Goal: Task Accomplishment & Management: Manage account settings

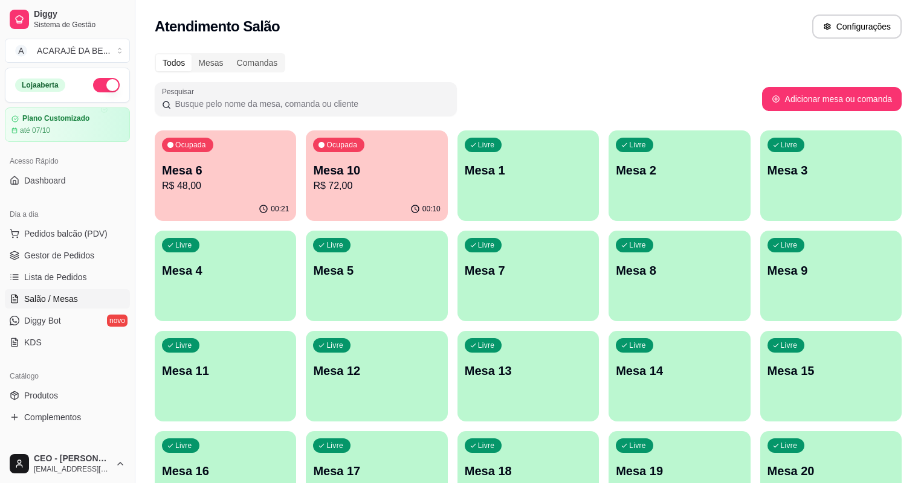
click at [241, 170] on p "Mesa 6" at bounding box center [225, 170] width 127 height 17
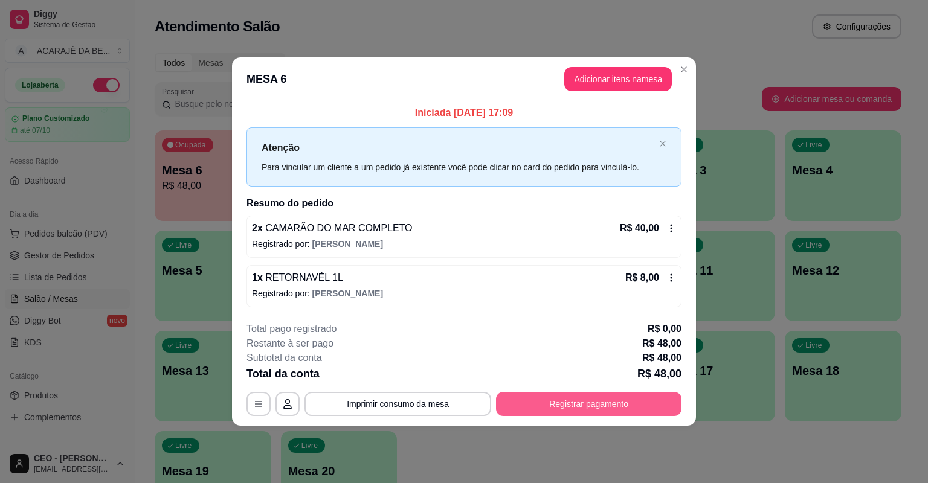
click at [567, 405] on button "Registrar pagamento" at bounding box center [589, 404] width 186 height 24
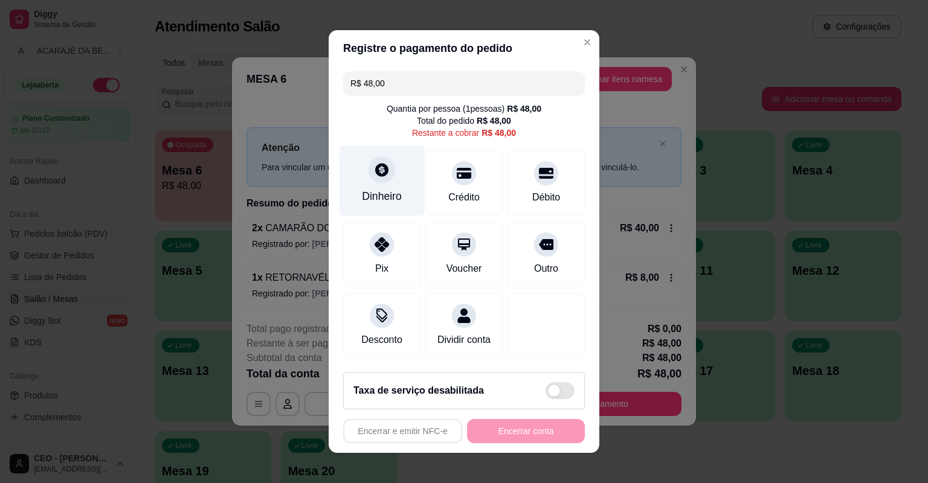
click at [374, 173] on icon at bounding box center [382, 170] width 16 height 16
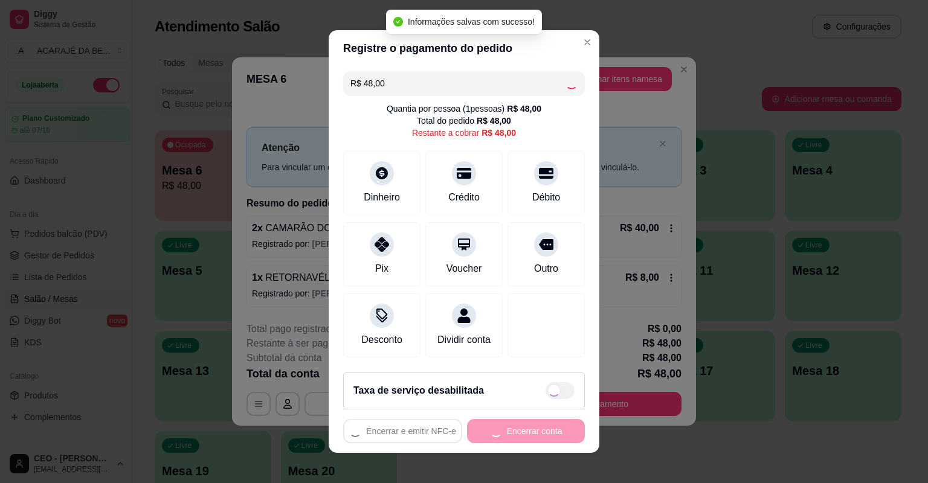
type input "R$ 0,00"
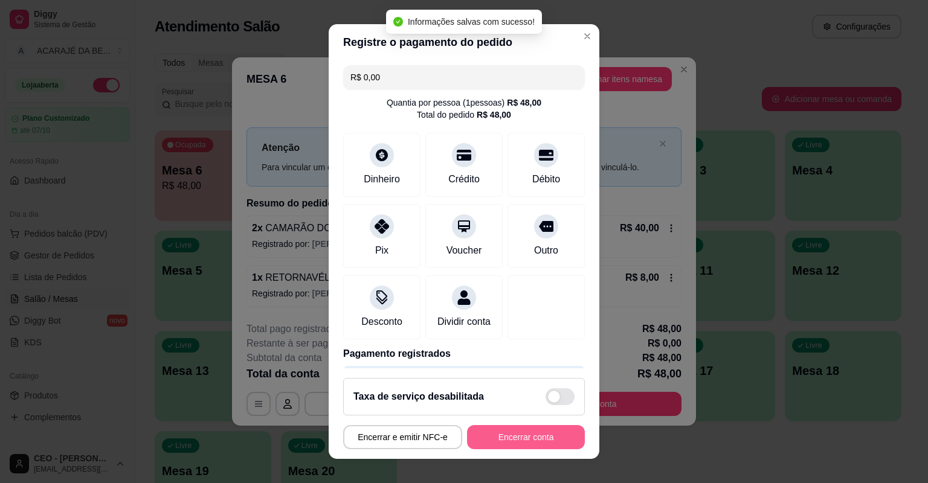
click at [544, 443] on button "Encerrar conta" at bounding box center [526, 437] width 118 height 24
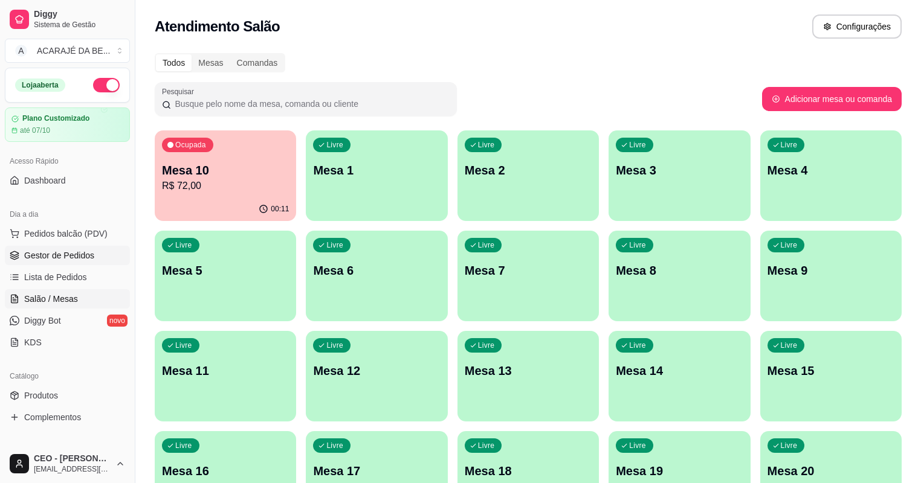
click at [65, 246] on link "Gestor de Pedidos" at bounding box center [67, 255] width 125 height 19
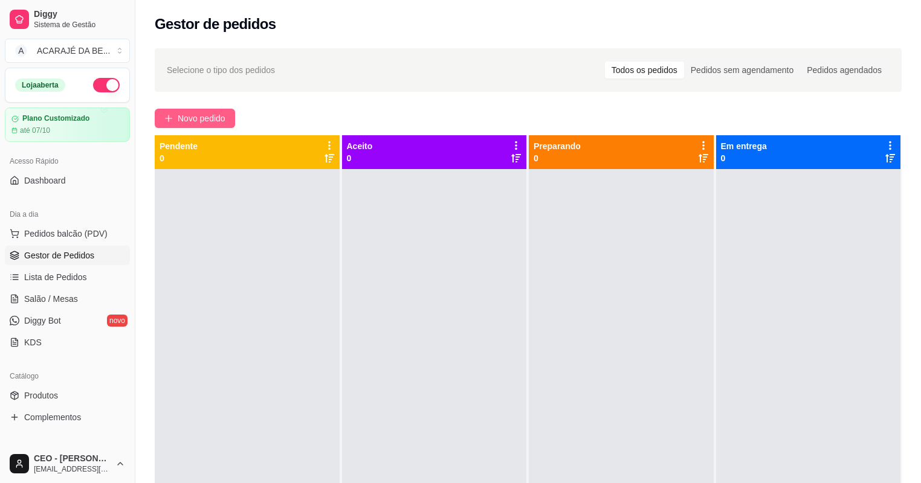
click at [193, 120] on span "Novo pedido" at bounding box center [202, 118] width 48 height 13
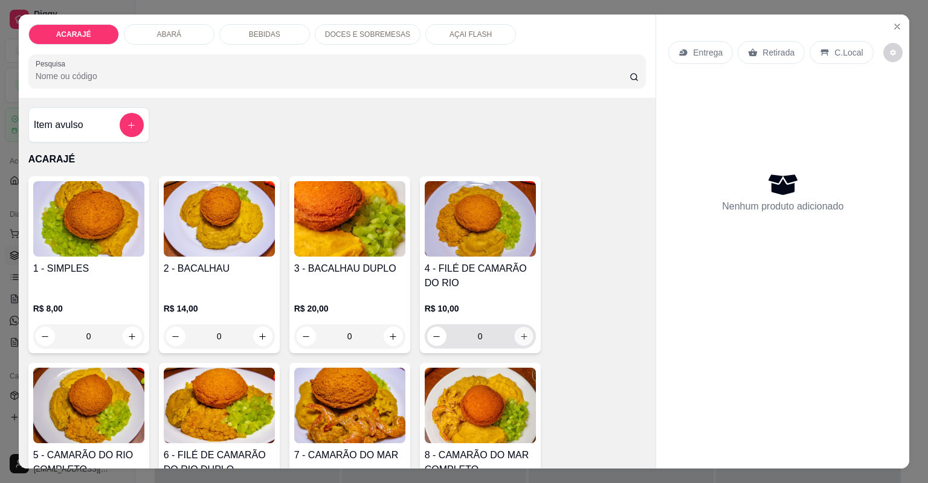
click at [519, 332] on icon "increase-product-quantity" at bounding box center [523, 336] width 9 height 9
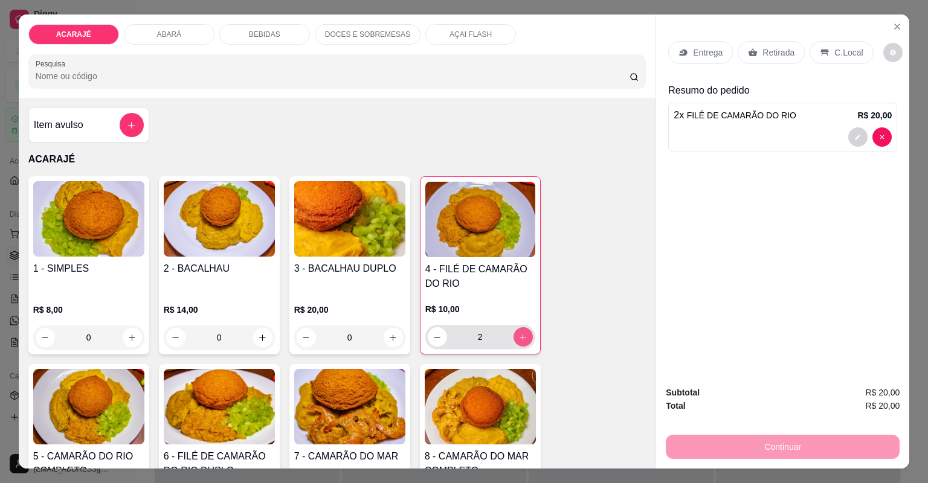
click at [518, 333] on icon "increase-product-quantity" at bounding box center [522, 337] width 9 height 9
type input "3"
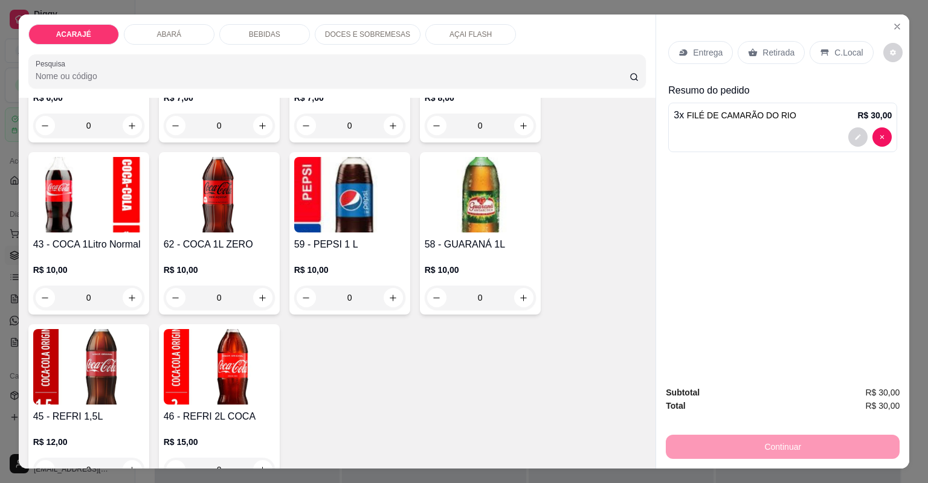
scroll to position [1934, 0]
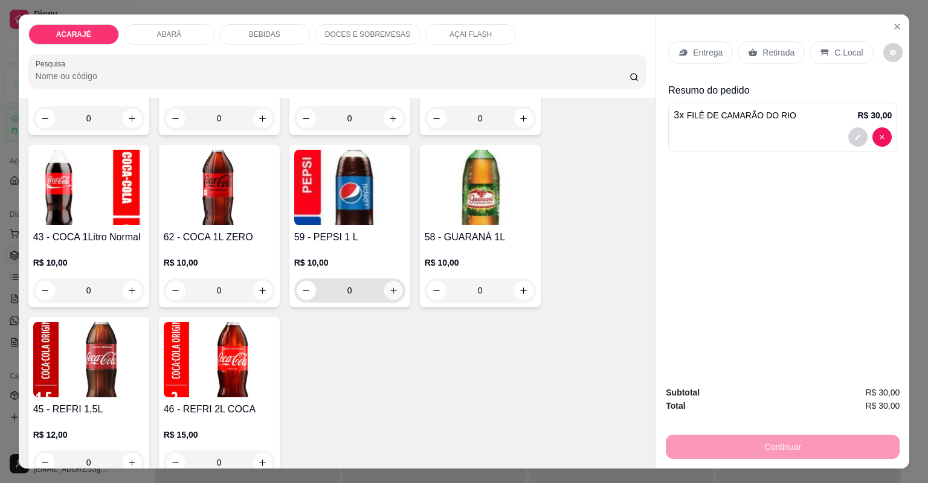
click at [394, 288] on button "increase-product-quantity" at bounding box center [393, 290] width 19 height 19
type input "1"
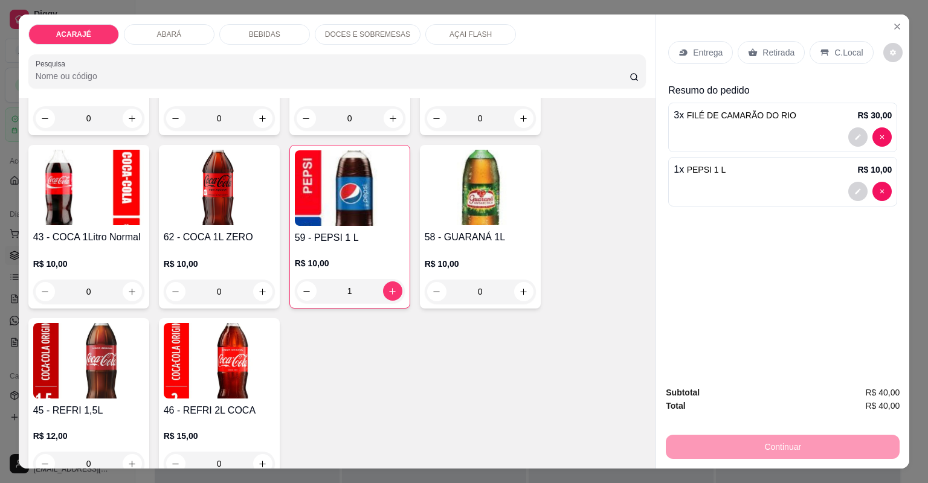
click at [680, 56] on icon at bounding box center [684, 53] width 8 height 7
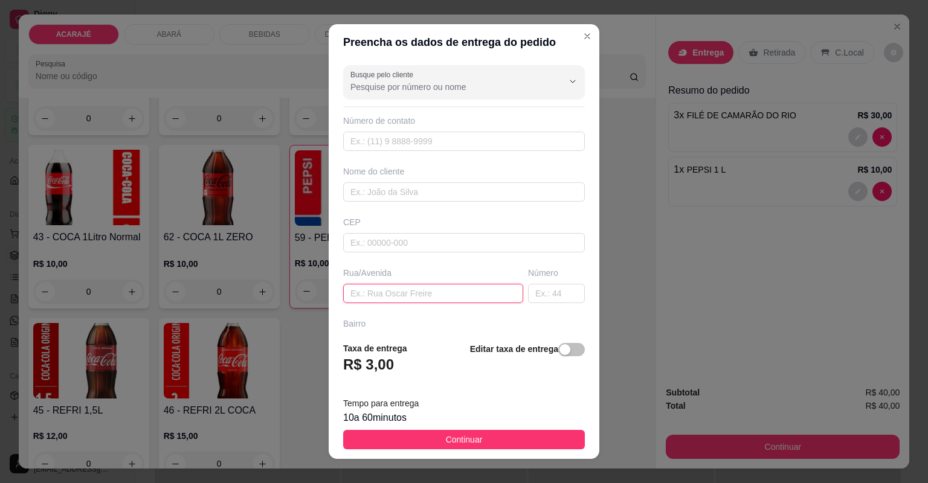
paste input "Bairro São Raimundo [STREET_ADDRESS][PERSON_NAME]"
type input "Bairro São Raimundo [STREET_ADDRESS][PERSON_NAME]"
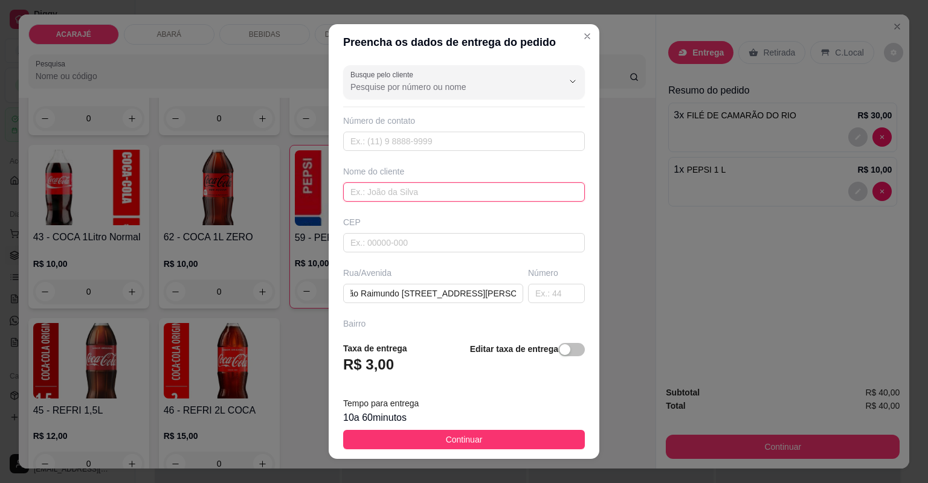
click at [407, 182] on input "text" at bounding box center [464, 191] width 242 height 19
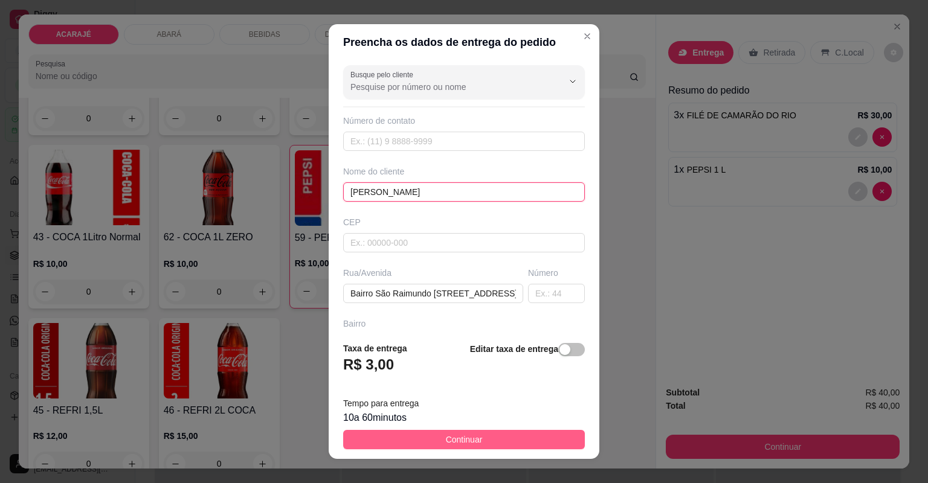
type input "[PERSON_NAME]"
click at [518, 439] on button "Continuar" at bounding box center [464, 439] width 242 height 19
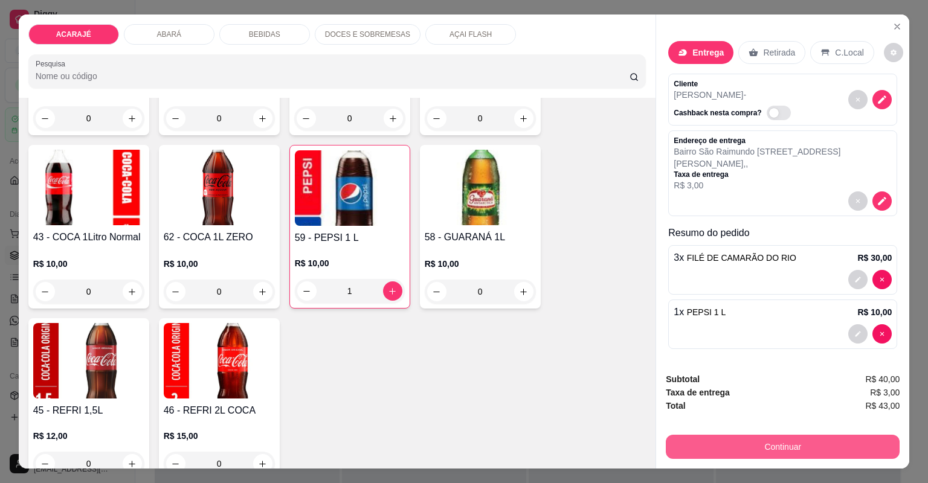
click at [682, 438] on button "Continuar" at bounding box center [783, 447] width 234 height 24
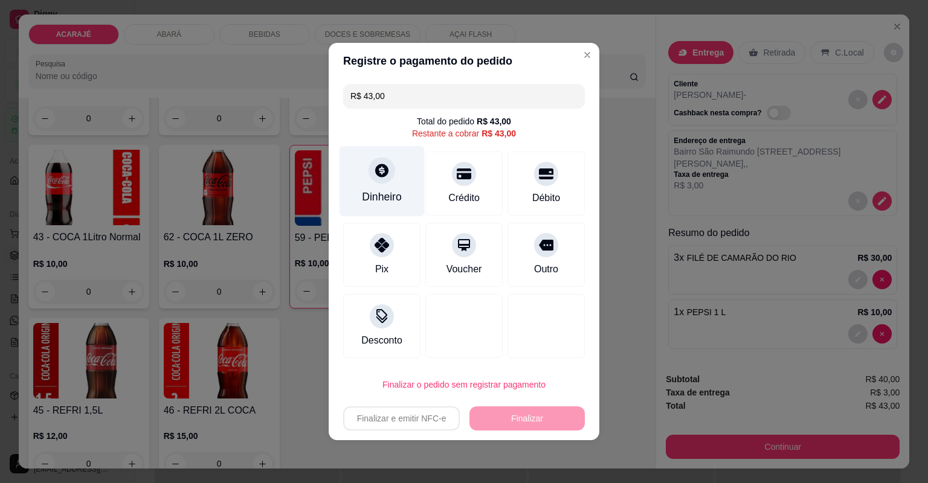
click at [392, 193] on div "Dinheiro" at bounding box center [382, 197] width 40 height 16
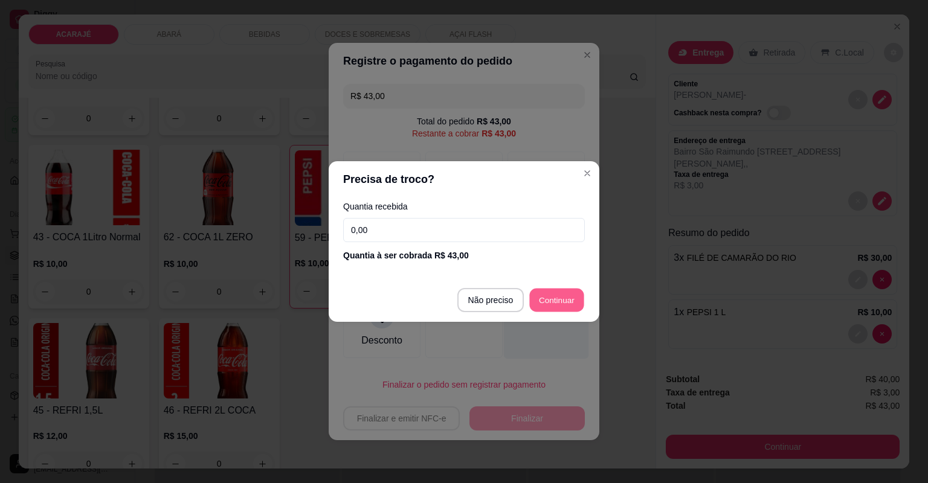
type input "R$ 0,00"
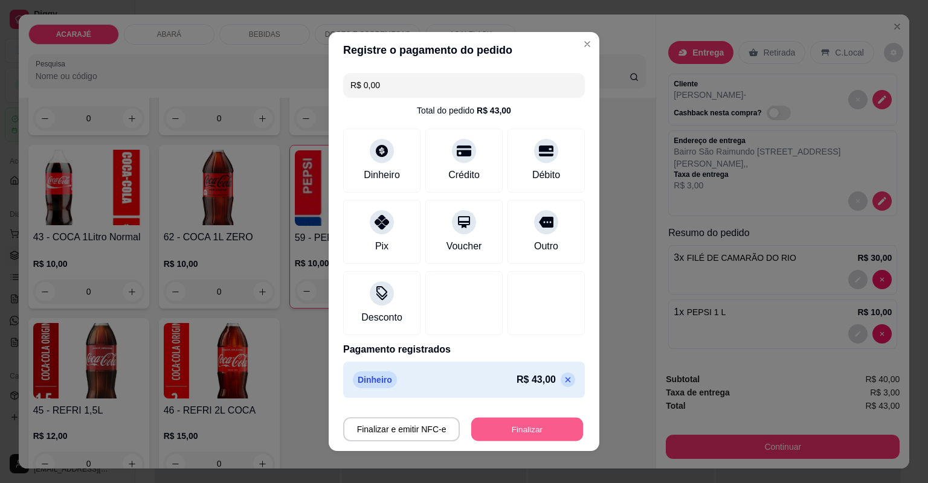
click at [525, 428] on button "Finalizar" at bounding box center [527, 430] width 112 height 24
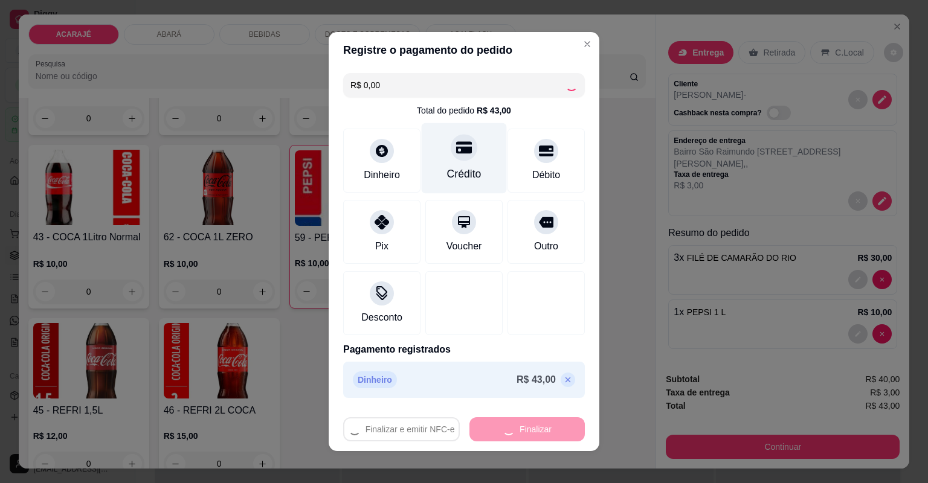
type input "0"
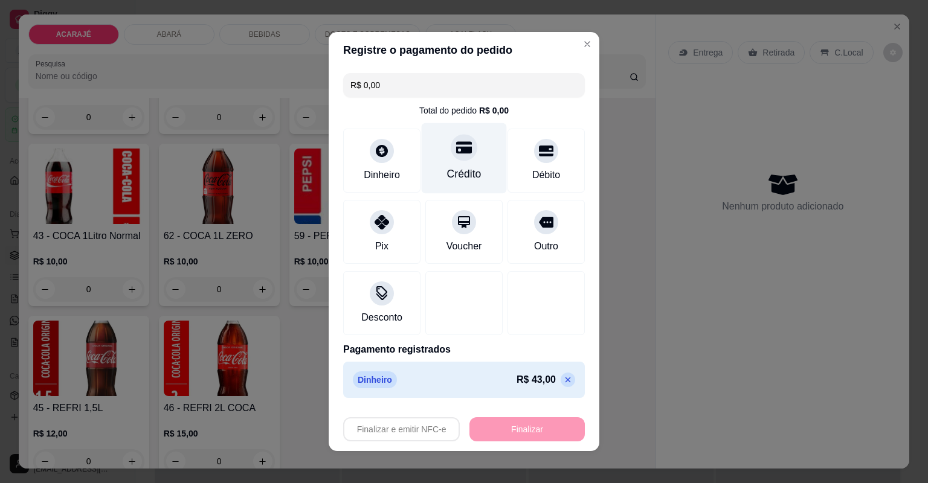
type input "-R$ 43,00"
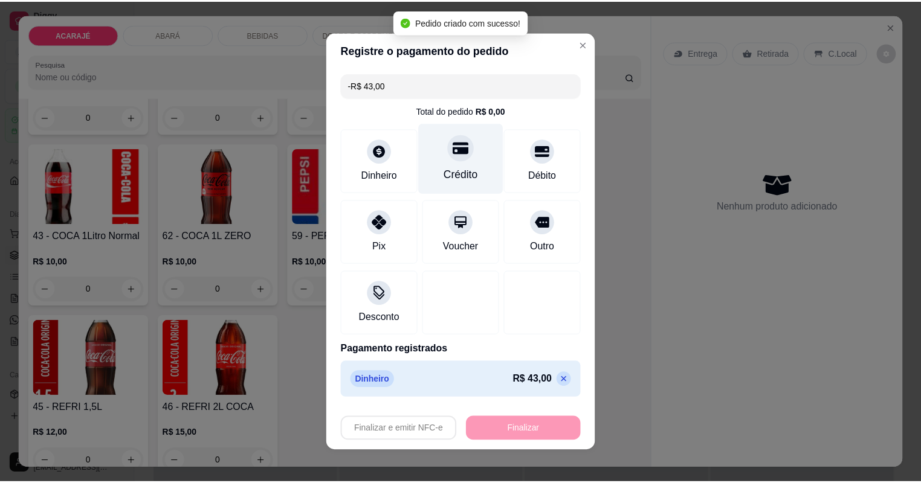
scroll to position [1933, 0]
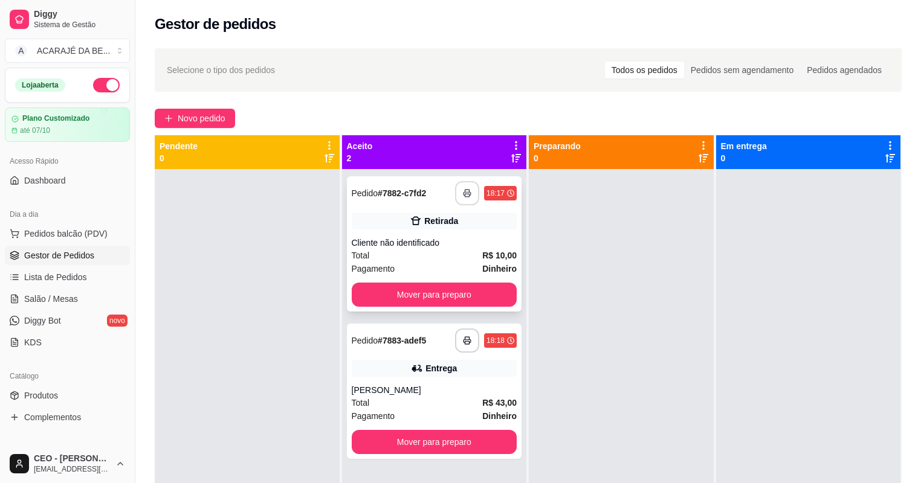
click at [467, 191] on icon "button" at bounding box center [467, 193] width 8 height 8
click at [435, 293] on button "Mover para preparo" at bounding box center [435, 295] width 166 height 24
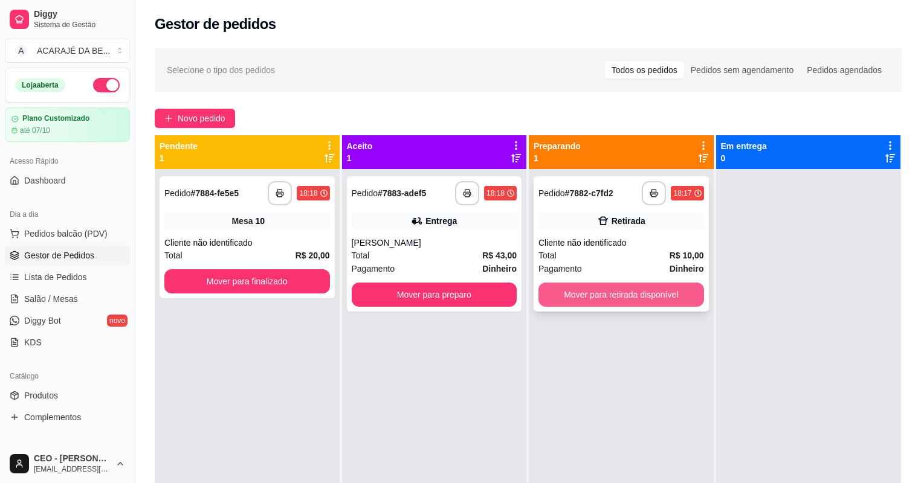
click at [571, 289] on button "Mover para retirada disponível" at bounding box center [621, 295] width 166 height 24
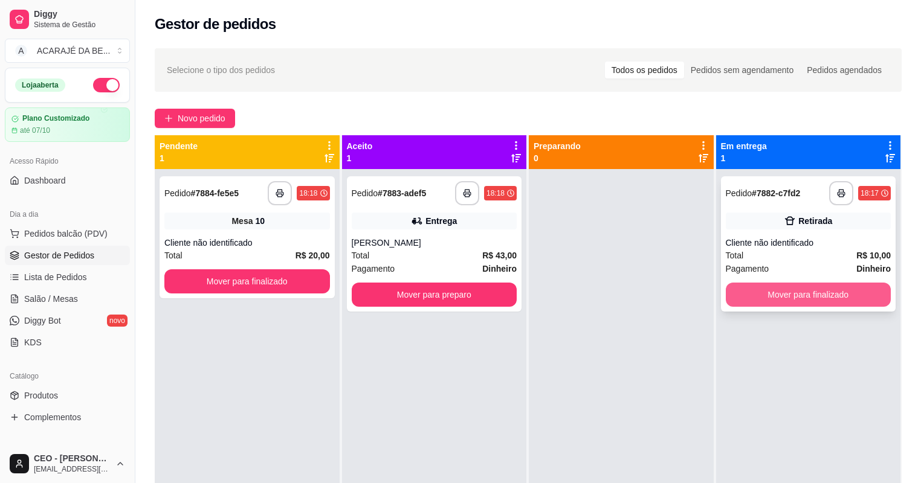
click at [820, 292] on button "Mover para finalizado" at bounding box center [809, 295] width 166 height 24
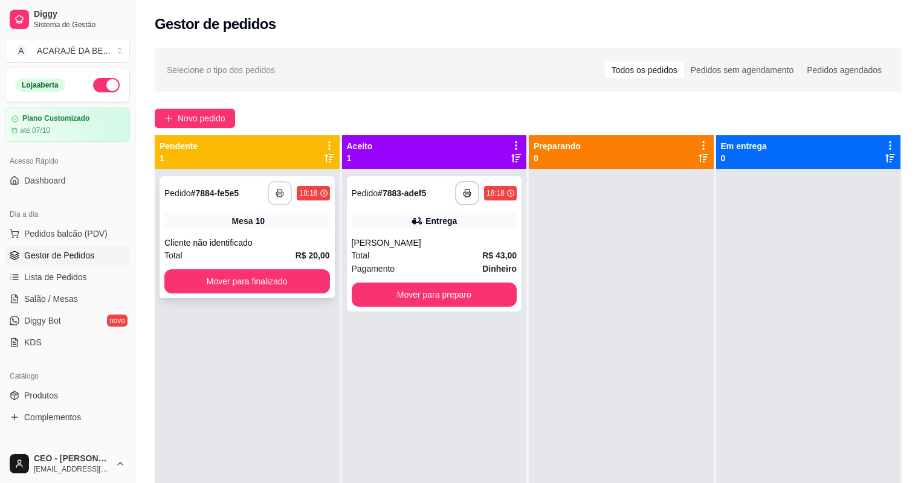
click at [274, 190] on button "button" at bounding box center [280, 193] width 24 height 24
click at [300, 279] on button "Mover para finalizado" at bounding box center [247, 282] width 166 height 24
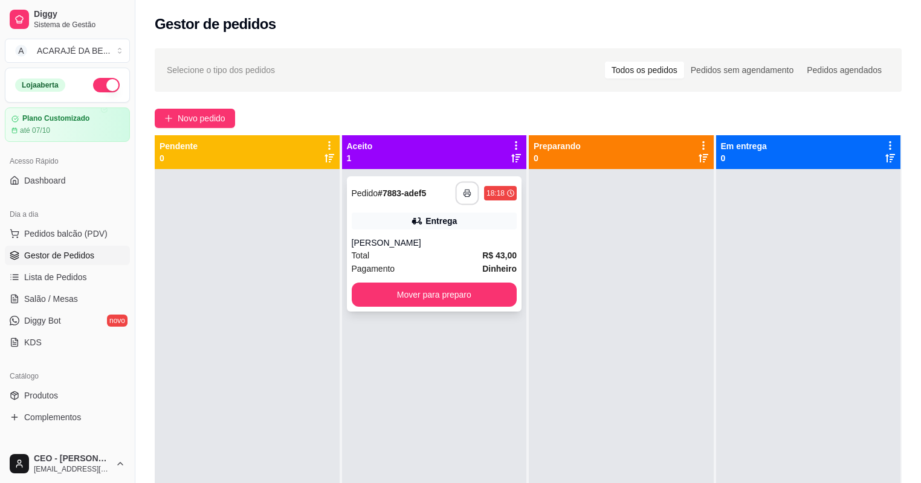
click at [459, 202] on button "button" at bounding box center [468, 194] width 24 height 24
click at [439, 289] on button "Mover para preparo" at bounding box center [434, 295] width 160 height 24
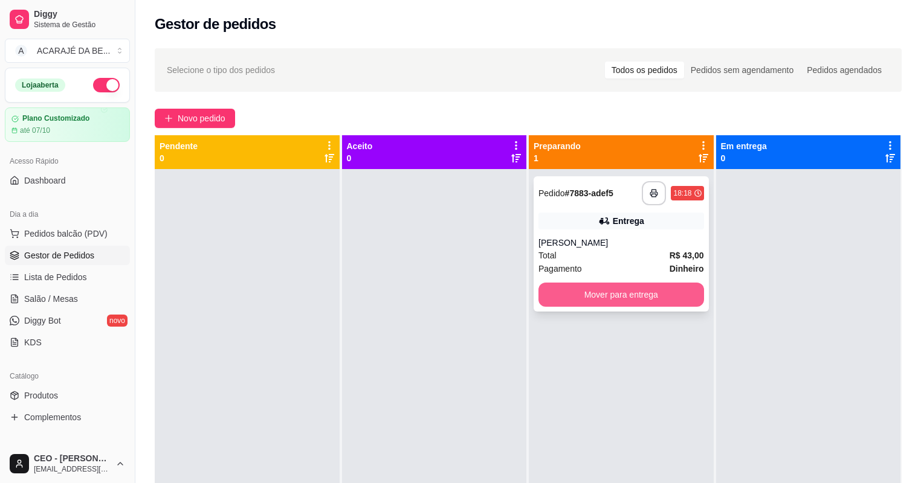
click at [587, 304] on button "Mover para entrega" at bounding box center [621, 295] width 166 height 24
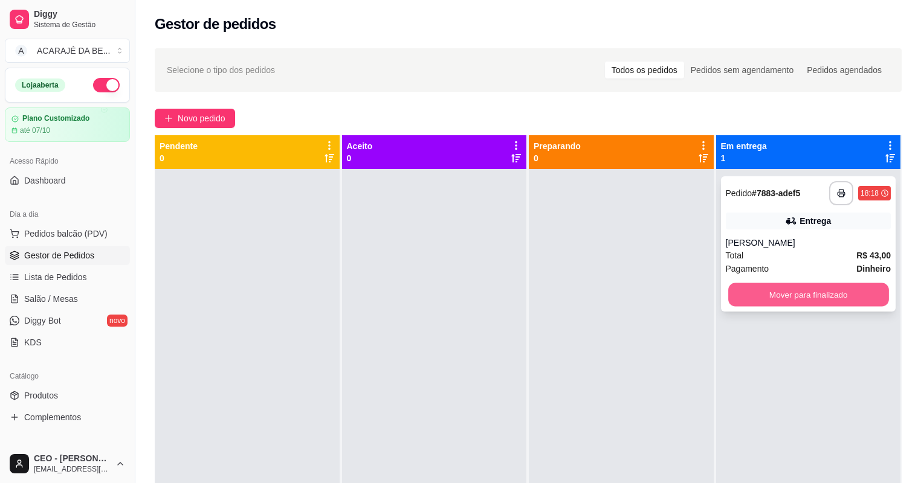
click at [738, 292] on button "Mover para finalizado" at bounding box center [808, 295] width 160 height 24
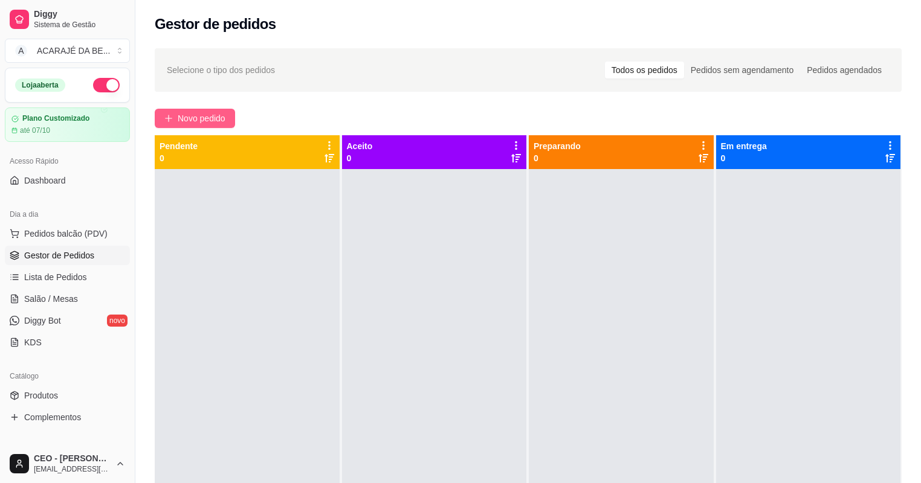
click at [213, 121] on span "Novo pedido" at bounding box center [202, 118] width 48 height 13
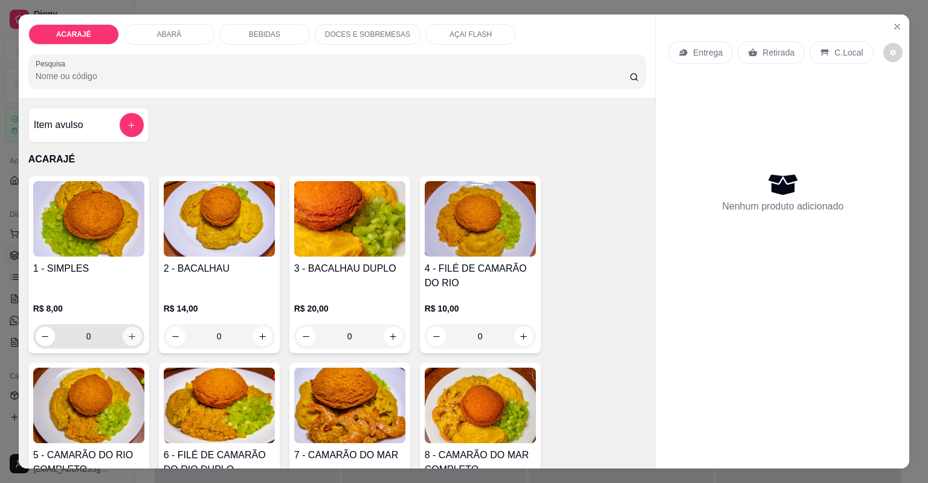
click at [135, 336] on button "increase-product-quantity" at bounding box center [132, 336] width 19 height 19
type input "1"
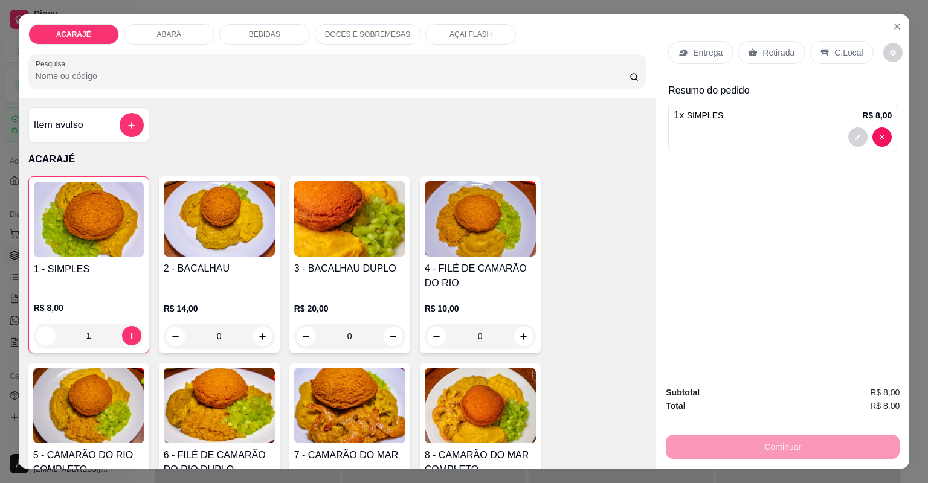
click at [703, 54] on p "Entrega" at bounding box center [708, 53] width 30 height 12
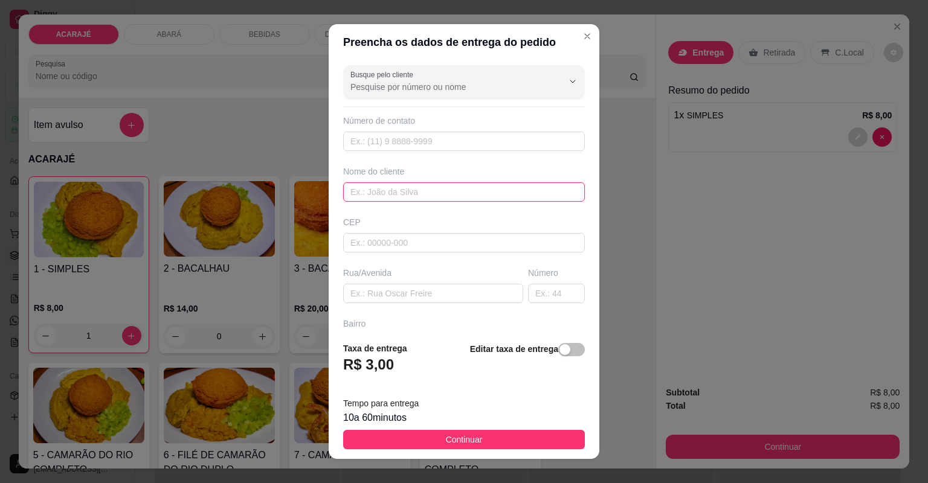
click at [459, 196] on input "text" at bounding box center [464, 191] width 242 height 19
type input "Robério"
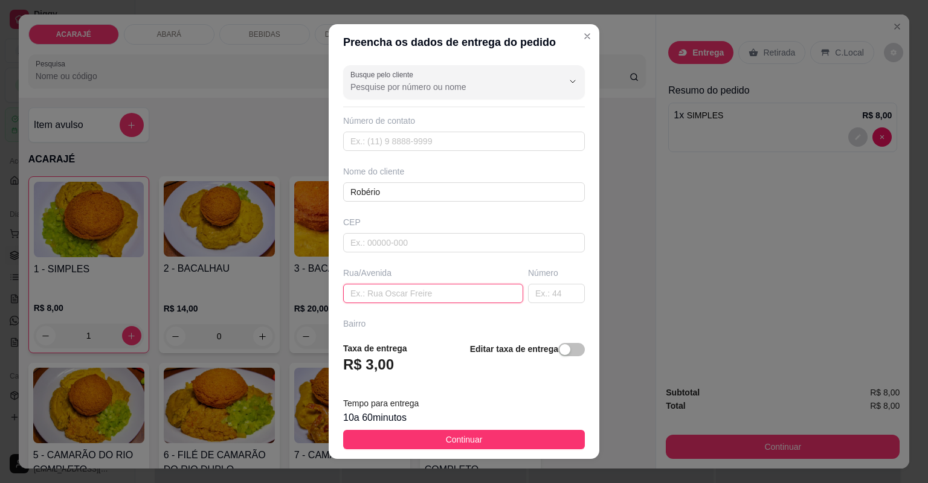
click at [375, 299] on input "text" at bounding box center [433, 293] width 180 height 19
drag, startPoint x: 486, startPoint y: 298, endPoint x: 458, endPoint y: 292, distance: 28.4
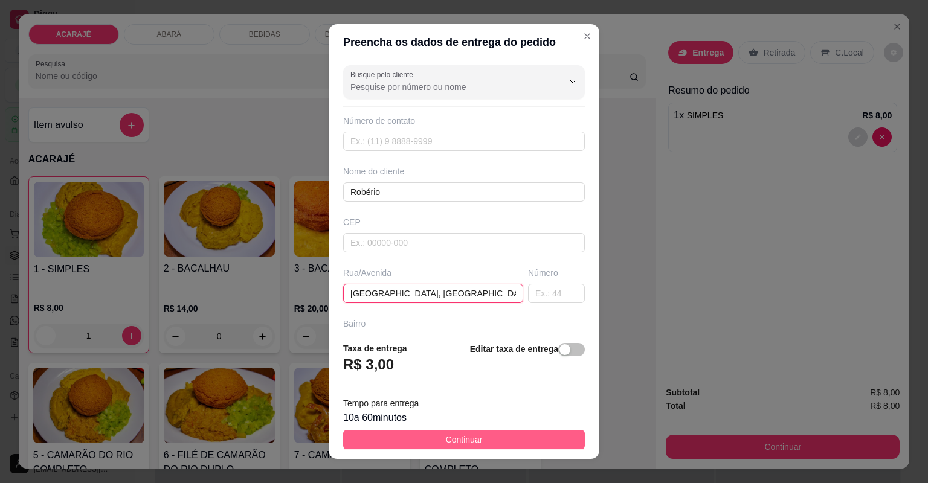
type input "[GEOGRAPHIC_DATA], [GEOGRAPHIC_DATA]"
click at [486, 433] on button "Continuar" at bounding box center [464, 439] width 242 height 19
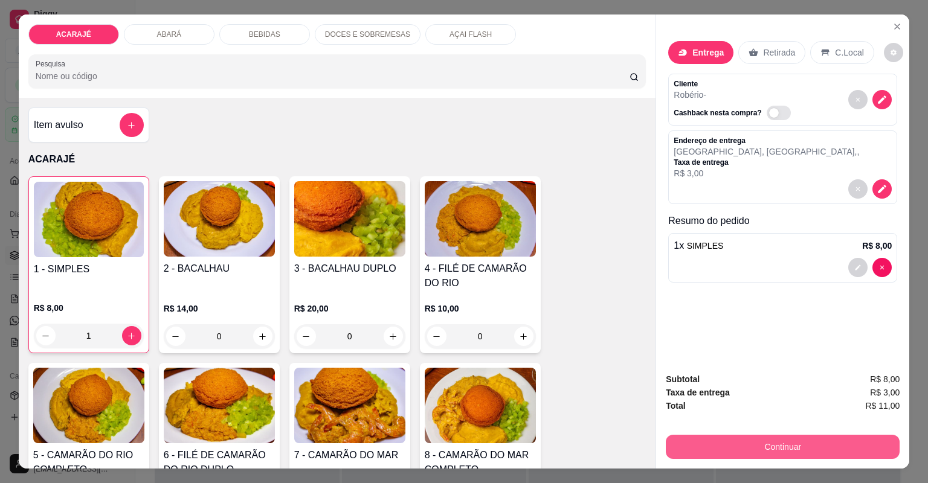
click at [693, 442] on button "Continuar" at bounding box center [783, 447] width 234 height 24
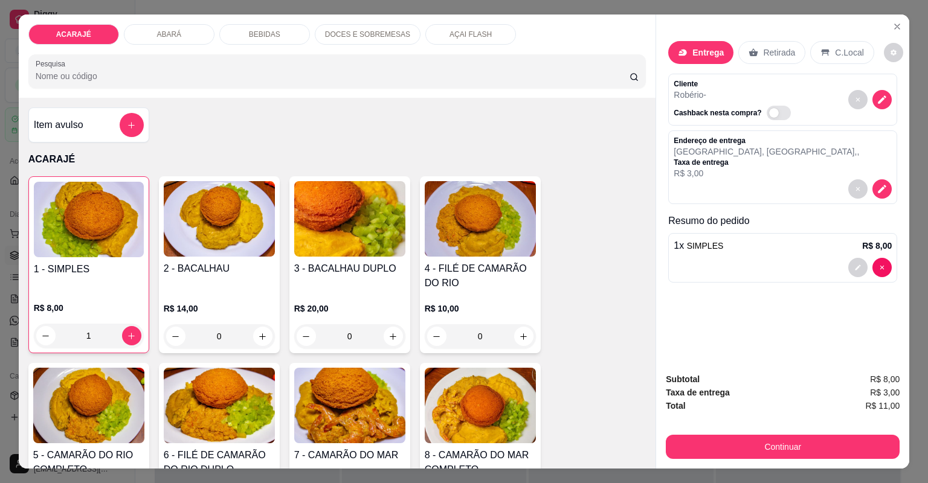
click at [358, 178] on div "3 - BACALHAU DUPLO R$ 20,00 0" at bounding box center [349, 264] width 121 height 177
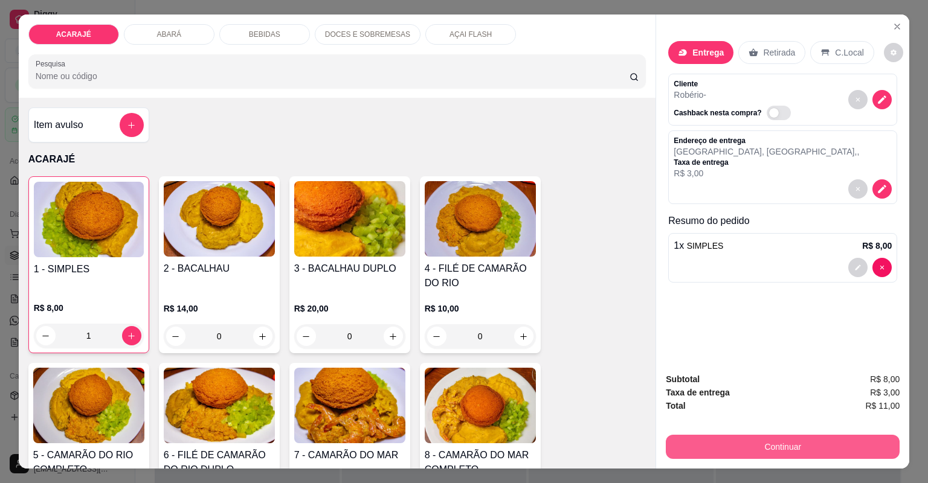
click at [702, 453] on button "Continuar" at bounding box center [783, 447] width 234 height 24
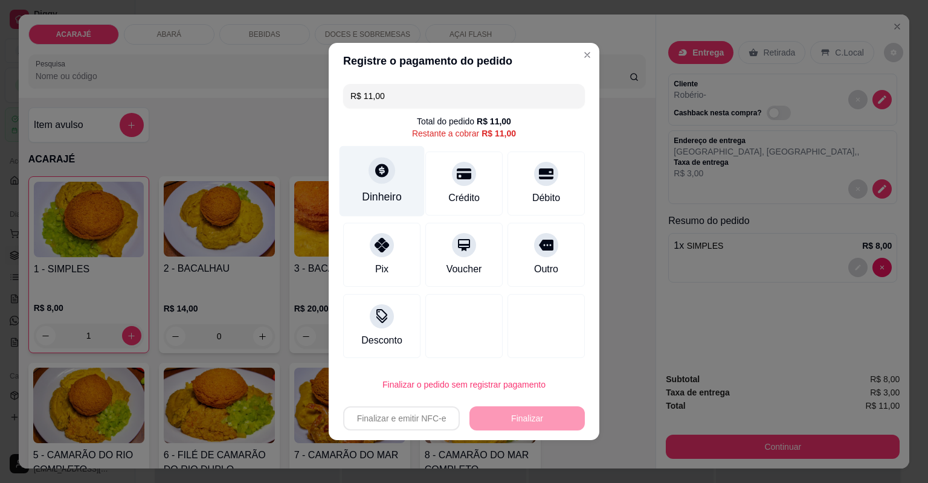
click at [407, 181] on div "Dinheiro" at bounding box center [382, 181] width 85 height 71
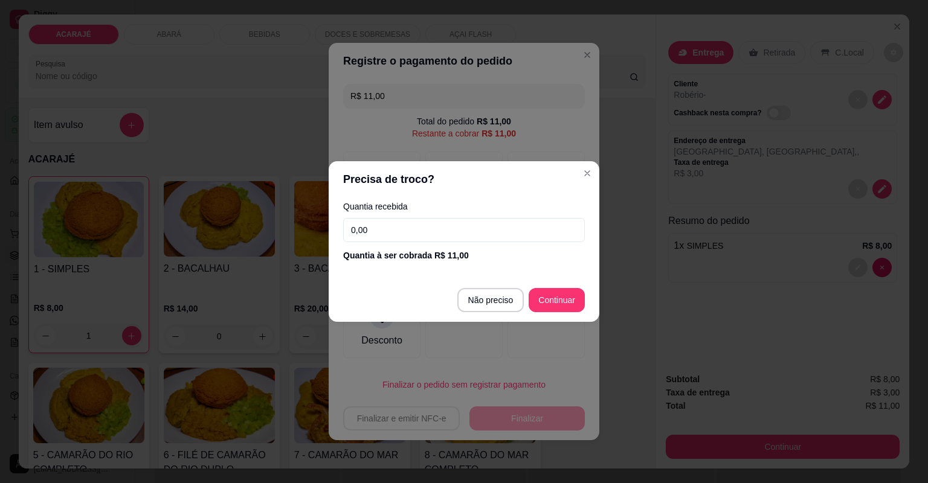
click at [421, 227] on div "Quantia recebida 0,00 Quantia à ser cobrada R$ 11,00" at bounding box center [464, 232] width 271 height 69
click at [421, 228] on input "0,00" at bounding box center [464, 230] width 242 height 24
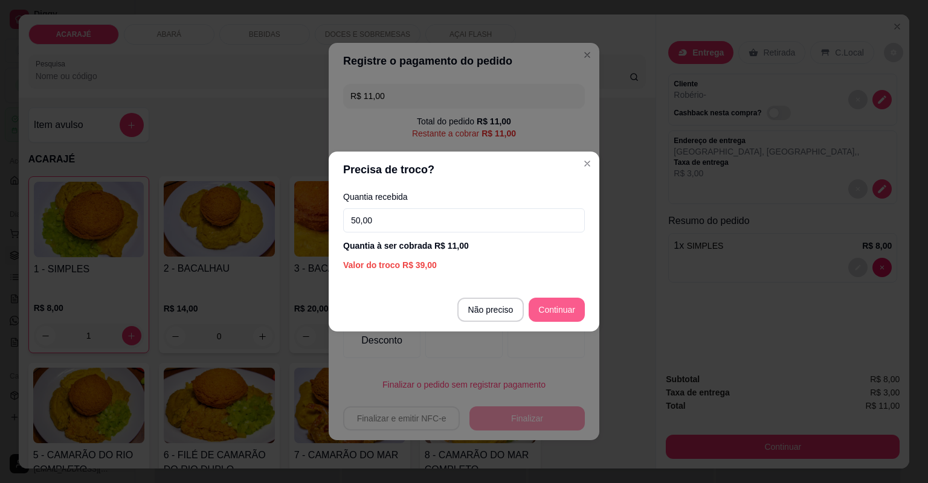
type input "50,00"
type input "R$ 0,00"
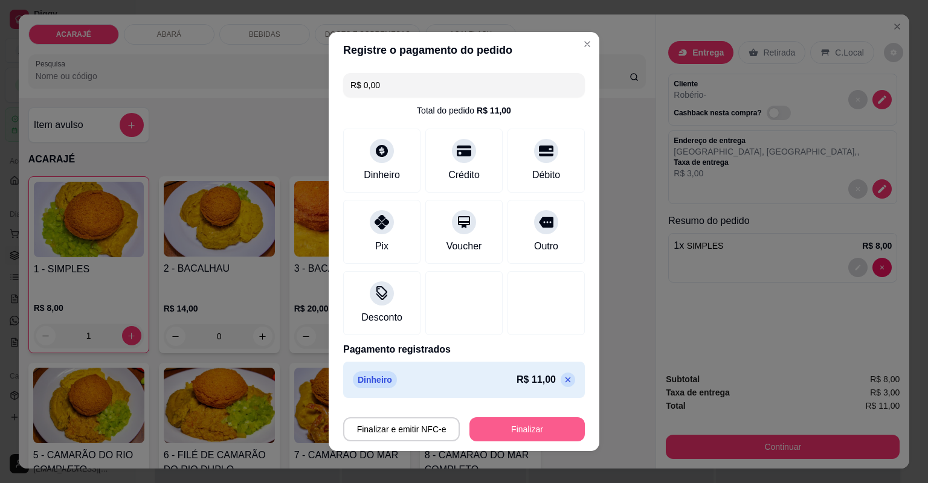
click at [547, 433] on button "Finalizar" at bounding box center [527, 430] width 115 height 24
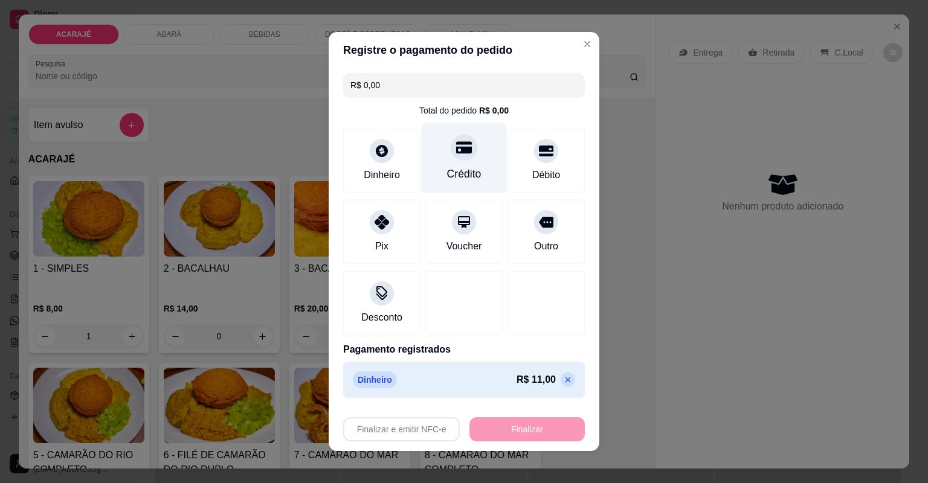
type input "0"
type input "-R$ 11,00"
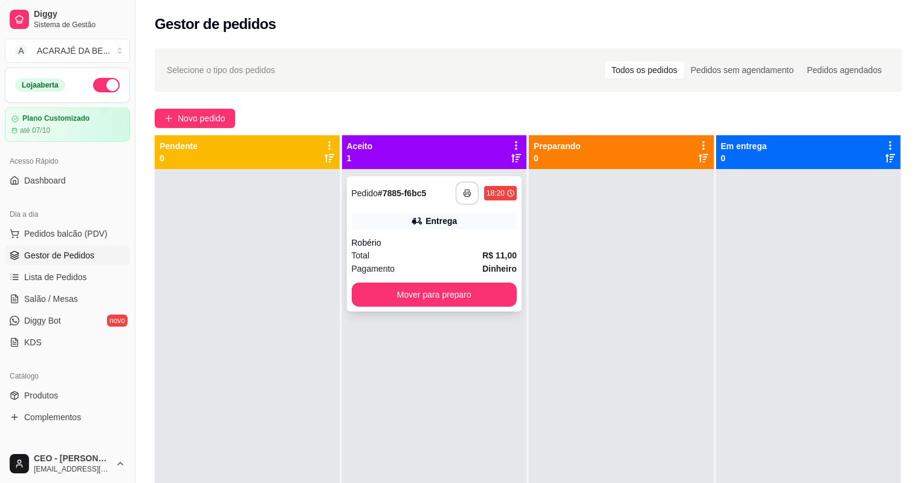
click at [465, 195] on icon "button" at bounding box center [467, 193] width 8 height 8
click at [467, 293] on button "Mover para preparo" at bounding box center [434, 295] width 160 height 24
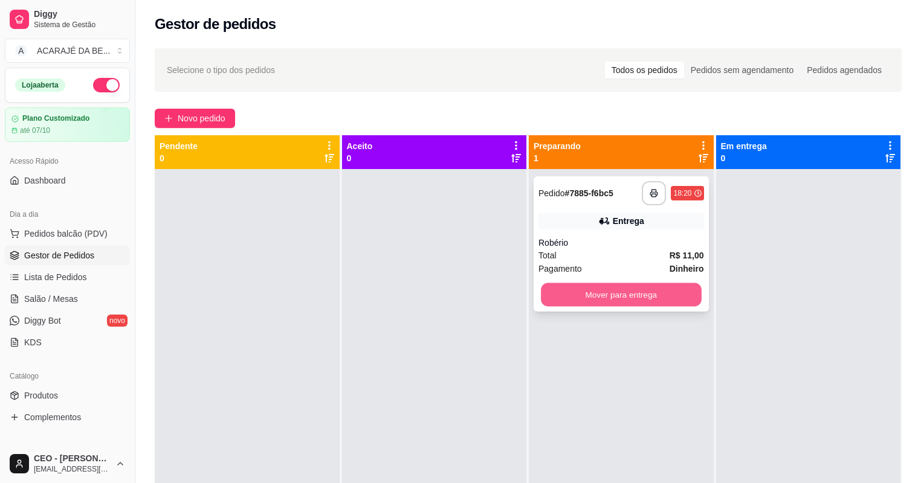
click at [614, 290] on button "Mover para entrega" at bounding box center [621, 295] width 160 height 24
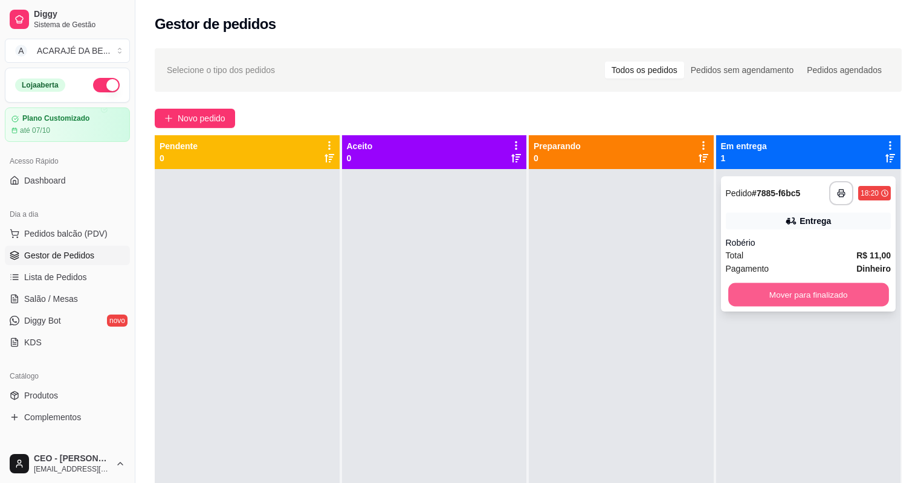
click at [803, 295] on button "Mover para finalizado" at bounding box center [808, 295] width 160 height 24
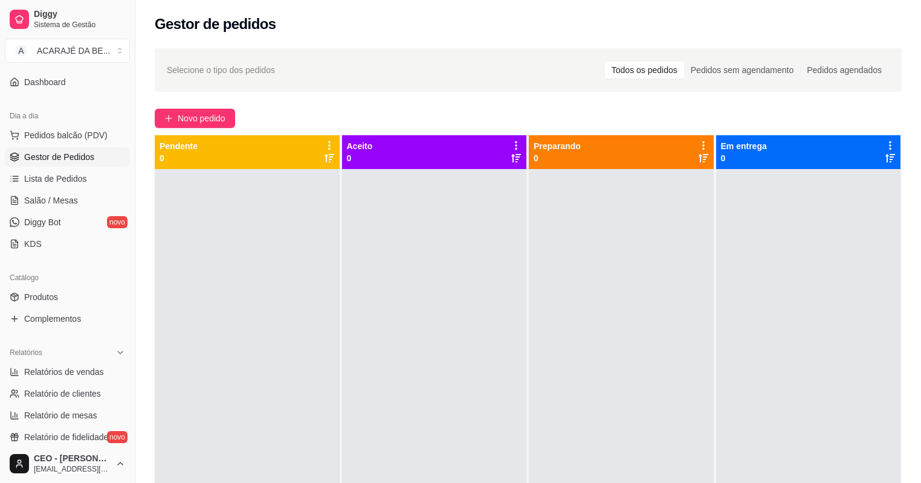
scroll to position [242, 0]
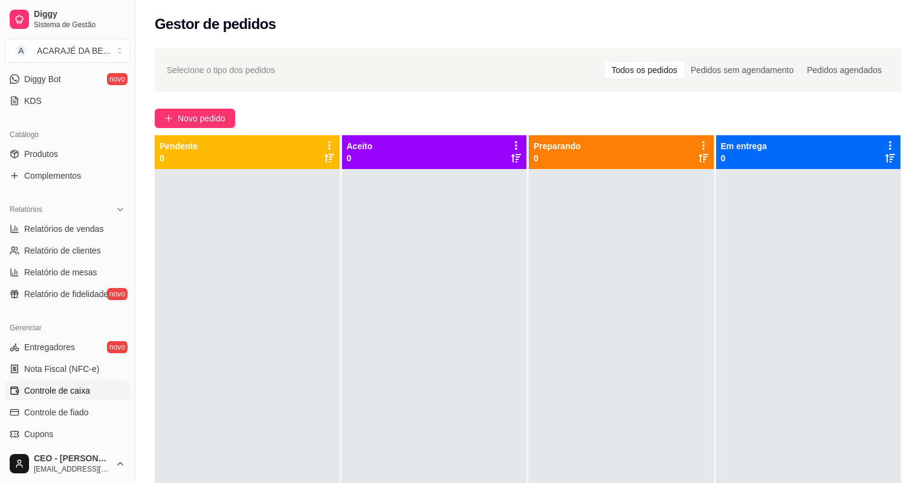
click at [62, 386] on span "Controle de caixa" at bounding box center [57, 391] width 66 height 12
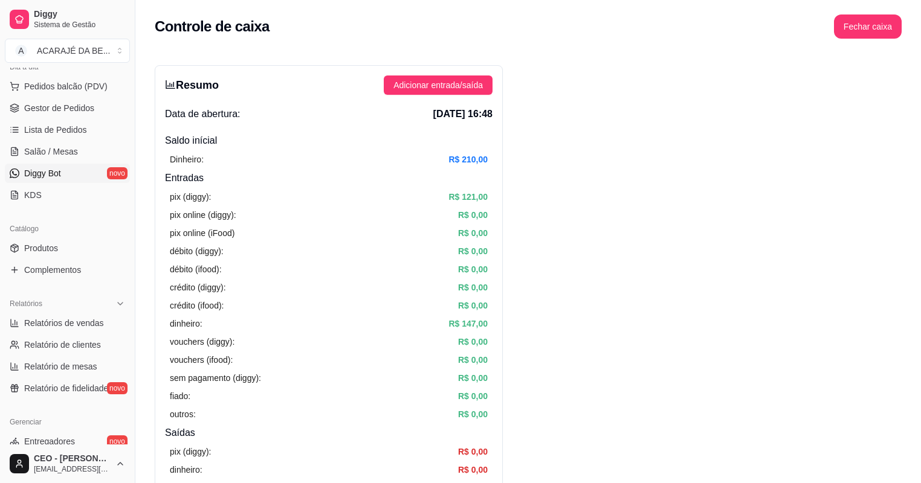
scroll to position [290, 0]
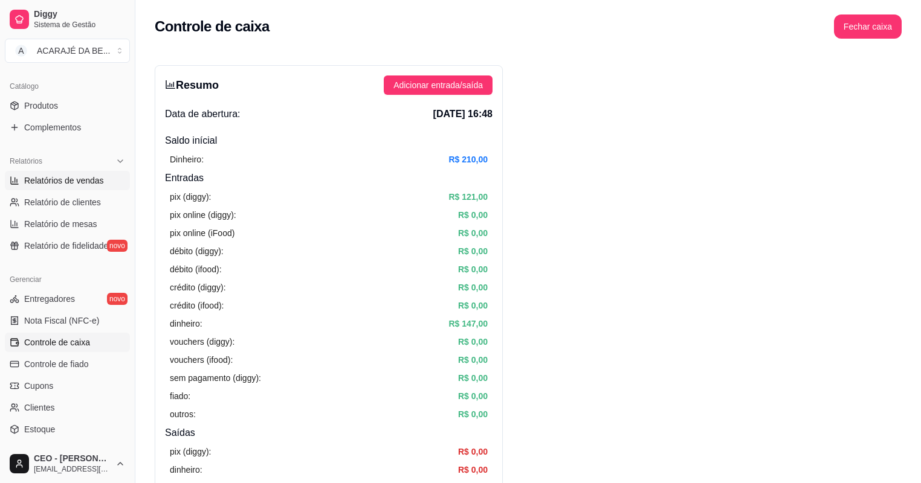
click at [71, 186] on span "Relatórios de vendas" at bounding box center [64, 181] width 80 height 12
select select "ALL"
select select "0"
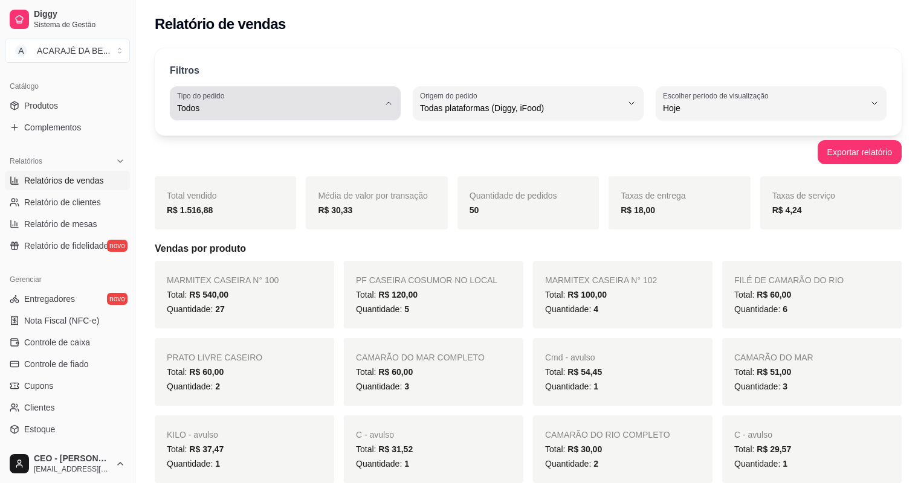
click at [365, 107] on span "Todos" at bounding box center [278, 108] width 202 height 12
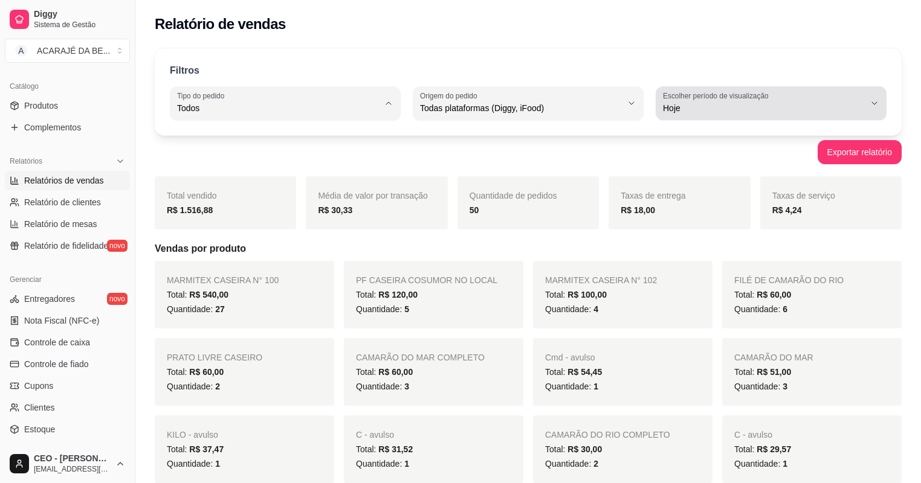
click at [725, 98] on label "Escolher período de visualização" at bounding box center [717, 96] width 109 height 10
click at [685, 215] on span "30 dias" at bounding box center [766, 215] width 192 height 11
type input "30"
select select "30"
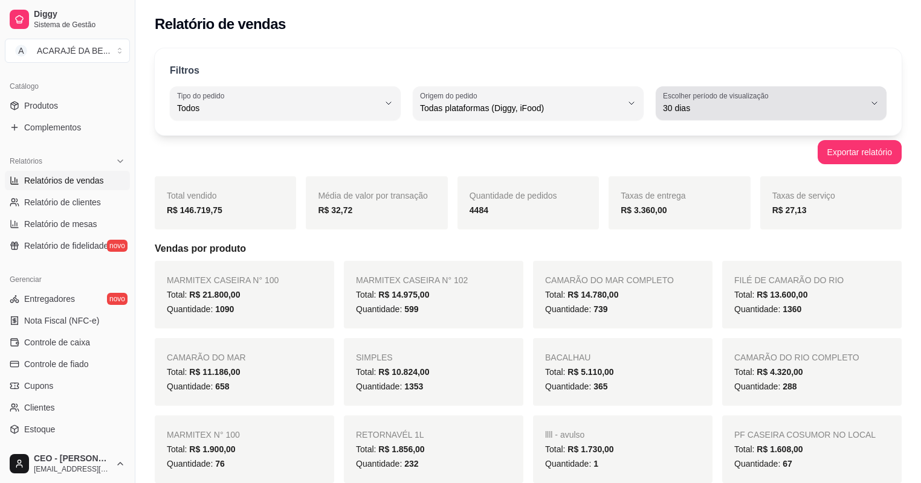
click at [848, 105] on span "30 dias" at bounding box center [764, 108] width 202 height 12
click at [696, 236] on span "45 dias" at bounding box center [766, 235] width 192 height 11
type input "45"
select select "45"
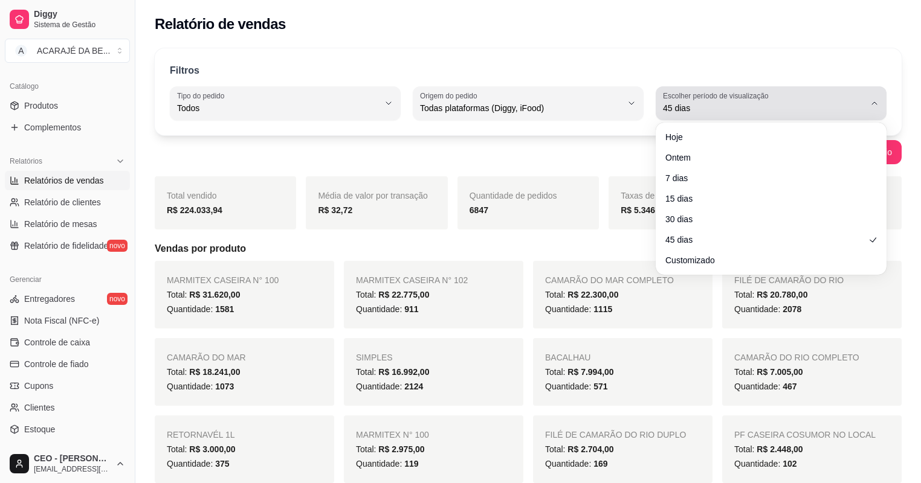
click at [775, 111] on span "45 dias" at bounding box center [764, 108] width 202 height 12
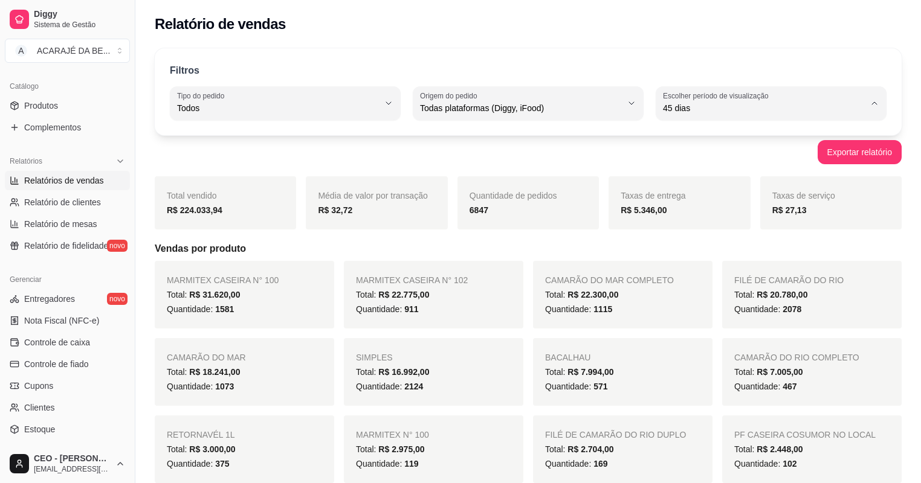
click at [696, 138] on span "Hoje" at bounding box center [766, 136] width 192 height 11
type input "0"
select select "0"
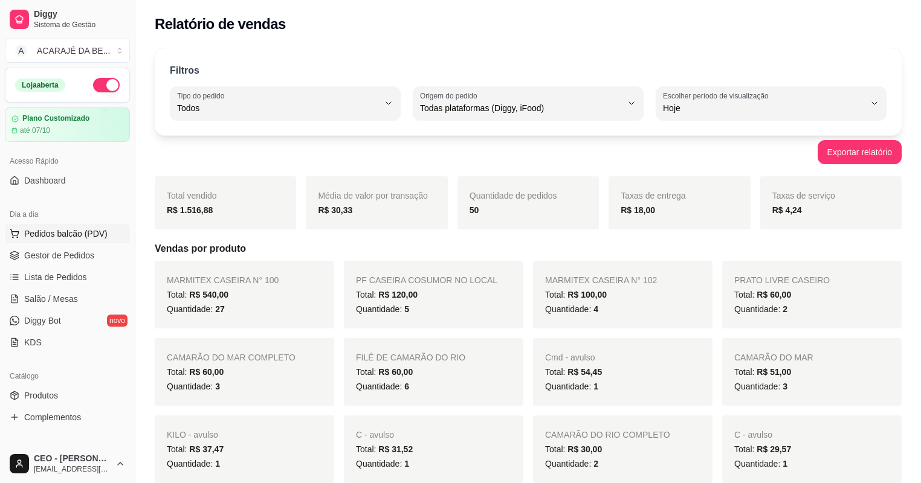
click at [48, 231] on span "Pedidos balcão (PDV)" at bounding box center [65, 234] width 83 height 12
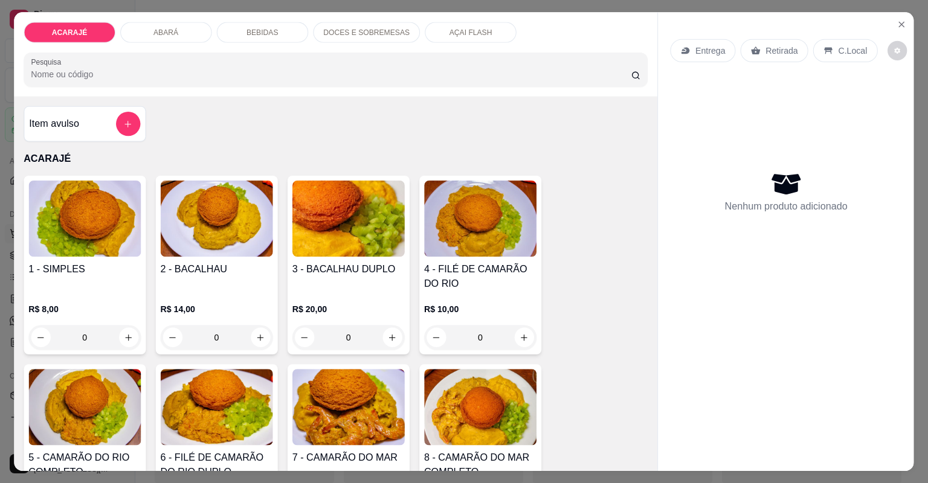
click at [48, 257] on div "1 - SIMPLES R$ 8,00 0" at bounding box center [85, 265] width 122 height 179
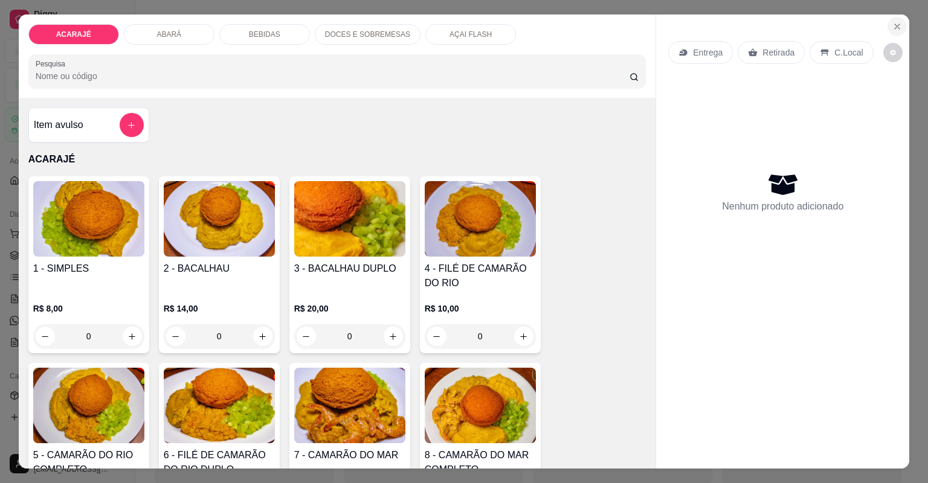
click at [891, 31] on button "Close" at bounding box center [897, 26] width 19 height 19
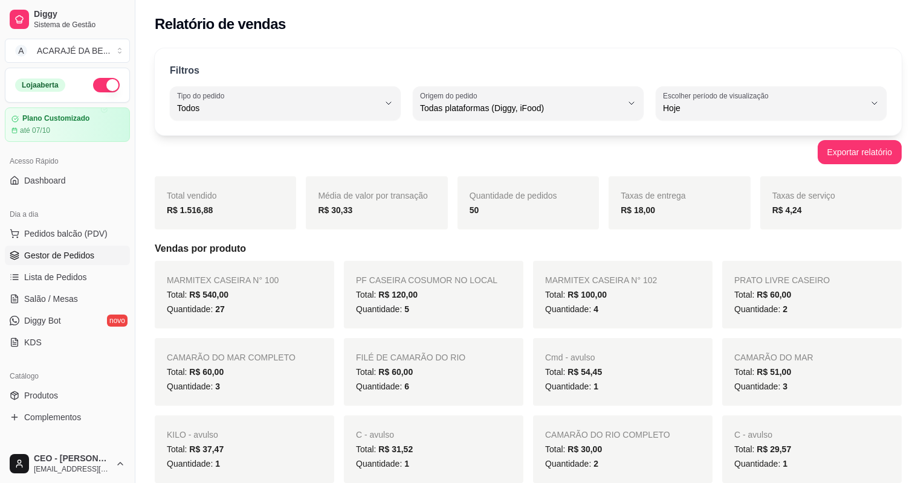
click at [26, 257] on span "Gestor de Pedidos" at bounding box center [59, 256] width 70 height 12
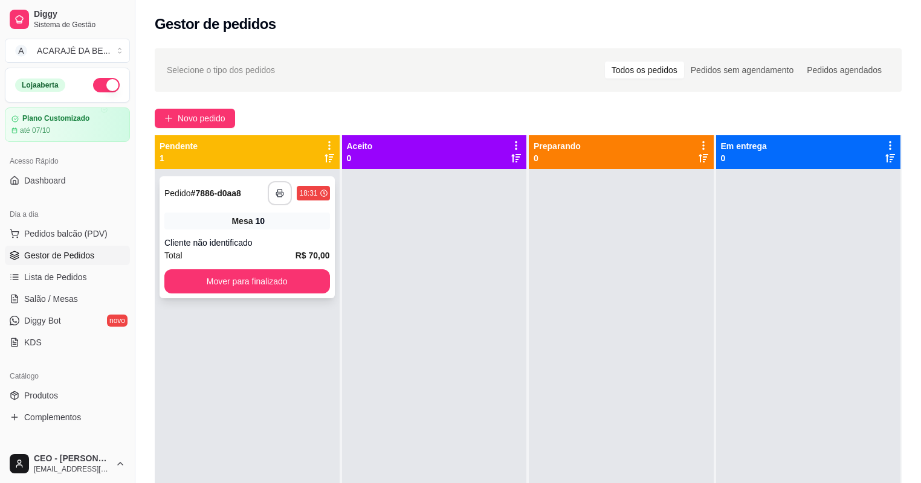
click at [285, 198] on button "button" at bounding box center [280, 193] width 24 height 24
click at [292, 282] on button "Mover para finalizado" at bounding box center [247, 282] width 166 height 24
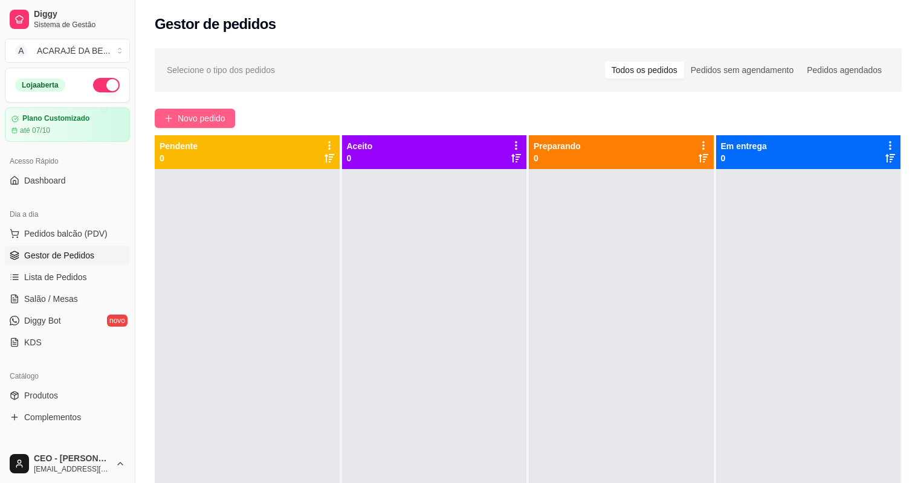
click at [227, 114] on button "Novo pedido" at bounding box center [195, 118] width 80 height 19
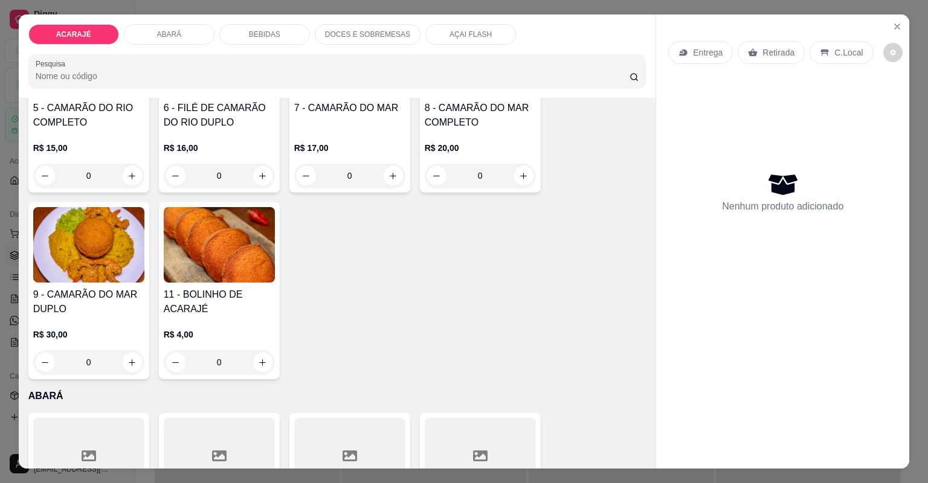
scroll to position [290, 0]
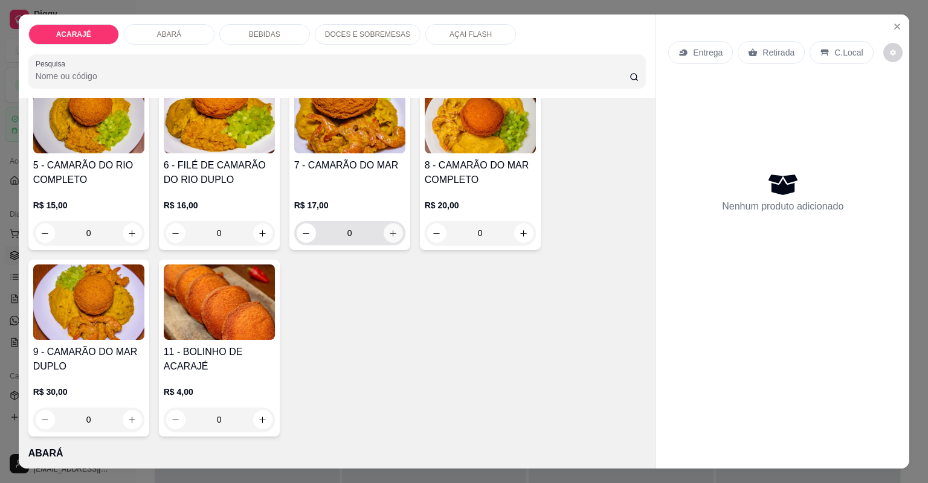
click at [391, 239] on button "increase-product-quantity" at bounding box center [393, 233] width 19 height 19
type input "1"
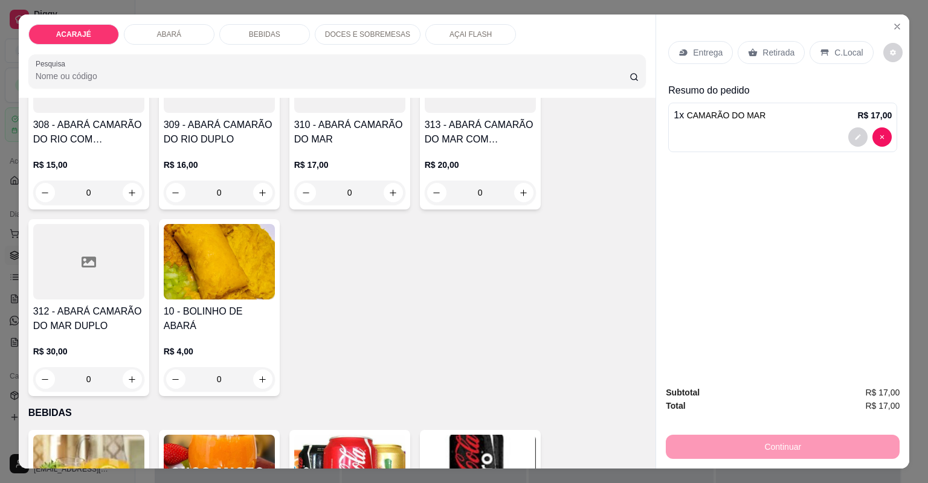
scroll to position [919, 0]
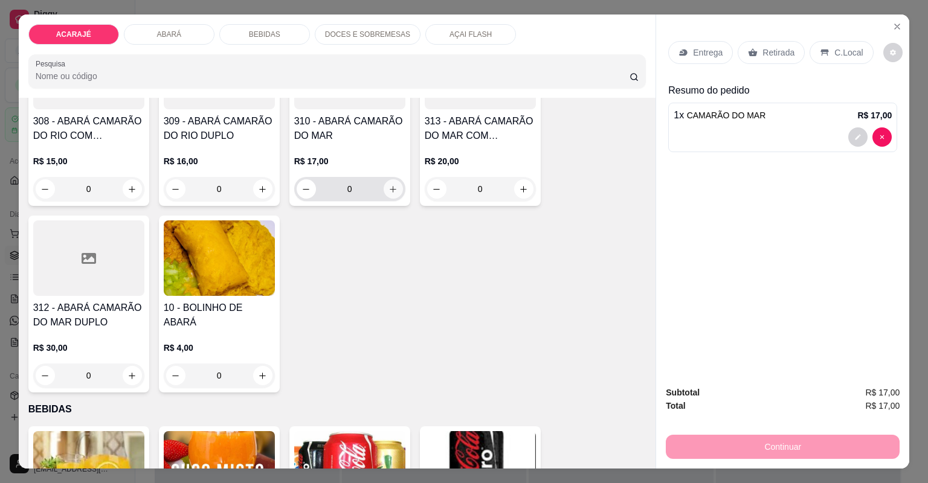
click at [389, 185] on icon "increase-product-quantity" at bounding box center [393, 189] width 9 height 9
type input "1"
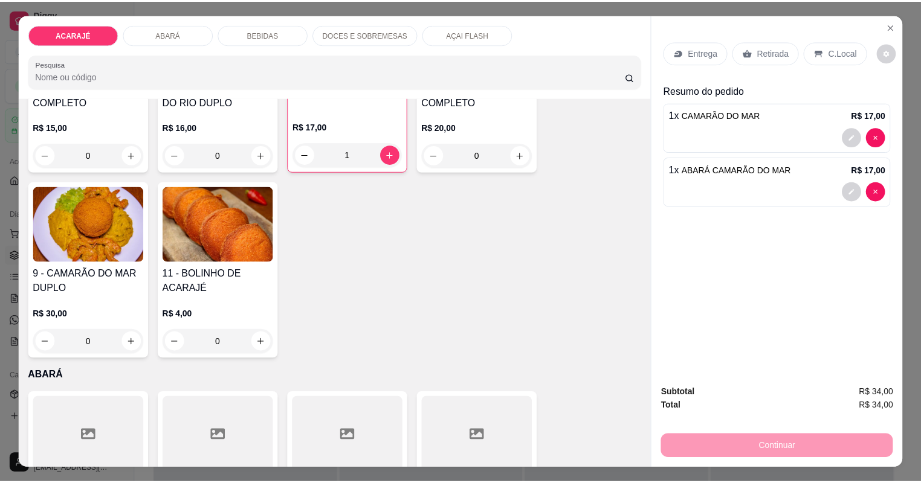
scroll to position [338, 0]
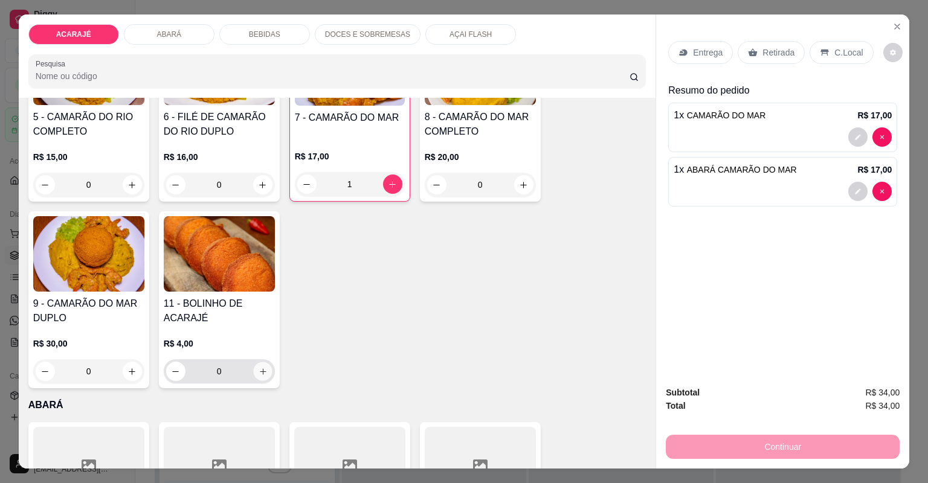
click at [254, 378] on button "increase-product-quantity" at bounding box center [262, 371] width 19 height 19
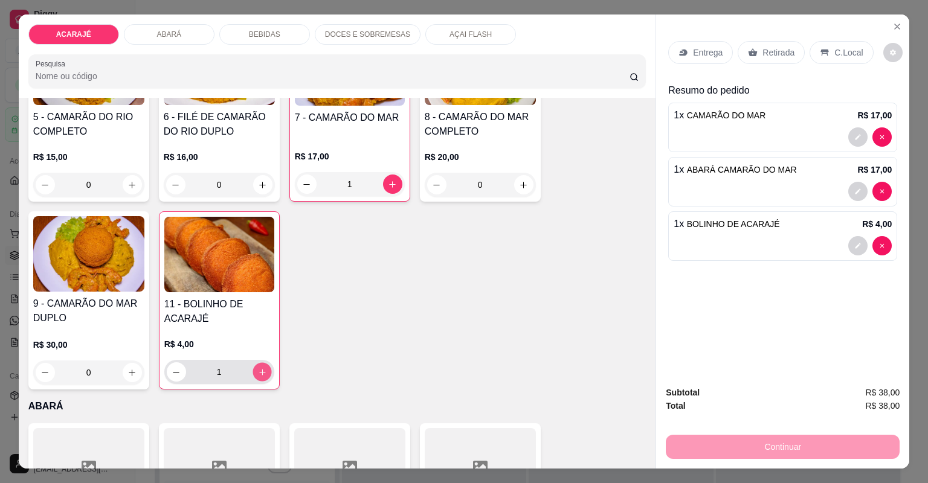
click at [254, 378] on button "increase-product-quantity" at bounding box center [262, 372] width 19 height 19
click at [174, 378] on button "decrease-product-quantity" at bounding box center [176, 372] width 19 height 19
type input "1"
click at [777, 51] on p "Retirada" at bounding box center [779, 53] width 32 height 12
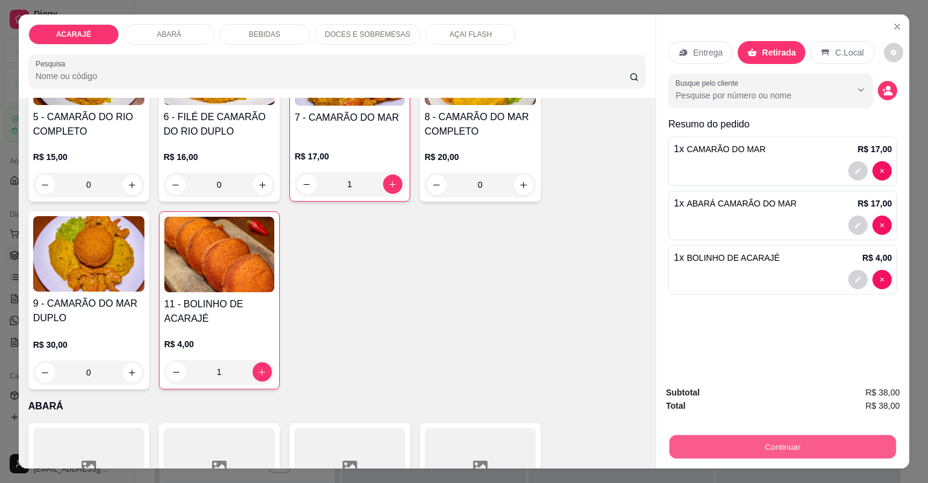
click at [725, 444] on button "Continuar" at bounding box center [783, 448] width 227 height 24
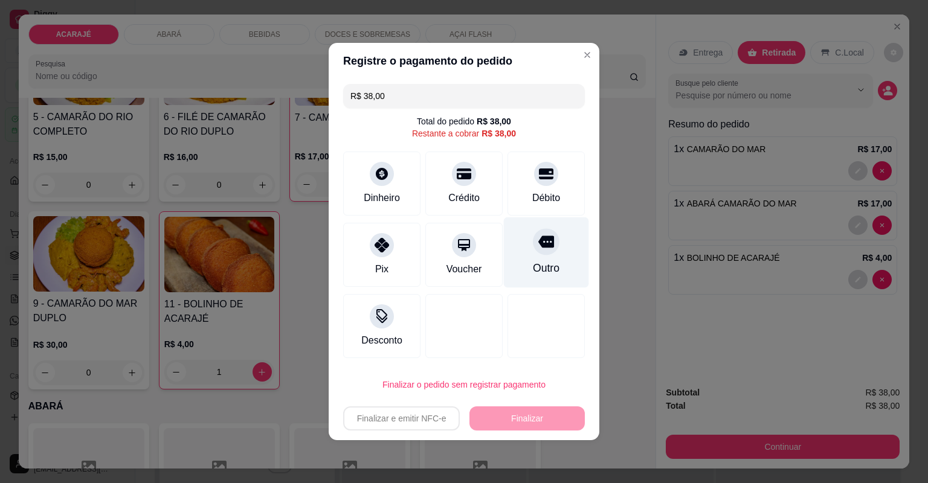
click at [547, 253] on div at bounding box center [546, 241] width 27 height 27
type input "R$ 0,00"
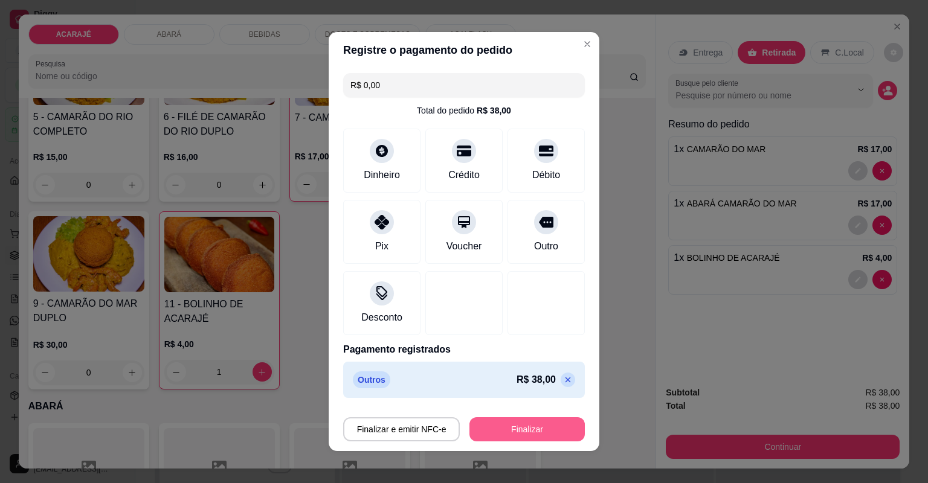
click at [527, 428] on button "Finalizar" at bounding box center [527, 430] width 115 height 24
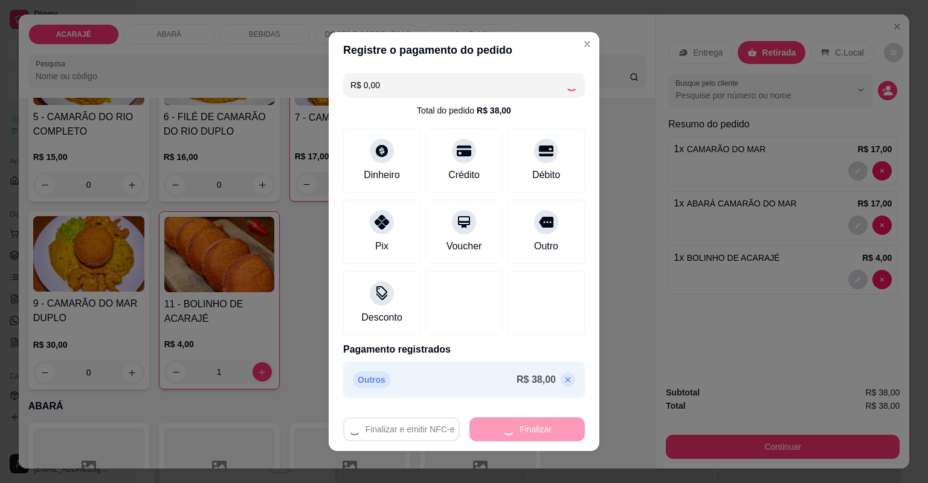
type input "0"
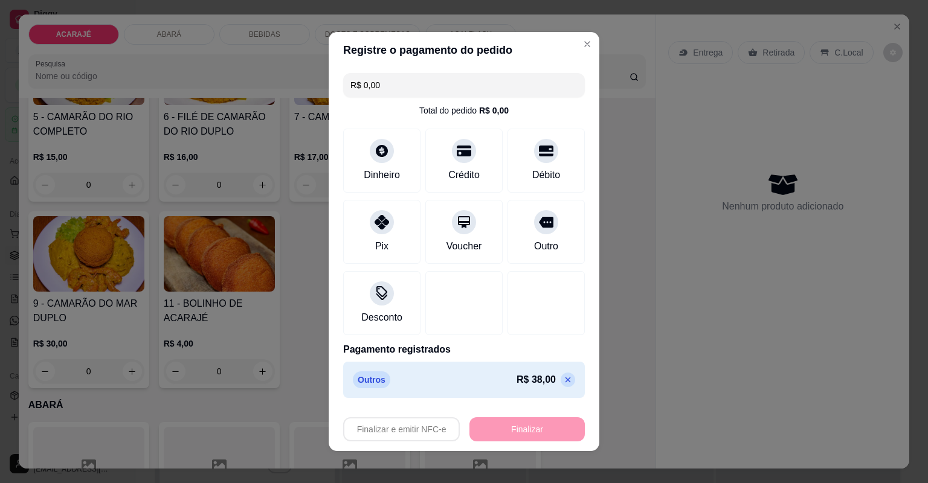
type input "-R$ 38,00"
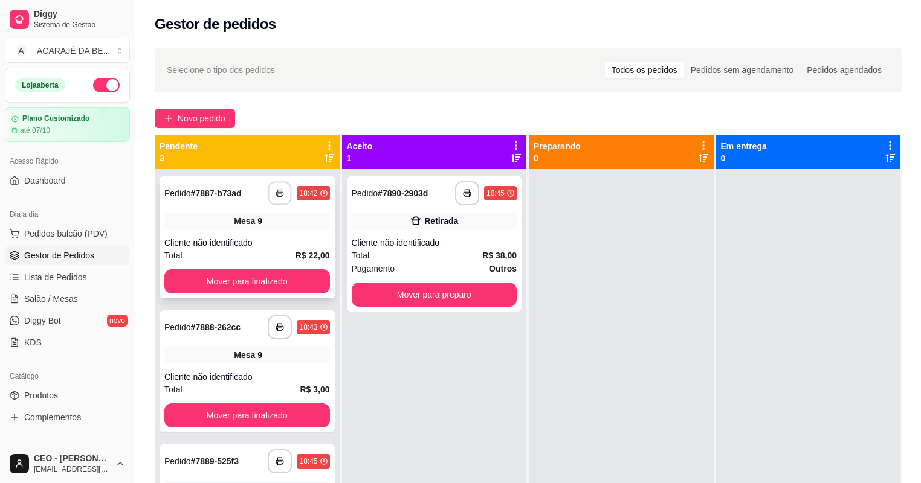
click at [285, 190] on button "button" at bounding box center [280, 194] width 24 height 24
click at [265, 285] on button "Mover para finalizado" at bounding box center [247, 282] width 160 height 24
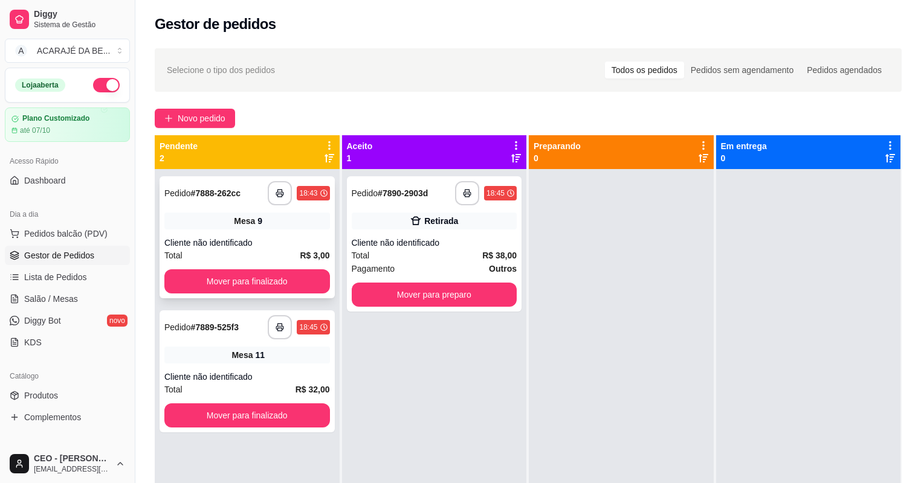
click at [276, 259] on div "Total R$ 3,00" at bounding box center [247, 255] width 166 height 13
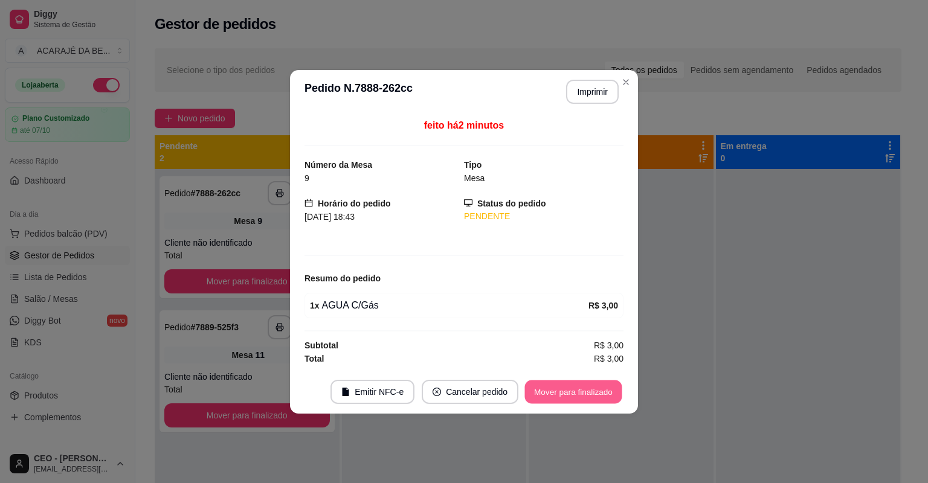
click at [539, 393] on button "Mover para finalizado" at bounding box center [573, 392] width 97 height 24
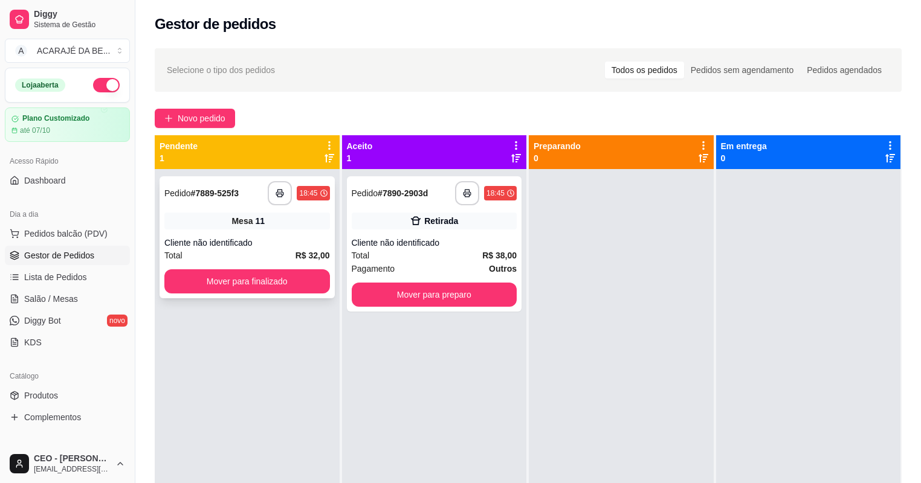
click at [308, 253] on strong "R$ 32,00" at bounding box center [313, 256] width 34 height 10
click at [277, 195] on icon "button" at bounding box center [280, 193] width 7 height 3
click at [274, 283] on button "Mover para finalizado" at bounding box center [247, 282] width 160 height 24
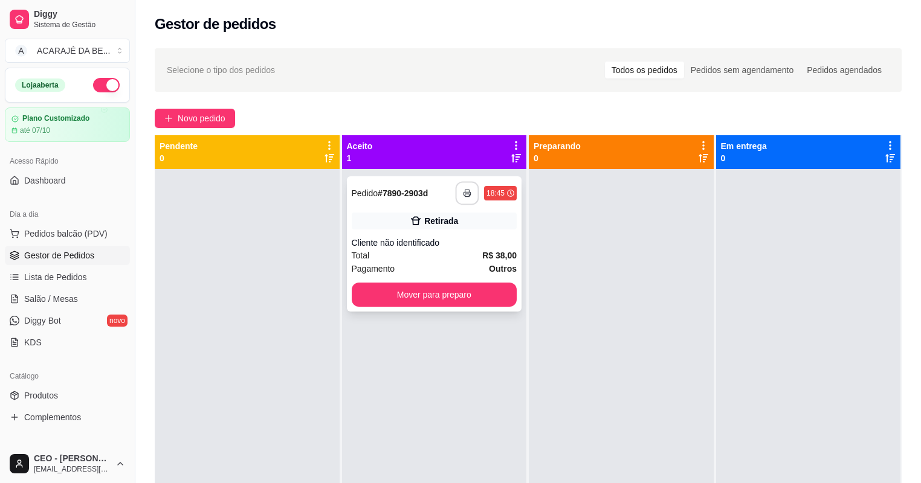
click at [458, 195] on button "button" at bounding box center [468, 194] width 24 height 24
click at [428, 290] on button "Mover para preparo" at bounding box center [434, 295] width 160 height 24
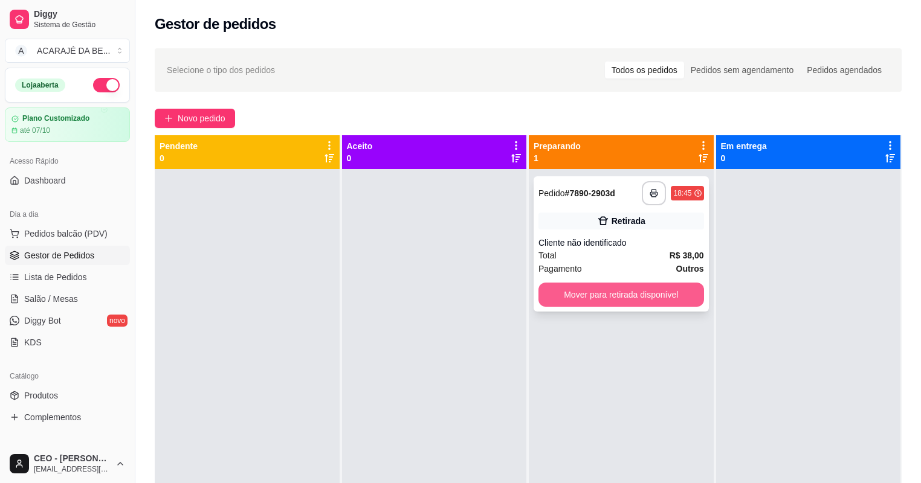
click at [673, 298] on button "Mover para retirada disponível" at bounding box center [621, 295] width 166 height 24
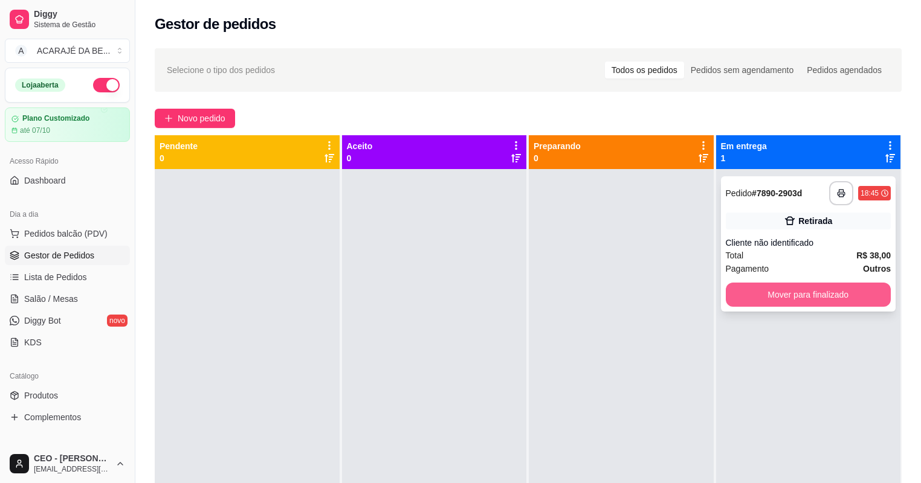
click at [771, 293] on button "Mover para finalizado" at bounding box center [809, 295] width 166 height 24
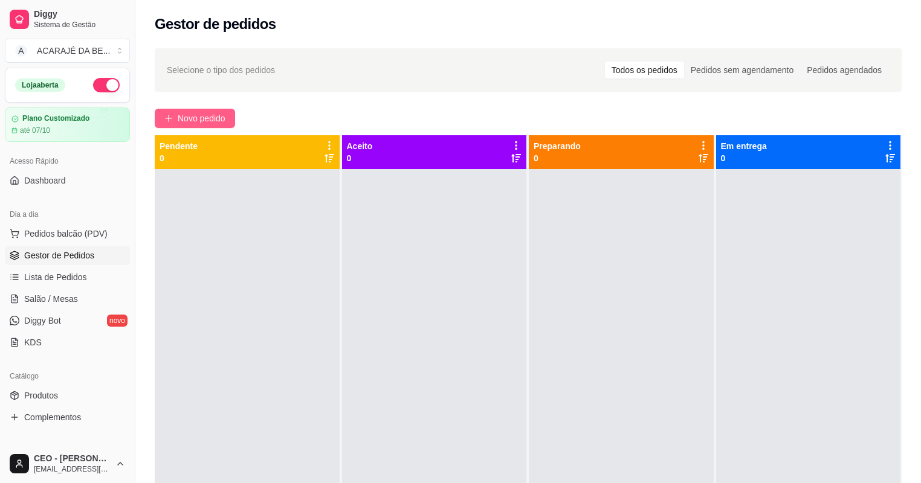
click at [216, 112] on span "Novo pedido" at bounding box center [202, 118] width 48 height 13
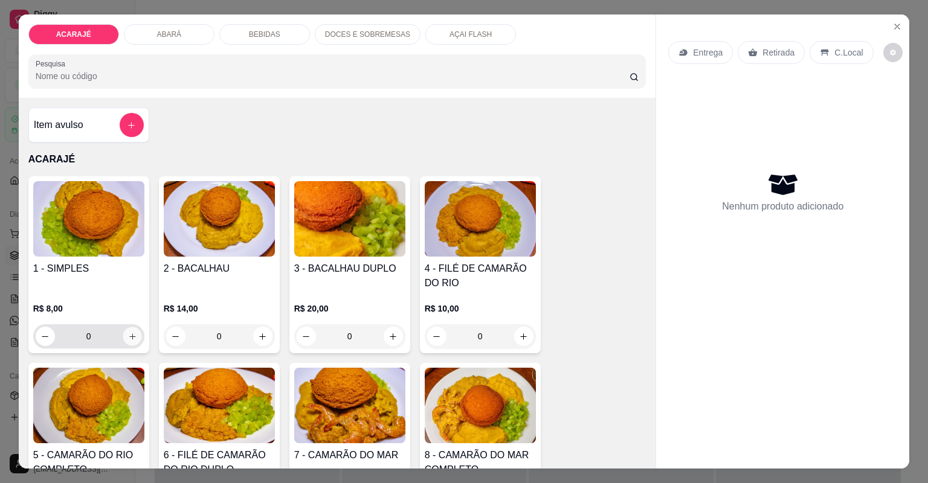
click at [128, 340] on icon "increase-product-quantity" at bounding box center [132, 336] width 9 height 9
type input "2"
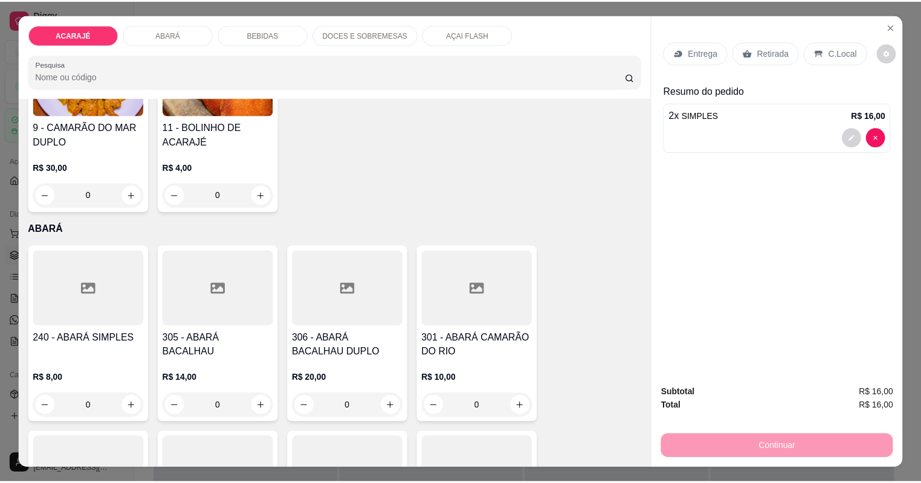
scroll to position [532, 0]
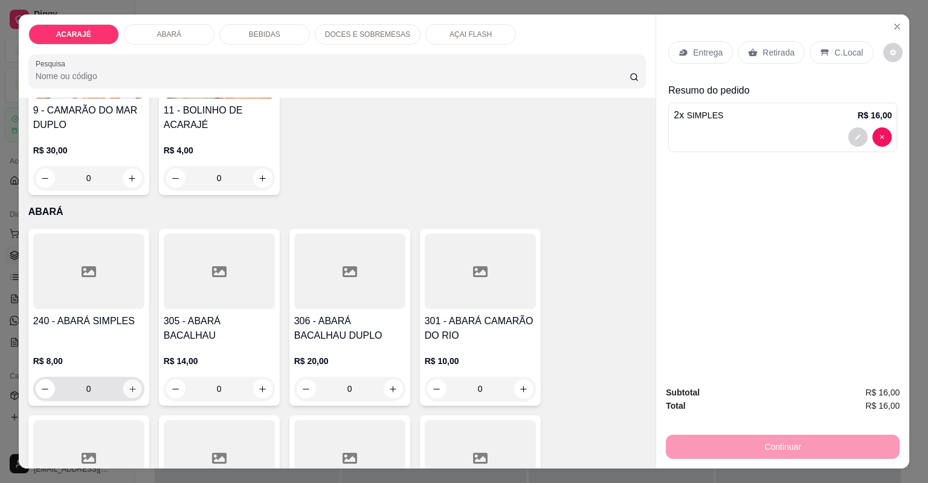
click at [133, 385] on icon "increase-product-quantity" at bounding box center [132, 389] width 9 height 9
type input "1"
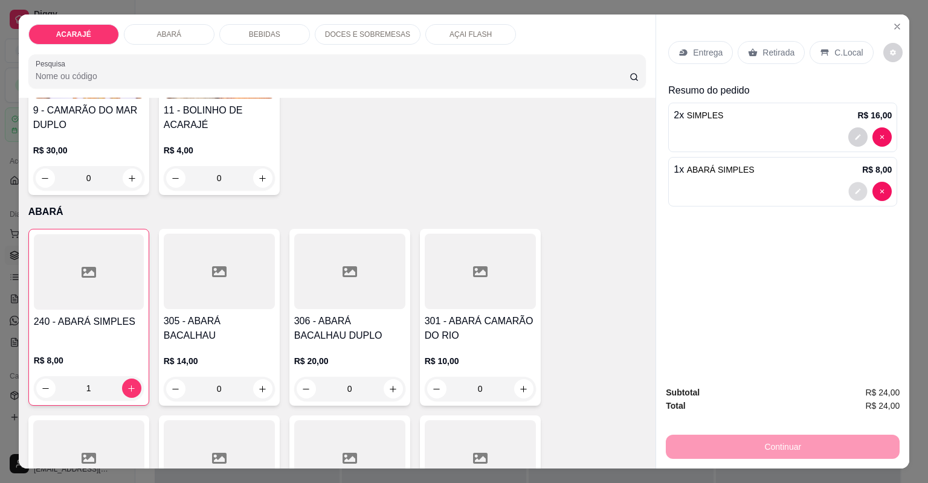
click at [849, 193] on button "decrease-product-quantity" at bounding box center [858, 191] width 19 height 19
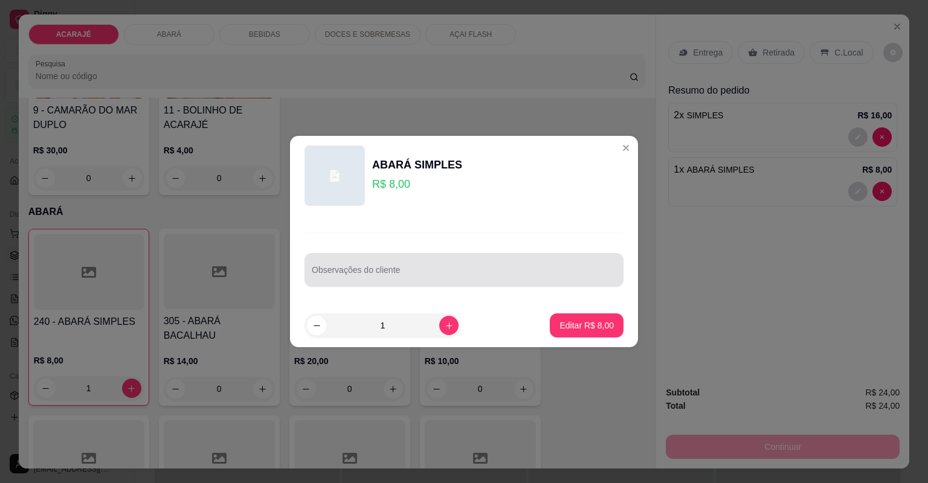
click at [535, 269] on input "Observações do cliente" at bounding box center [464, 275] width 305 height 12
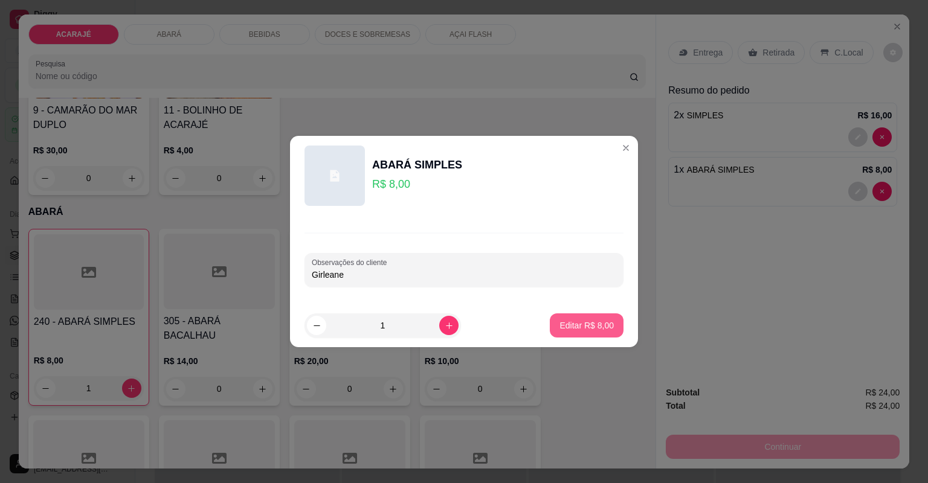
type input "Girleane"
click at [595, 331] on p "Editar R$ 8,00" at bounding box center [587, 325] width 53 height 11
type input "0"
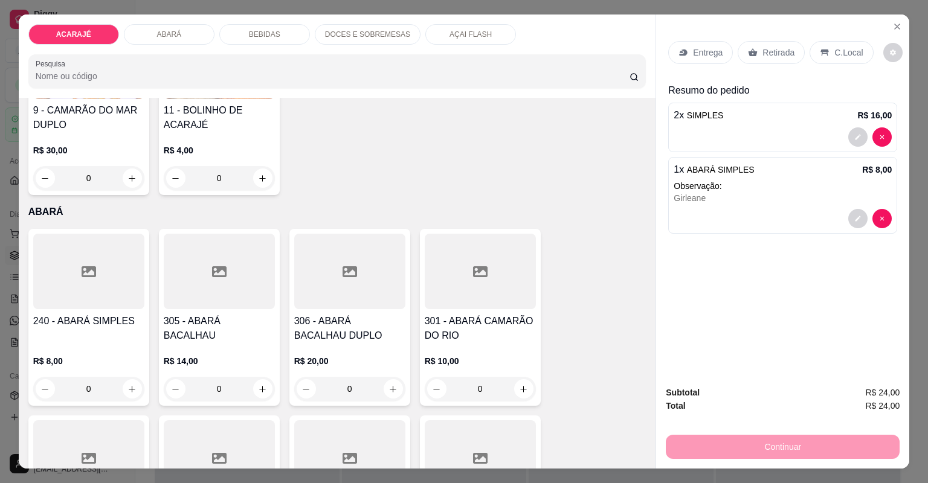
click at [764, 53] on p "Retirada" at bounding box center [779, 53] width 32 height 12
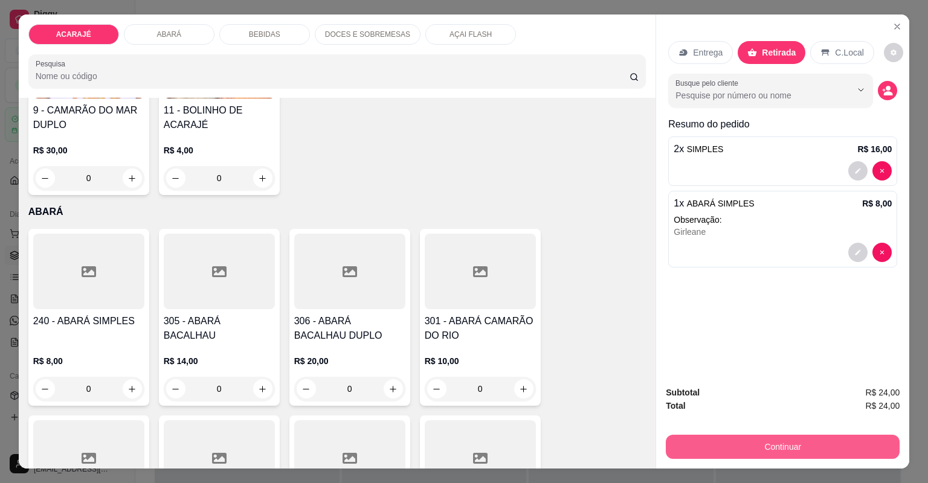
click at [699, 453] on button "Continuar" at bounding box center [783, 447] width 234 height 24
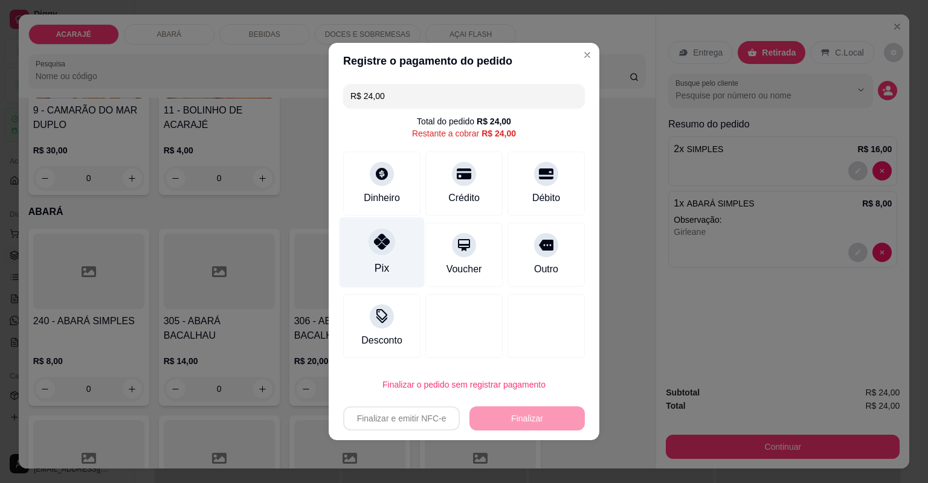
click at [386, 257] on div "Pix" at bounding box center [382, 253] width 85 height 71
type input "R$ 0,00"
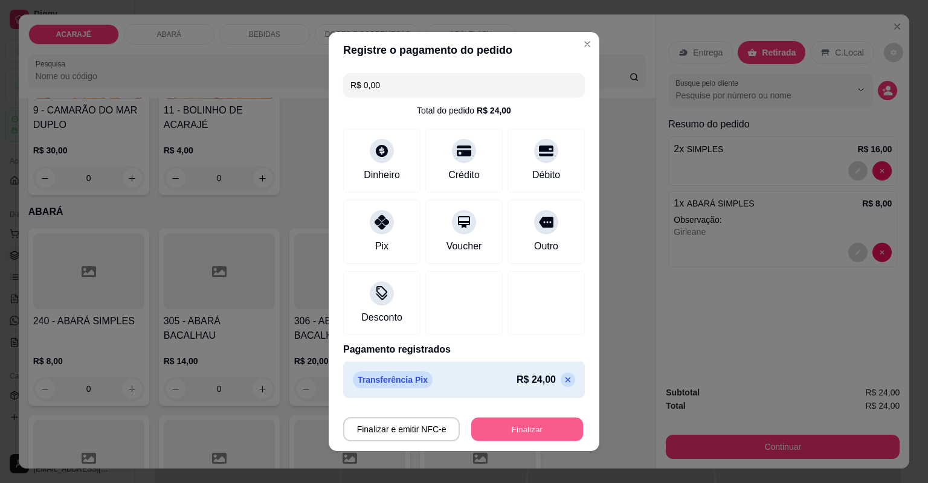
click at [490, 432] on button "Finalizar" at bounding box center [527, 430] width 112 height 24
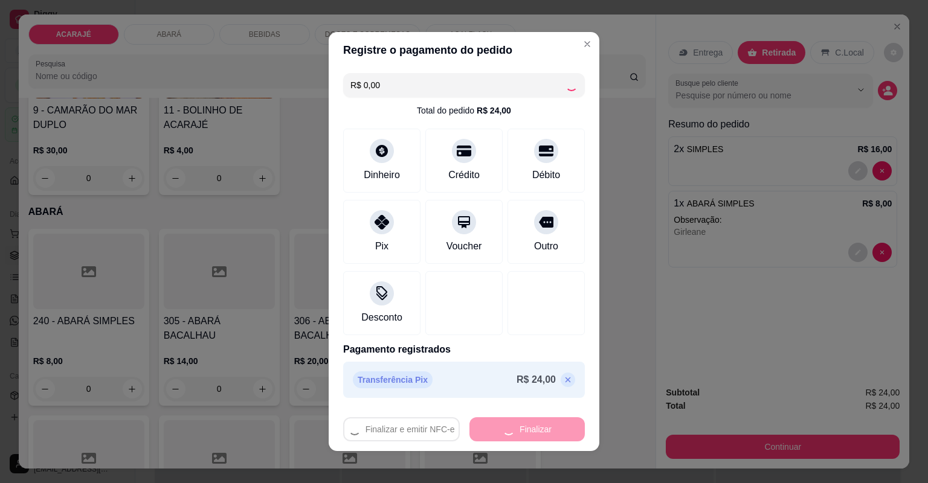
type input "0"
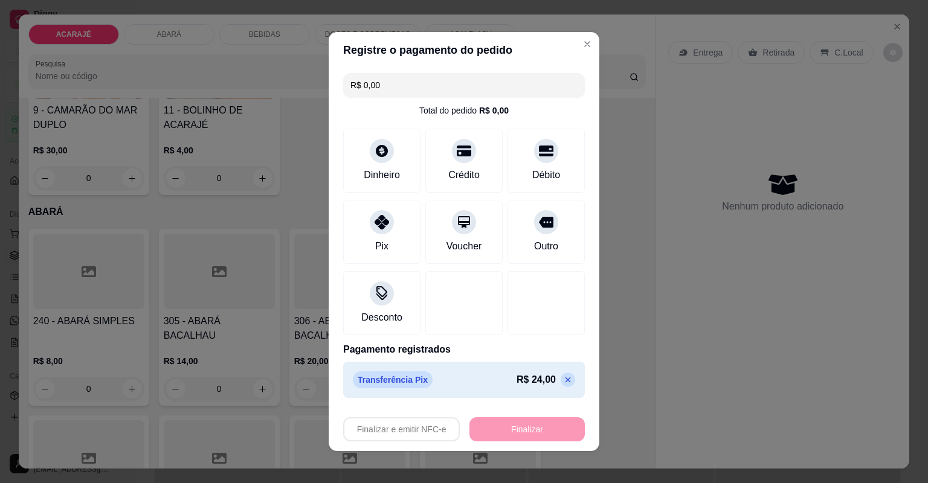
type input "-R$ 24,00"
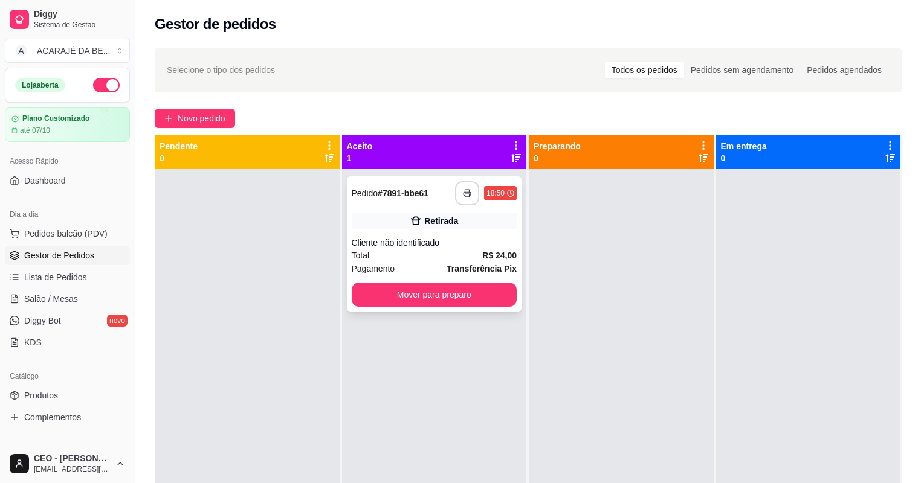
click at [465, 196] on rect "button" at bounding box center [467, 195] width 4 height 3
click at [399, 291] on button "Mover para preparo" at bounding box center [434, 295] width 160 height 24
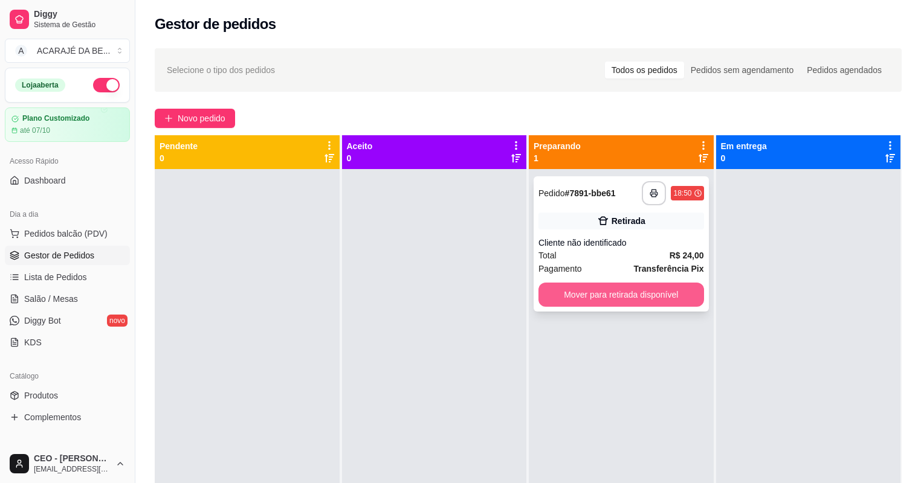
click at [607, 302] on button "Mover para retirada disponível" at bounding box center [621, 295] width 166 height 24
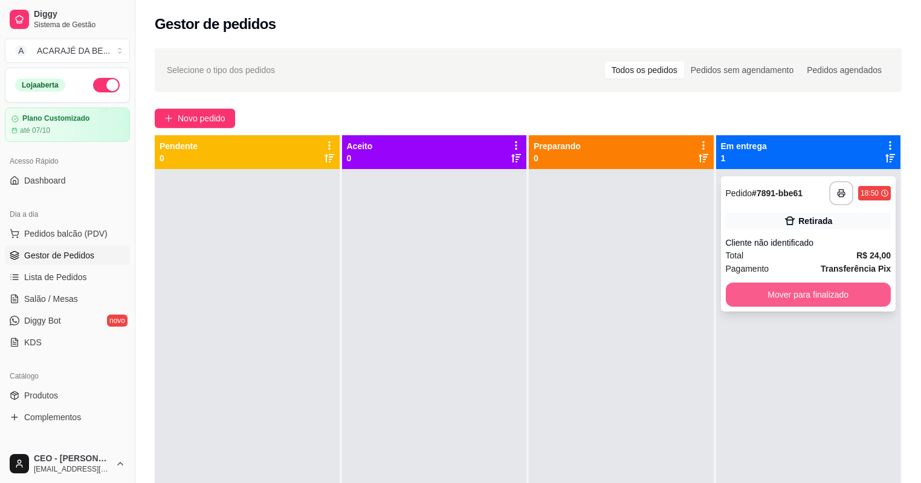
click at [728, 290] on button "Mover para finalizado" at bounding box center [809, 295] width 166 height 24
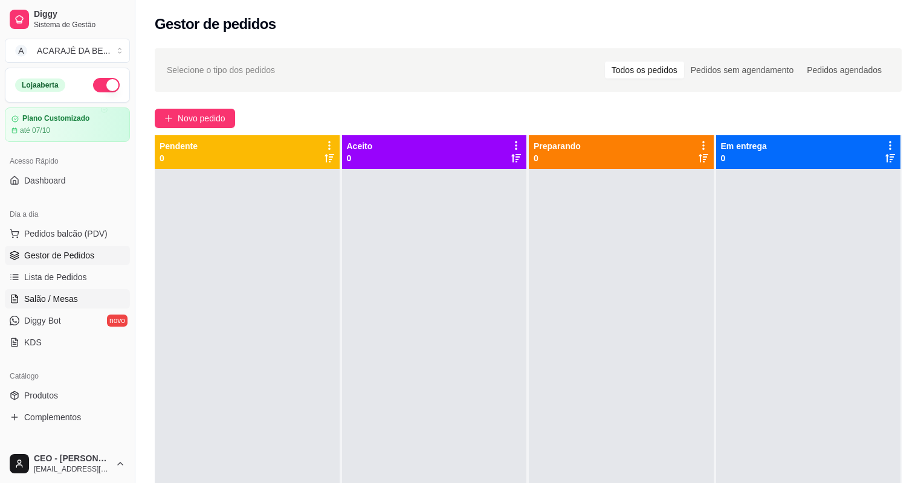
click at [32, 297] on span "Salão / Mesas" at bounding box center [51, 299] width 54 height 12
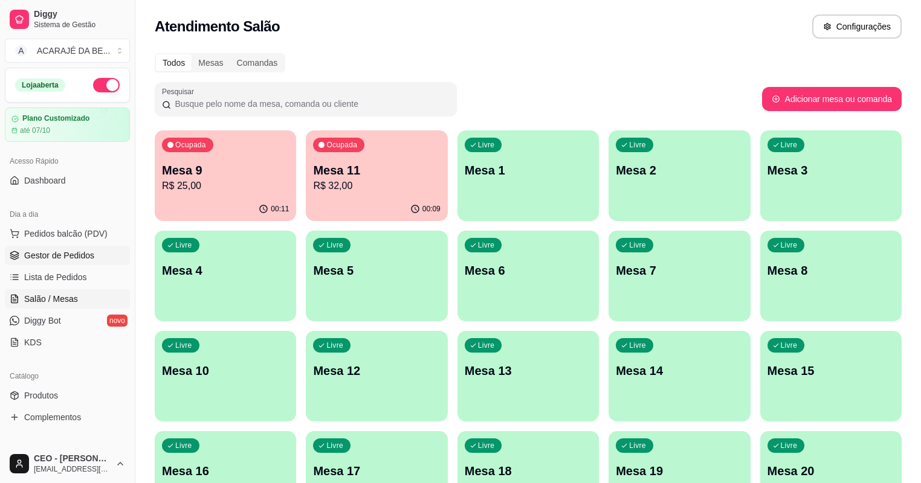
click at [73, 254] on span "Gestor de Pedidos" at bounding box center [59, 256] width 70 height 12
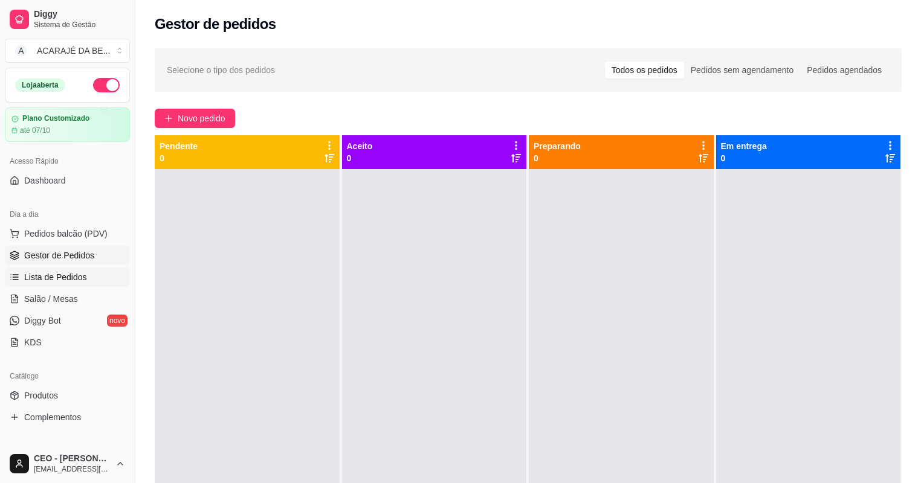
click at [68, 278] on span "Lista de Pedidos" at bounding box center [55, 277] width 63 height 12
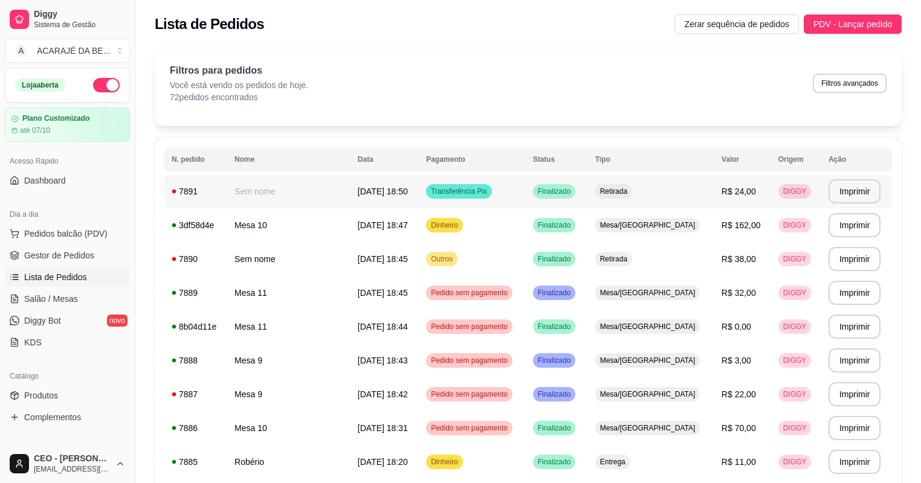
click at [643, 200] on td "Retirada" at bounding box center [651, 192] width 126 height 34
click at [630, 260] on span "Retirada" at bounding box center [614, 259] width 32 height 10
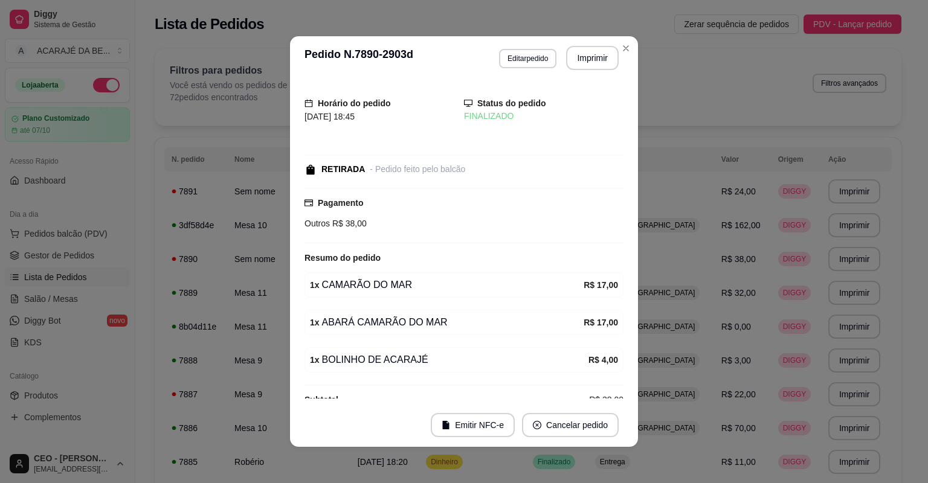
scroll to position [19, 0]
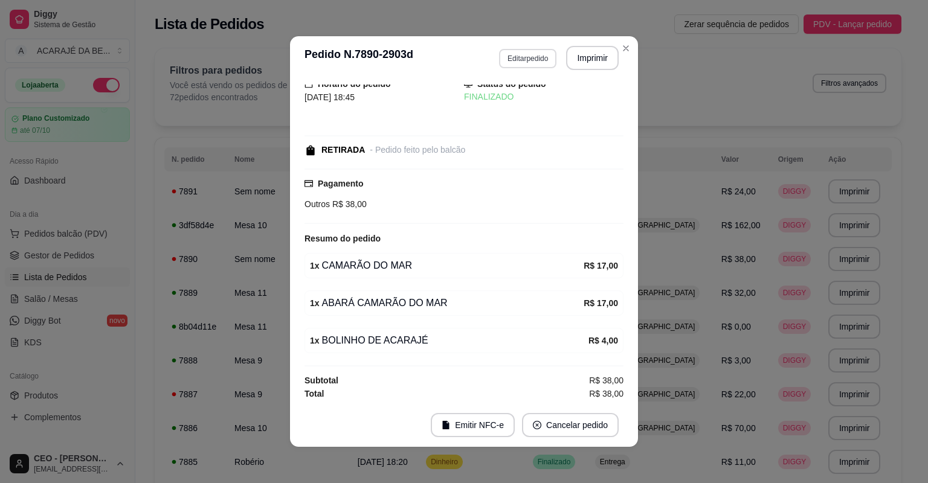
click at [541, 65] on button "Editar pedido" at bounding box center [527, 58] width 57 height 19
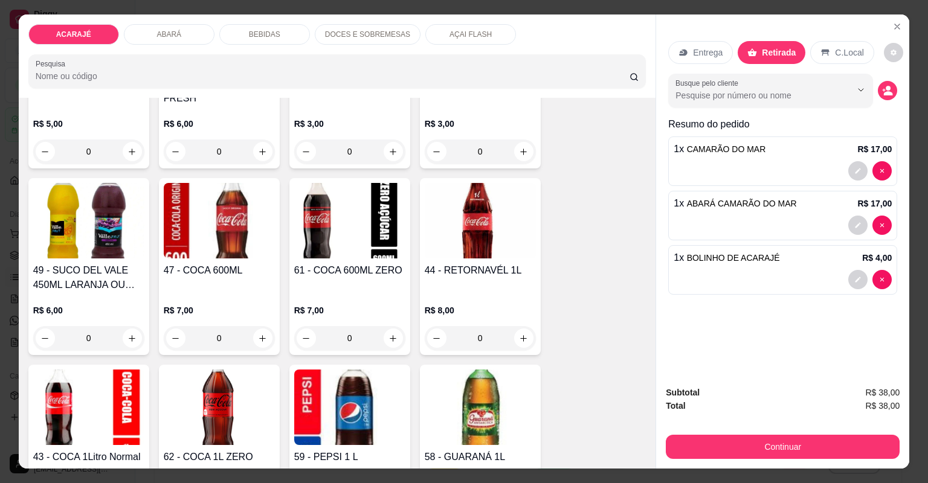
scroll to position [1789, 0]
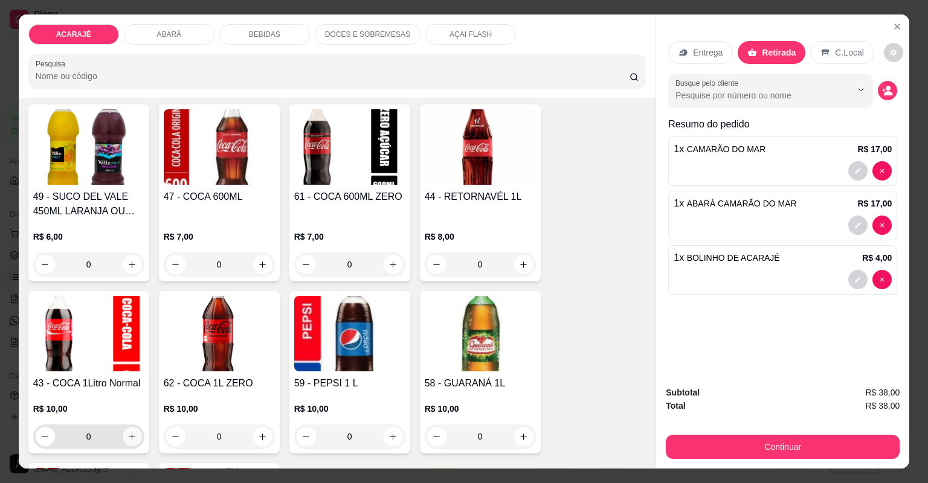
click at [135, 435] on button "increase-product-quantity" at bounding box center [132, 436] width 19 height 19
type input "1"
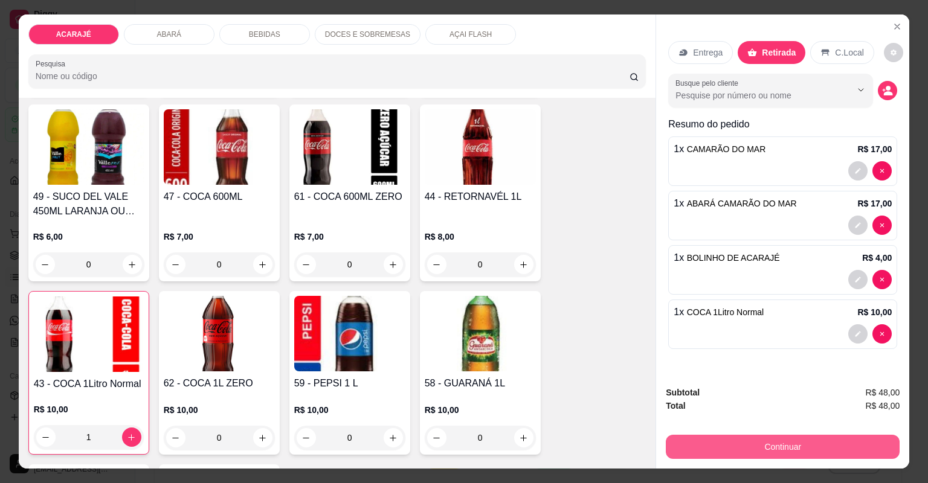
click at [691, 450] on button "Continuar" at bounding box center [783, 447] width 234 height 24
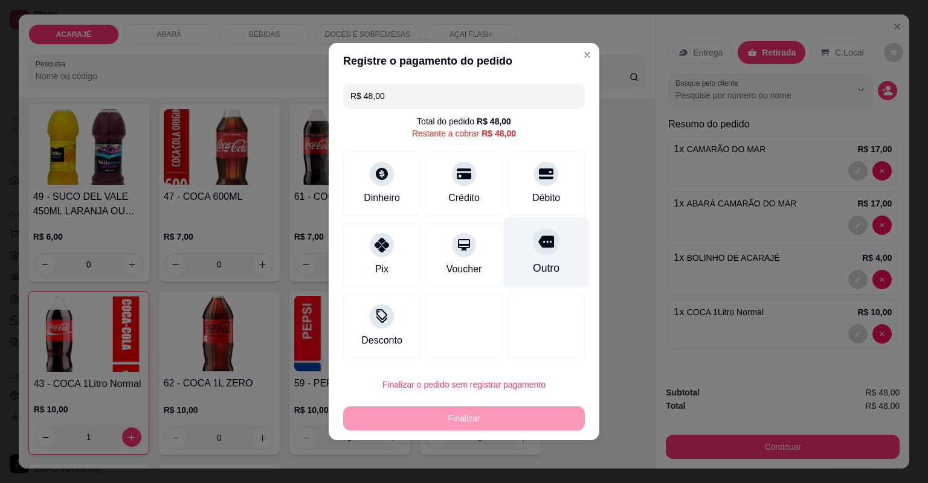
click at [566, 231] on div "Outro" at bounding box center [546, 253] width 85 height 71
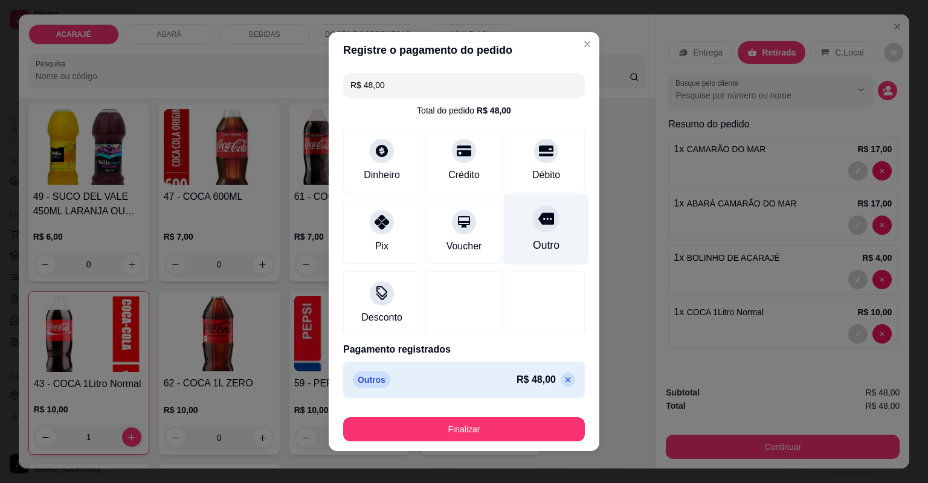
type input "R$ 0,00"
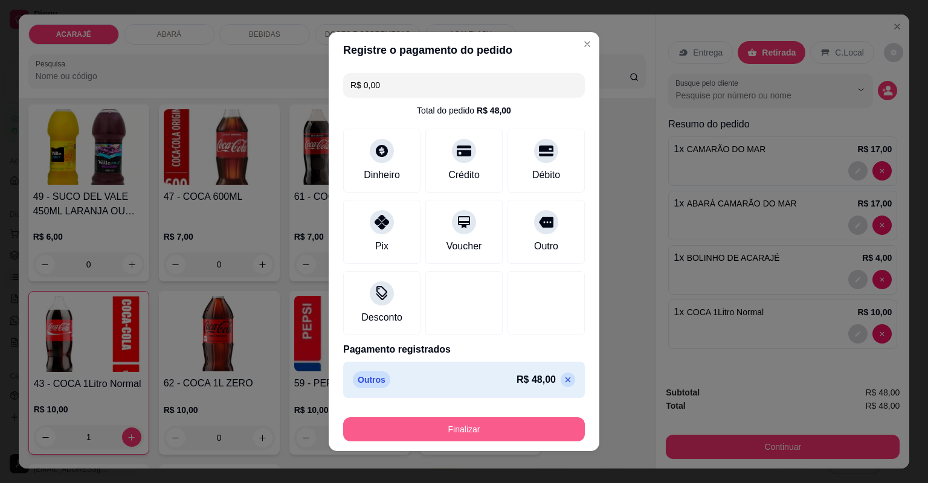
click at [512, 439] on button "Finalizar" at bounding box center [464, 430] width 242 height 24
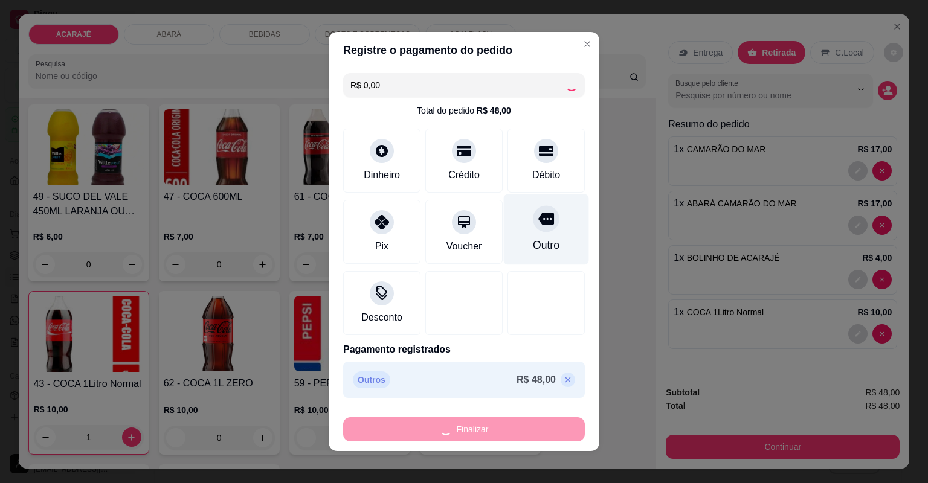
type input "0"
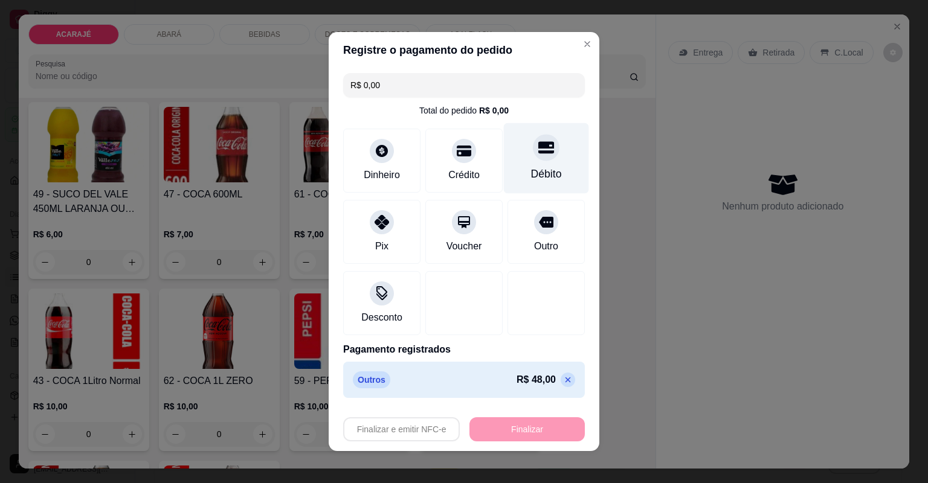
type input "-R$ 48,00"
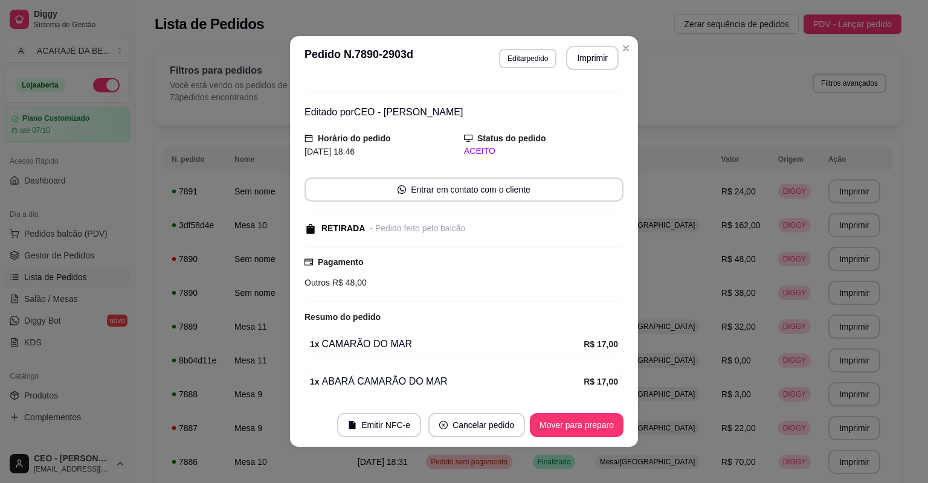
scroll to position [73, 0]
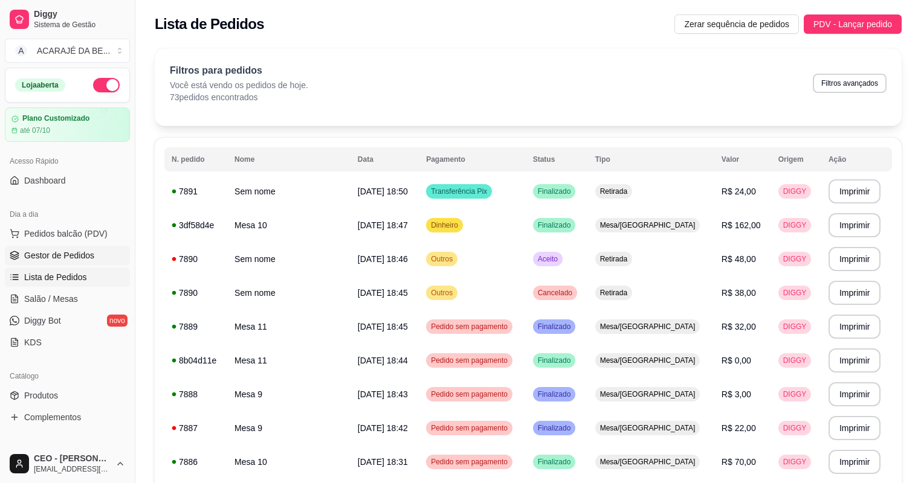
click at [44, 254] on span "Gestor de Pedidos" at bounding box center [59, 256] width 70 height 12
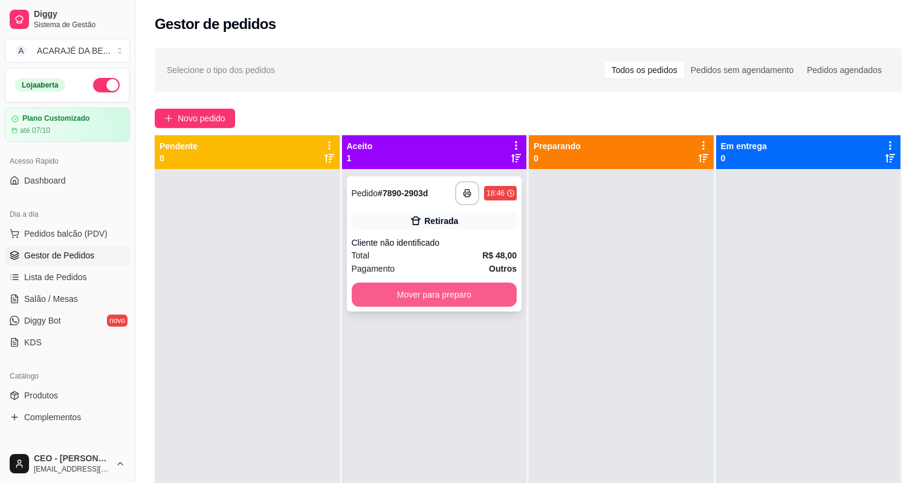
click at [476, 298] on button "Mover para preparo" at bounding box center [435, 295] width 166 height 24
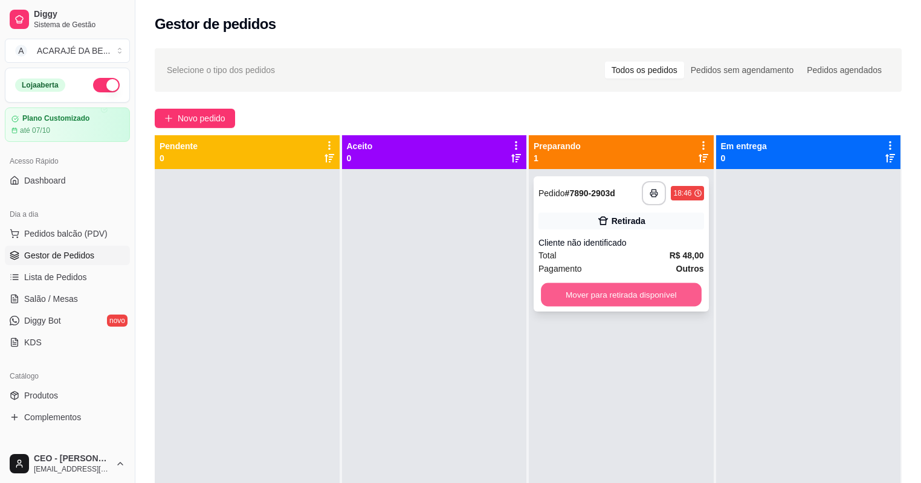
click at [686, 291] on button "Mover para retirada disponível" at bounding box center [621, 295] width 160 height 24
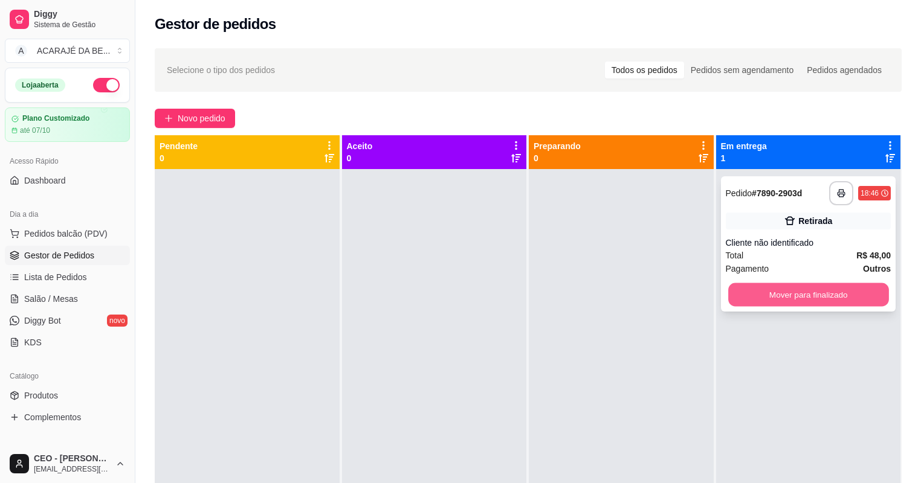
click at [744, 294] on button "Mover para finalizado" at bounding box center [808, 295] width 160 height 24
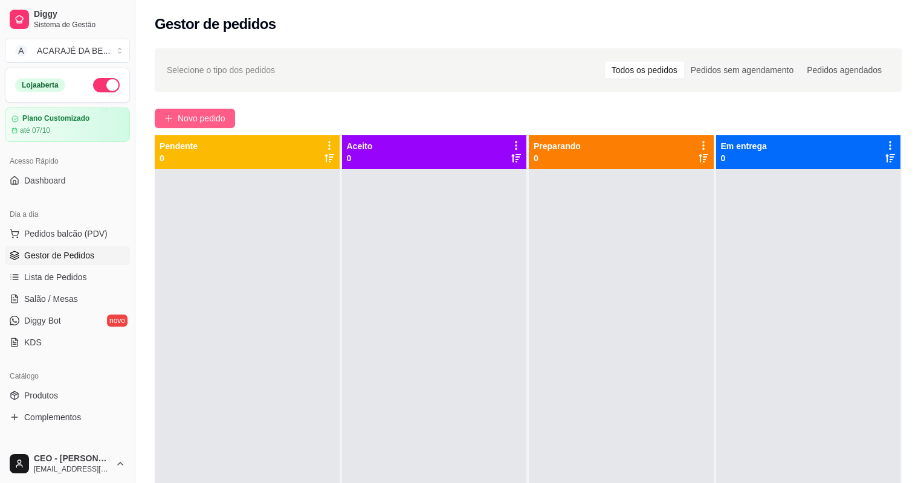
click at [193, 115] on span "Novo pedido" at bounding box center [202, 118] width 48 height 13
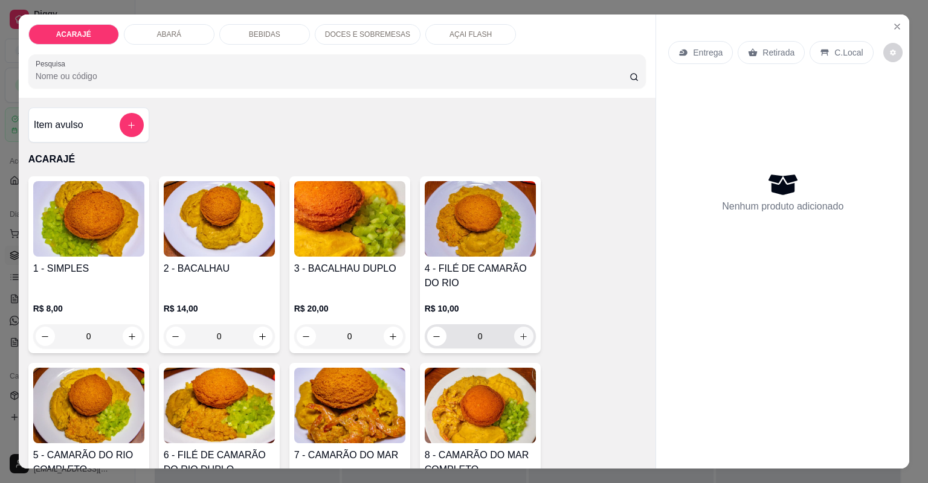
click at [518, 341] on button "increase-product-quantity" at bounding box center [523, 336] width 19 height 19
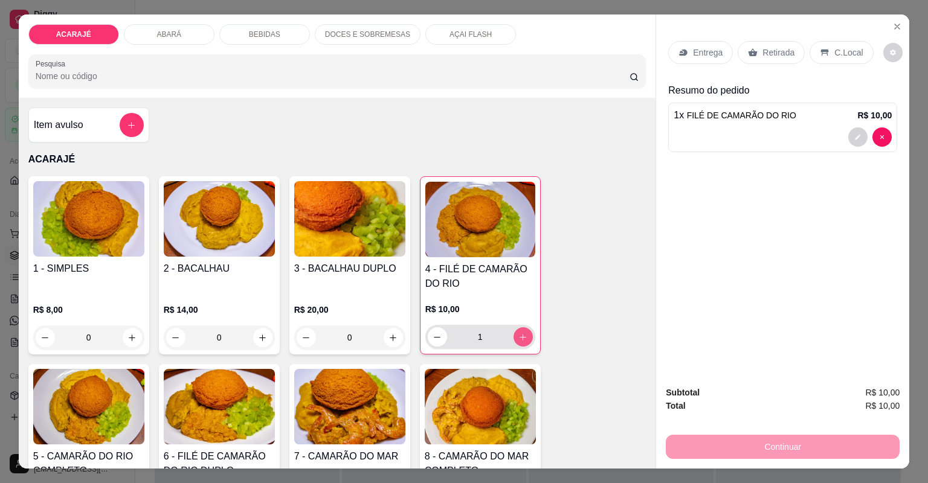
type input "1"
click at [857, 138] on icon "decrease-product-quantity" at bounding box center [857, 137] width 7 height 7
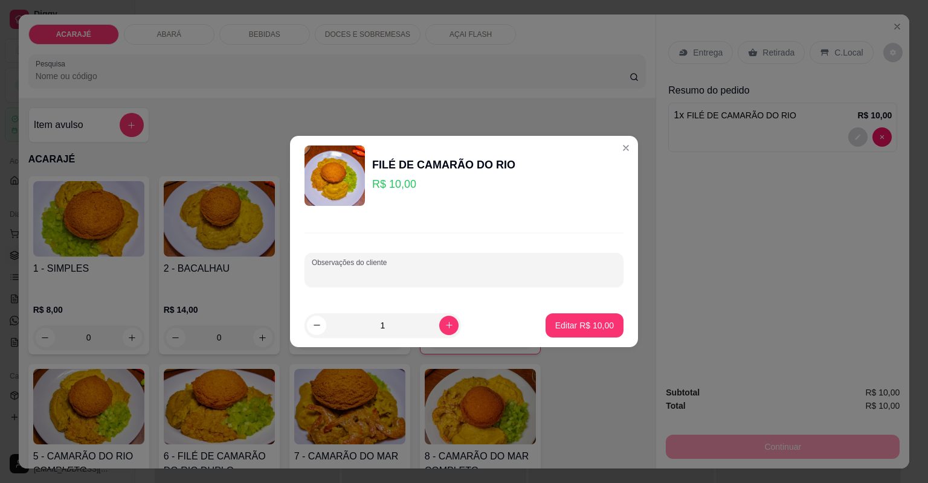
click at [591, 277] on input "Observações do cliente" at bounding box center [464, 275] width 305 height 12
type input "wilian"
click at [569, 325] on p "Editar R$ 10,00" at bounding box center [584, 325] width 57 height 11
type input "0"
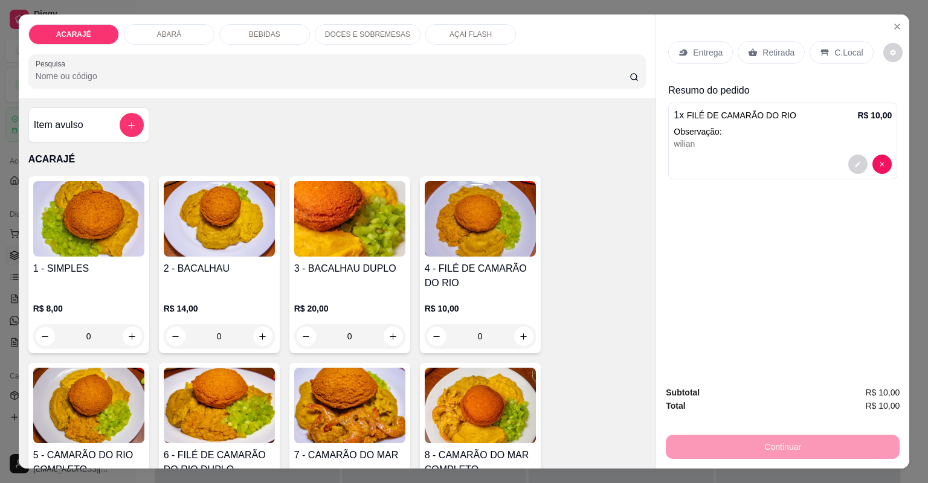
click at [769, 56] on p "Retirada" at bounding box center [779, 53] width 32 height 12
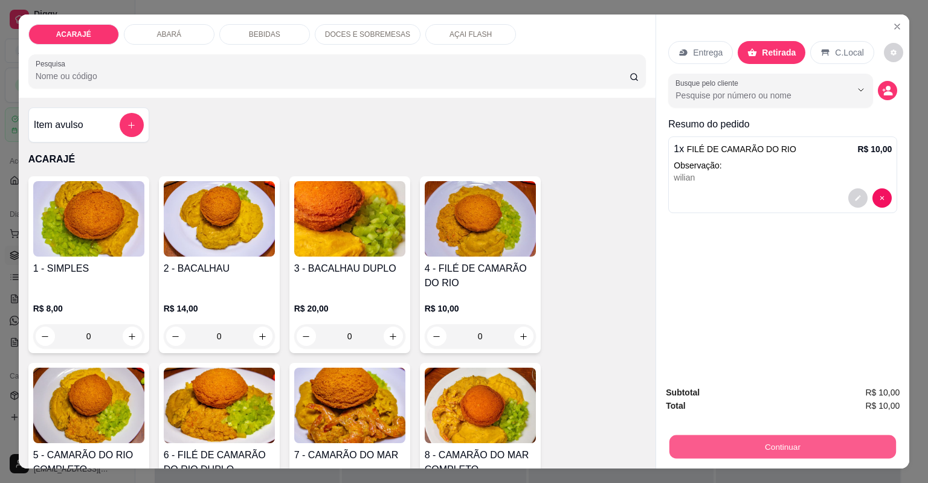
click at [729, 447] on button "Continuar" at bounding box center [783, 448] width 227 height 24
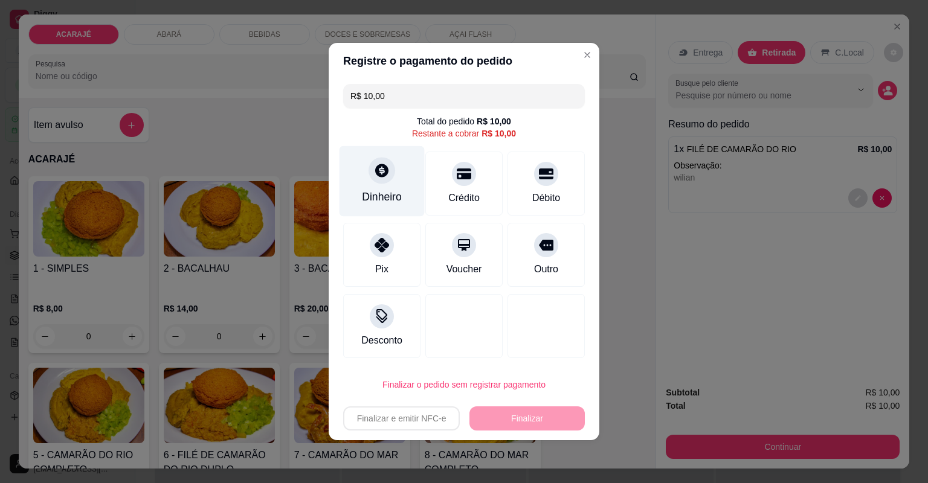
click at [383, 205] on div "Dinheiro" at bounding box center [382, 197] width 40 height 16
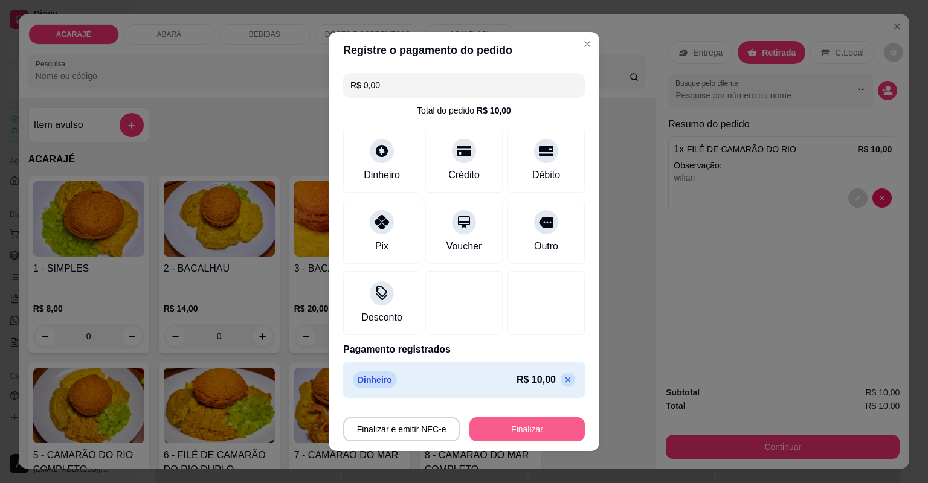
click at [517, 431] on button "Finalizar" at bounding box center [527, 430] width 115 height 24
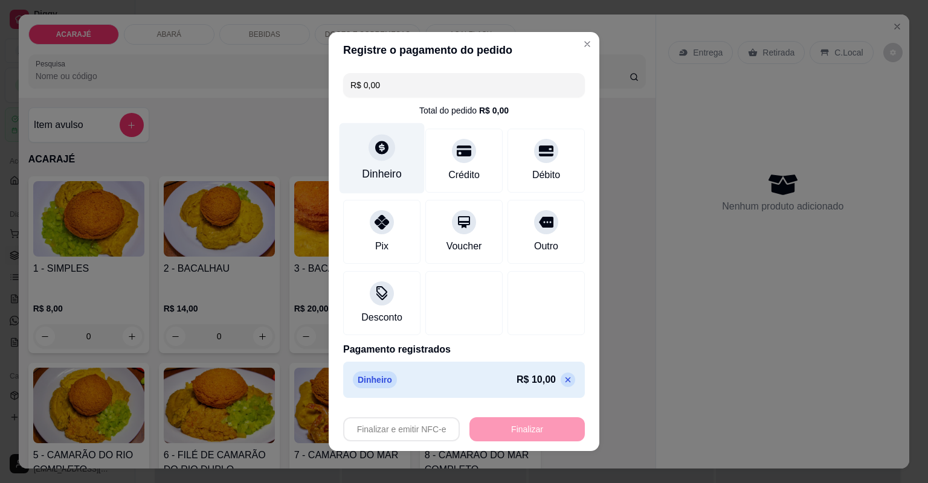
type input "-R$ 10,00"
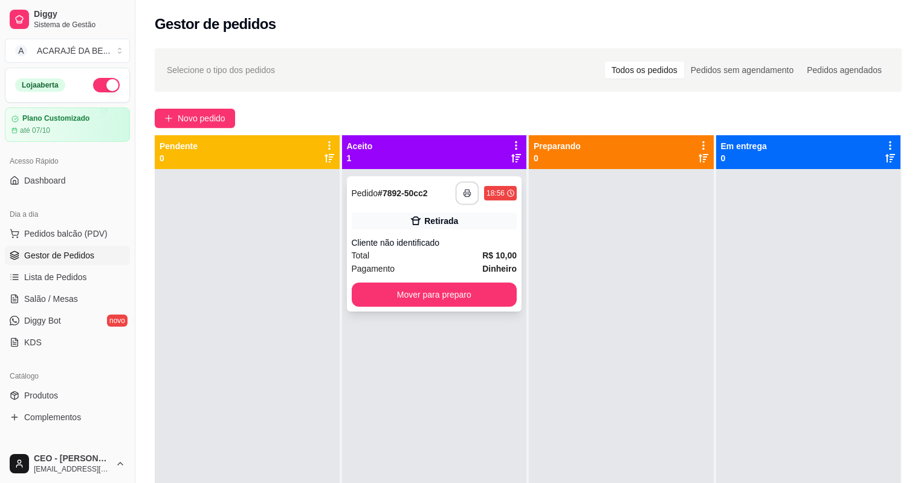
click at [463, 192] on icon "button" at bounding box center [467, 193] width 8 height 8
click at [483, 283] on button "Mover para preparo" at bounding box center [434, 295] width 160 height 24
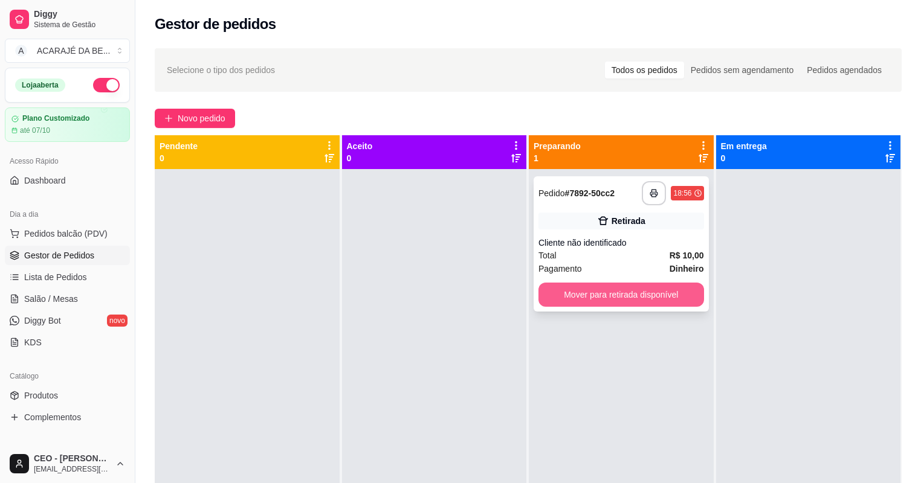
click at [658, 300] on button "Mover para retirada disponível" at bounding box center [621, 295] width 166 height 24
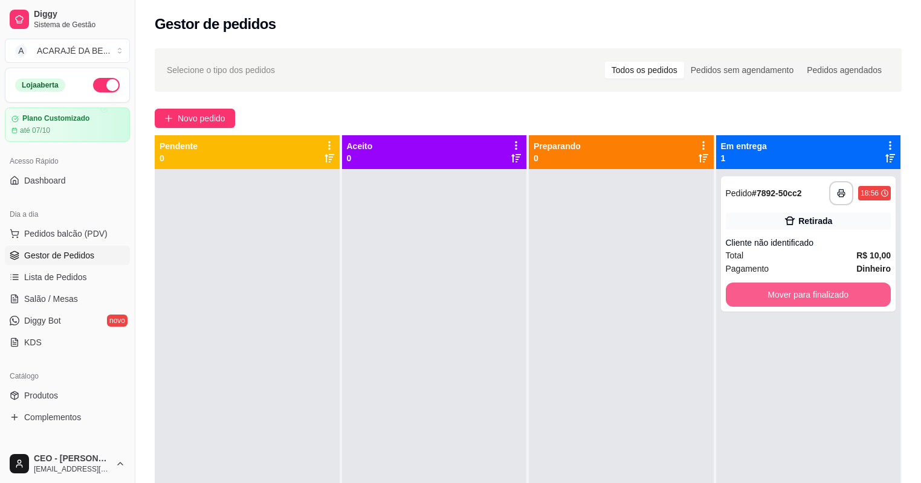
click at [776, 292] on button "Mover para finalizado" at bounding box center [809, 295] width 166 height 24
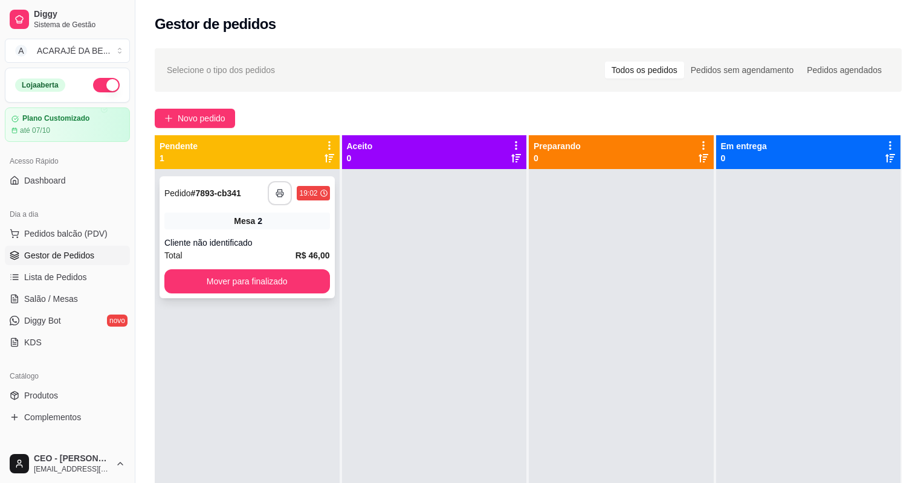
click at [284, 193] on button "button" at bounding box center [280, 193] width 24 height 24
click at [282, 283] on button "Mover para finalizado" at bounding box center [247, 282] width 166 height 24
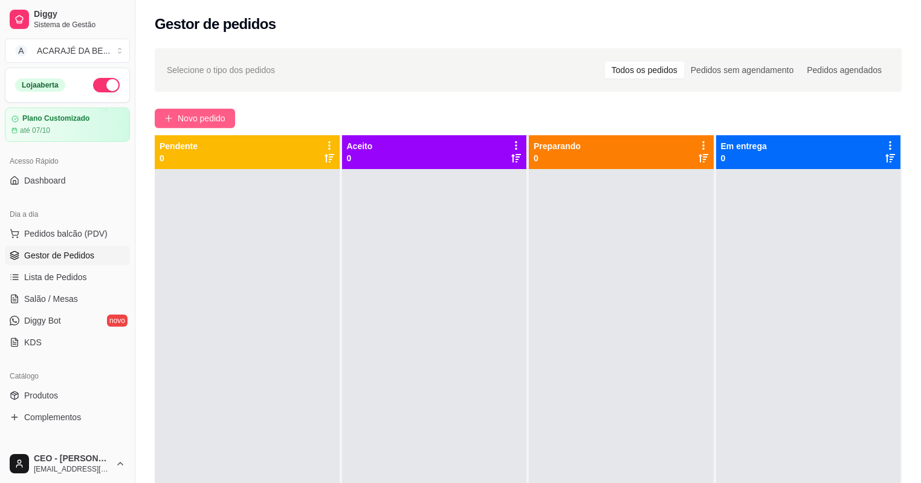
click at [166, 120] on icon "plus" at bounding box center [168, 118] width 8 height 8
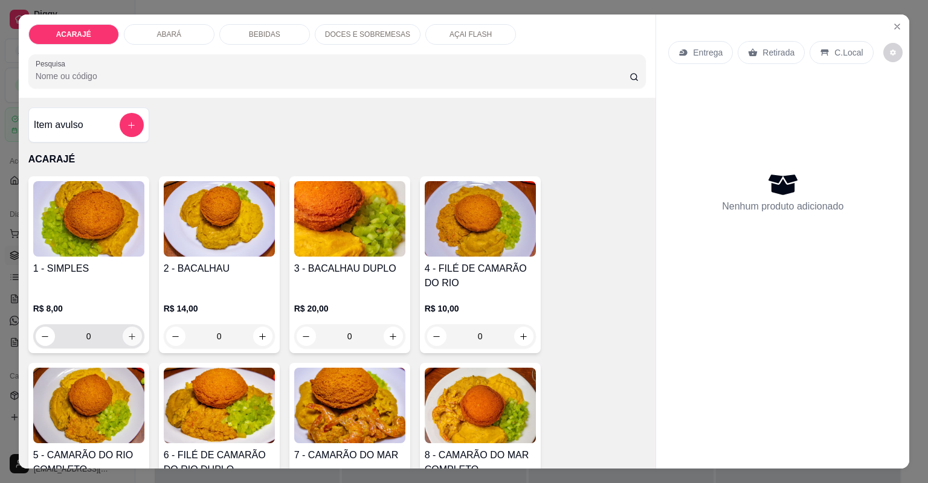
click at [123, 333] on button "increase-product-quantity" at bounding box center [132, 336] width 19 height 19
type input "1"
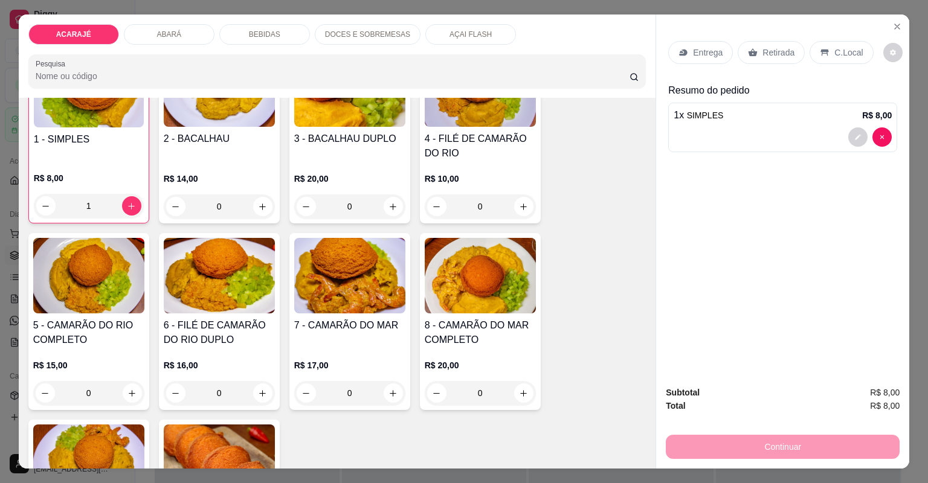
scroll to position [145, 0]
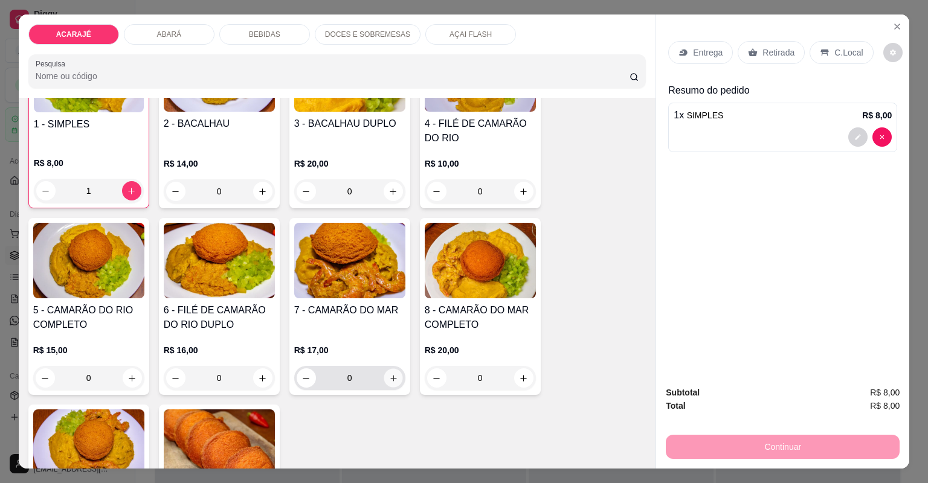
click at [394, 380] on button "increase-product-quantity" at bounding box center [393, 378] width 19 height 19
type input "1"
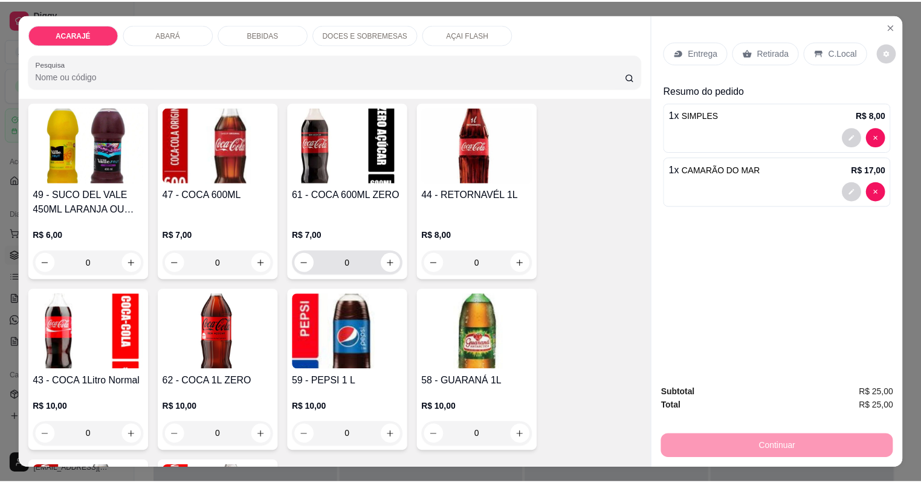
scroll to position [1789, 0]
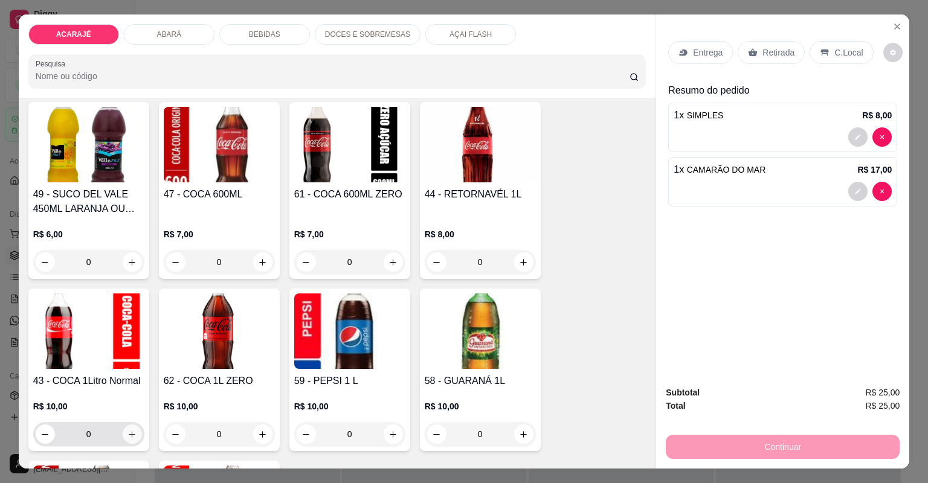
click at [128, 434] on icon "increase-product-quantity" at bounding box center [132, 434] width 9 height 9
type input "1"
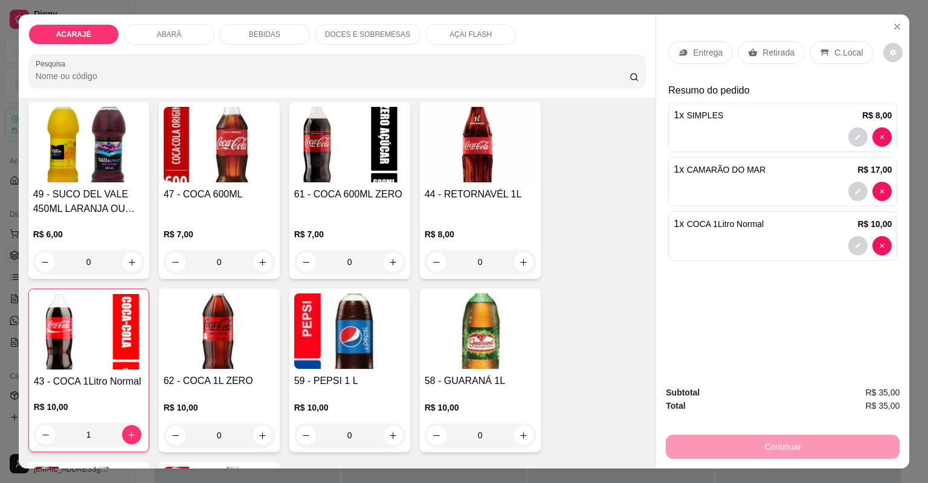
click at [766, 51] on p "Retirada" at bounding box center [779, 53] width 32 height 12
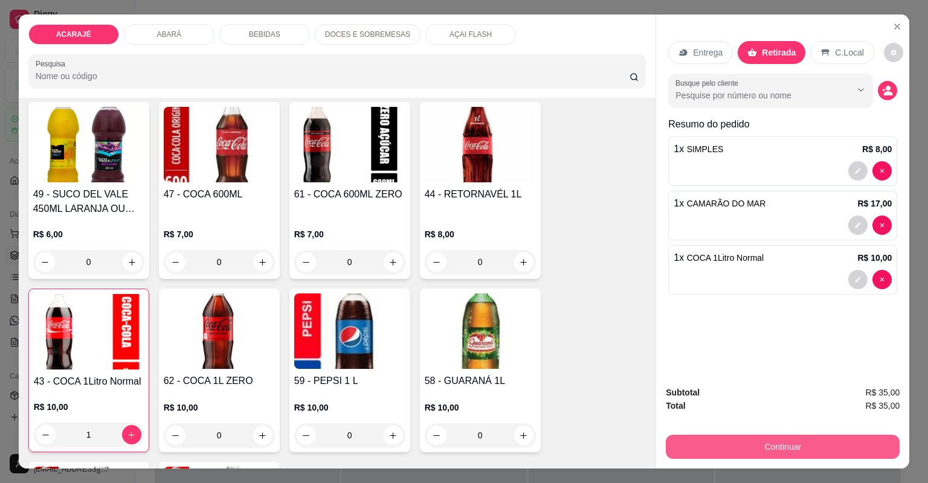
click at [752, 446] on button "Continuar" at bounding box center [783, 447] width 234 height 24
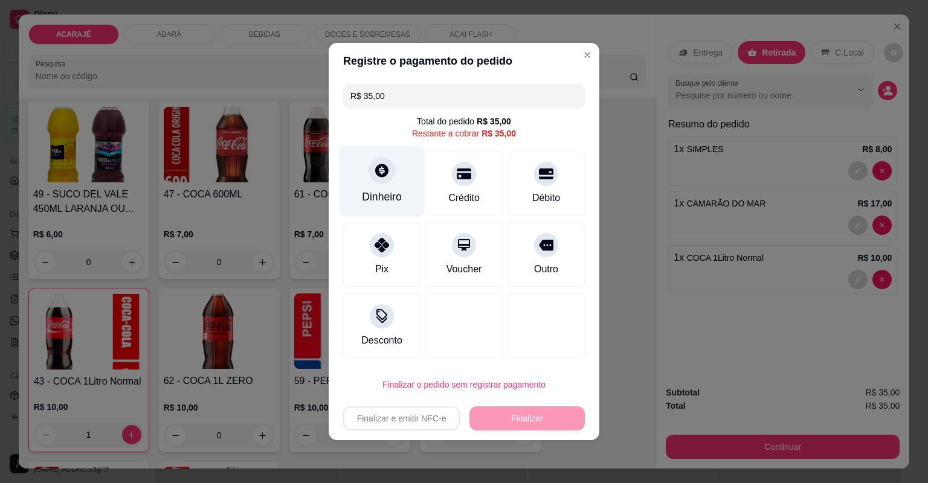
click at [376, 189] on div "Dinheiro" at bounding box center [382, 181] width 85 height 71
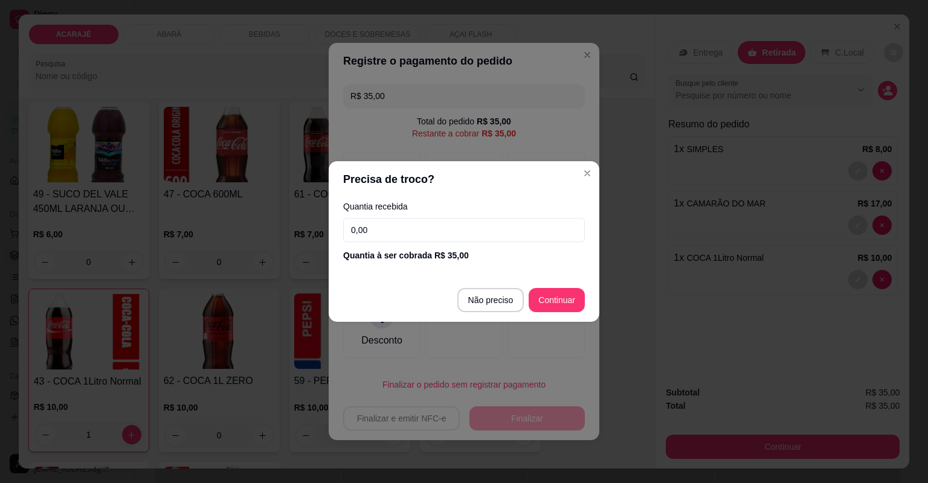
click at [467, 242] on div "Quantia recebida 0,00 Quantia à ser cobrada R$ 35,00" at bounding box center [464, 232] width 271 height 69
click at [469, 235] on input "0,00" at bounding box center [464, 230] width 242 height 24
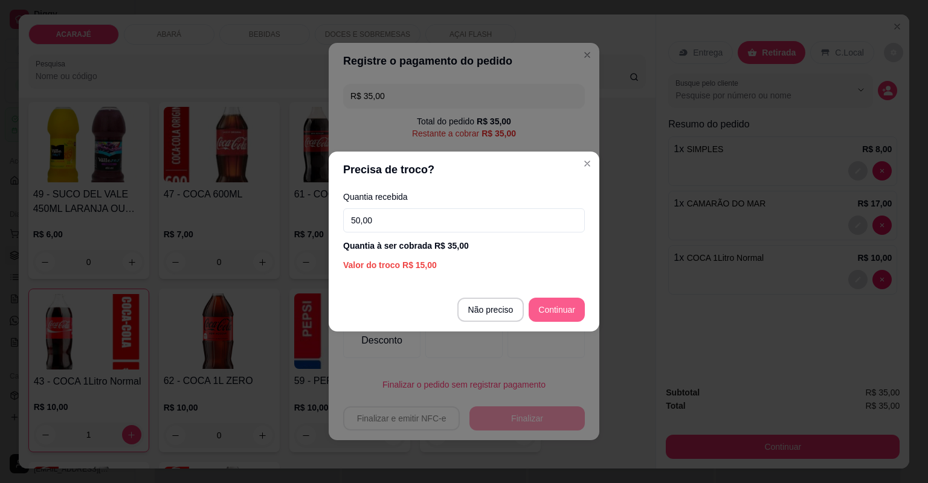
type input "50,00"
type input "R$ 0,00"
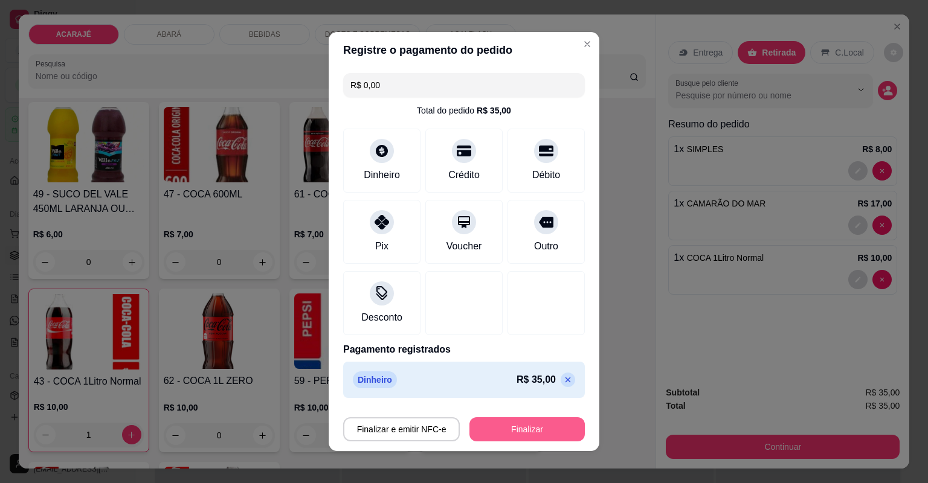
click at [526, 431] on button "Finalizar" at bounding box center [527, 430] width 115 height 24
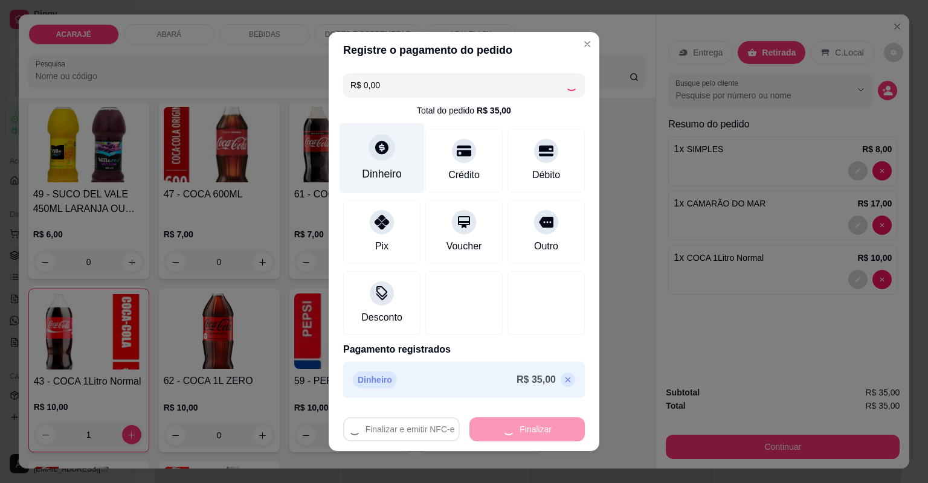
type input "0"
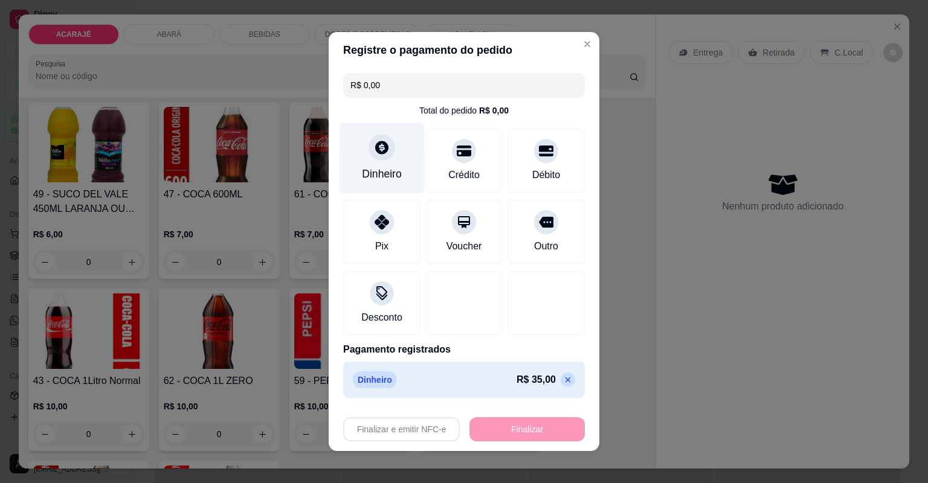
type input "-R$ 35,00"
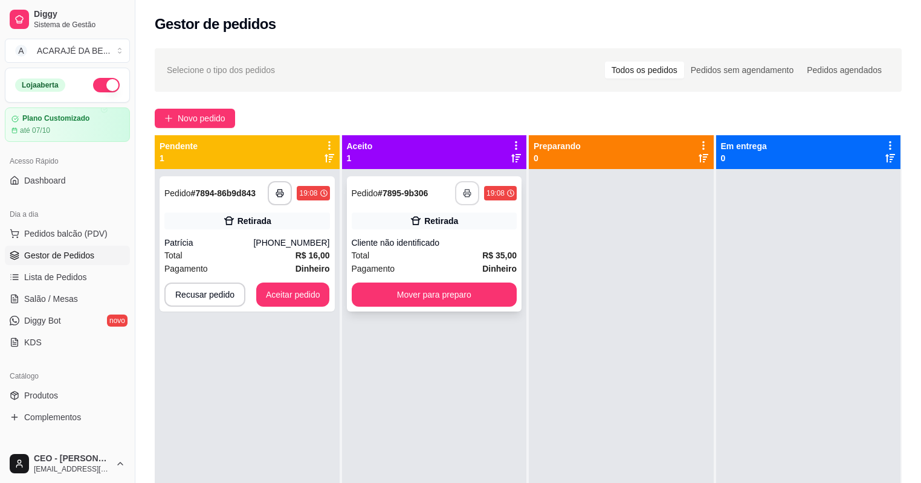
click at [468, 196] on icon "button" at bounding box center [467, 193] width 8 height 8
click at [284, 190] on button "button" at bounding box center [280, 193] width 24 height 24
click at [305, 296] on button "Aceitar pedido" at bounding box center [293, 295] width 74 height 24
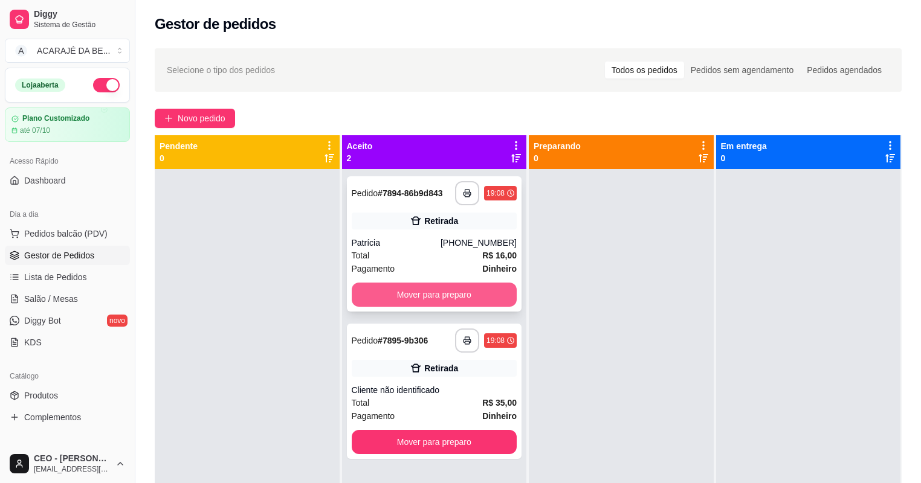
click at [456, 295] on button "Mover para preparo" at bounding box center [435, 295] width 166 height 24
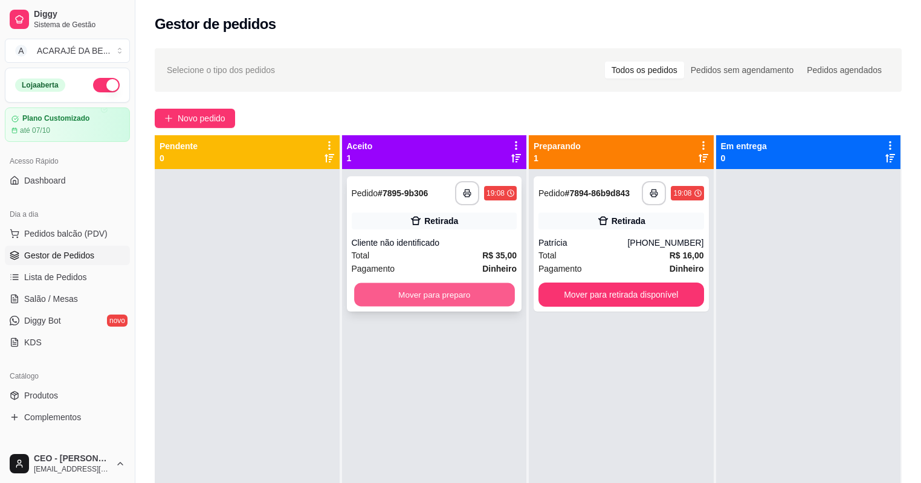
click at [485, 295] on button "Mover para preparo" at bounding box center [434, 295] width 160 height 24
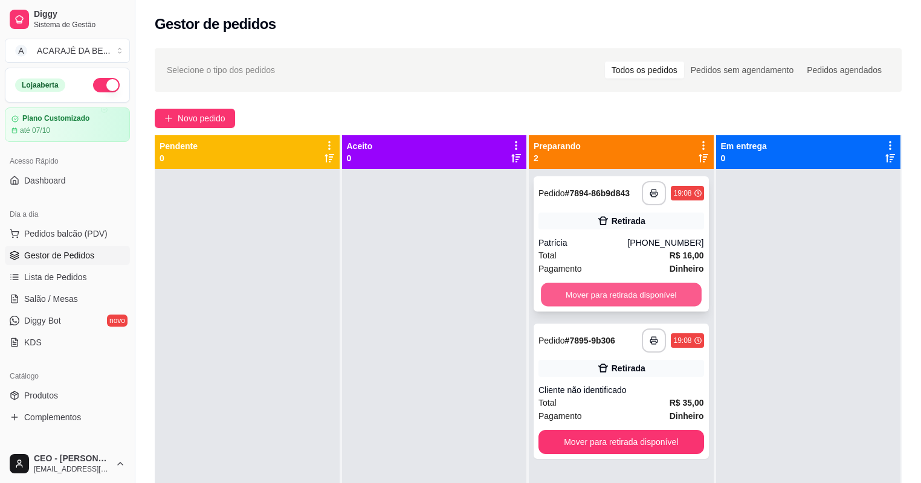
click at [674, 286] on button "Mover para retirada disponível" at bounding box center [621, 295] width 160 height 24
click at [674, 286] on div "Mover para retirada disponível" at bounding box center [621, 295] width 166 height 24
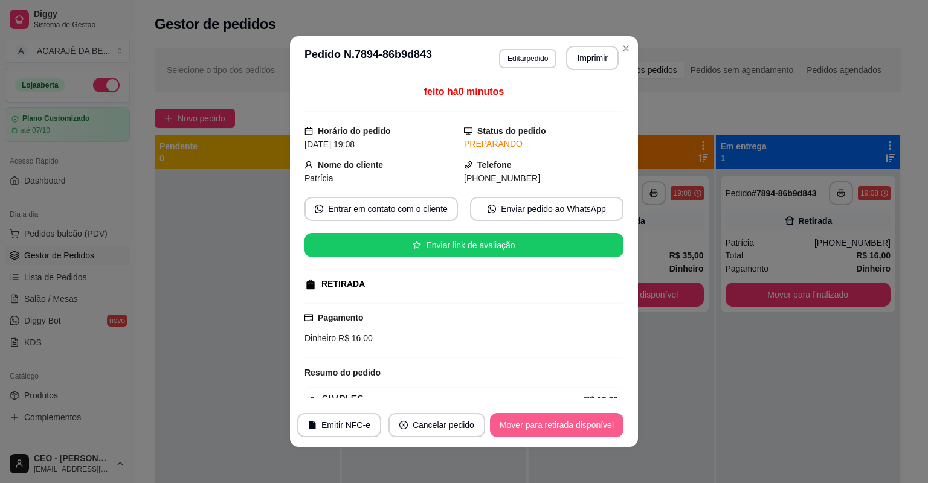
click at [554, 431] on button "Mover para retirada disponível" at bounding box center [557, 425] width 134 height 24
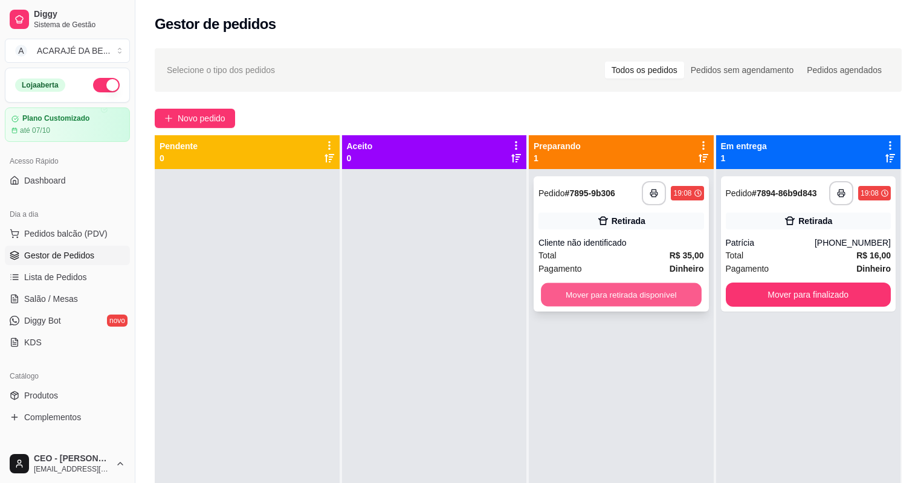
click at [674, 305] on button "Mover para retirada disponível" at bounding box center [621, 295] width 160 height 24
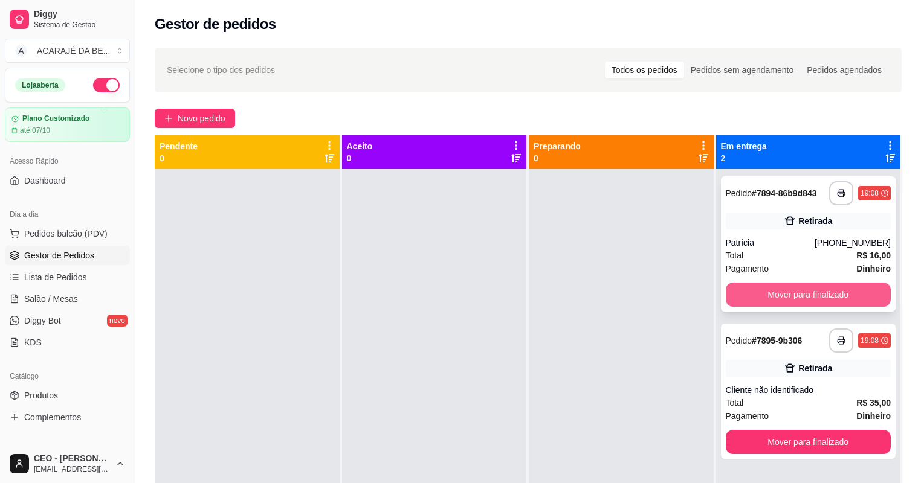
click at [786, 297] on button "Mover para finalizado" at bounding box center [809, 295] width 166 height 24
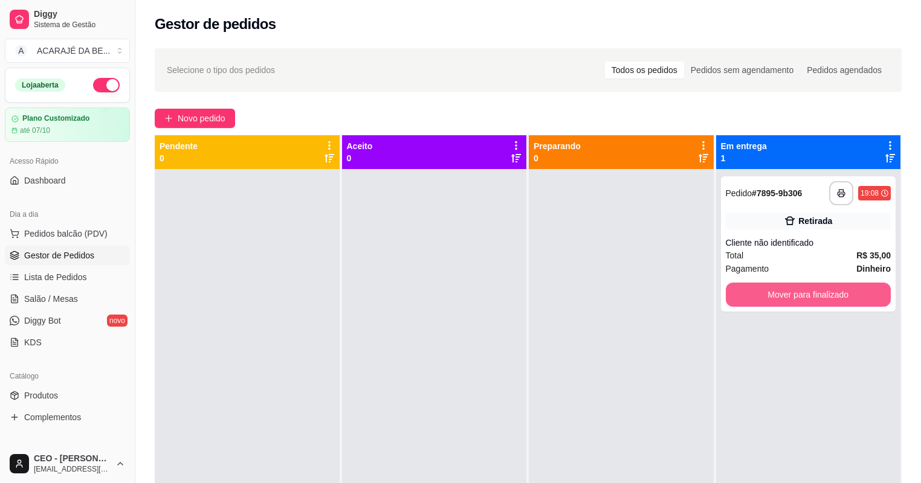
click at [786, 297] on button "Mover para finalizado" at bounding box center [809, 295] width 166 height 24
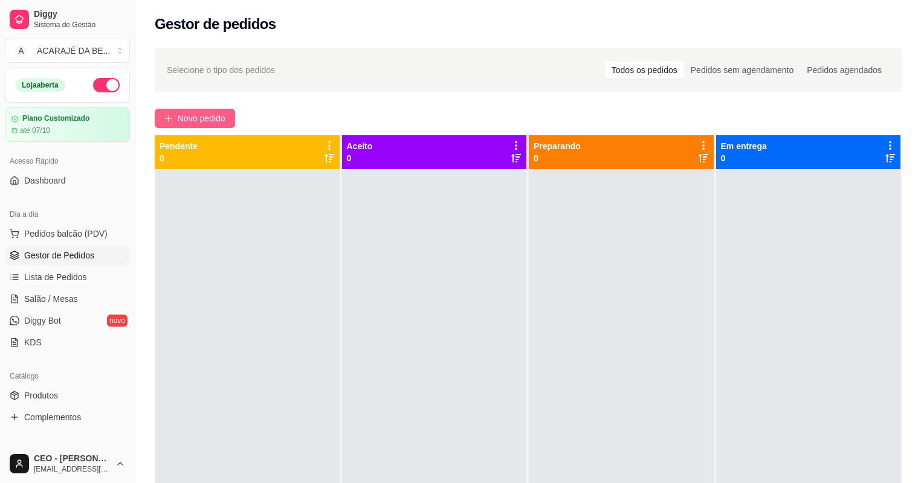
click at [210, 118] on span "Novo pedido" at bounding box center [202, 118] width 48 height 13
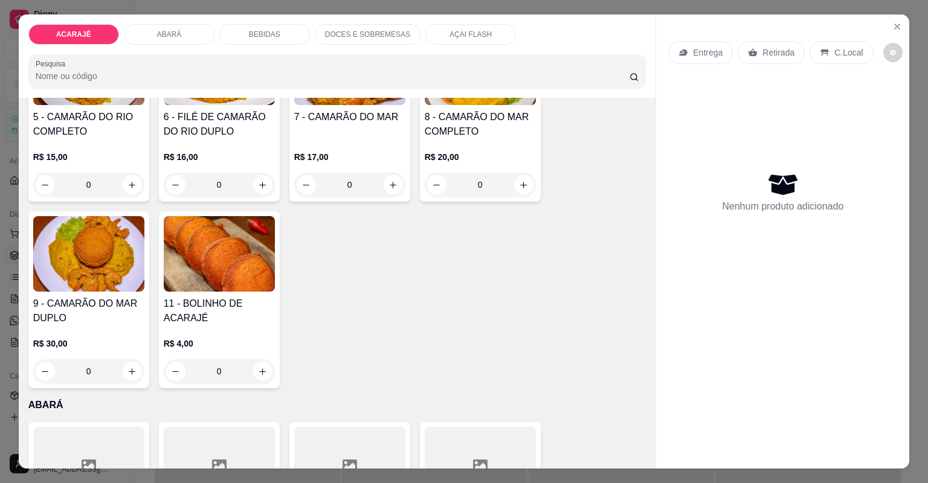
scroll to position [532, 0]
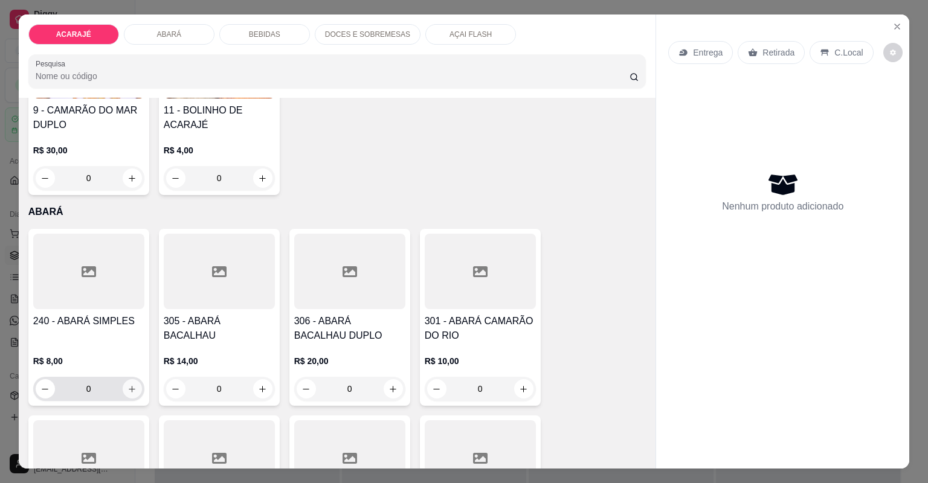
click at [128, 385] on icon "increase-product-quantity" at bounding box center [132, 389] width 9 height 9
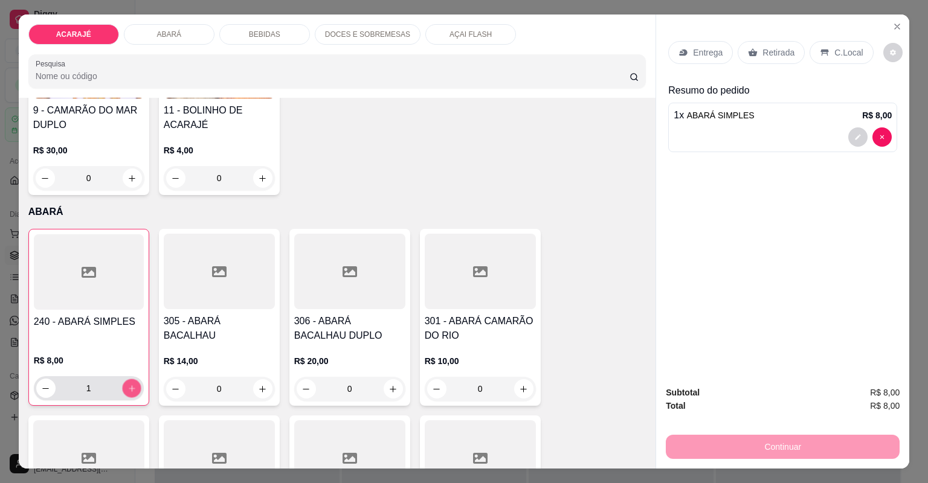
click at [127, 384] on icon "increase-product-quantity" at bounding box center [131, 388] width 9 height 9
type input "2"
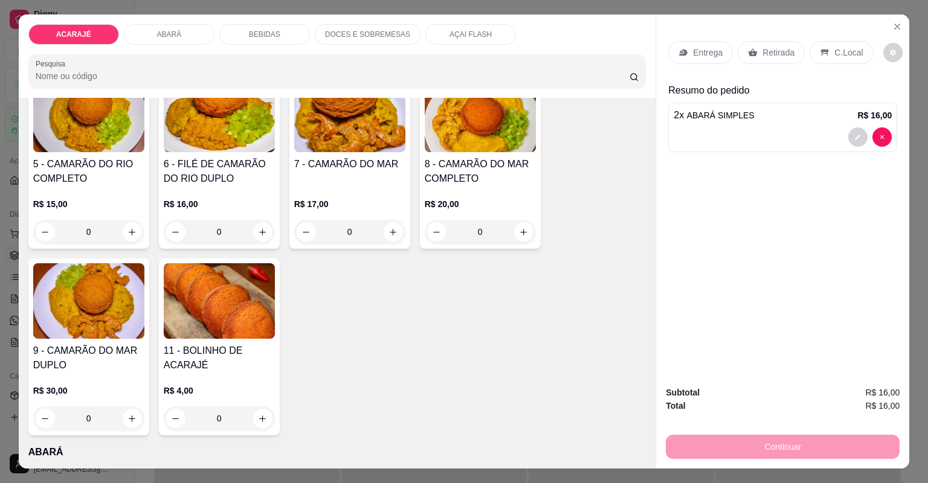
scroll to position [290, 0]
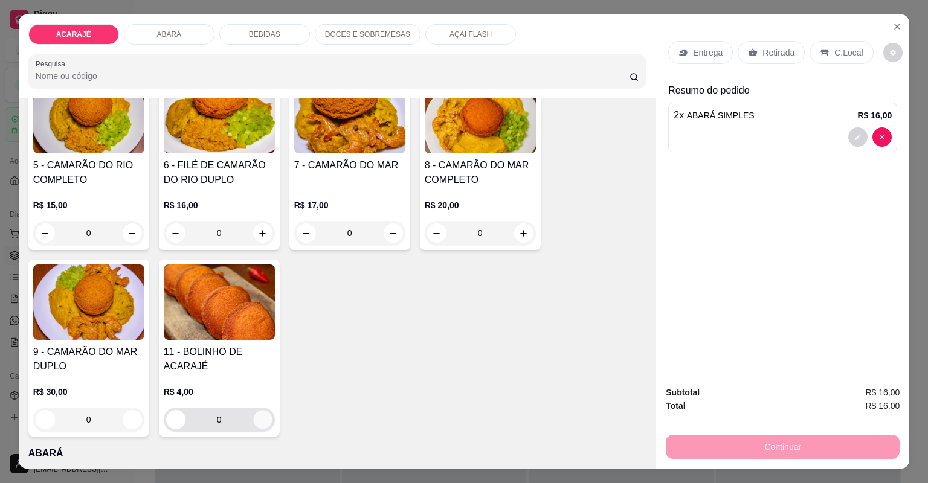
click at [263, 413] on button "increase-product-quantity" at bounding box center [262, 419] width 19 height 19
type input "1"
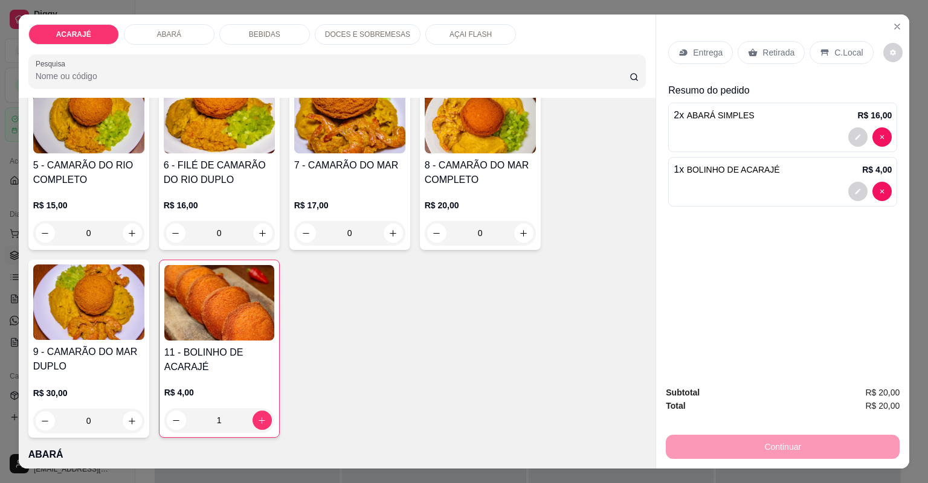
click at [693, 48] on p "Entrega" at bounding box center [708, 53] width 30 height 12
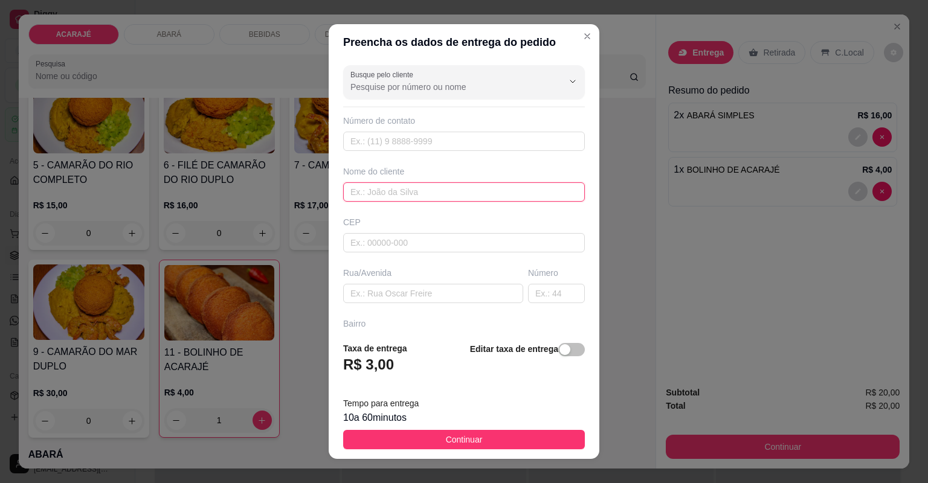
click at [403, 186] on input "text" at bounding box center [464, 191] width 242 height 19
type input "Noticia de Ubatã"
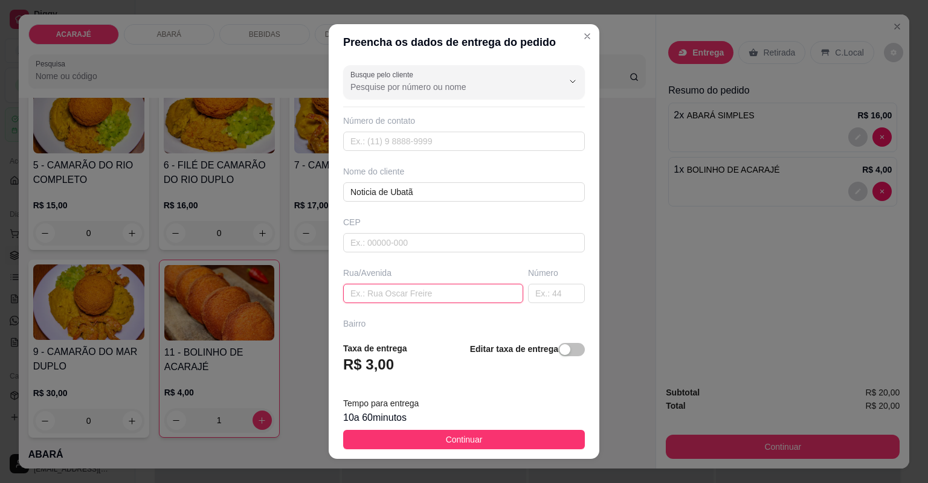
paste input "[STREET_ADDRESS][DATE], Bairro Popular- Ubatã Ao lado de Gepê Eletrônica Referê…"
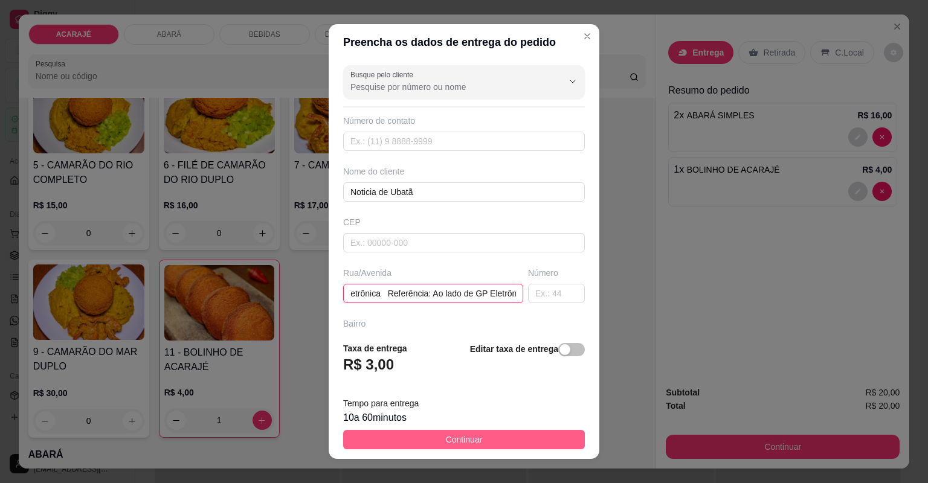
type input "[STREET_ADDRESS][DATE], Bairro Popular- Ubatã Ao lado de Gepê Eletrônica Referê…"
click at [478, 433] on button "Continuar" at bounding box center [464, 439] width 242 height 19
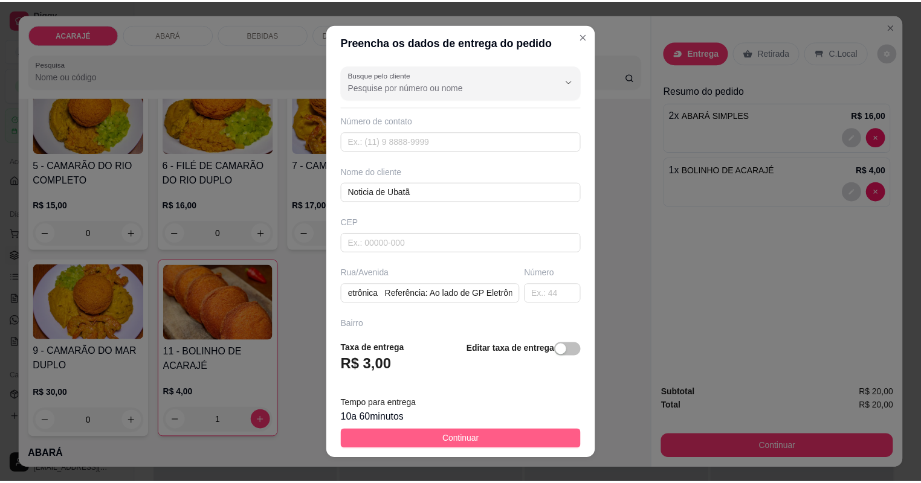
scroll to position [0, 0]
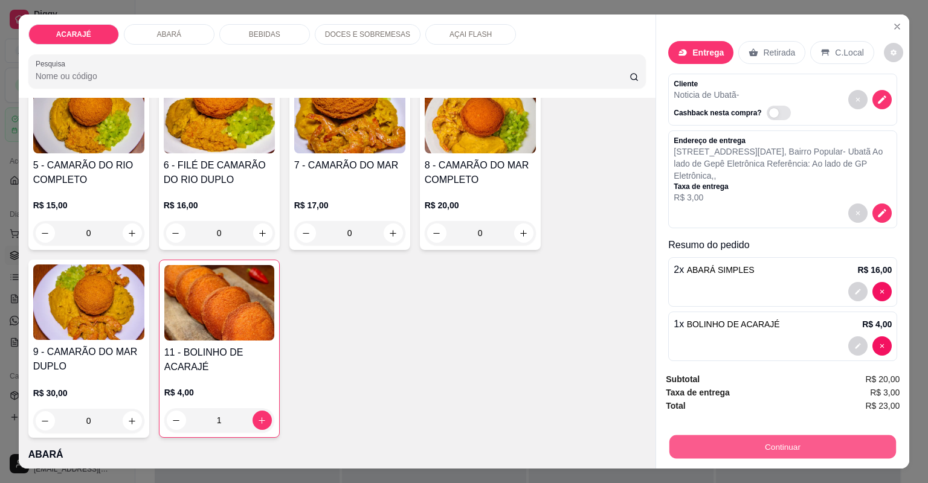
click at [691, 450] on button "Continuar" at bounding box center [783, 448] width 227 height 24
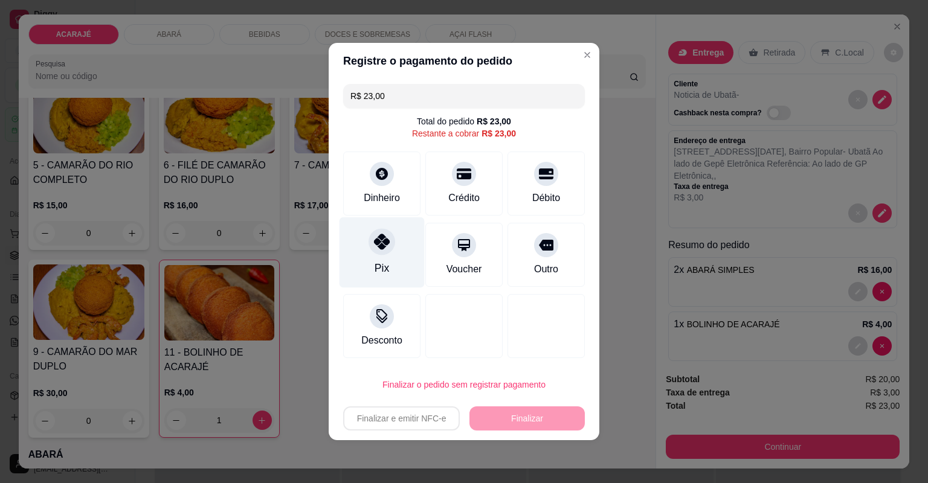
click at [386, 274] on div "Pix" at bounding box center [382, 268] width 15 height 16
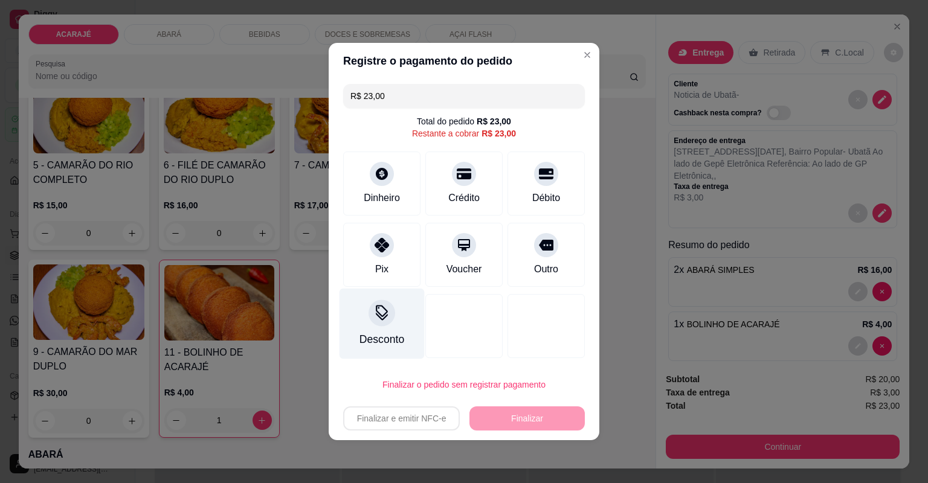
type input "R$ 0,00"
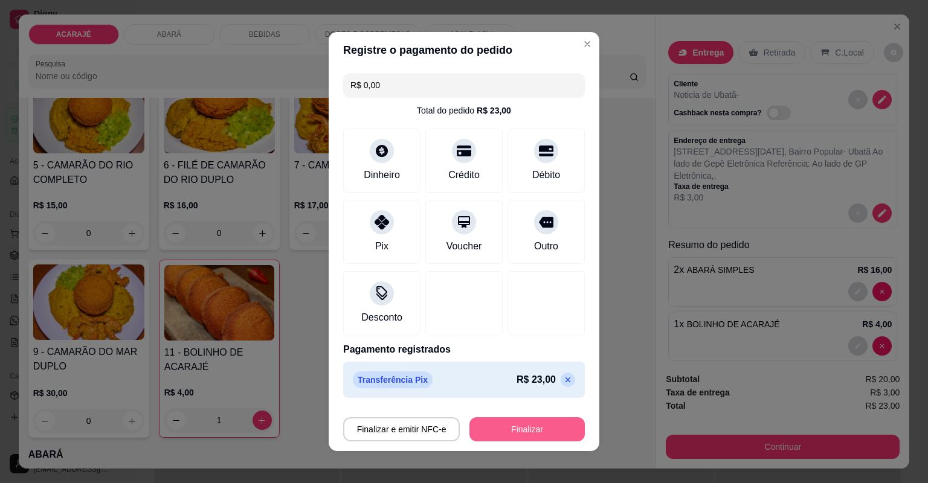
click at [505, 430] on button "Finalizar" at bounding box center [527, 430] width 115 height 24
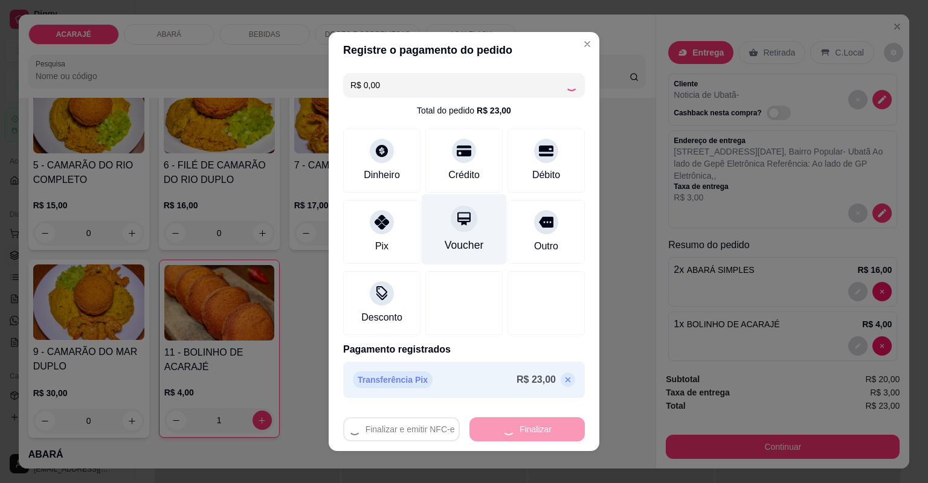
type input "0"
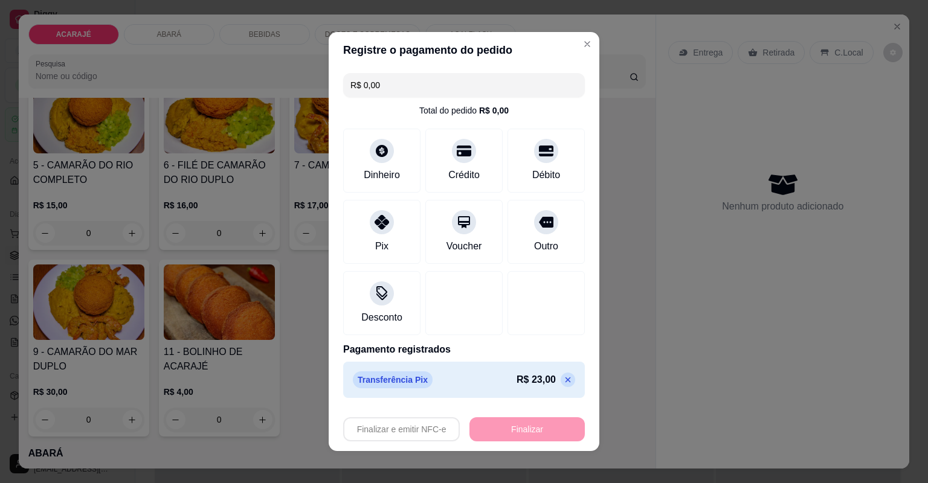
type input "-R$ 23,00"
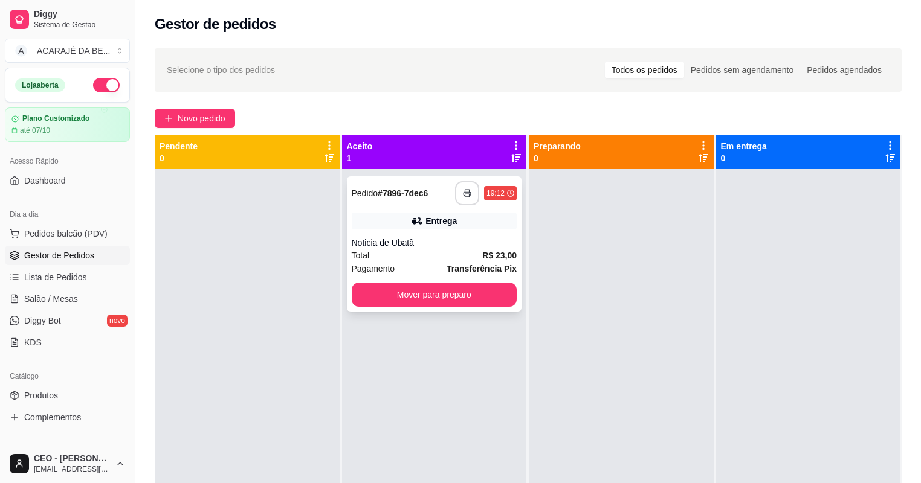
click at [475, 196] on button "button" at bounding box center [467, 193] width 24 height 24
click at [496, 297] on button "Mover para preparo" at bounding box center [435, 295] width 166 height 24
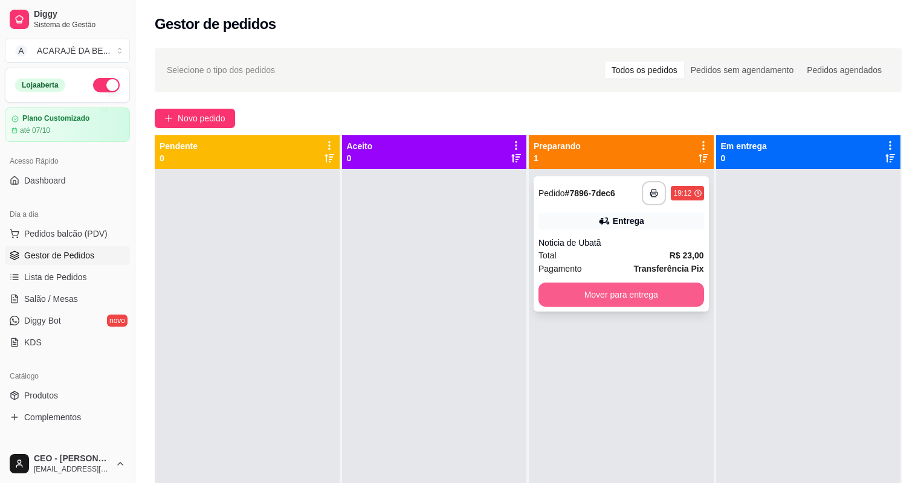
click at [661, 296] on button "Mover para entrega" at bounding box center [621, 295] width 166 height 24
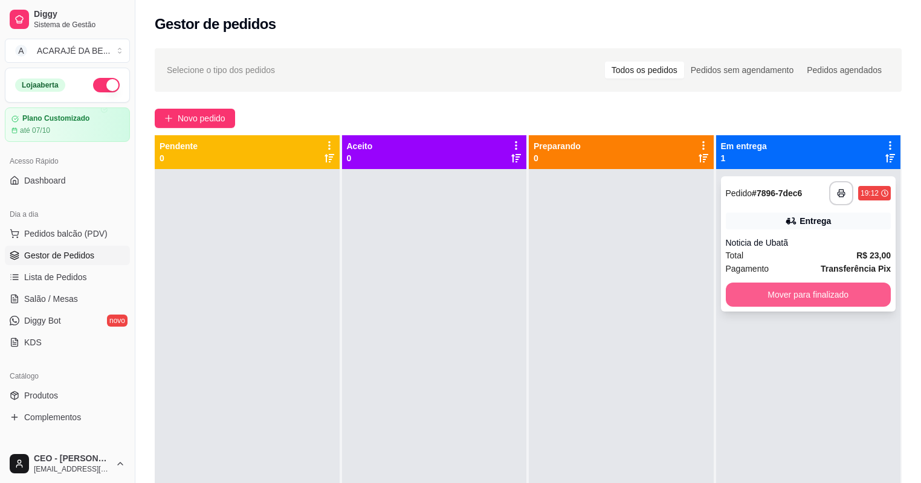
click at [758, 283] on button "Mover para finalizado" at bounding box center [809, 295] width 166 height 24
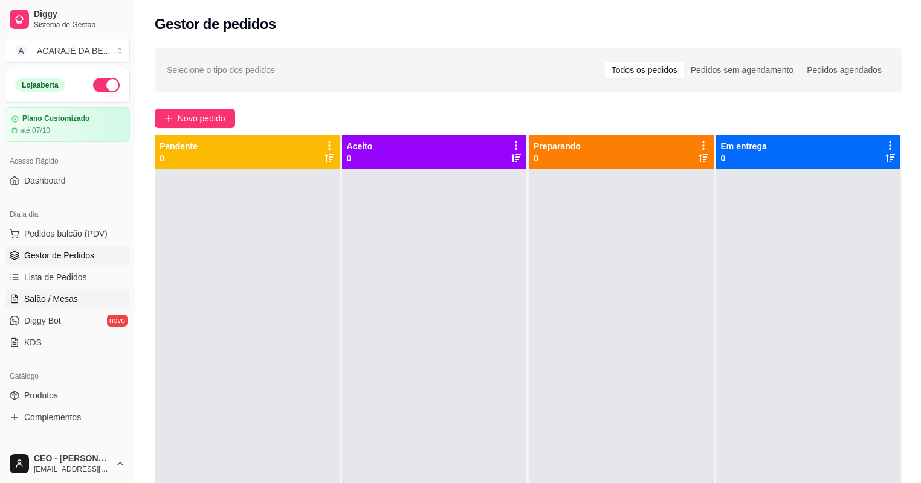
click at [64, 290] on link "Salão / Mesas" at bounding box center [67, 298] width 125 height 19
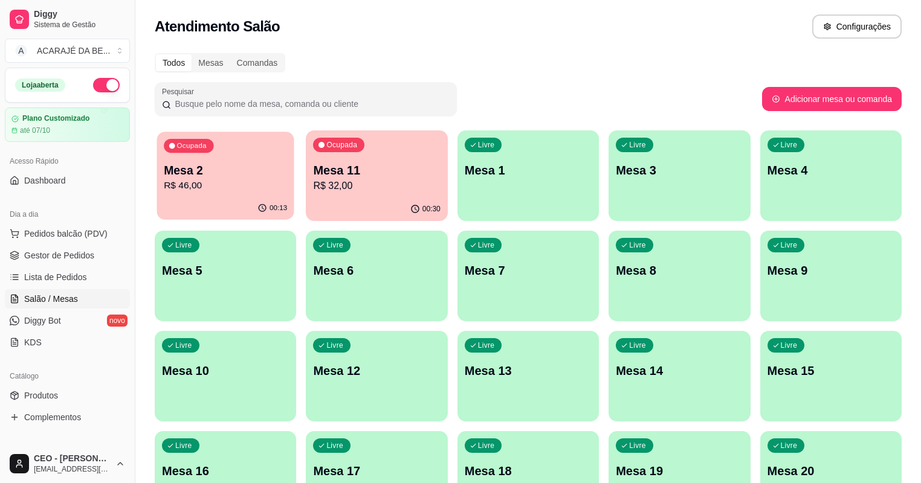
click at [204, 204] on div "00:13" at bounding box center [225, 208] width 137 height 23
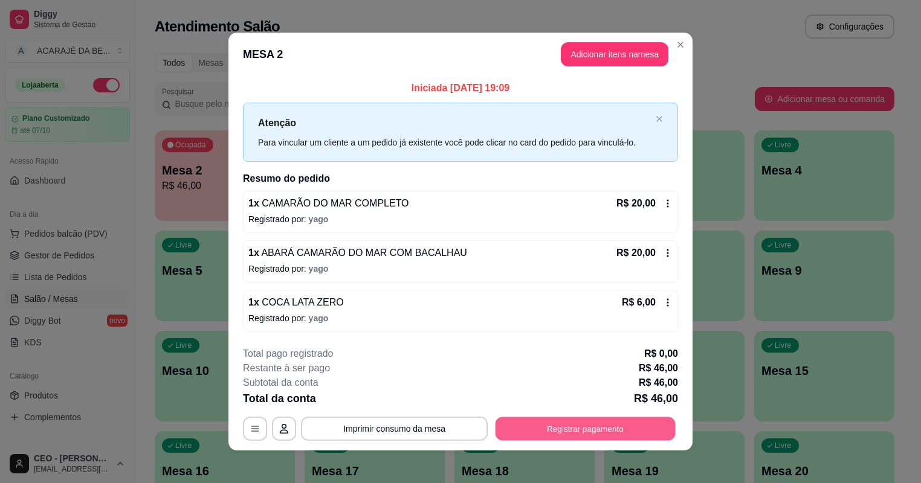
click at [635, 428] on button "Registrar pagamento" at bounding box center [586, 429] width 180 height 24
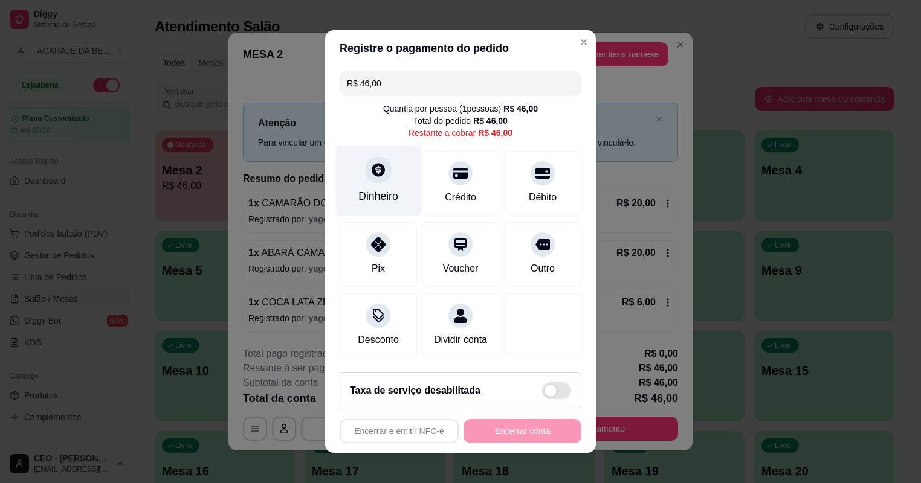
click at [405, 176] on div "Dinheiro" at bounding box center [378, 181] width 85 height 71
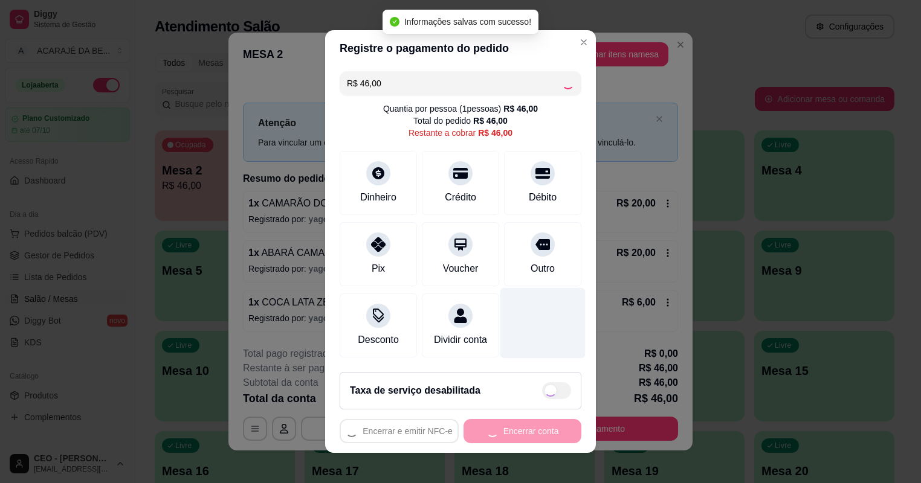
type input "R$ 0,00"
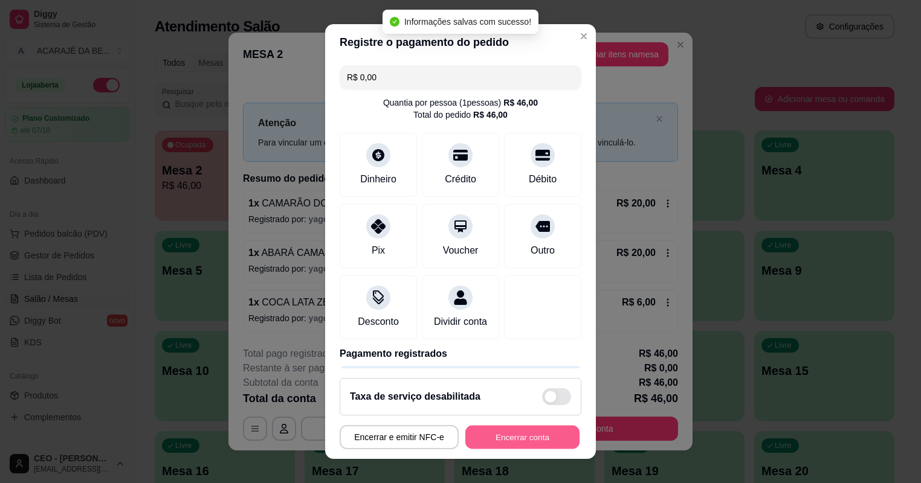
click at [530, 428] on button "Encerrar conta" at bounding box center [522, 438] width 114 height 24
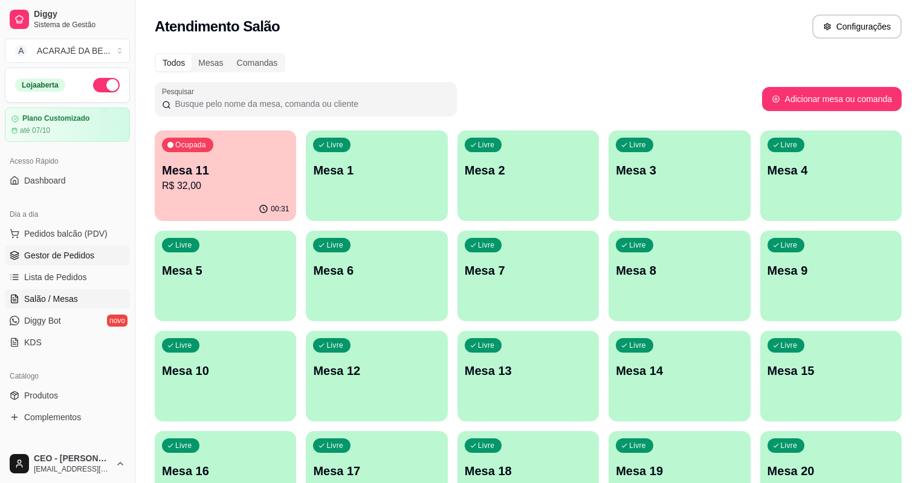
click at [46, 247] on link "Gestor de Pedidos" at bounding box center [67, 255] width 125 height 19
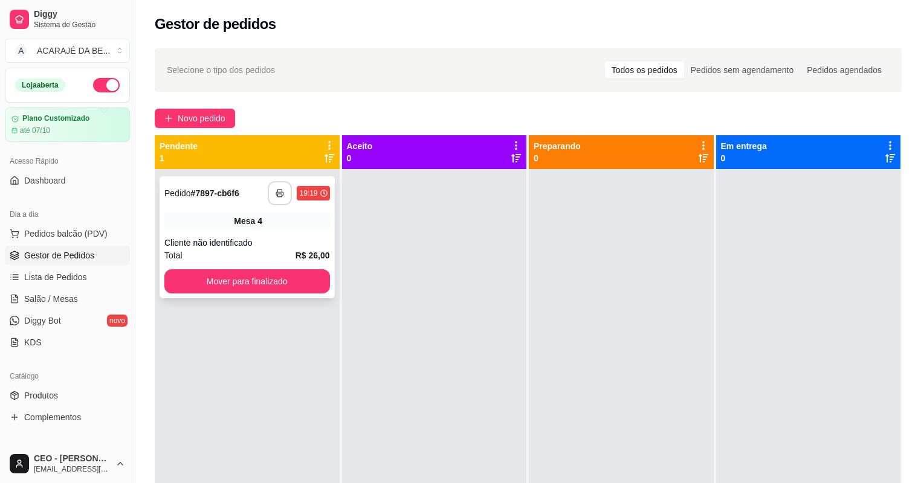
click at [276, 191] on icon "button" at bounding box center [280, 193] width 8 height 8
click at [295, 277] on button "Mover para finalizado" at bounding box center [247, 282] width 166 height 24
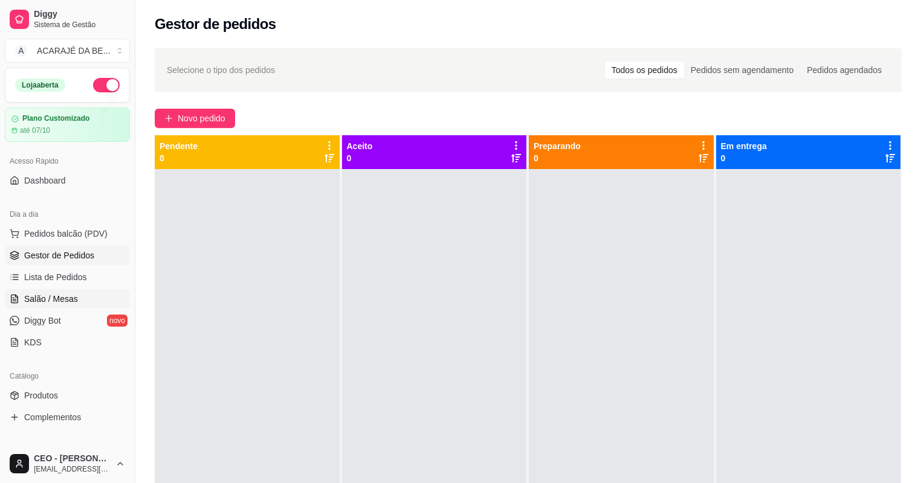
click at [80, 300] on link "Salão / Mesas" at bounding box center [67, 298] width 125 height 19
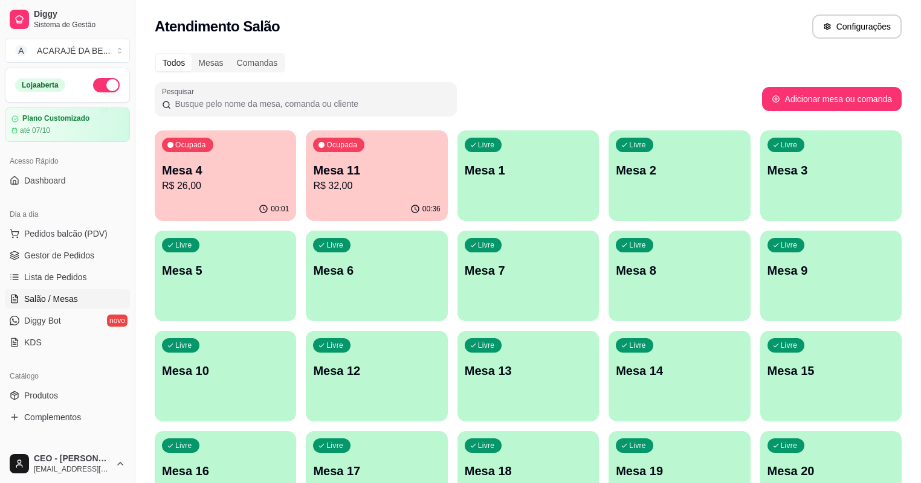
click at [242, 188] on p "R$ 26,00" at bounding box center [225, 186] width 127 height 15
click at [760, 205] on div "Livre Mesa 3" at bounding box center [830, 169] width 141 height 76
click at [63, 252] on span "Gestor de Pedidos" at bounding box center [59, 256] width 70 height 12
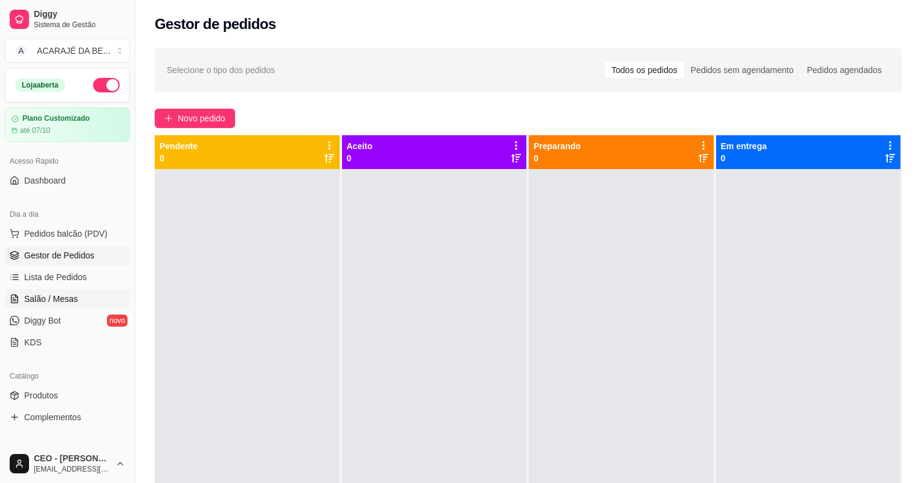
click at [61, 297] on span "Salão / Mesas" at bounding box center [51, 299] width 54 height 12
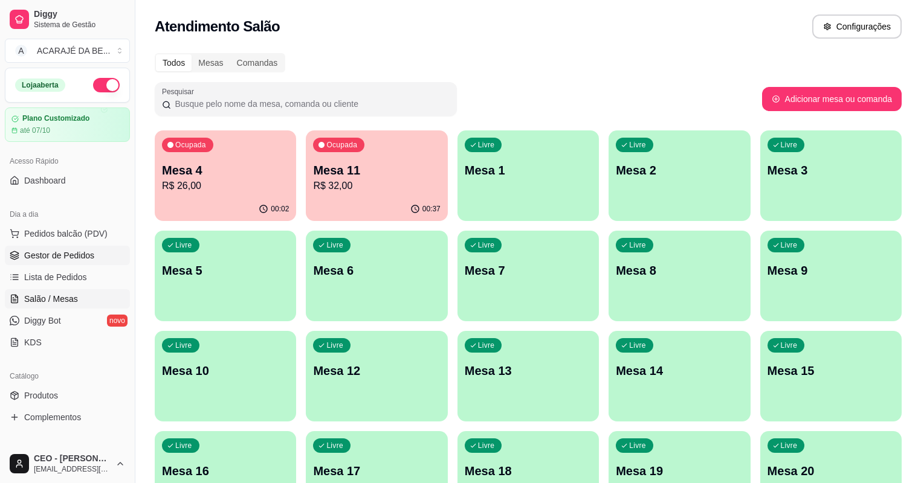
click at [48, 247] on link "Gestor de Pedidos" at bounding box center [67, 255] width 125 height 19
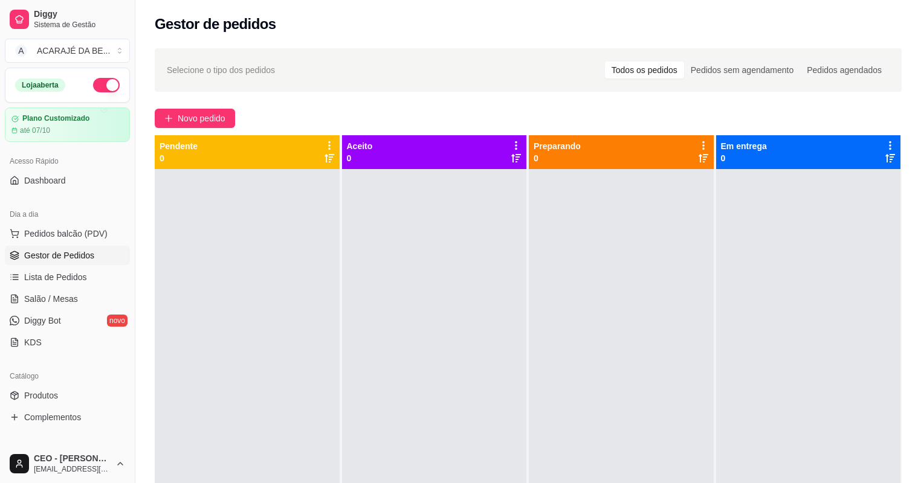
click at [234, 224] on div at bounding box center [247, 410] width 185 height 483
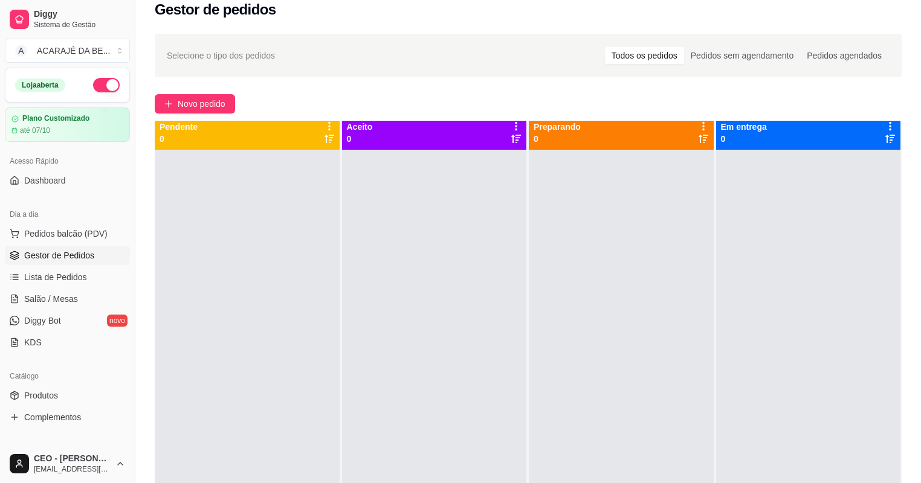
click at [87, 253] on span "Gestor de Pedidos" at bounding box center [59, 256] width 70 height 12
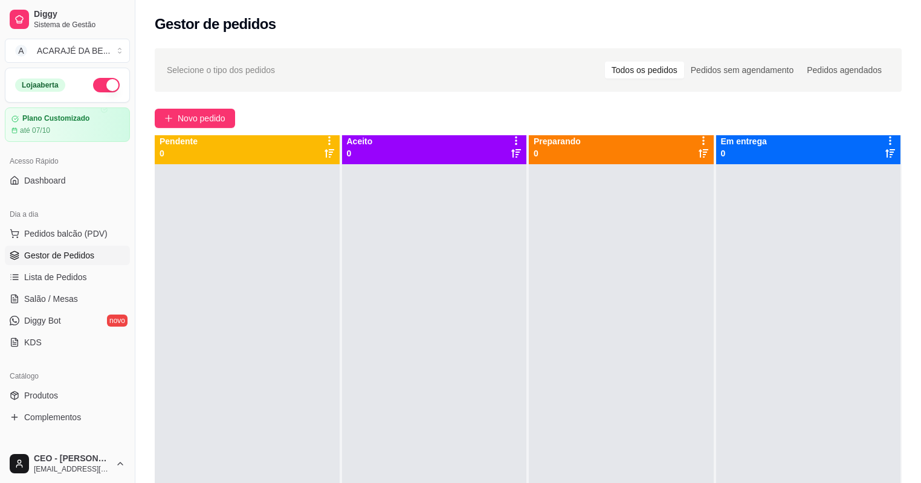
click at [87, 253] on span "Gestor de Pedidos" at bounding box center [59, 256] width 70 height 12
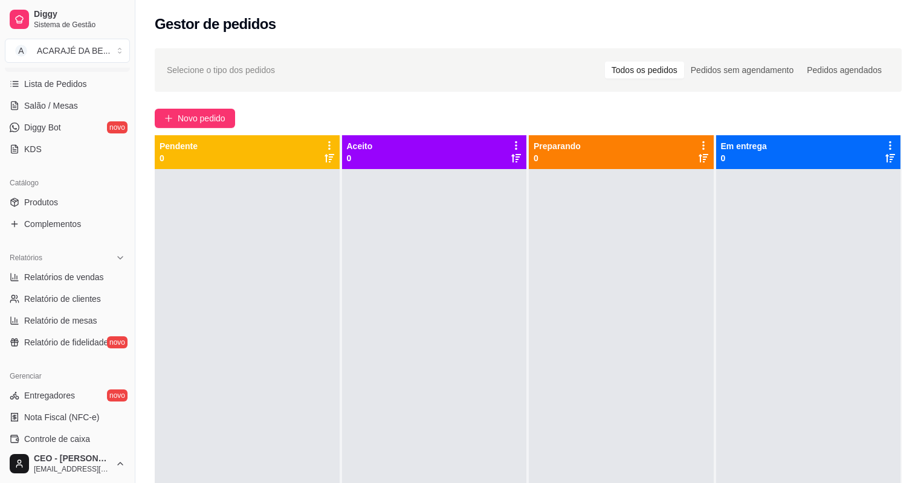
click at [754, 263] on div at bounding box center [808, 410] width 185 height 483
drag, startPoint x: 717, startPoint y: 267, endPoint x: 606, endPoint y: 290, distance: 113.5
click at [716, 265] on div at bounding box center [808, 410] width 185 height 483
drag, startPoint x: 606, startPoint y: 290, endPoint x: 601, endPoint y: 298, distance: 9.2
click at [597, 292] on div at bounding box center [621, 410] width 185 height 483
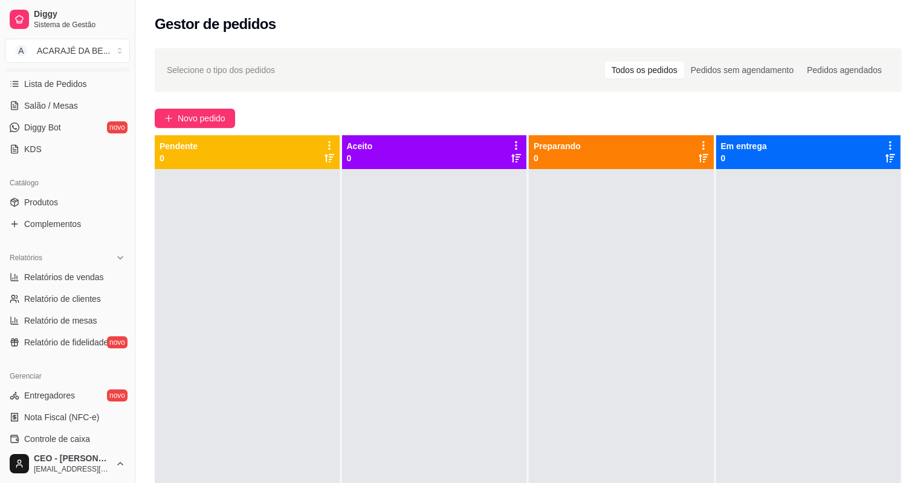
drag, startPoint x: 601, startPoint y: 298, endPoint x: 616, endPoint y: 310, distance: 19.8
click at [615, 311] on div at bounding box center [621, 410] width 185 height 483
click at [696, 287] on div at bounding box center [621, 410] width 185 height 483
drag, startPoint x: 618, startPoint y: 319, endPoint x: 539, endPoint y: 317, distance: 78.6
click at [575, 319] on div at bounding box center [621, 410] width 185 height 483
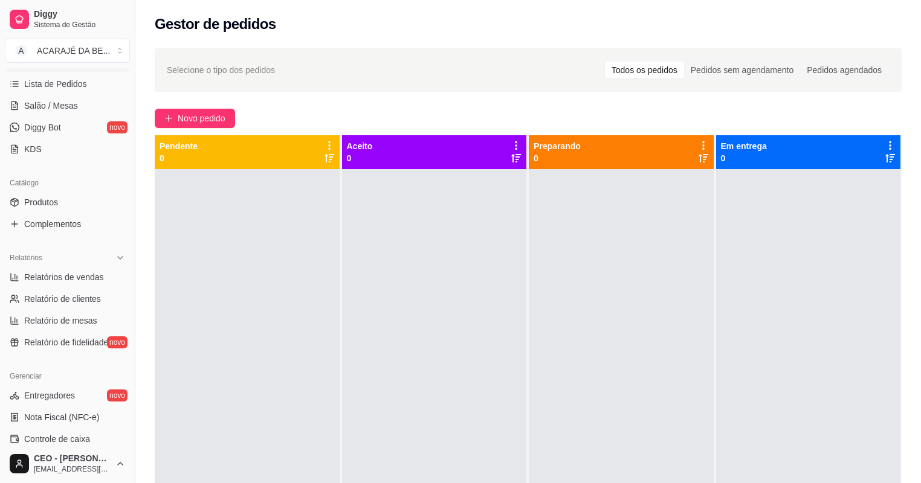
drag, startPoint x: 619, startPoint y: 291, endPoint x: 637, endPoint y: 283, distance: 19.8
click at [653, 285] on div at bounding box center [621, 410] width 185 height 483
click at [392, 352] on div at bounding box center [434, 410] width 185 height 483
drag, startPoint x: 471, startPoint y: 334, endPoint x: 635, endPoint y: 285, distance: 170.9
click at [619, 289] on div "Pendente 0 Aceito 0 Preparando 0 Em entrega 0" at bounding box center [528, 376] width 747 height 483
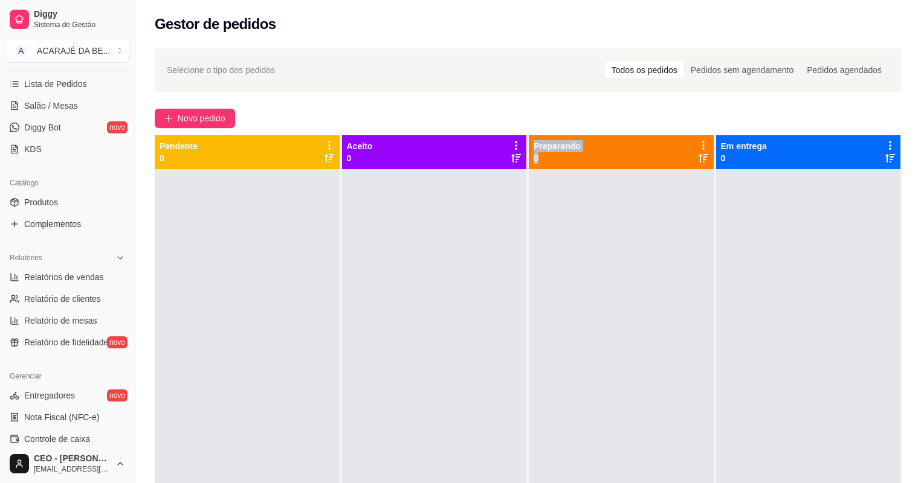
click at [558, 147] on p "Preparando" at bounding box center [557, 146] width 47 height 12
click at [523, 118] on div "Novo pedido" at bounding box center [528, 118] width 747 height 19
drag, startPoint x: 718, startPoint y: 126, endPoint x: 715, endPoint y: 96, distance: 29.7
click at [715, 96] on div "Selecione o tipo dos pedidos Todos os pedidos Pedidos sem agendamento Pedidos a…" at bounding box center [528, 337] width 786 height 592
click at [641, 280] on div at bounding box center [621, 410] width 185 height 483
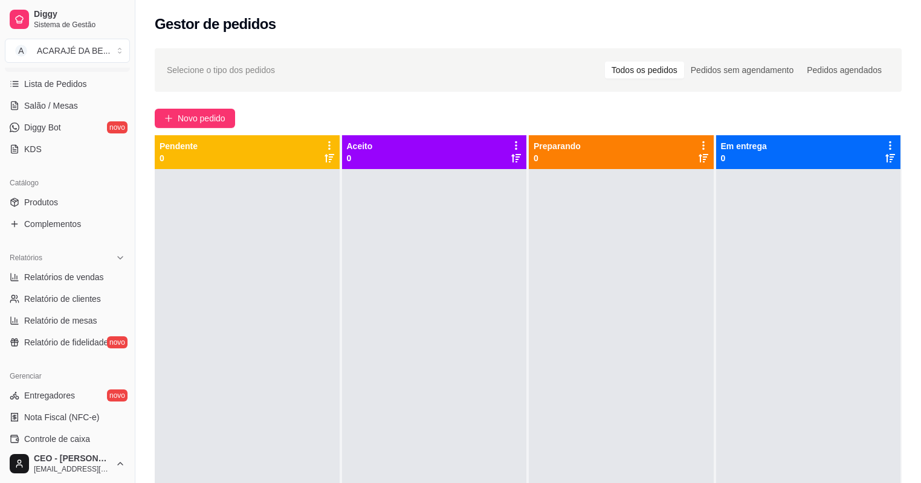
click at [418, 123] on div "Novo pedido" at bounding box center [528, 118] width 747 height 19
drag, startPoint x: 352, startPoint y: 146, endPoint x: 336, endPoint y: 152, distance: 16.6
click at [336, 152] on div "Pendente 0 Aceito 0 Preparando 0 Em entrega 0" at bounding box center [528, 376] width 747 height 483
drag, startPoint x: 336, startPoint y: 152, endPoint x: 326, endPoint y: 111, distance: 42.2
click at [341, 107] on div "Selecione o tipo dos pedidos Todos os pedidos Pedidos sem agendamento Pedidos a…" at bounding box center [528, 337] width 786 height 592
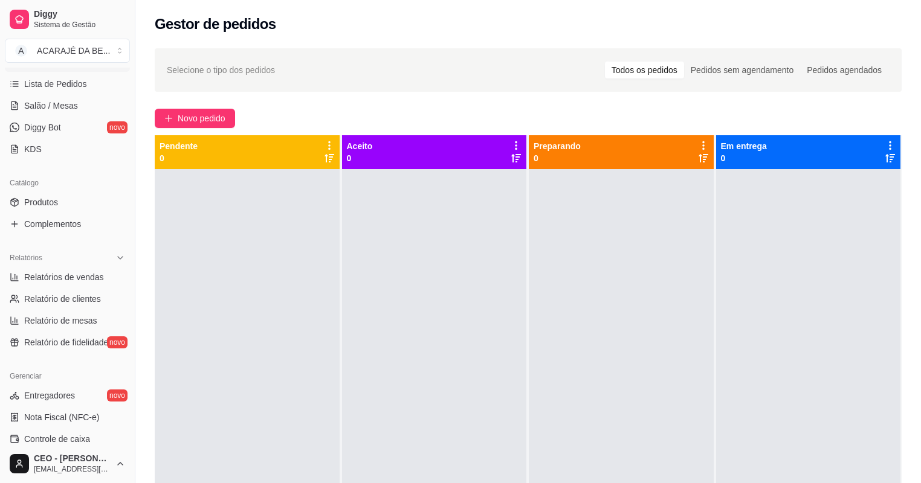
click at [317, 113] on div "Novo pedido" at bounding box center [528, 118] width 747 height 19
drag, startPoint x: 342, startPoint y: 146, endPoint x: 381, endPoint y: 164, distance: 43.5
click at [381, 164] on div "Aceito 0" at bounding box center [434, 152] width 185 height 34
click at [379, 94] on div "Selecione o tipo dos pedidos Todos os pedidos Pedidos sem agendamento Pedidos a…" at bounding box center [528, 337] width 786 height 592
click at [207, 114] on span "Novo pedido" at bounding box center [202, 118] width 48 height 13
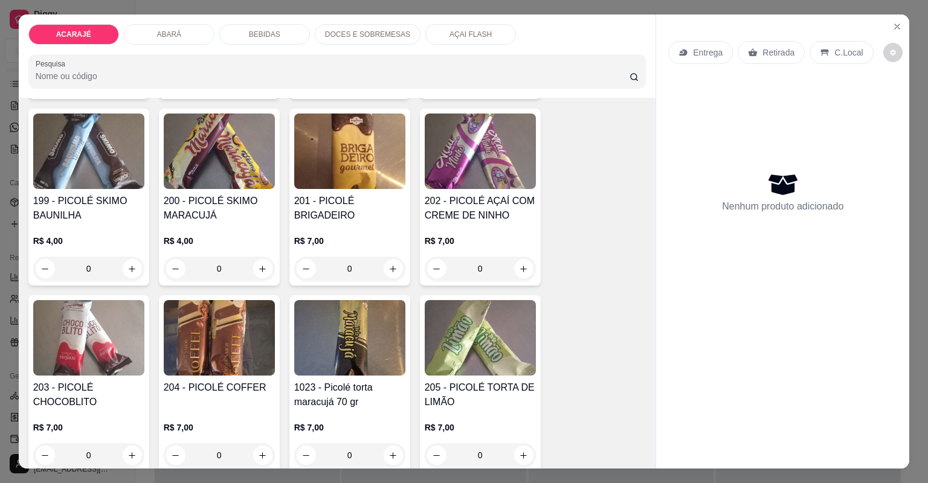
scroll to position [3191, 0]
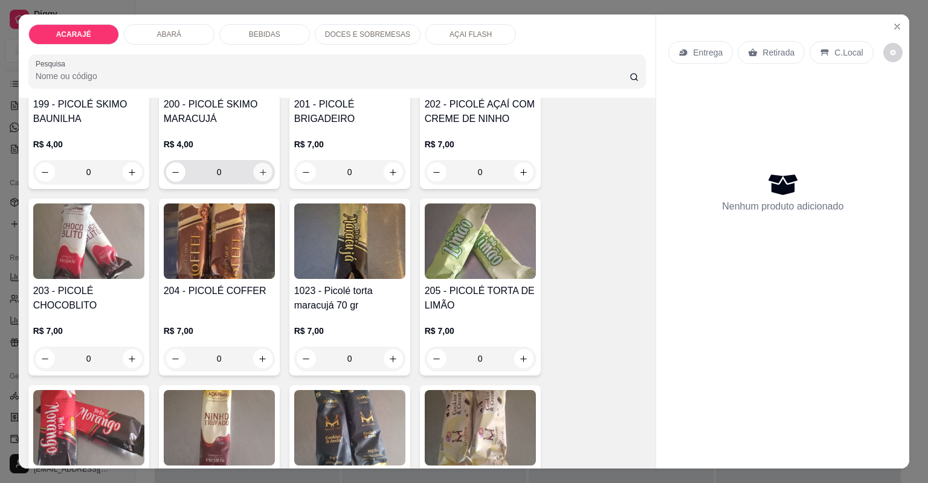
click at [254, 173] on button "increase-product-quantity" at bounding box center [262, 172] width 19 height 19
type input "1"
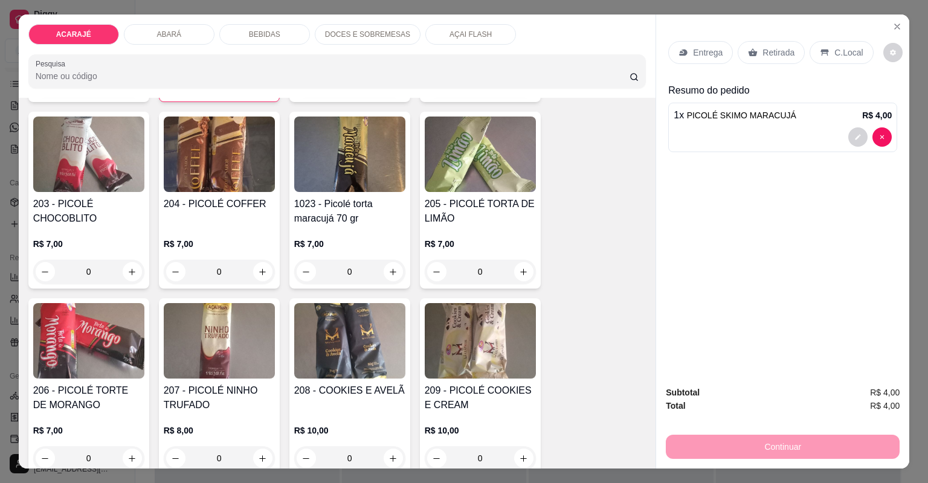
scroll to position [3226, 0]
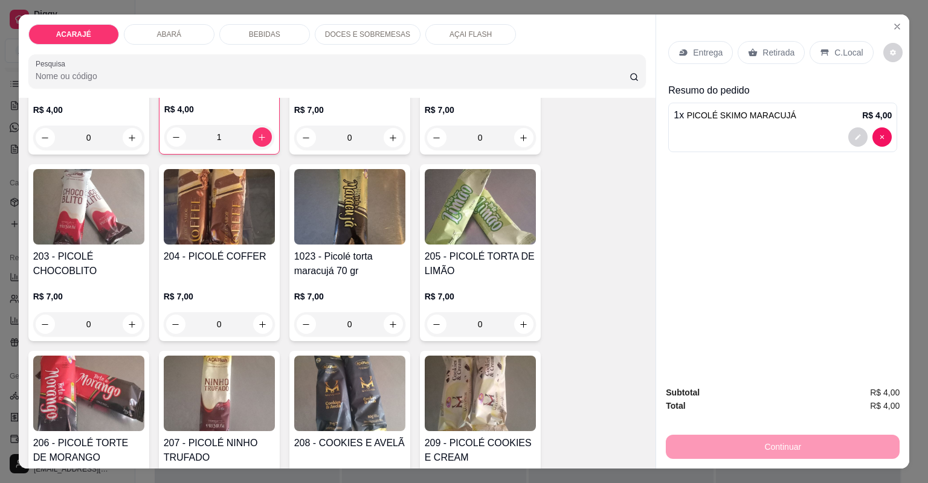
click at [748, 52] on div "Retirada" at bounding box center [771, 52] width 67 height 23
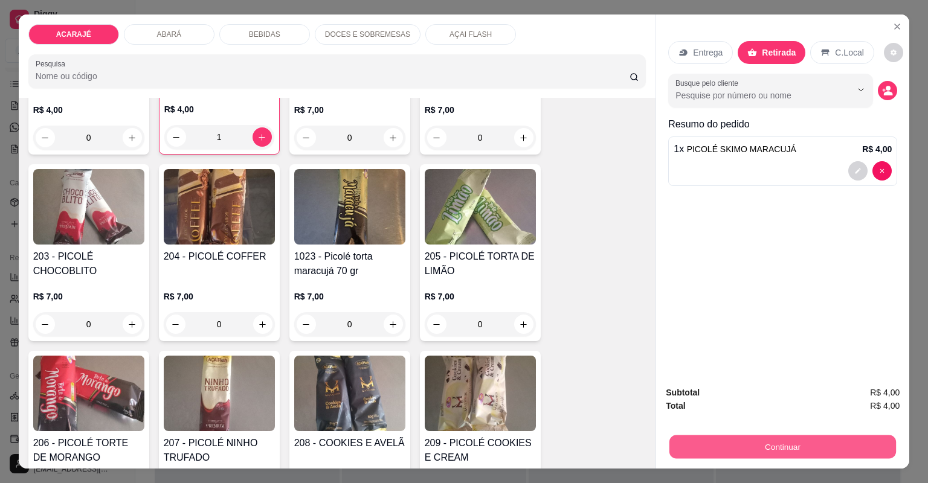
click at [726, 443] on button "Continuar" at bounding box center [783, 448] width 227 height 24
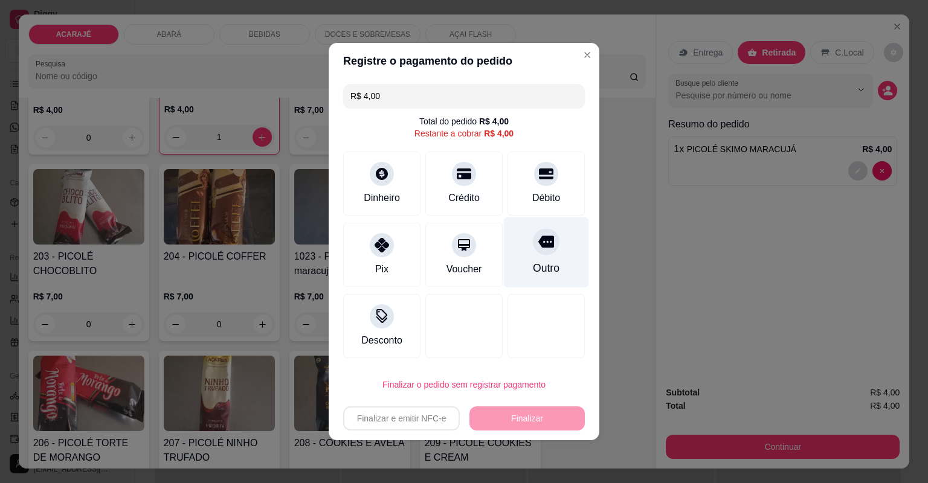
click at [542, 263] on div "Outro" at bounding box center [546, 268] width 27 height 16
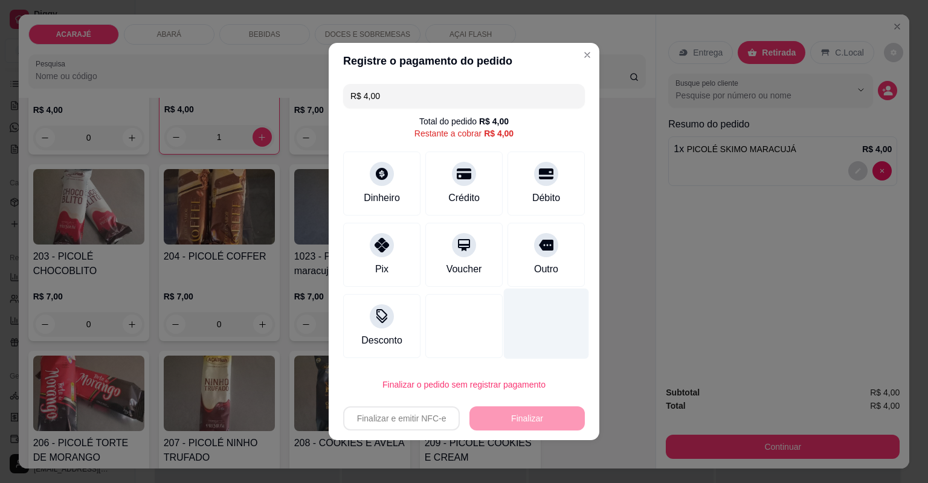
type input "R$ 0,00"
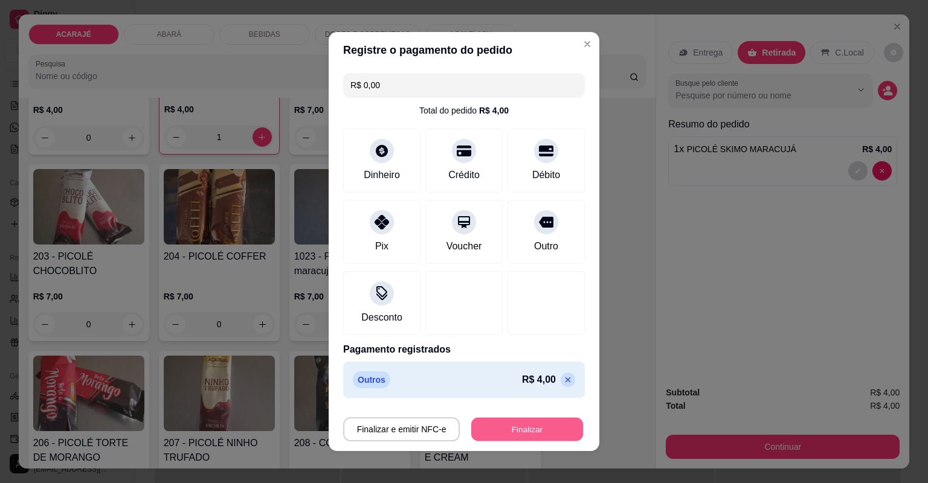
click at [546, 426] on button "Finalizar" at bounding box center [527, 430] width 112 height 24
type input "0"
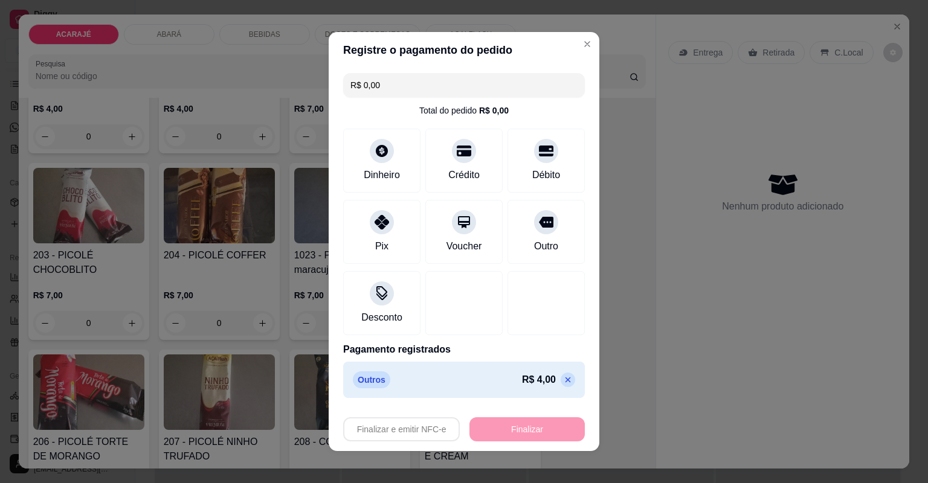
type input "-R$ 4,00"
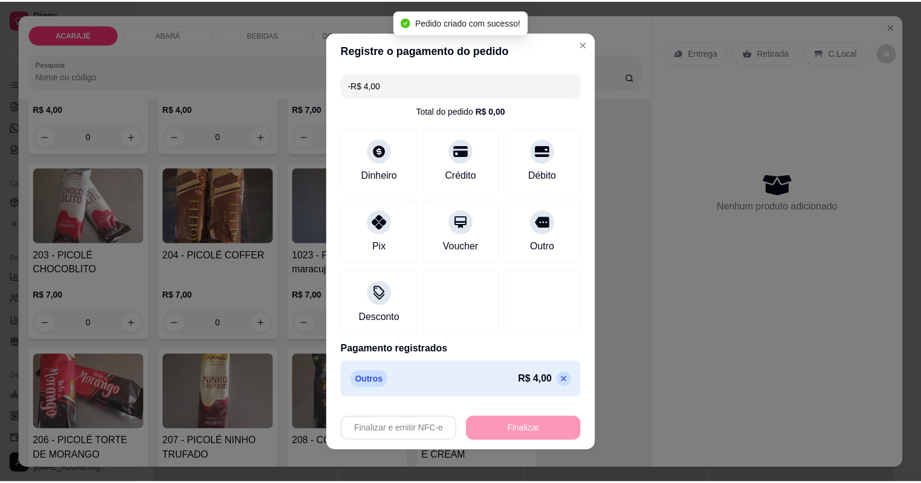
scroll to position [3225, 0]
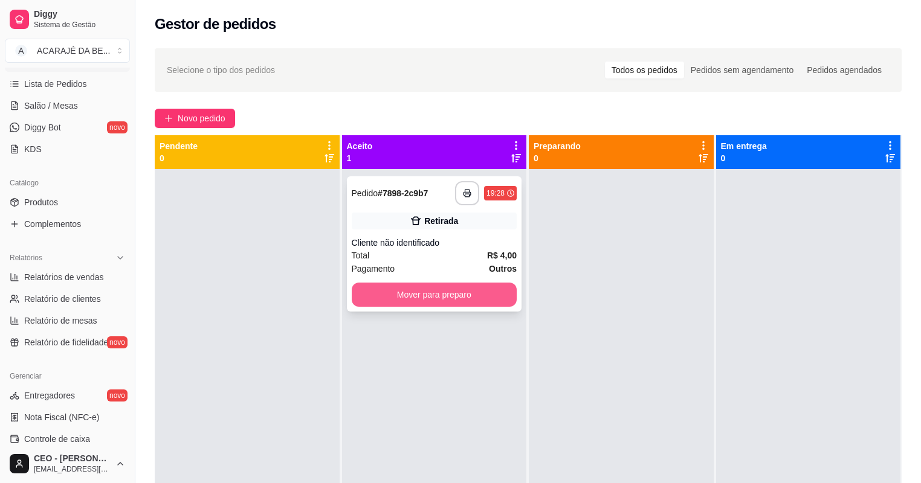
click at [397, 294] on button "Mover para preparo" at bounding box center [435, 295] width 166 height 24
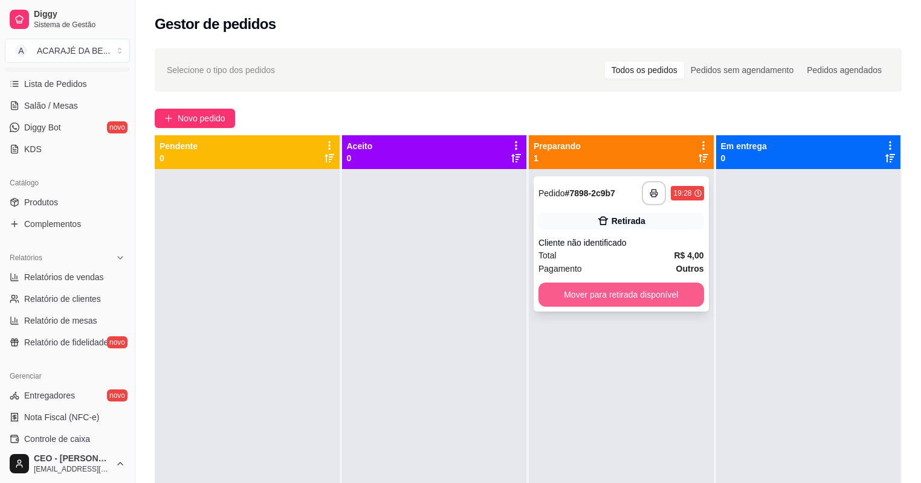
click at [568, 298] on button "Mover para retirada disponível" at bounding box center [621, 295] width 166 height 24
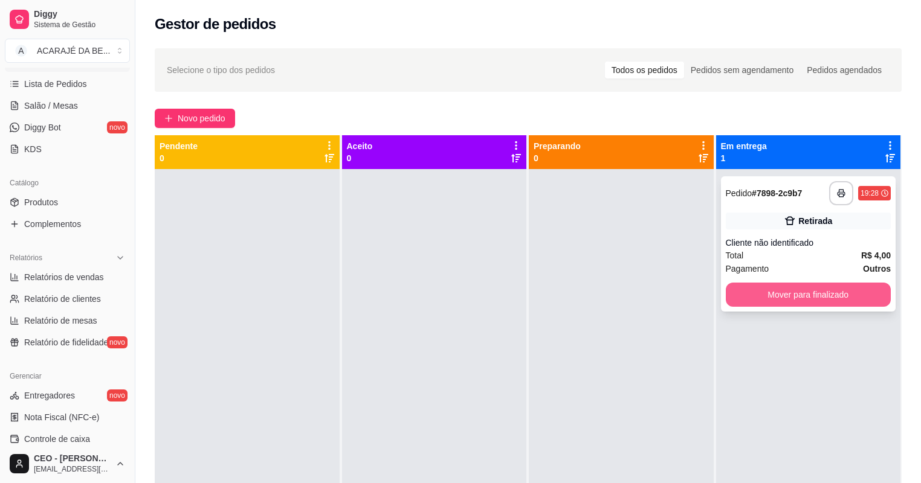
click at [788, 300] on button "Mover para finalizado" at bounding box center [809, 295] width 166 height 24
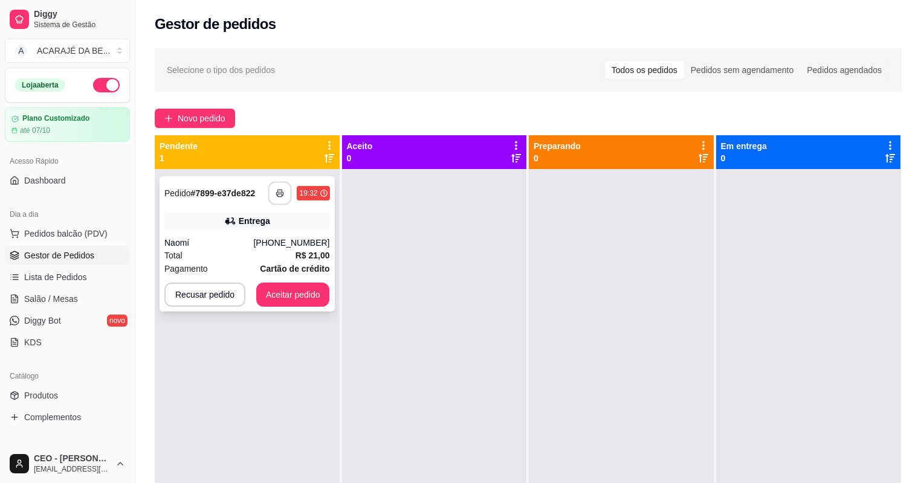
click at [276, 185] on button "button" at bounding box center [280, 194] width 24 height 24
click at [295, 288] on button "Aceitar pedido" at bounding box center [292, 295] width 71 height 24
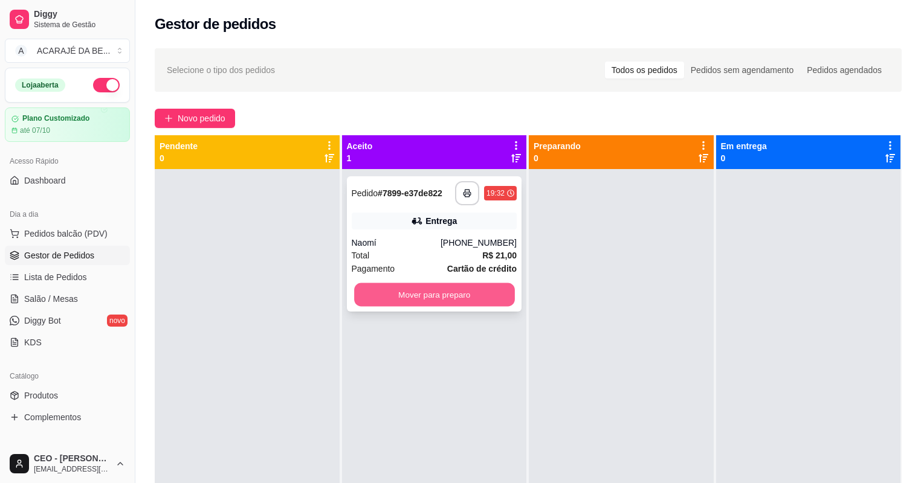
click at [358, 293] on button "Mover para preparo" at bounding box center [434, 295] width 160 height 24
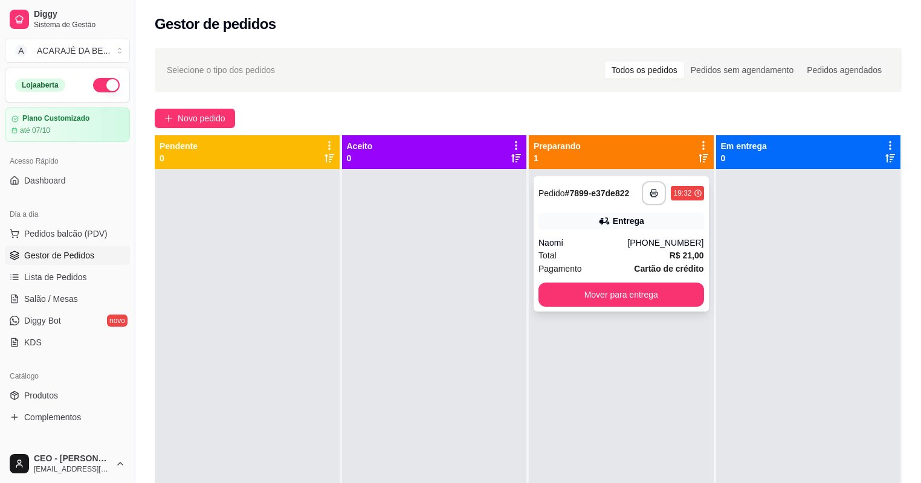
click at [576, 282] on div "**********" at bounding box center [621, 243] width 175 height 135
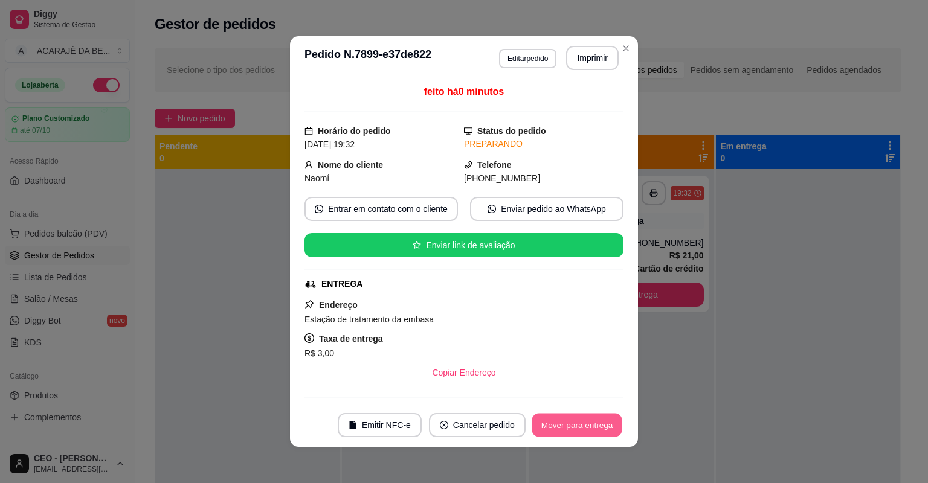
click at [566, 421] on button "Mover para entrega" at bounding box center [577, 426] width 91 height 24
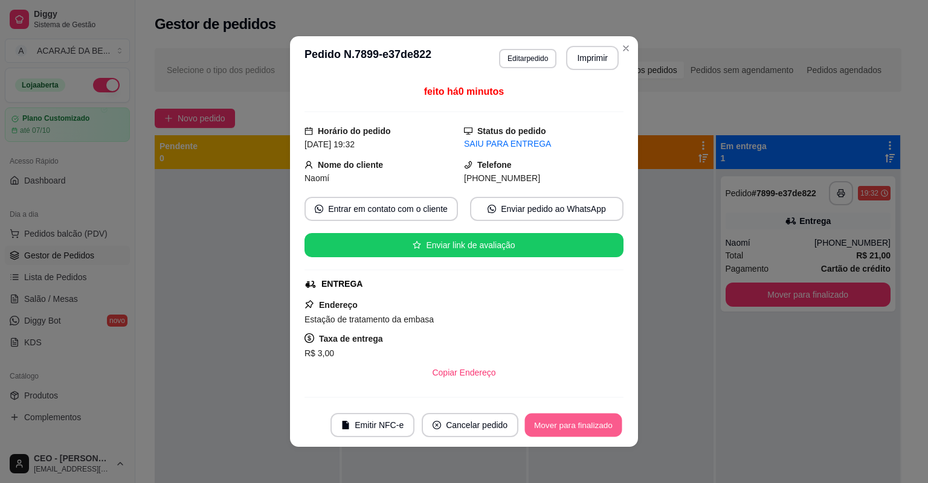
click at [566, 421] on button "Mover para finalizado" at bounding box center [573, 426] width 97 height 24
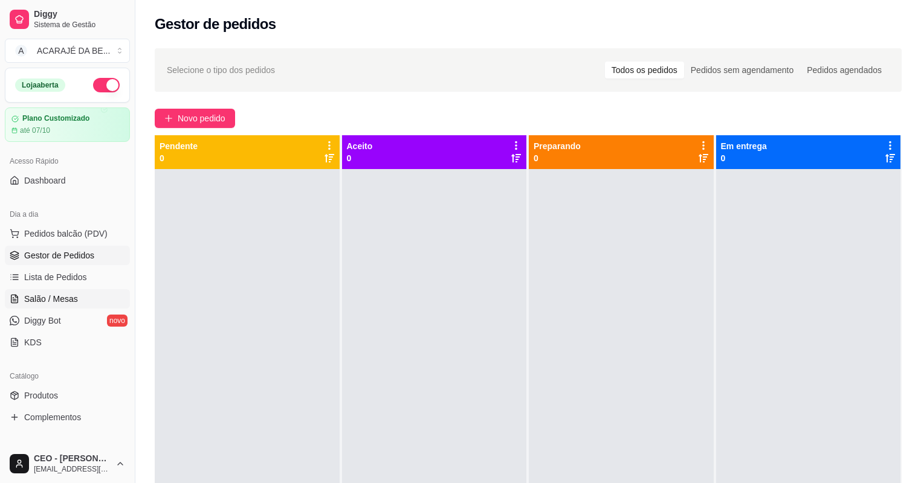
click at [79, 297] on link "Salão / Mesas" at bounding box center [67, 298] width 125 height 19
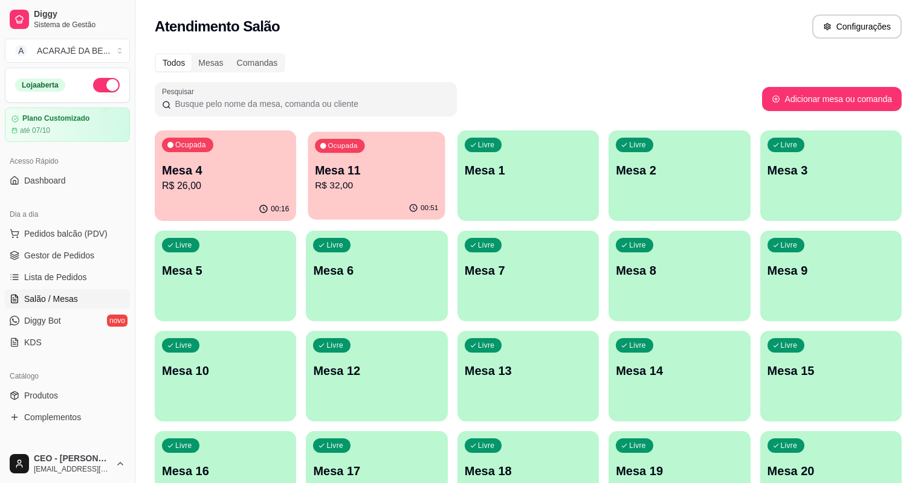
click at [309, 196] on div "Ocupada Mesa 11 R$ 32,00" at bounding box center [376, 164] width 137 height 65
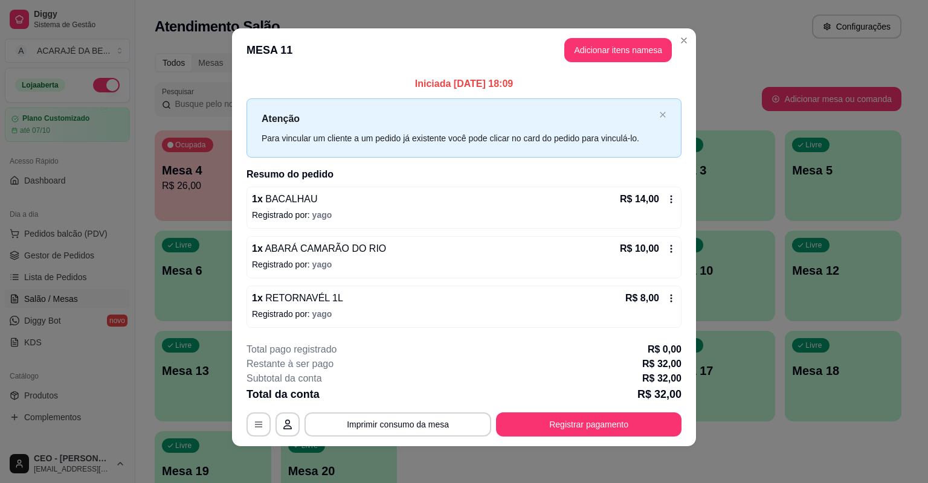
scroll to position [5, 0]
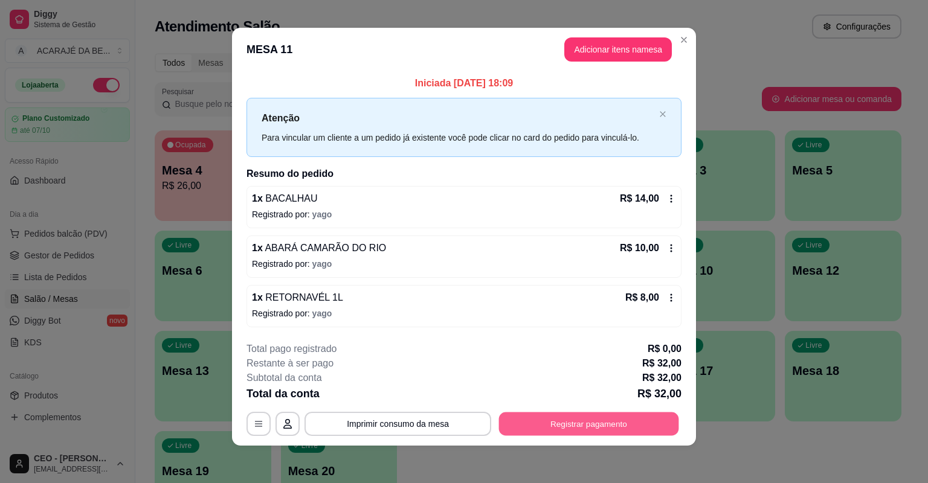
click at [607, 428] on button "Registrar pagamento" at bounding box center [589, 424] width 180 height 24
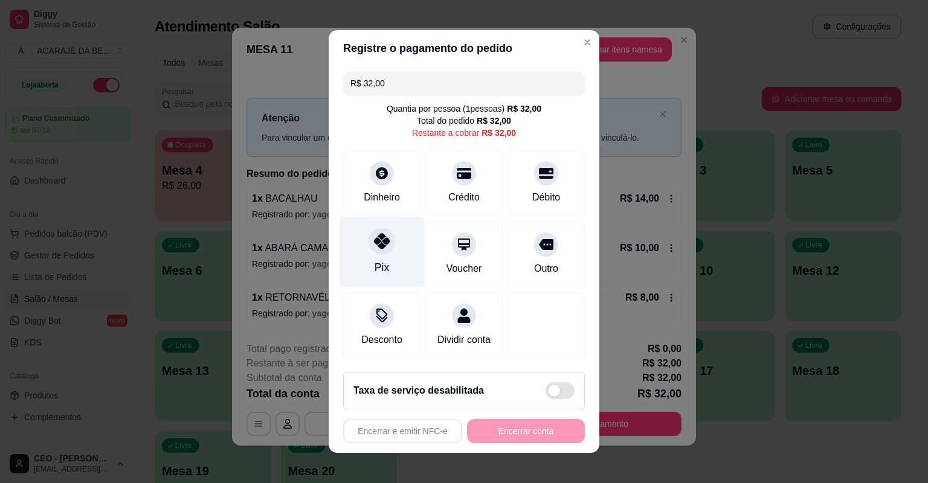
click at [374, 247] on icon at bounding box center [382, 241] width 16 height 16
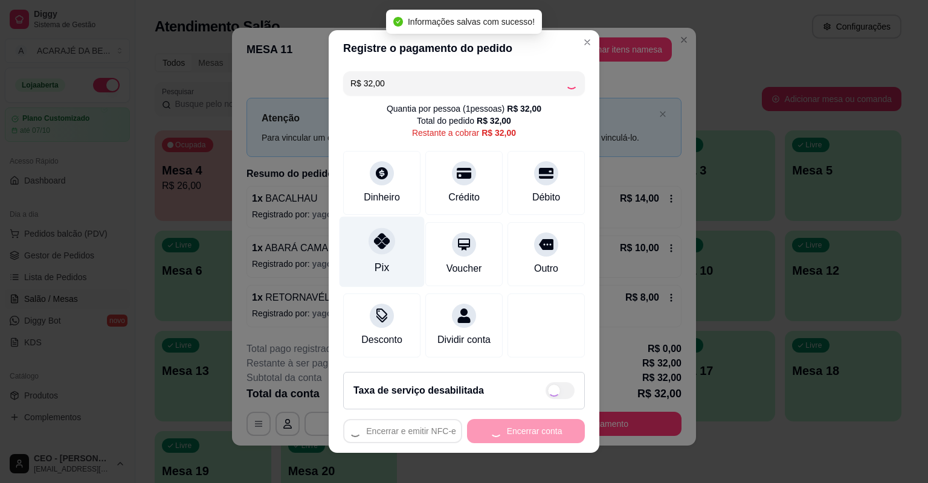
type input "R$ 0,00"
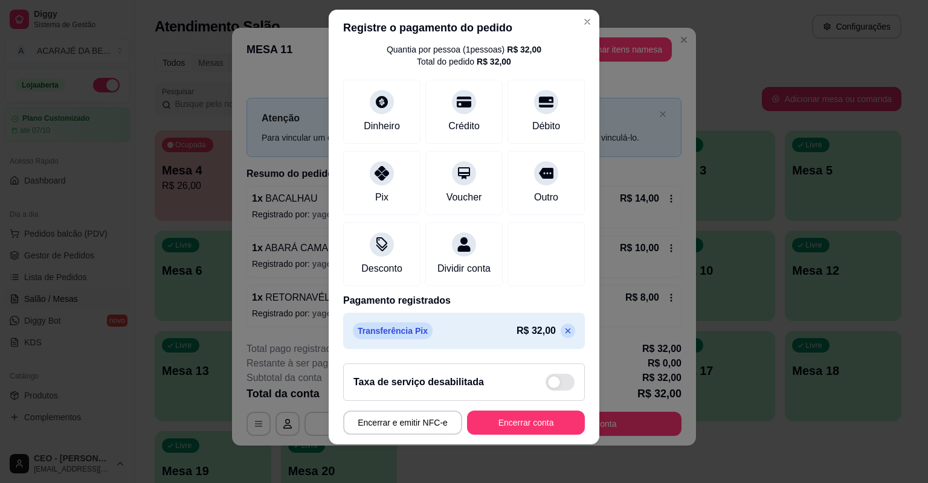
scroll to position [0, 0]
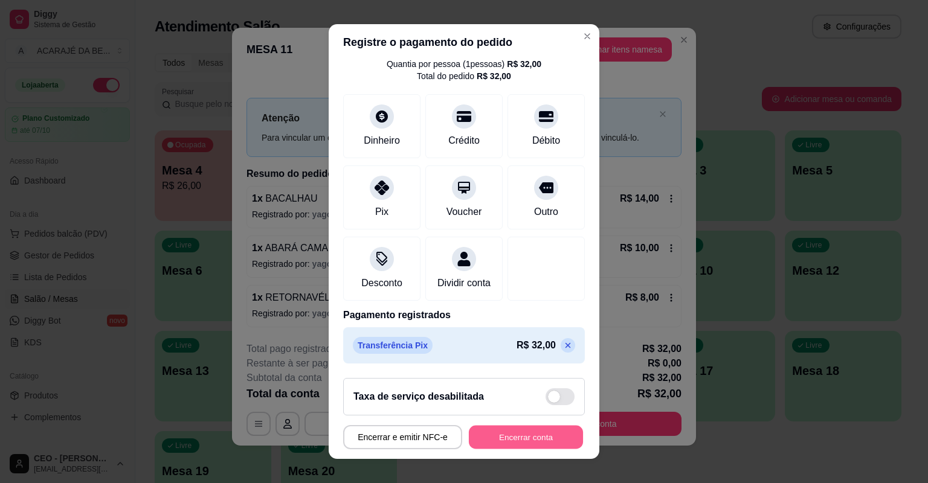
click at [508, 447] on button "Encerrar conta" at bounding box center [526, 438] width 114 height 24
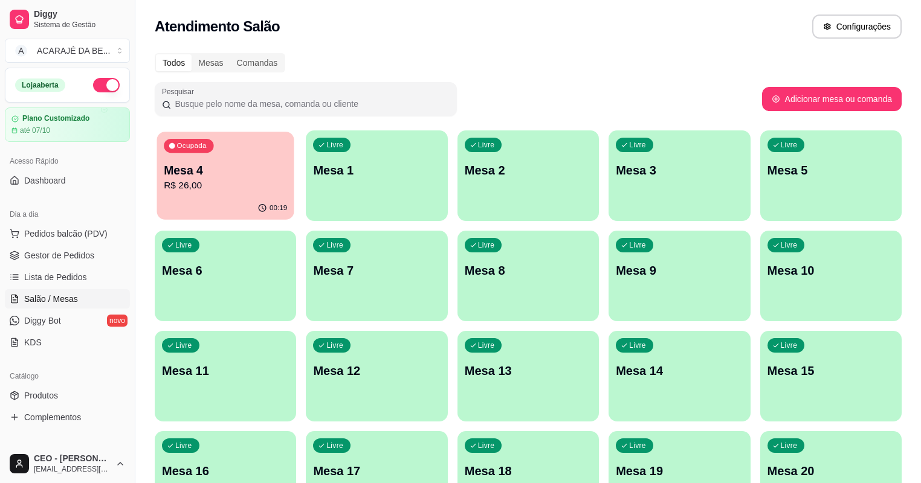
click at [230, 179] on p "R$ 26,00" at bounding box center [225, 186] width 123 height 14
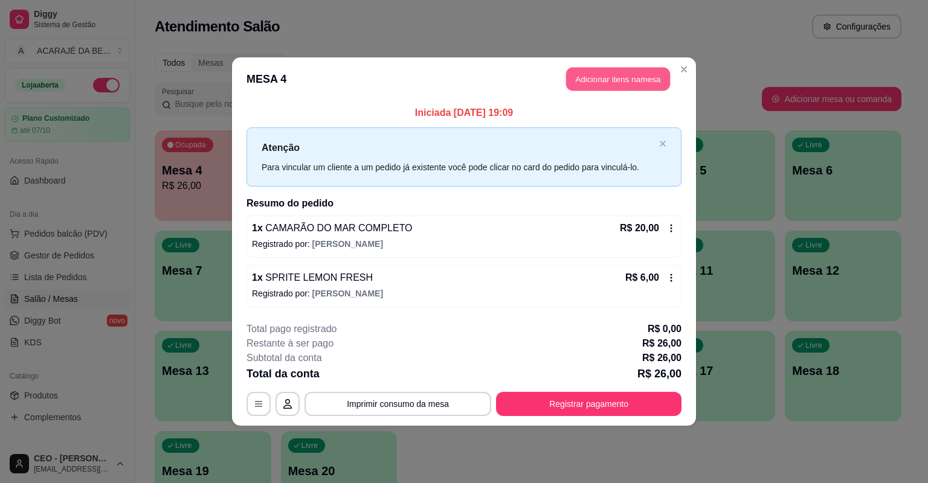
click at [621, 73] on button "Adicionar itens na mesa" at bounding box center [618, 80] width 104 height 24
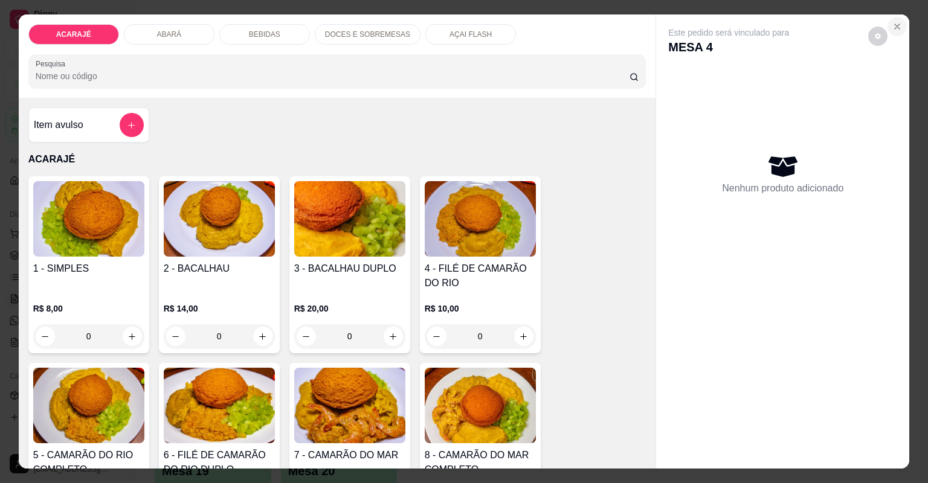
click at [890, 22] on button "Close" at bounding box center [897, 26] width 19 height 19
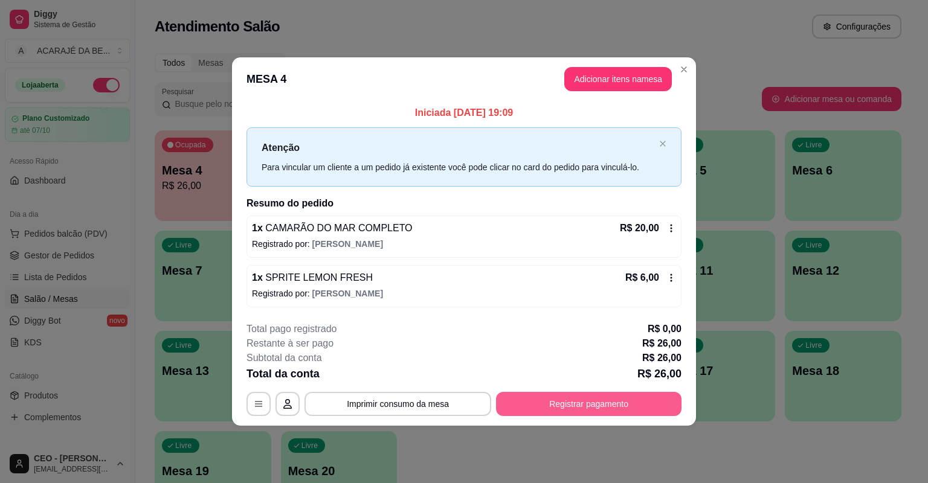
click at [534, 405] on button "Registrar pagamento" at bounding box center [589, 404] width 186 height 24
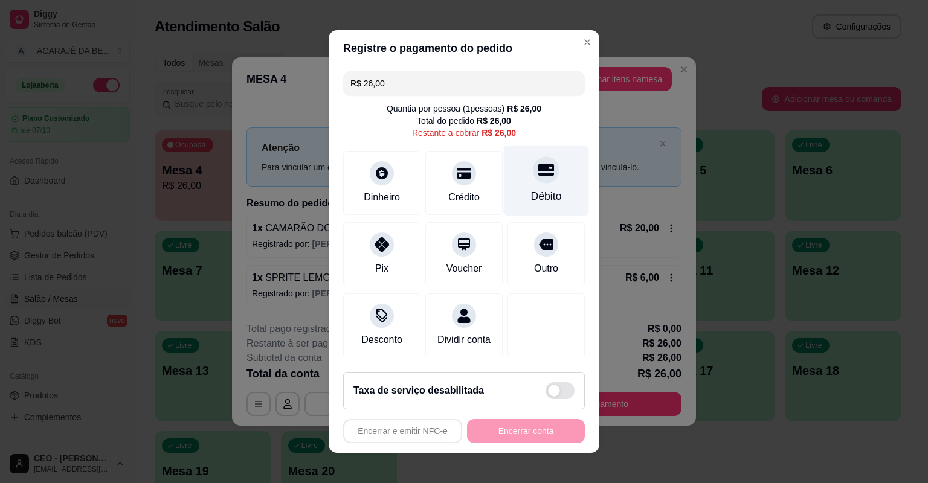
click at [535, 193] on div "Débito" at bounding box center [546, 197] width 31 height 16
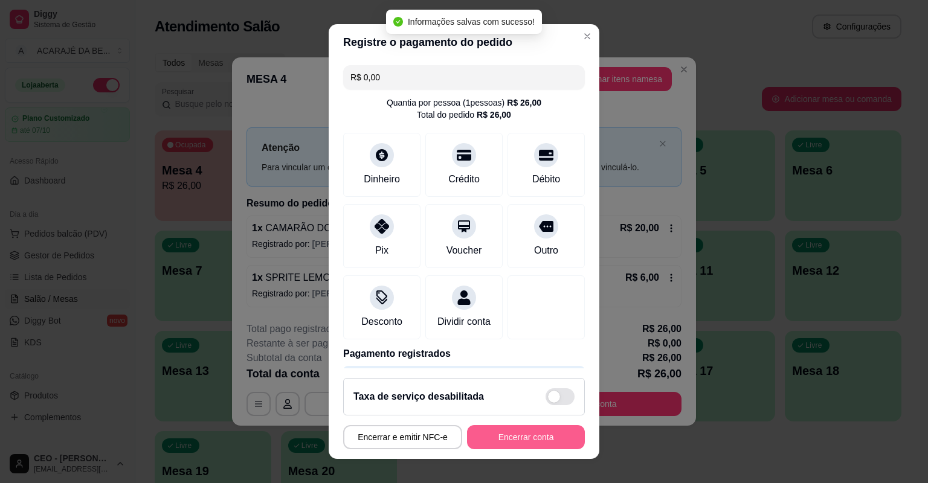
type input "R$ 0,00"
click at [537, 439] on button "Encerrar conta" at bounding box center [526, 438] width 114 height 24
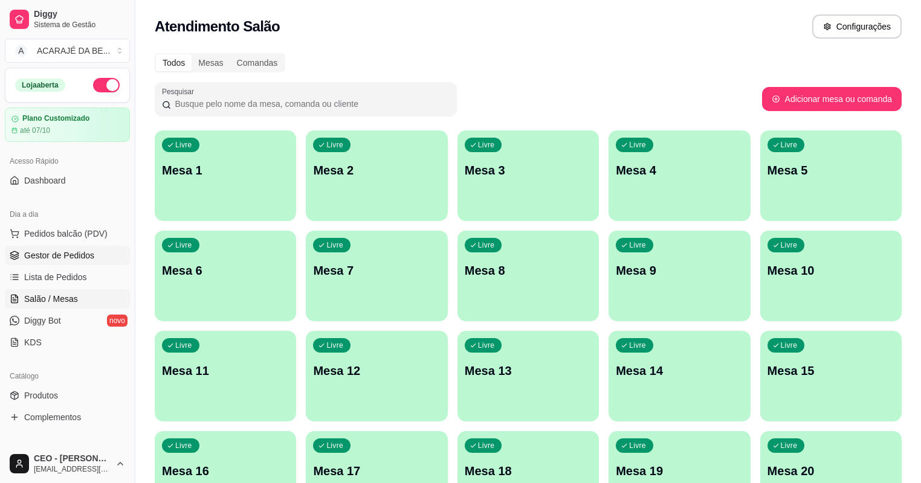
click at [76, 255] on span "Gestor de Pedidos" at bounding box center [59, 256] width 70 height 12
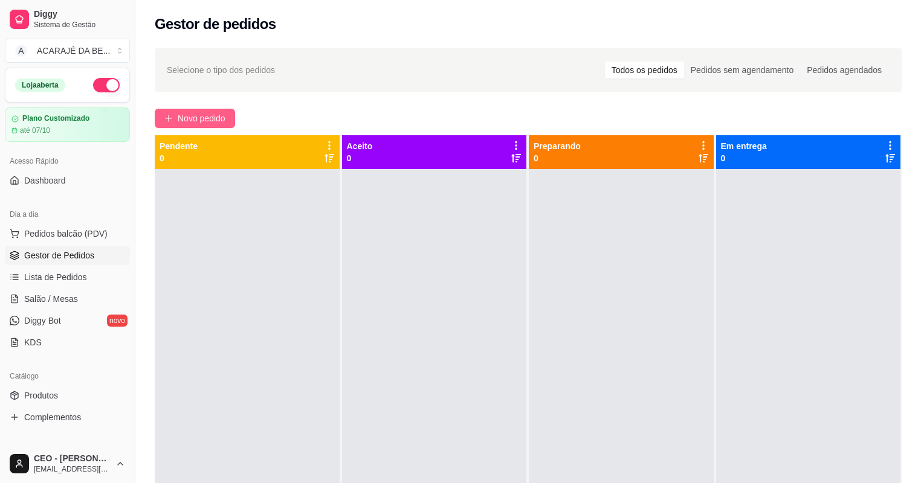
click at [210, 120] on span "Novo pedido" at bounding box center [202, 118] width 48 height 13
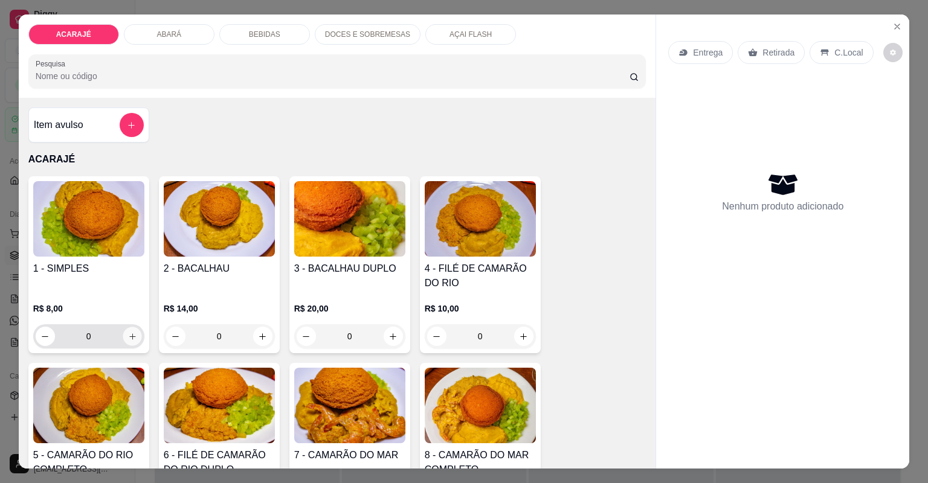
click at [133, 340] on button "increase-product-quantity" at bounding box center [132, 336] width 19 height 19
type input "1"
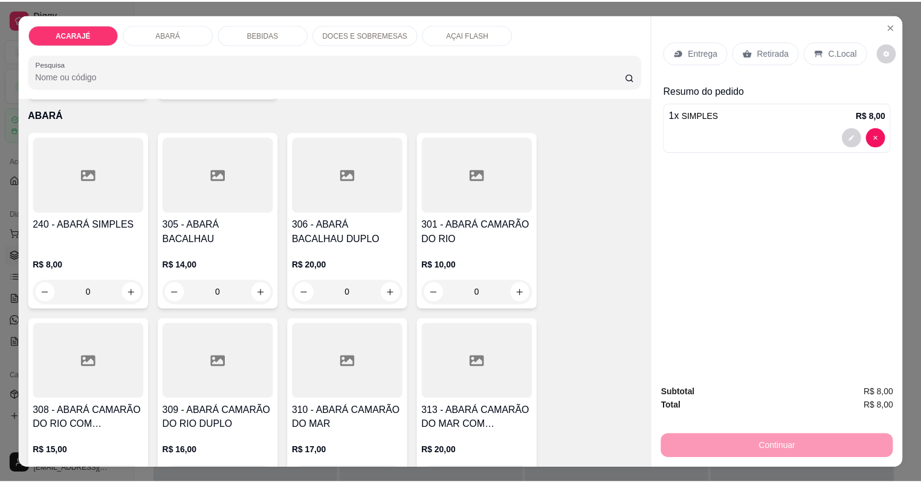
scroll to position [773, 0]
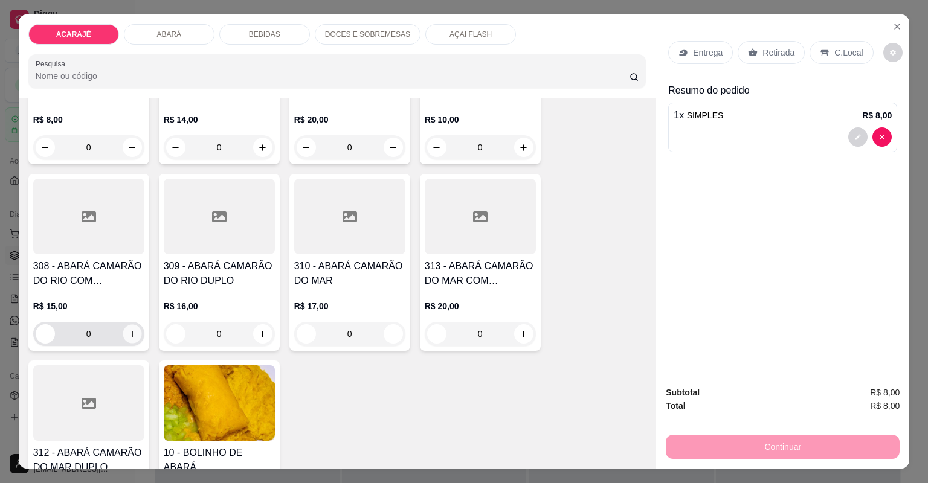
click at [124, 335] on button "increase-product-quantity" at bounding box center [132, 334] width 19 height 19
type input "1"
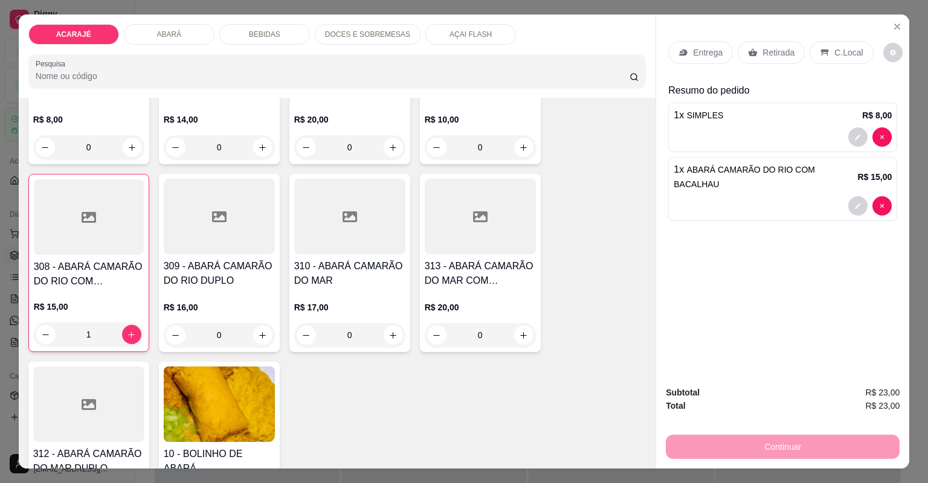
click at [748, 48] on icon at bounding box center [753, 53] width 10 height 10
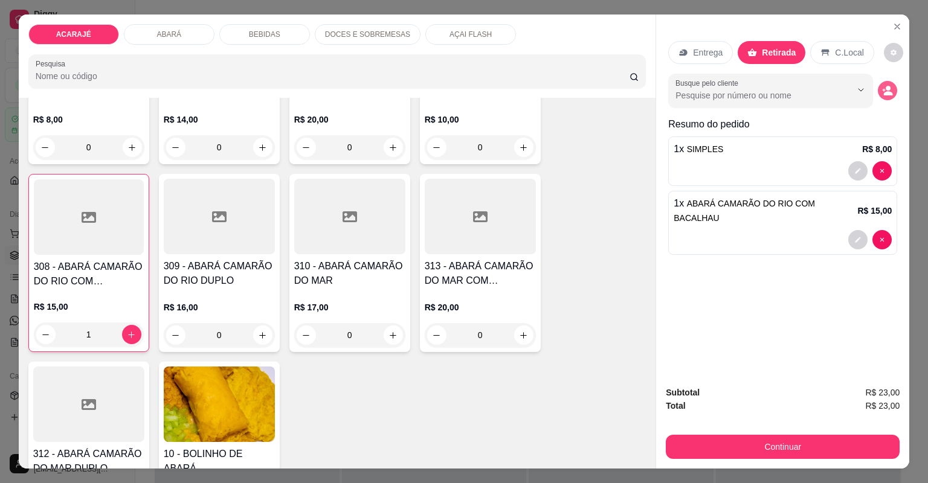
click at [882, 88] on icon "decrease-product-quantity" at bounding box center [887, 90] width 11 height 11
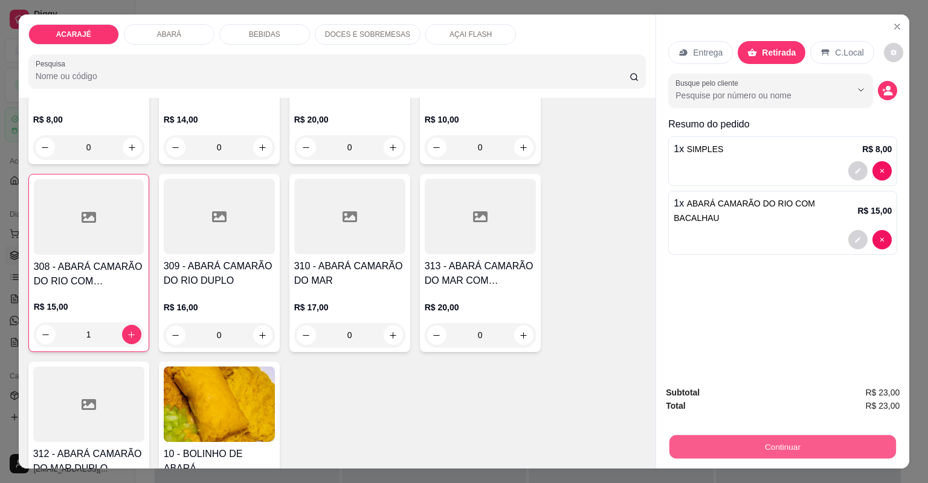
click at [793, 457] on button "Continuar" at bounding box center [783, 448] width 227 height 24
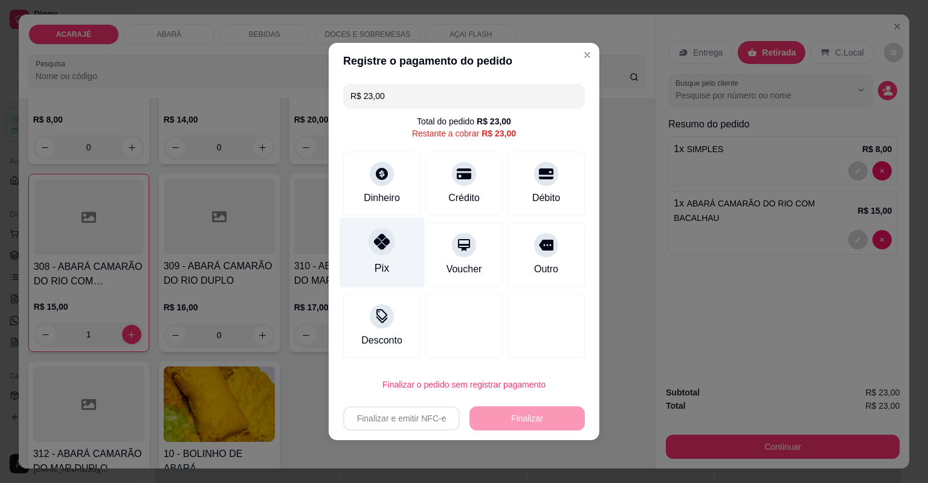
click at [390, 247] on div at bounding box center [382, 241] width 27 height 27
type input "R$ 0,00"
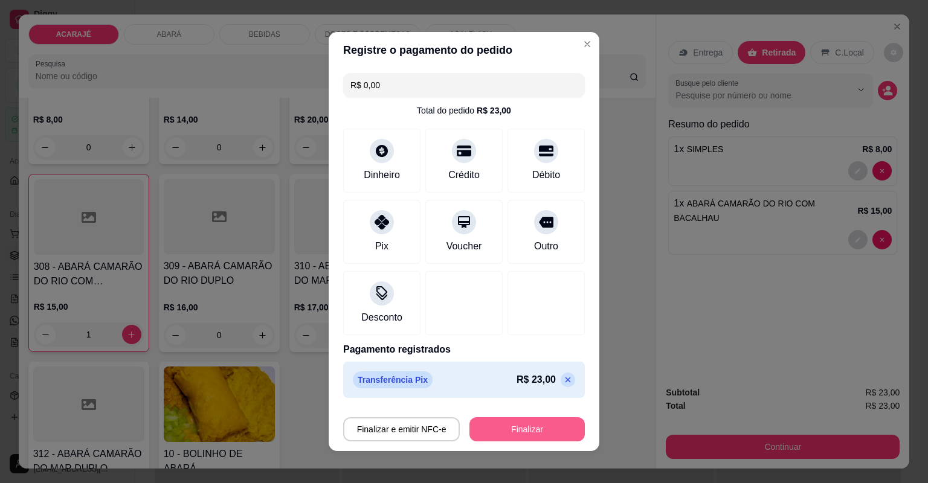
click at [491, 427] on button "Finalizar" at bounding box center [527, 430] width 115 height 24
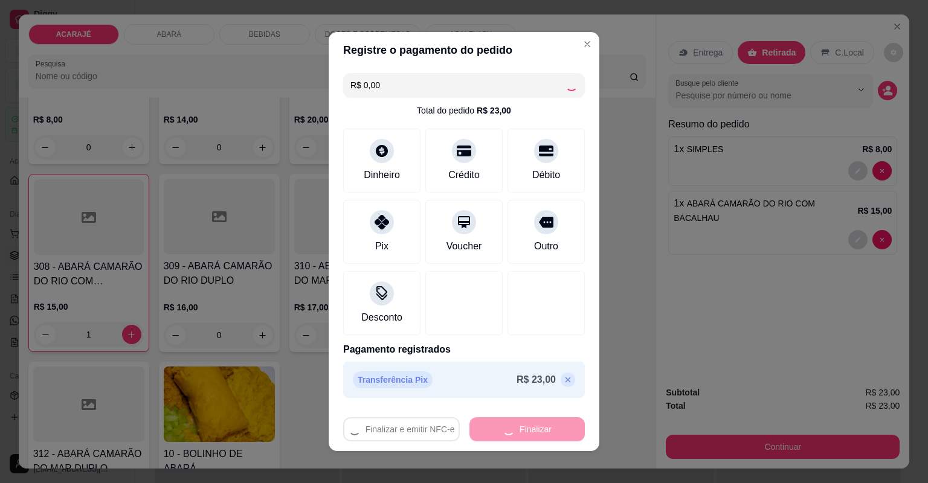
type input "0"
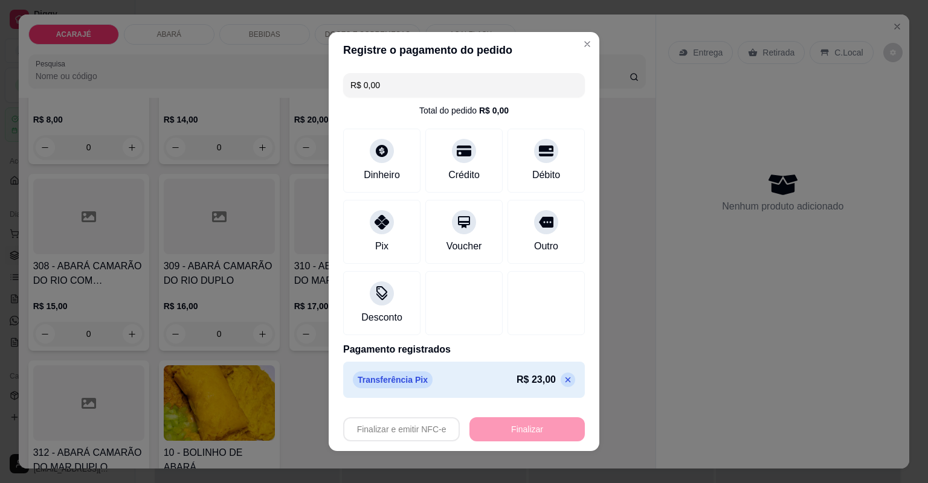
type input "-R$ 23,00"
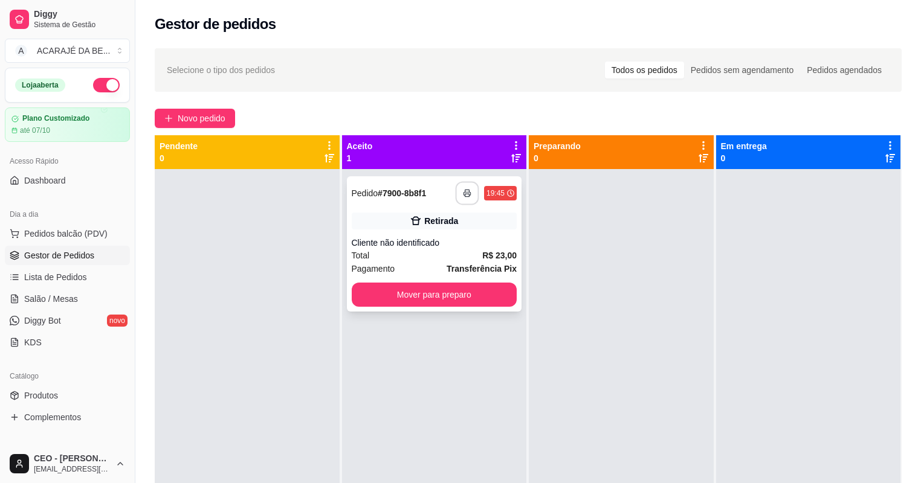
click at [465, 198] on button "button" at bounding box center [468, 194] width 24 height 24
click at [462, 290] on button "Mover para preparo" at bounding box center [435, 295] width 166 height 24
click at [465, 292] on button "Mover para preparo" at bounding box center [435, 295] width 166 height 24
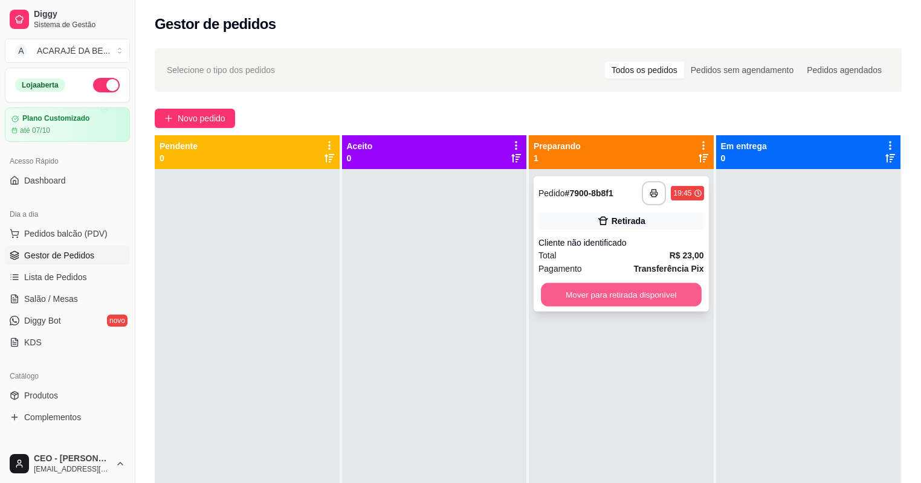
click at [550, 297] on button "Mover para retirada disponível" at bounding box center [621, 295] width 160 height 24
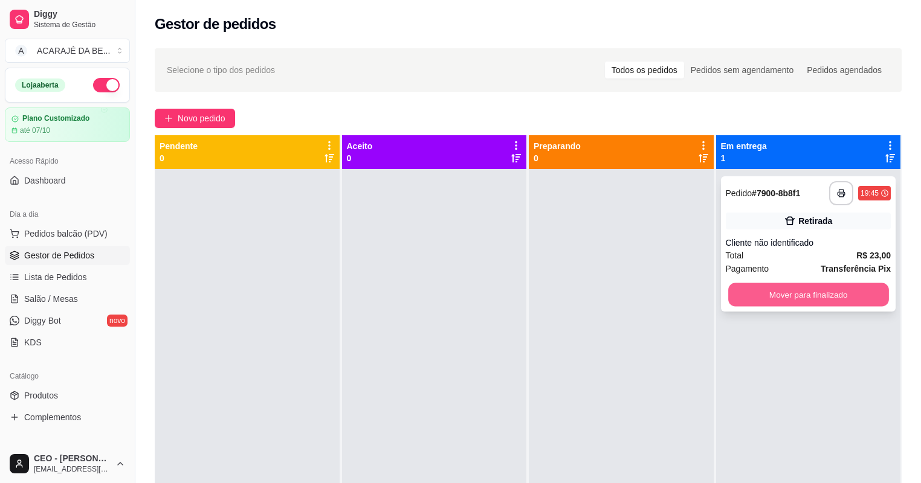
click at [746, 299] on button "Mover para finalizado" at bounding box center [808, 295] width 160 height 24
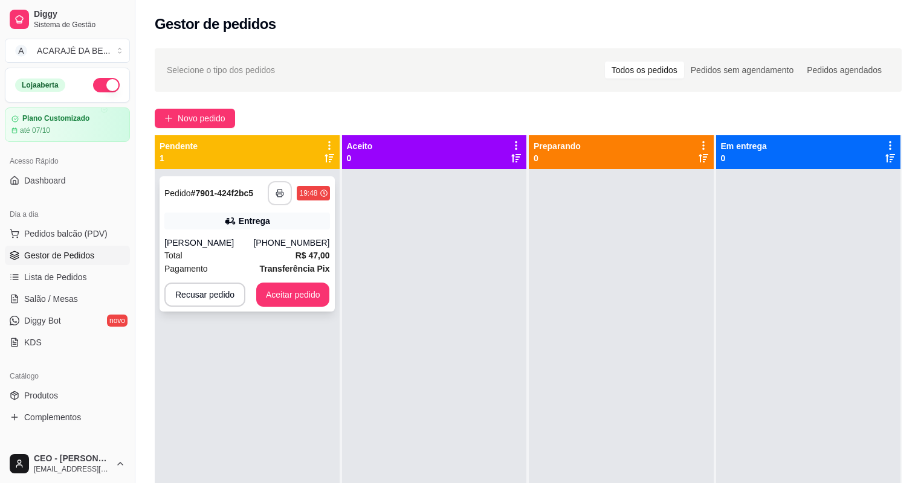
click at [272, 196] on button "button" at bounding box center [280, 193] width 24 height 24
click at [298, 294] on button "Aceitar pedido" at bounding box center [293, 295] width 74 height 24
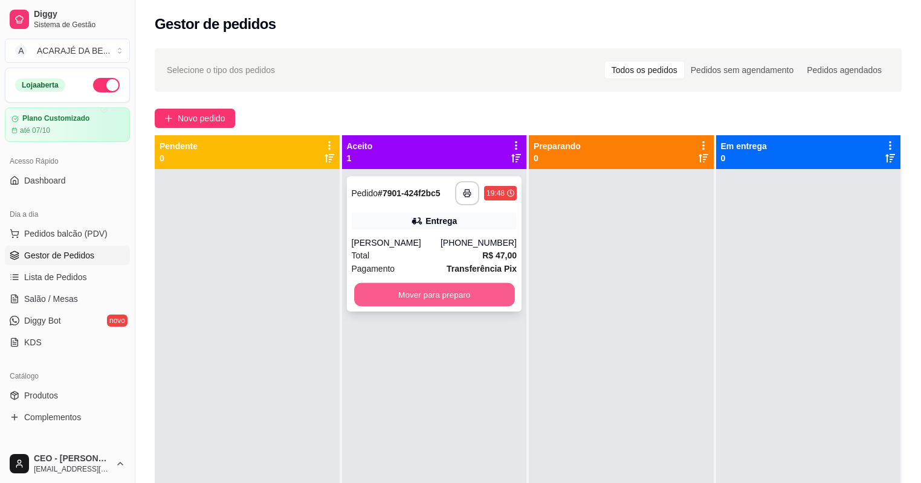
click at [368, 300] on button "Mover para preparo" at bounding box center [434, 295] width 160 height 24
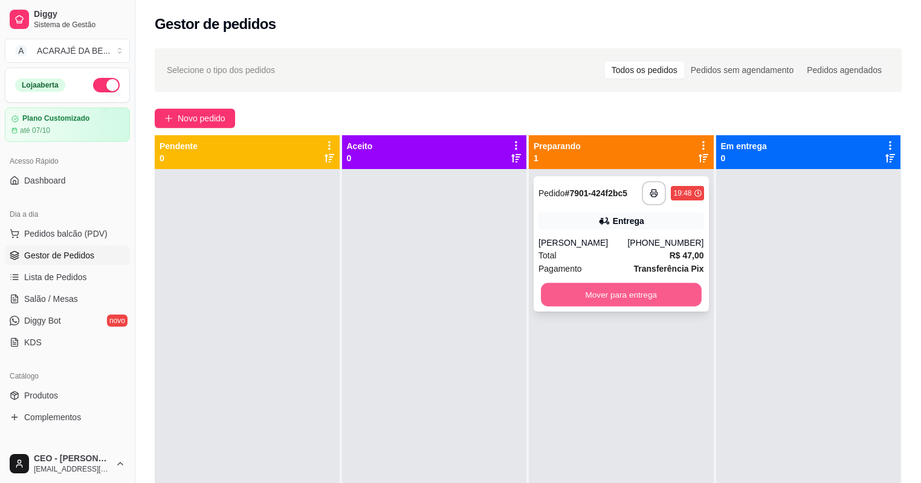
click at [604, 290] on button "Mover para entrega" at bounding box center [621, 295] width 160 height 24
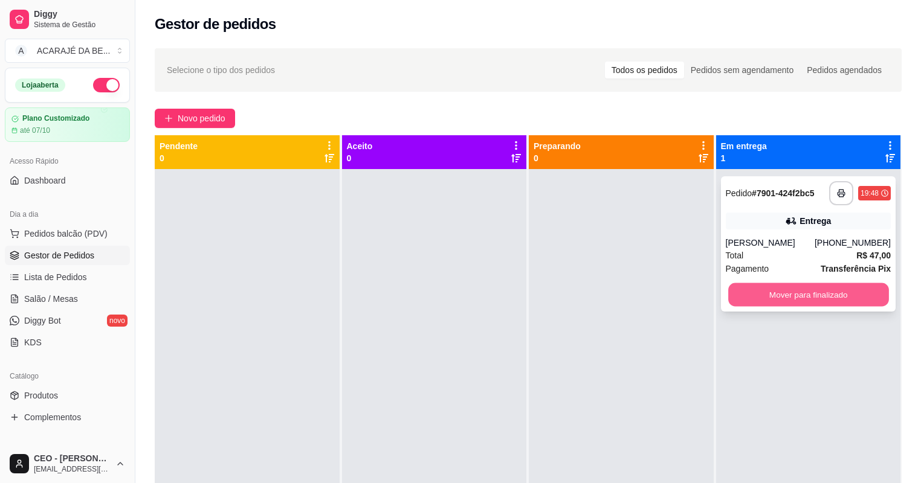
click at [766, 288] on button "Mover para finalizado" at bounding box center [808, 295] width 160 height 24
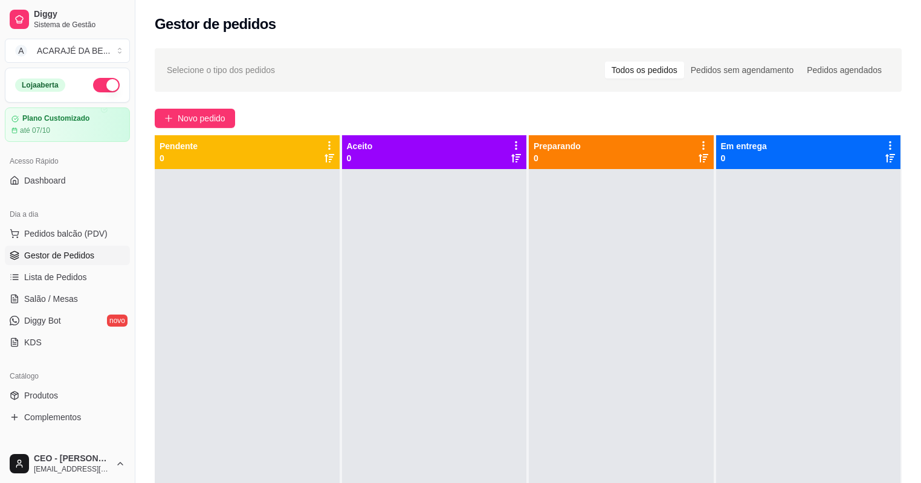
click at [760, 300] on div at bounding box center [808, 410] width 185 height 483
click at [802, 308] on div at bounding box center [808, 410] width 185 height 483
click at [692, 109] on div "Novo pedido" at bounding box center [528, 118] width 747 height 19
click at [430, 288] on div at bounding box center [434, 410] width 185 height 483
drag, startPoint x: 228, startPoint y: 234, endPoint x: 322, endPoint y: 250, distance: 94.9
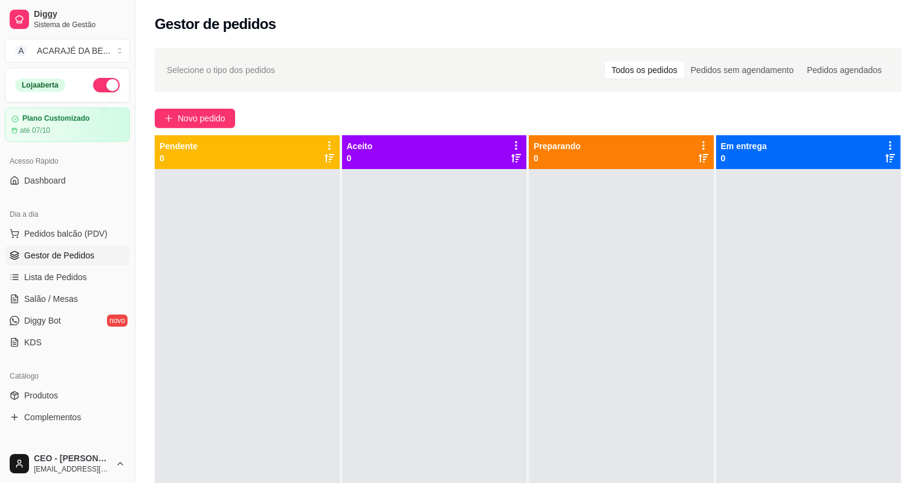
click at [234, 234] on div at bounding box center [247, 410] width 185 height 483
drag, startPoint x: 377, startPoint y: 256, endPoint x: 267, endPoint y: 241, distance: 111.1
click at [366, 252] on div at bounding box center [434, 410] width 185 height 483
drag, startPoint x: 421, startPoint y: 276, endPoint x: 373, endPoint y: 285, distance: 49.2
click at [420, 274] on div at bounding box center [434, 410] width 185 height 483
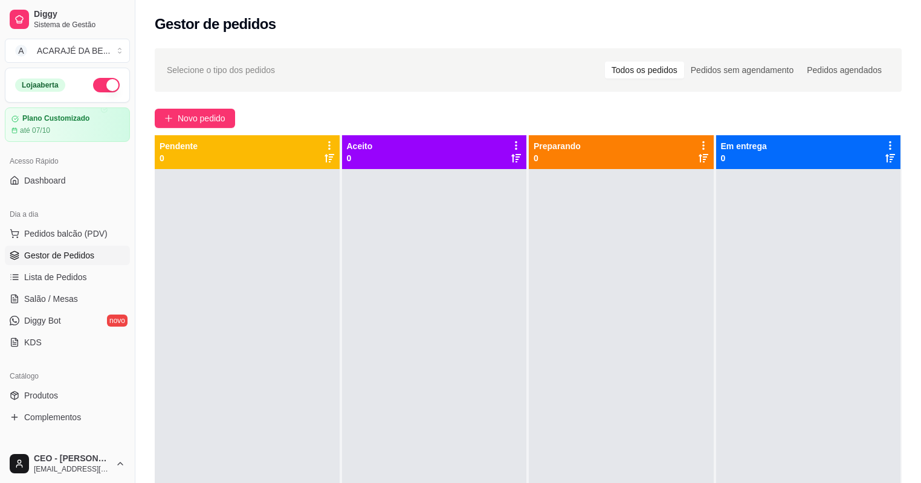
drag, startPoint x: 373, startPoint y: 285, endPoint x: 401, endPoint y: 285, distance: 27.8
click at [360, 287] on div at bounding box center [434, 410] width 185 height 483
drag, startPoint x: 425, startPoint y: 288, endPoint x: 483, endPoint y: 302, distance: 58.9
click at [452, 299] on div at bounding box center [434, 410] width 185 height 483
click at [491, 305] on div at bounding box center [434, 410] width 185 height 483
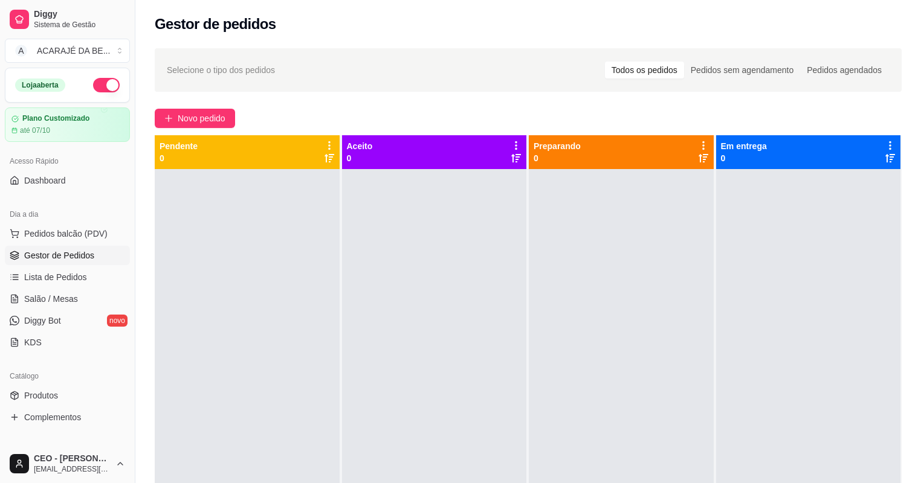
drag, startPoint x: 499, startPoint y: 302, endPoint x: 491, endPoint y: 299, distance: 8.4
click at [496, 302] on div at bounding box center [434, 410] width 185 height 483
click at [517, 300] on div at bounding box center [434, 410] width 185 height 483
drag, startPoint x: 617, startPoint y: 280, endPoint x: 621, endPoint y: 274, distance: 6.5
click at [620, 274] on div at bounding box center [621, 410] width 185 height 483
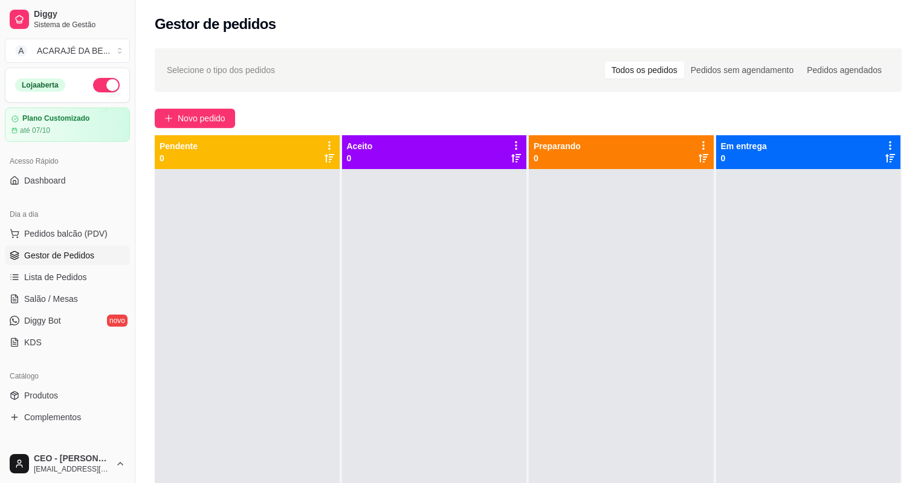
click at [882, 324] on div at bounding box center [808, 410] width 185 height 483
drag, startPoint x: 786, startPoint y: 456, endPoint x: 744, endPoint y: 440, distance: 45.1
click at [756, 447] on div at bounding box center [808, 410] width 185 height 483
click at [716, 423] on div at bounding box center [808, 410] width 185 height 483
drag, startPoint x: 706, startPoint y: 427, endPoint x: 650, endPoint y: 276, distance: 161.0
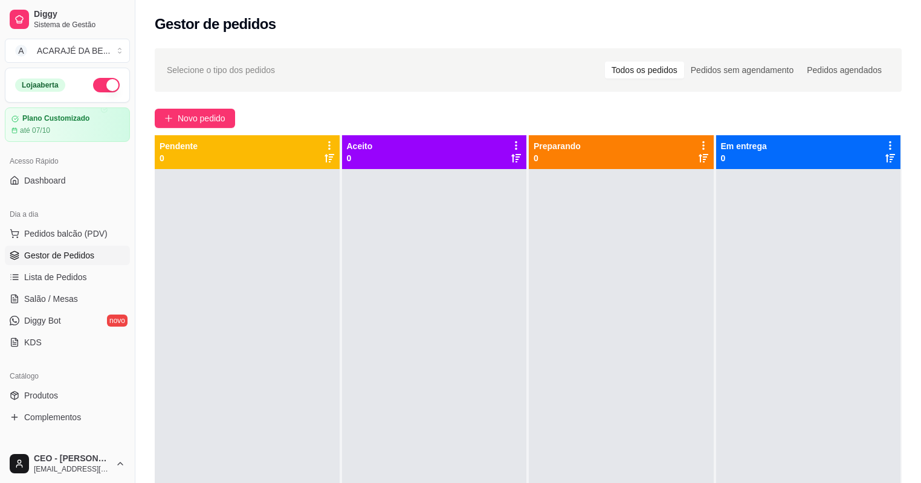
click at [664, 265] on div at bounding box center [621, 410] width 185 height 483
click at [623, 251] on div at bounding box center [621, 410] width 185 height 483
drag, startPoint x: 626, startPoint y: 251, endPoint x: 650, endPoint y: 255, distance: 24.4
click at [628, 254] on div at bounding box center [621, 410] width 185 height 483
click at [545, 238] on div at bounding box center [621, 410] width 185 height 483
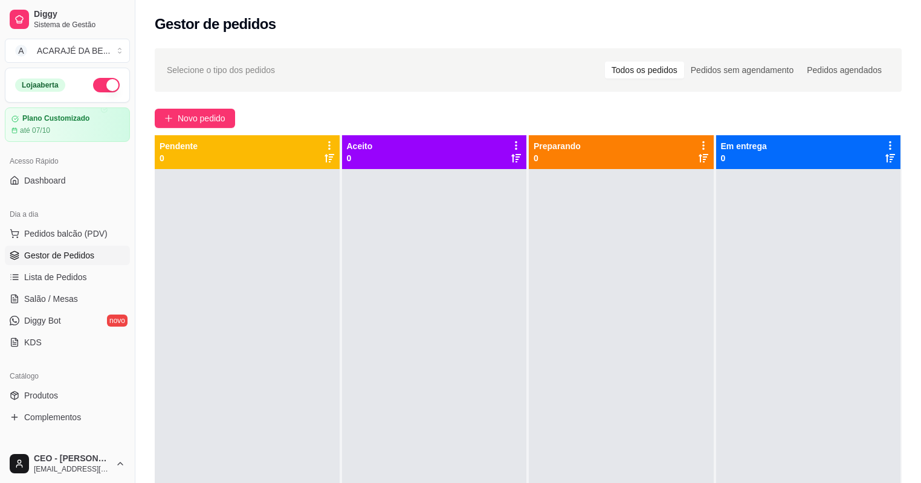
drag, startPoint x: 537, startPoint y: 238, endPoint x: 540, endPoint y: 201, distance: 37.0
click at [540, 201] on div at bounding box center [621, 410] width 185 height 483
drag, startPoint x: 537, startPoint y: 259, endPoint x: 547, endPoint y: 114, distance: 145.4
click at [547, 114] on div "Selecione o tipo dos pedidos Todos os pedidos Pedidos sem agendamento Pedidos a…" at bounding box center [528, 337] width 786 height 592
drag, startPoint x: 547, startPoint y: 114, endPoint x: 604, endPoint y: 210, distance: 111.6
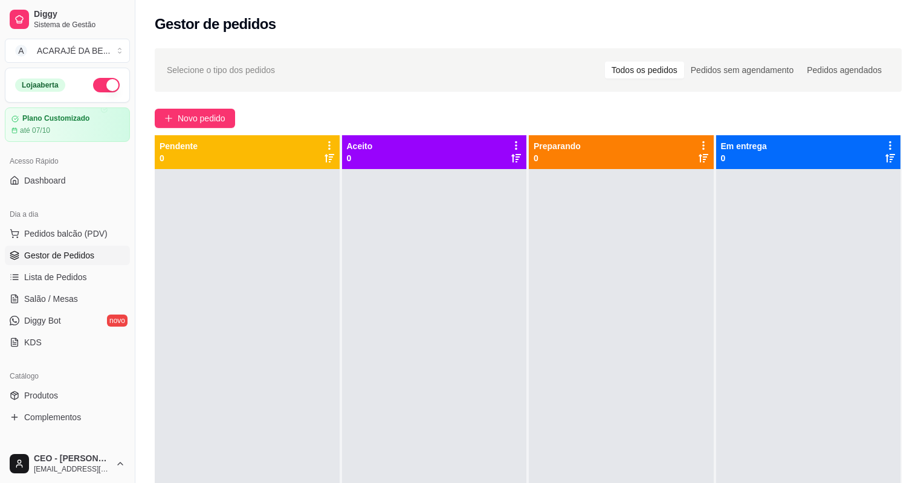
click at [602, 210] on div at bounding box center [621, 410] width 185 height 483
click at [555, 140] on p "Preparando" at bounding box center [557, 146] width 47 height 12
click at [178, 112] on span "Novo pedido" at bounding box center [202, 118] width 48 height 13
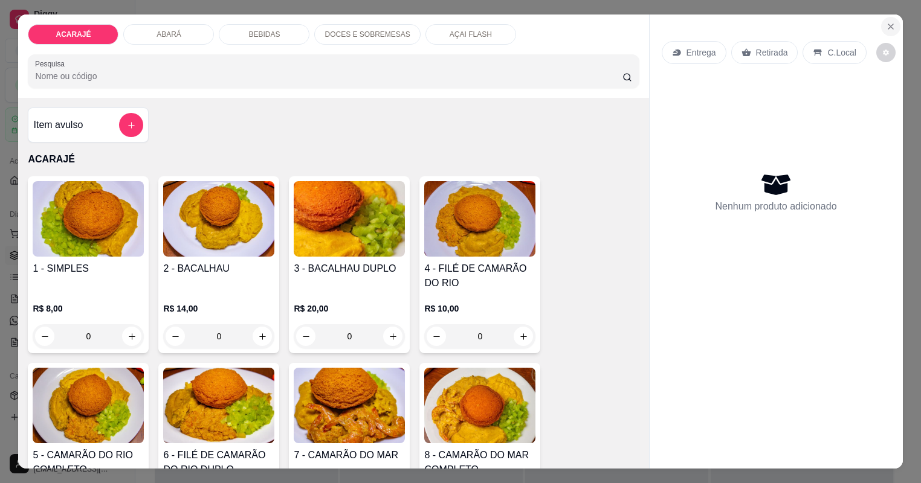
click at [895, 22] on icon "Close" at bounding box center [891, 27] width 10 height 10
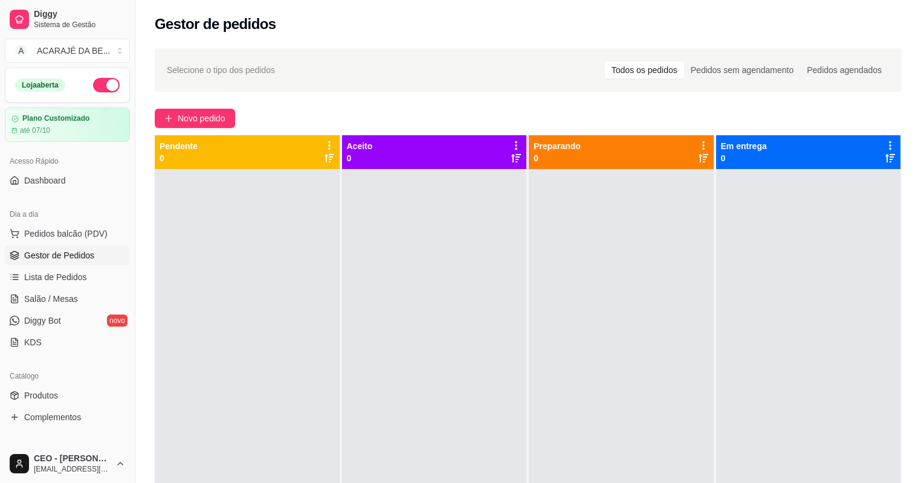
click at [698, 154] on icon at bounding box center [703, 158] width 10 height 8
click at [699, 154] on icon at bounding box center [704, 158] width 10 height 8
click at [389, 85] on div "Selecione o tipo dos pedidos Todos os pedidos Pedidos sem agendamento Pedidos a…" at bounding box center [528, 337] width 786 height 592
click at [326, 153] on icon at bounding box center [330, 158] width 10 height 10
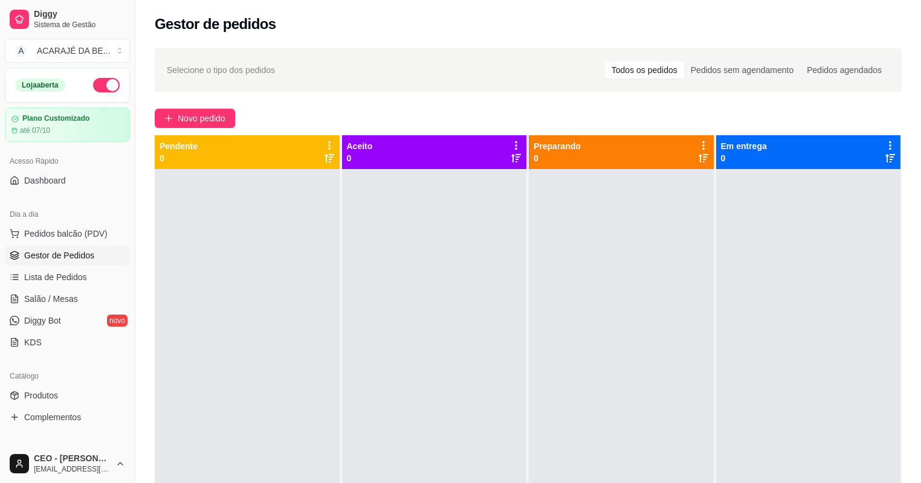
click at [326, 153] on icon at bounding box center [330, 158] width 10 height 10
click at [325, 153] on icon at bounding box center [330, 158] width 10 height 10
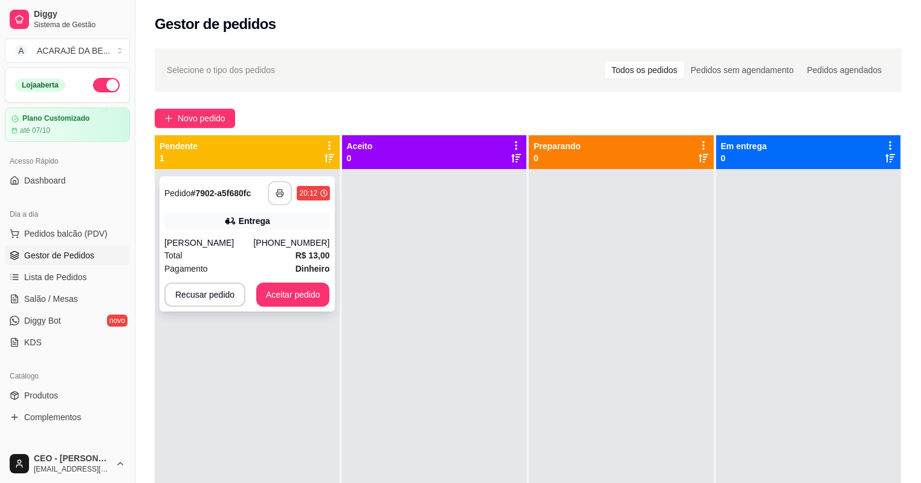
click at [283, 189] on icon "button" at bounding box center [280, 193] width 8 height 8
click at [305, 283] on button "Aceitar pedido" at bounding box center [293, 295] width 74 height 24
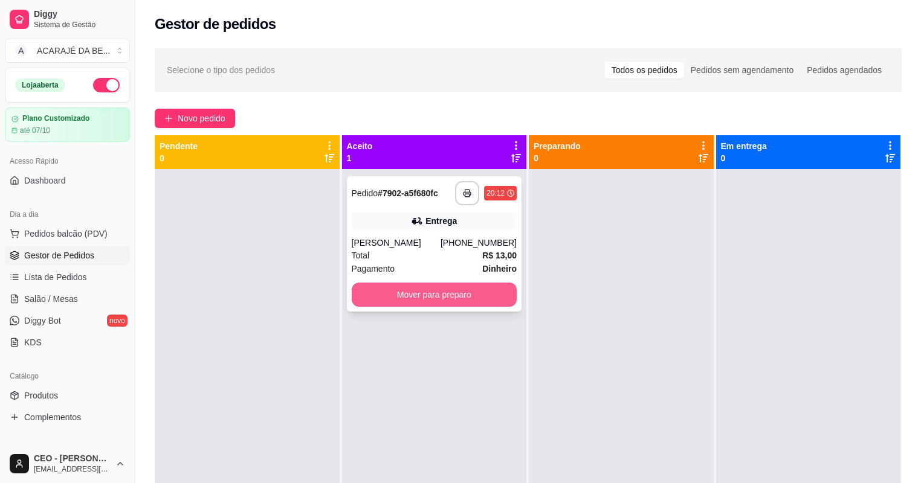
click at [439, 283] on button "Mover para preparo" at bounding box center [435, 295] width 166 height 24
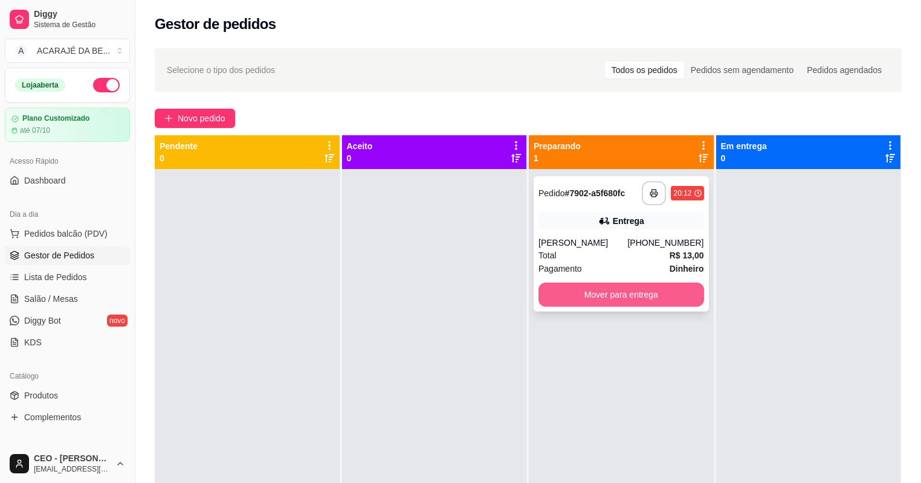
click at [549, 283] on button "Mover para entrega" at bounding box center [621, 295] width 166 height 24
click at [549, 283] on div "Mover para entrega" at bounding box center [621, 295] width 166 height 24
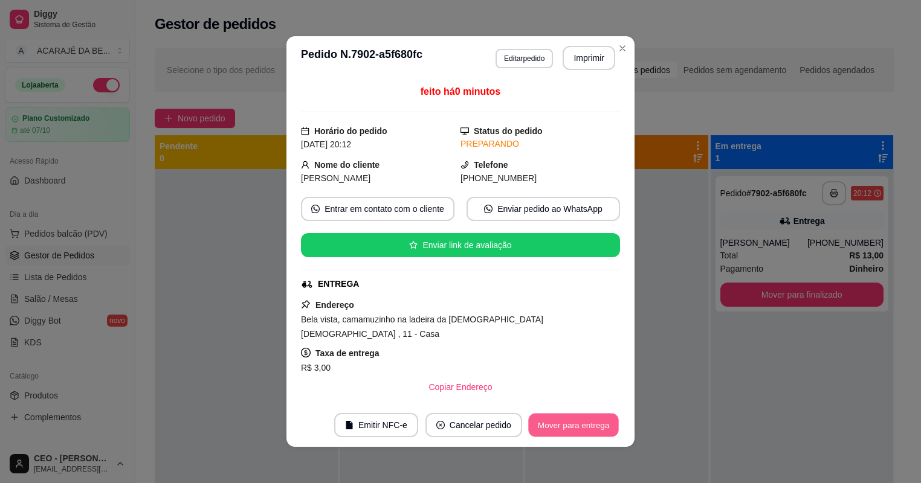
click at [592, 429] on button "Mover para entrega" at bounding box center [573, 426] width 91 height 24
click at [591, 426] on button "Mover para finalizado" at bounding box center [570, 425] width 100 height 24
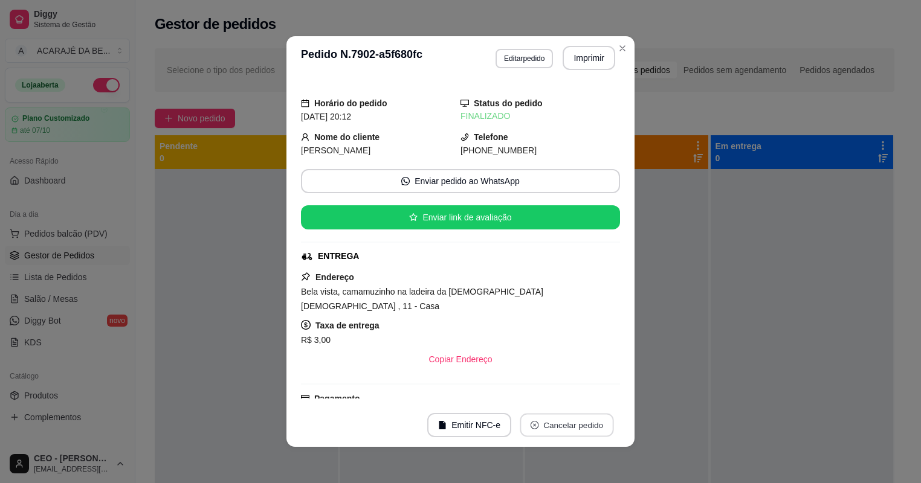
click at [592, 425] on button "Cancelar pedido" at bounding box center [567, 426] width 94 height 24
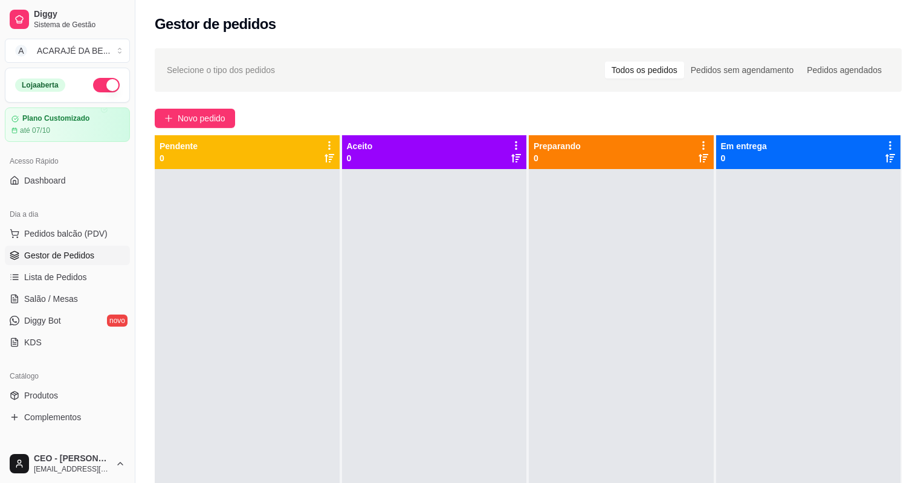
drag, startPoint x: 338, startPoint y: 310, endPoint x: 401, endPoint y: 305, distance: 63.1
click at [401, 305] on div "Pendente 0 Aceito 0 Preparando 0 Em entrega 0" at bounding box center [528, 376] width 747 height 483
click at [402, 299] on div at bounding box center [434, 410] width 185 height 483
click at [403, 297] on div at bounding box center [434, 410] width 185 height 483
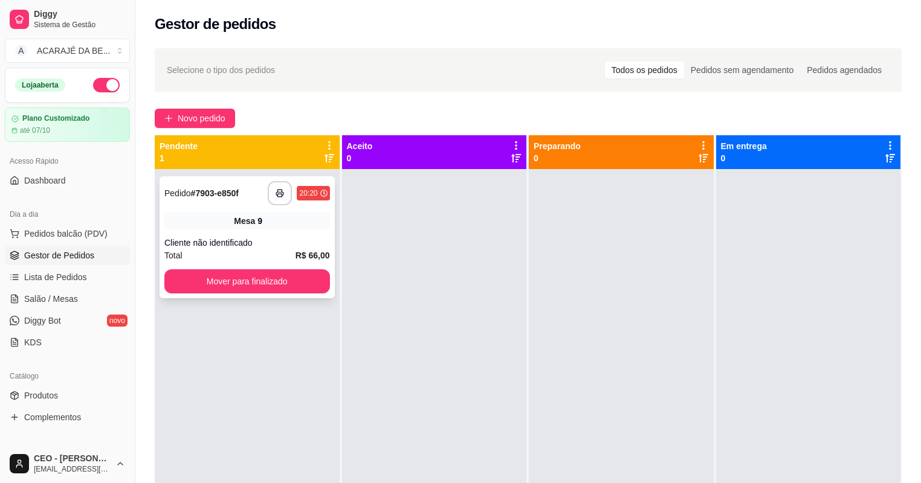
click at [296, 251] on strong "R$ 66,00" at bounding box center [313, 256] width 34 height 10
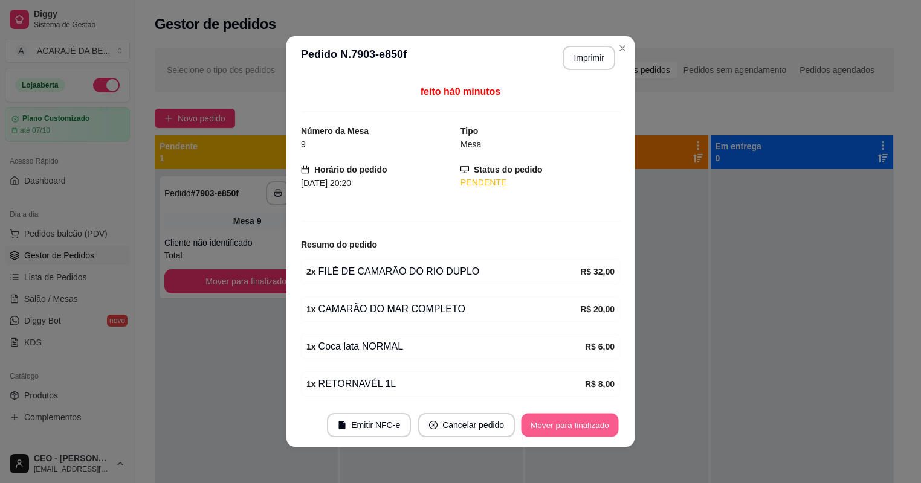
click at [534, 418] on button "Mover para finalizado" at bounding box center [570, 426] width 97 height 24
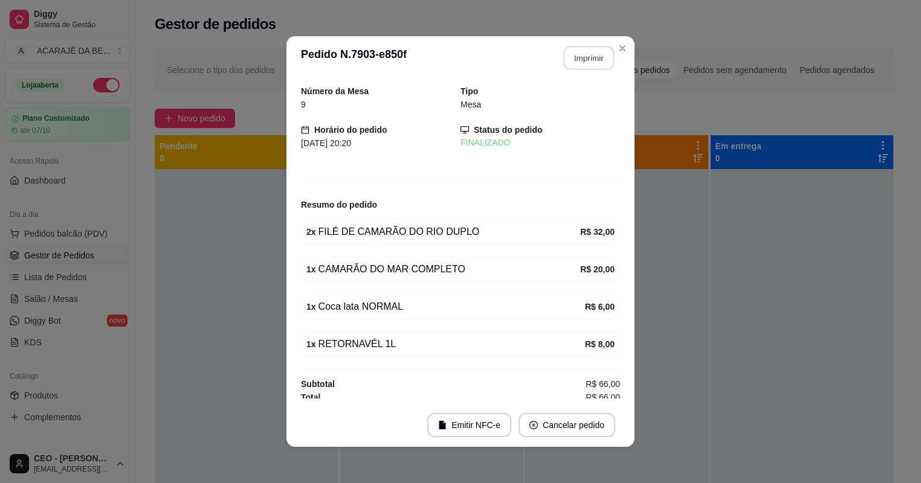
click at [592, 58] on button "Imprimir" at bounding box center [589, 59] width 51 height 24
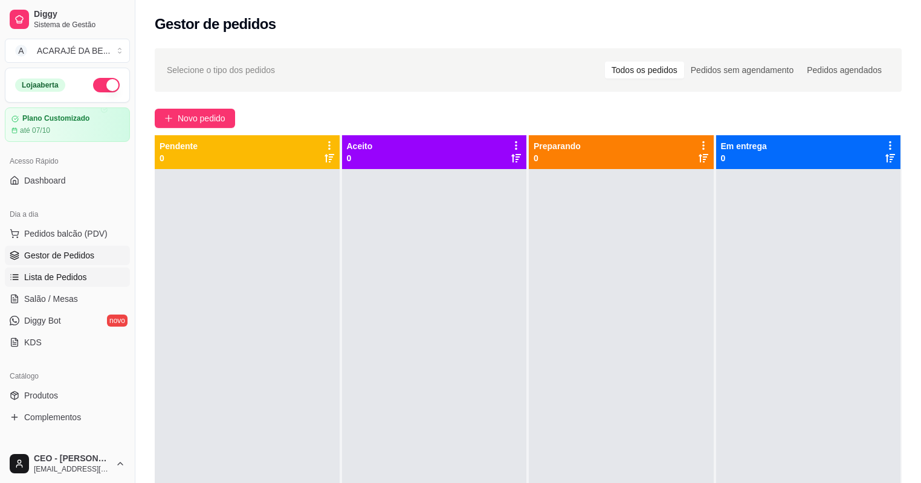
click at [77, 275] on span "Lista de Pedidos" at bounding box center [55, 277] width 63 height 12
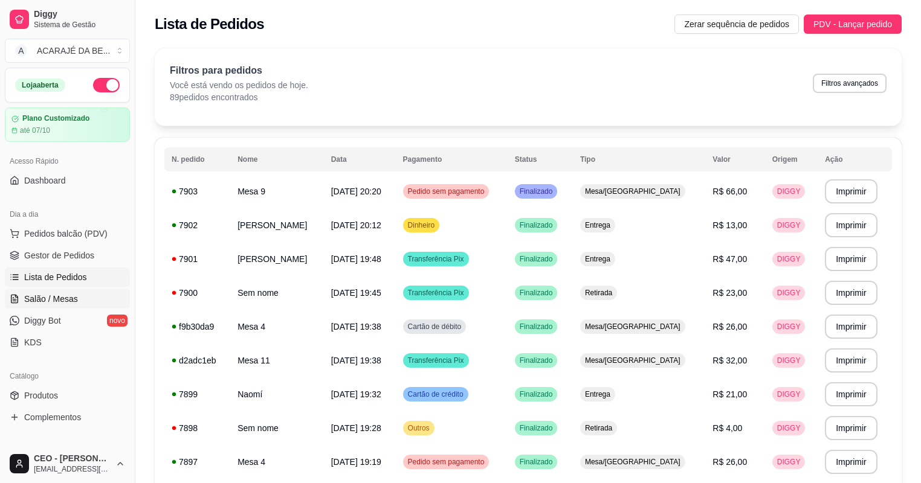
click at [92, 295] on link "Salão / Mesas" at bounding box center [67, 298] width 125 height 19
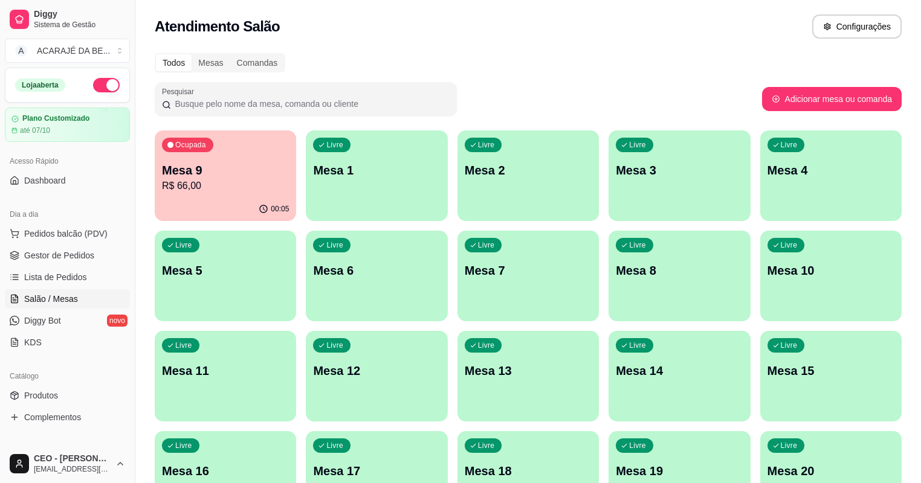
click at [205, 196] on div "Ocupada Mesa 9 R$ 66,00" at bounding box center [225, 164] width 141 height 67
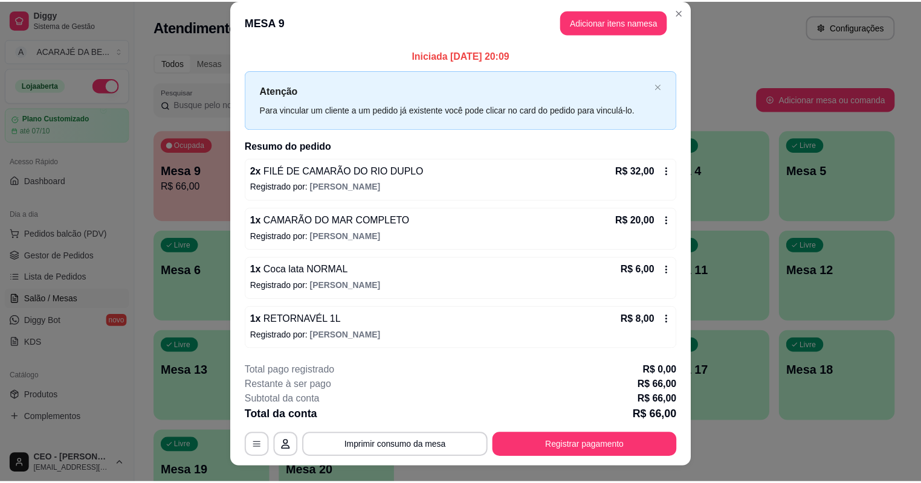
scroll to position [30, 0]
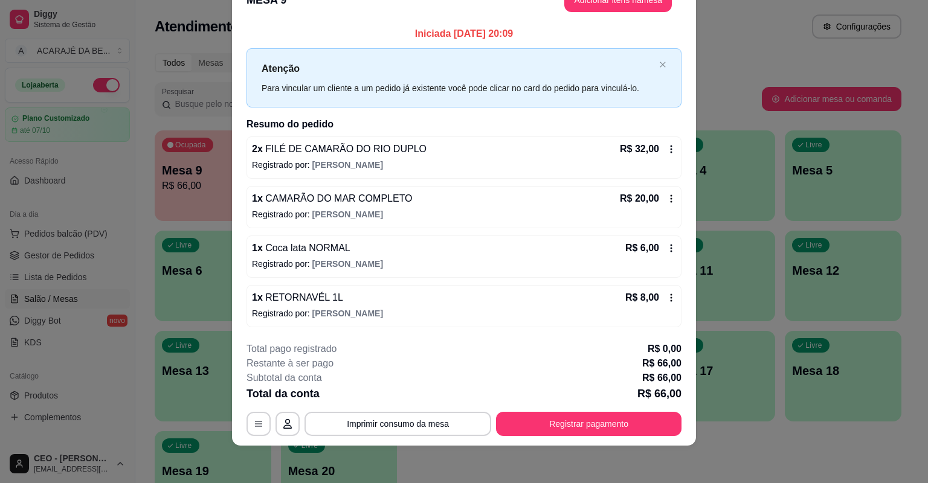
click at [669, 244] on icon at bounding box center [672, 249] width 10 height 10
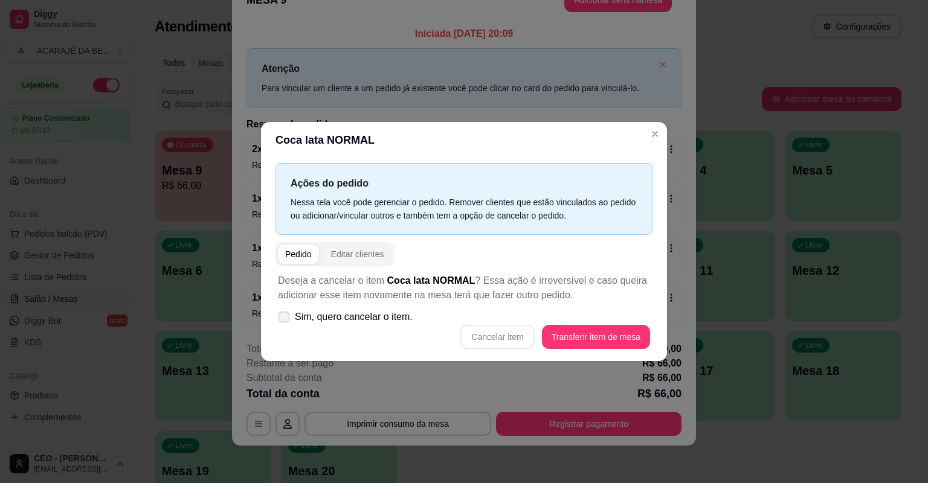
click at [283, 317] on icon at bounding box center [283, 317] width 9 height 7
click at [283, 320] on input "Sim, quero cancelar o item." at bounding box center [281, 324] width 8 height 8
checkbox input "true"
click at [491, 341] on button "Cancelar item" at bounding box center [497, 337] width 74 height 24
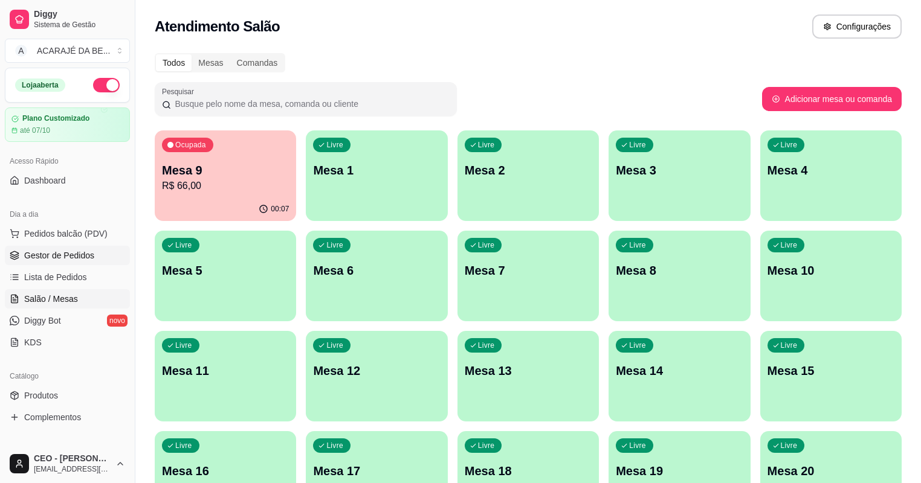
click at [22, 250] on link "Gestor de Pedidos" at bounding box center [67, 255] width 125 height 19
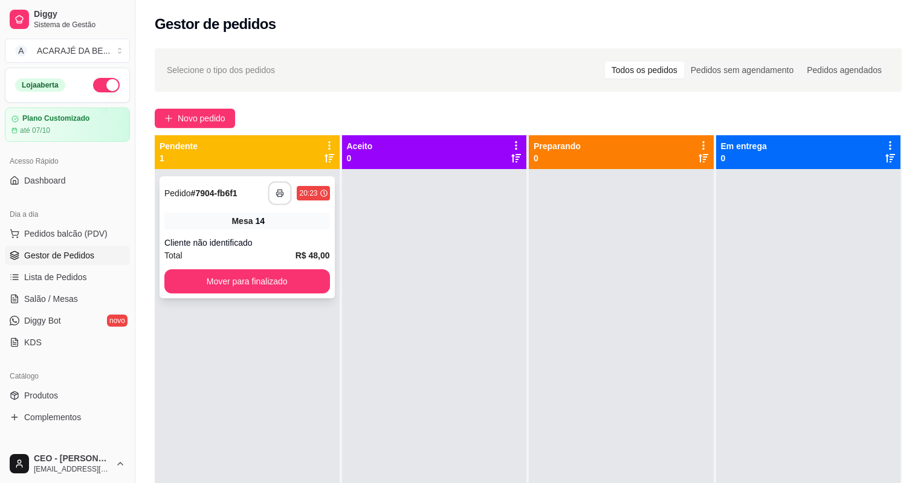
click at [280, 191] on icon "button" at bounding box center [280, 193] width 8 height 8
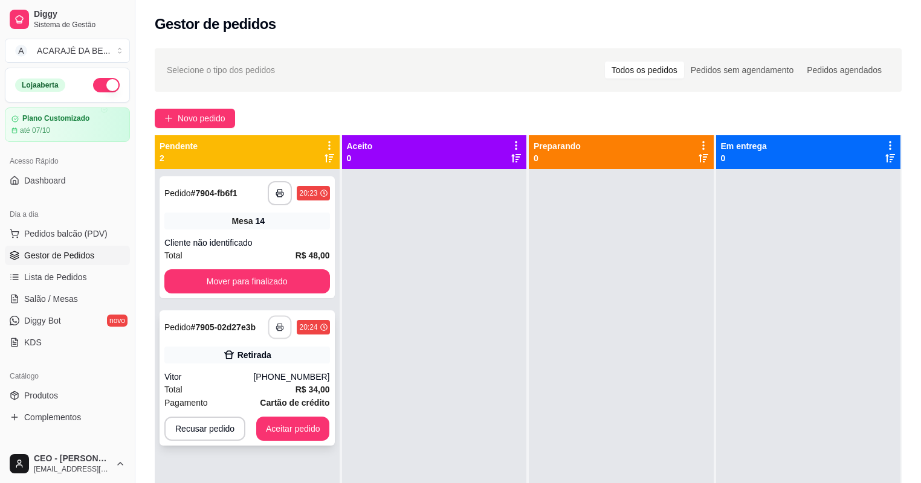
click at [275, 321] on button "button" at bounding box center [280, 328] width 24 height 24
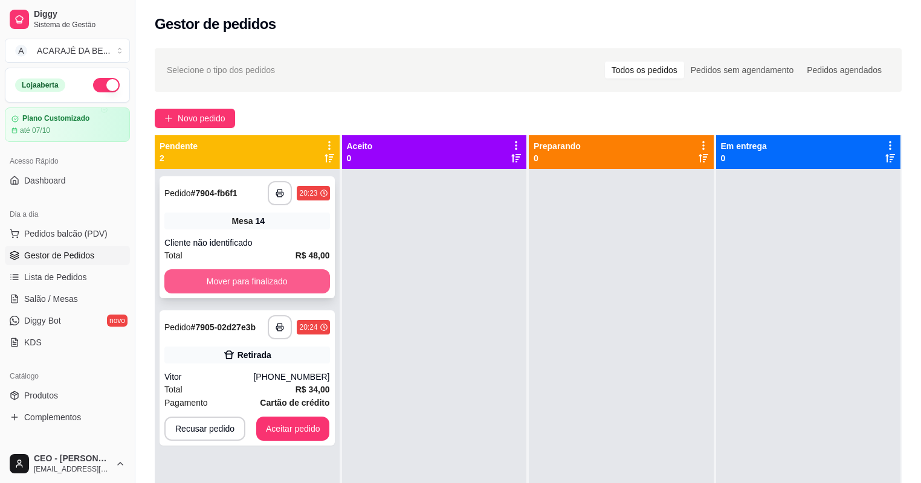
click at [263, 276] on button "Mover para finalizado" at bounding box center [247, 282] width 166 height 24
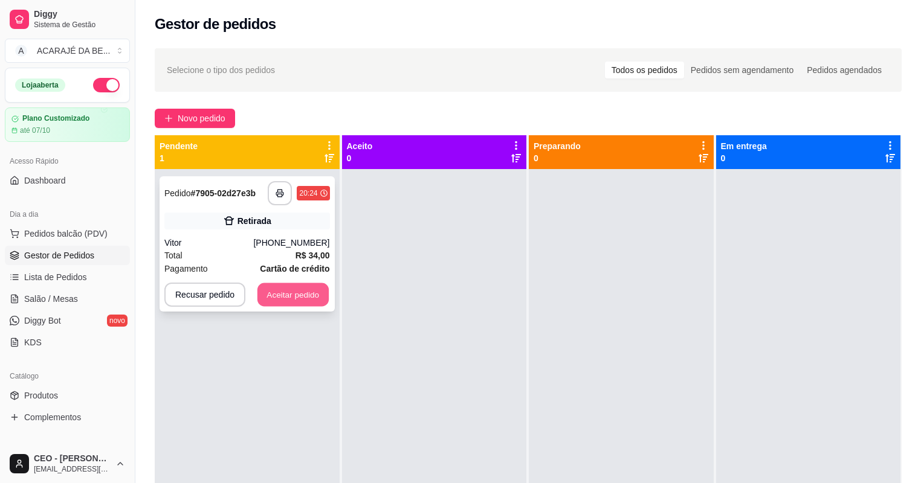
click at [300, 288] on button "Aceitar pedido" at bounding box center [292, 295] width 71 height 24
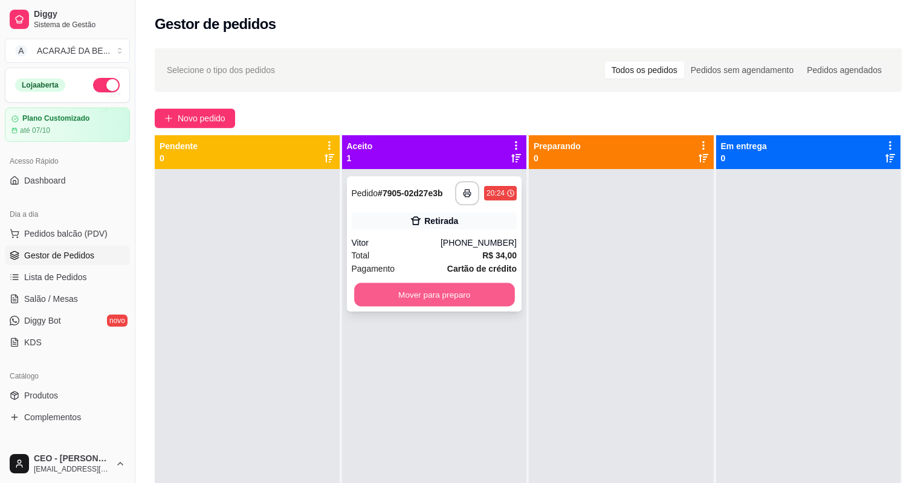
click at [367, 290] on button "Mover para preparo" at bounding box center [434, 295] width 160 height 24
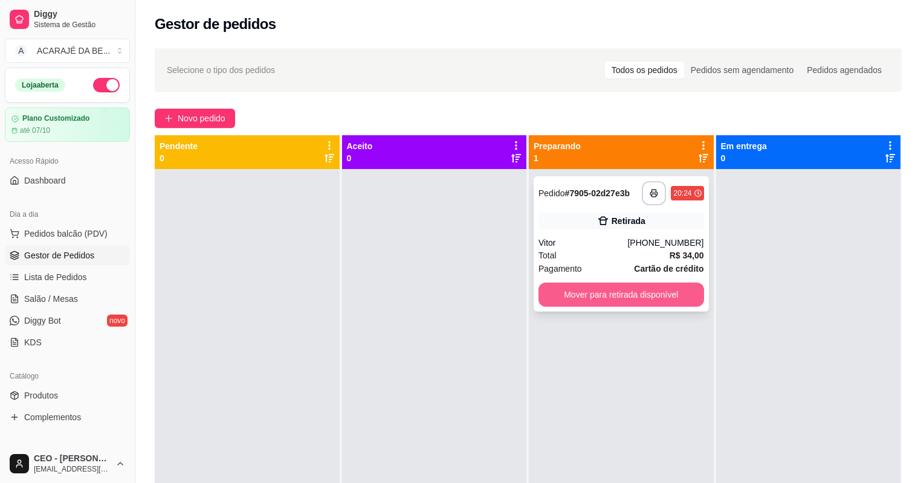
click at [626, 292] on button "Mover para retirada disponível" at bounding box center [621, 295] width 166 height 24
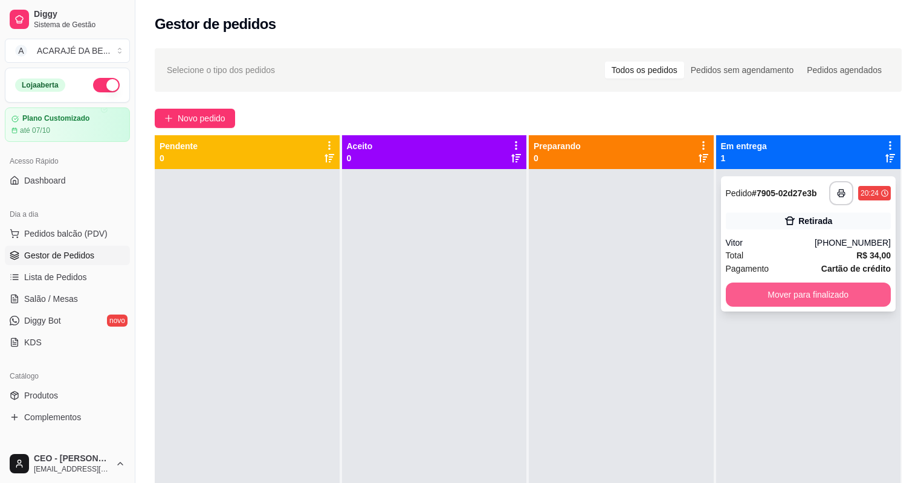
click at [747, 288] on button "Mover para finalizado" at bounding box center [809, 295] width 166 height 24
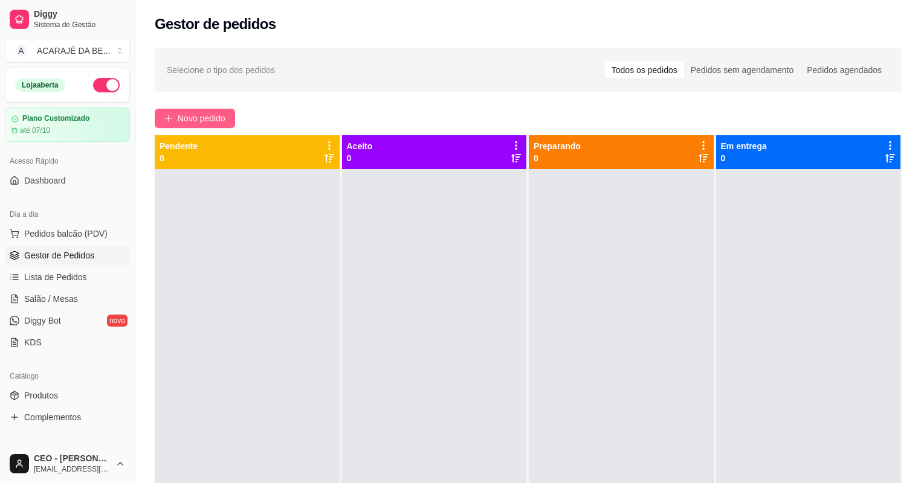
click at [205, 114] on span "Novo pedido" at bounding box center [202, 118] width 48 height 13
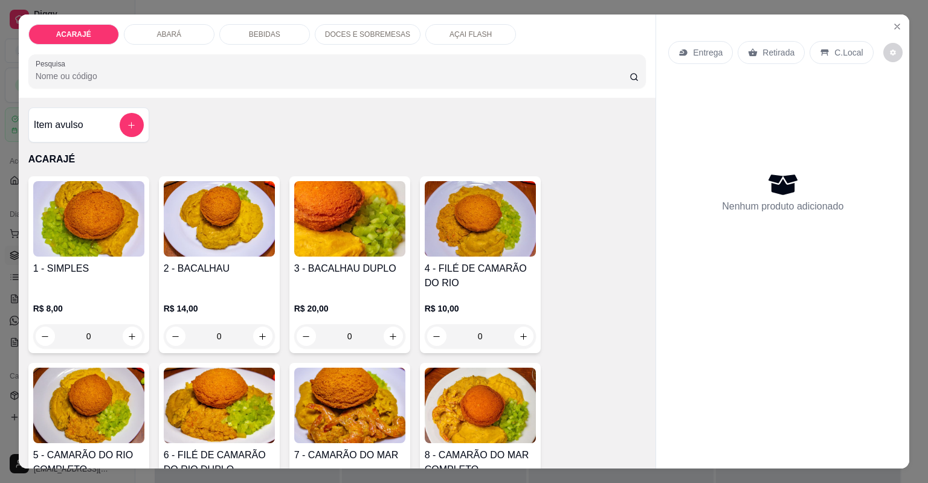
drag, startPoint x: 508, startPoint y: 335, endPoint x: 520, endPoint y: 335, distance: 12.7
click at [511, 335] on div "0" at bounding box center [480, 337] width 106 height 24
click at [522, 336] on icon "increase-product-quantity" at bounding box center [523, 337] width 7 height 7
type input "1"
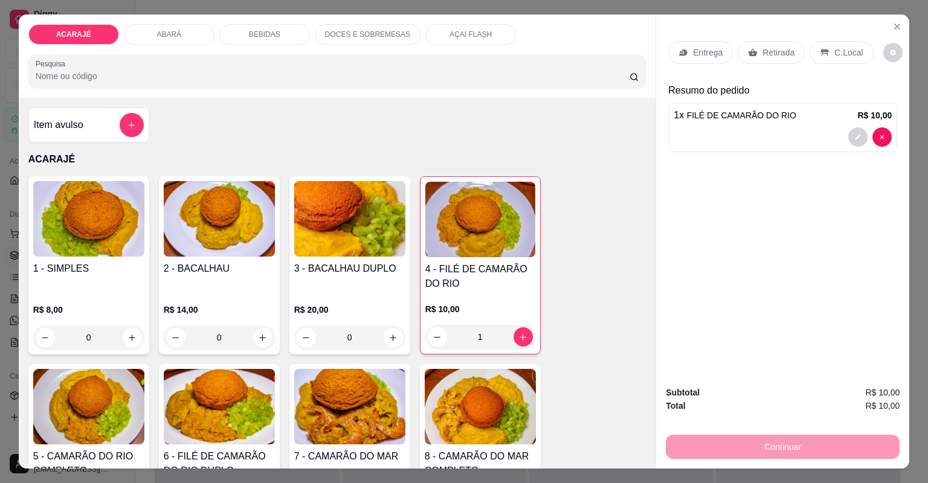
drag, startPoint x: 753, startPoint y: 45, endPoint x: 858, endPoint y: 114, distance: 125.7
click at [756, 47] on div "Retirada" at bounding box center [771, 52] width 67 height 23
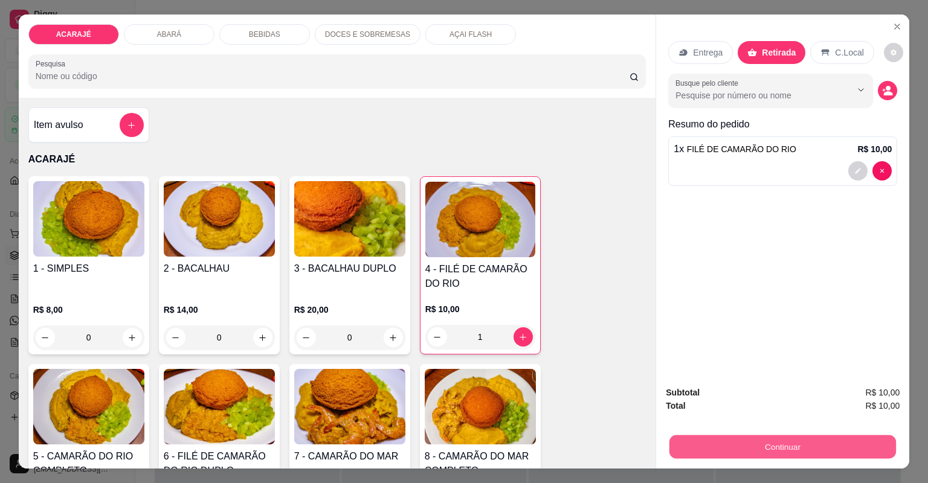
click at [817, 428] on div "Subtotal R$ 10,00 Total R$ 10,00 Continuar" at bounding box center [783, 422] width 234 height 73
click at [758, 446] on button "Continuar" at bounding box center [783, 447] width 234 height 24
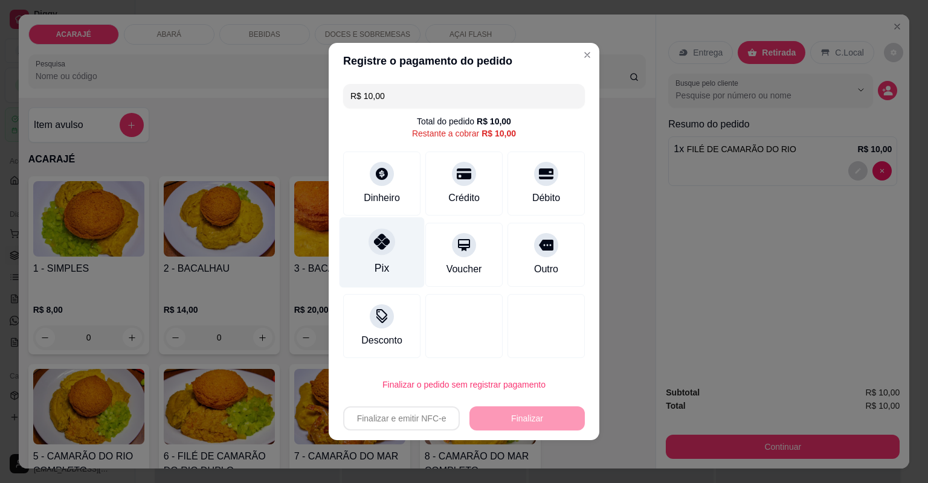
drag, startPoint x: 387, startPoint y: 242, endPoint x: 379, endPoint y: 245, distance: 8.4
click at [383, 245] on icon at bounding box center [382, 242] width 16 height 16
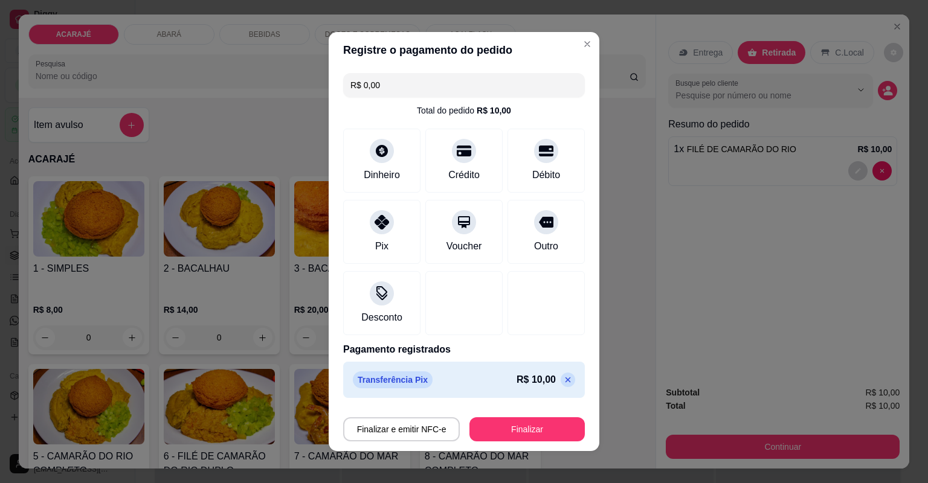
click at [563, 378] on icon at bounding box center [568, 380] width 10 height 10
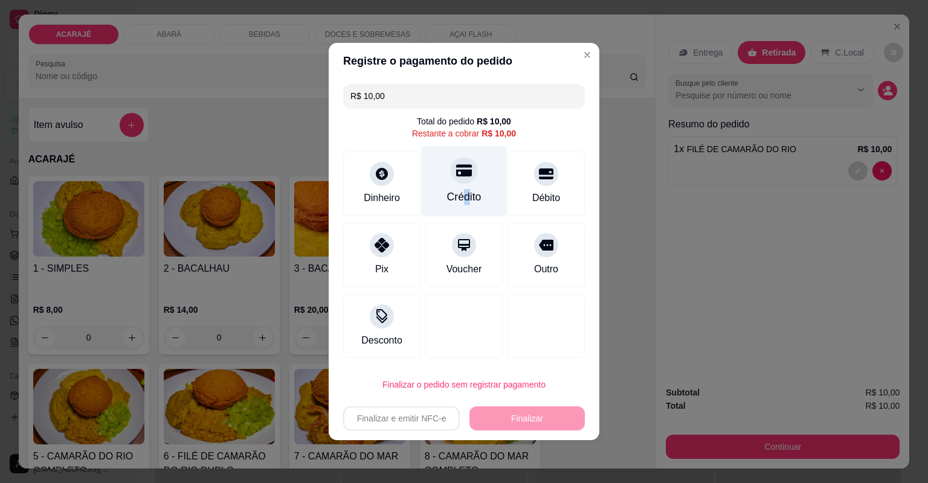
click at [462, 196] on div "Crédito" at bounding box center [464, 197] width 34 height 16
type input "R$ 0,00"
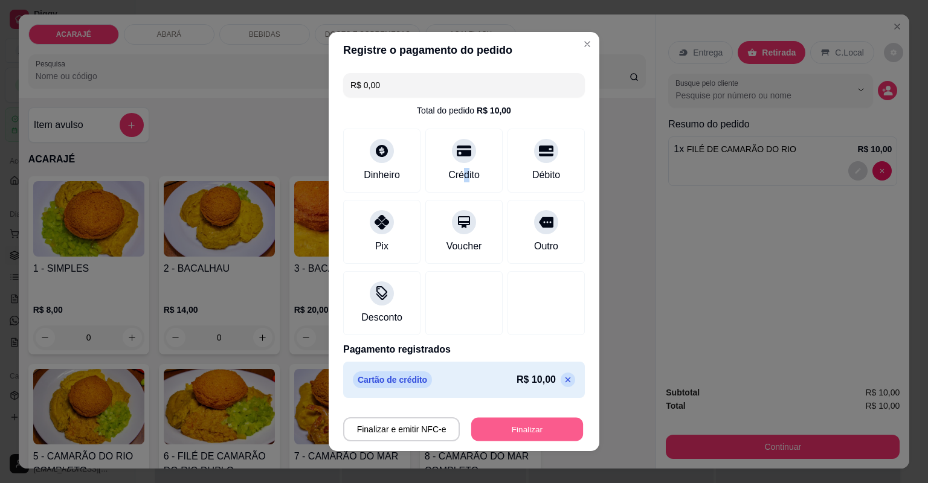
click at [539, 425] on button "Finalizar" at bounding box center [527, 430] width 112 height 24
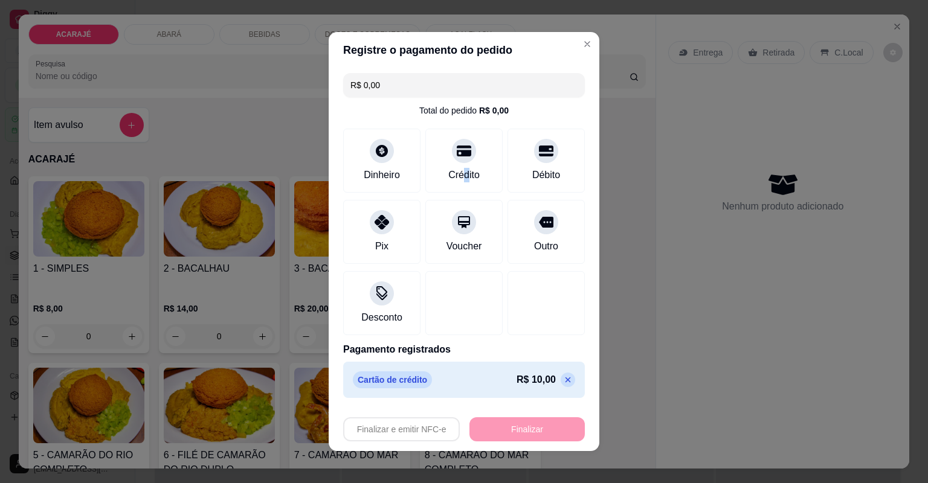
type input "0"
type input "-R$ 10,00"
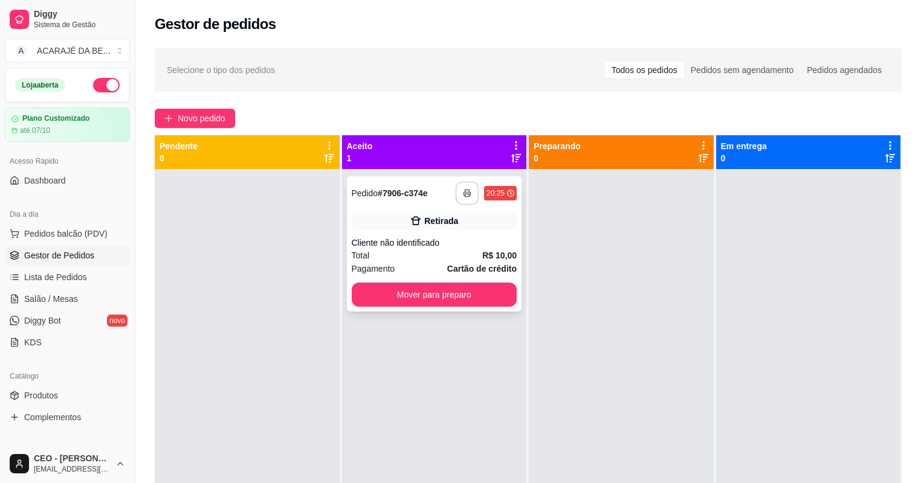
click at [465, 194] on rect "button" at bounding box center [467, 195] width 4 height 3
click at [403, 299] on button "Mover para preparo" at bounding box center [434, 295] width 160 height 24
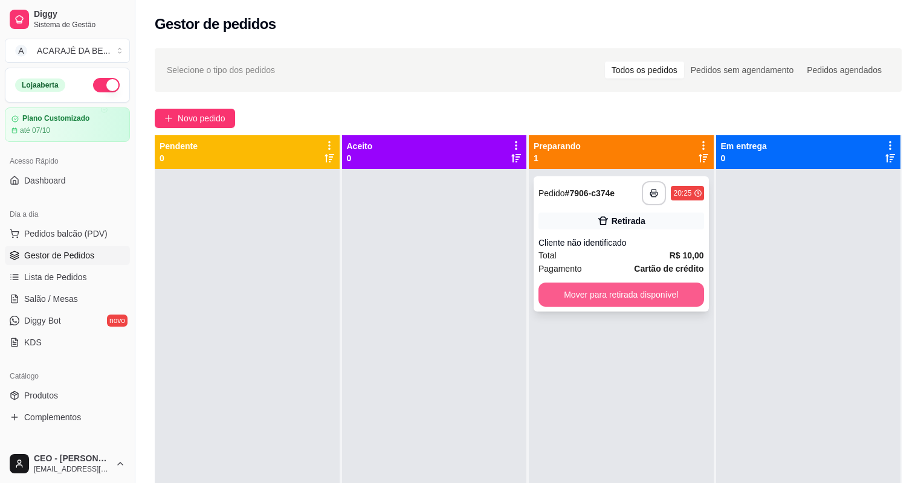
click at [555, 300] on button "Mover para retirada disponível" at bounding box center [621, 295] width 166 height 24
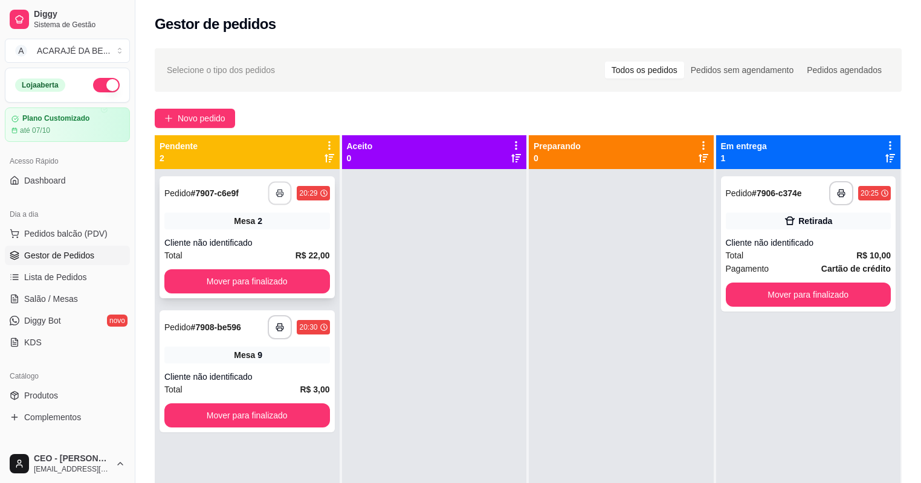
click at [276, 185] on button "button" at bounding box center [280, 194] width 24 height 24
click at [300, 278] on button "Mover para finalizado" at bounding box center [247, 282] width 166 height 24
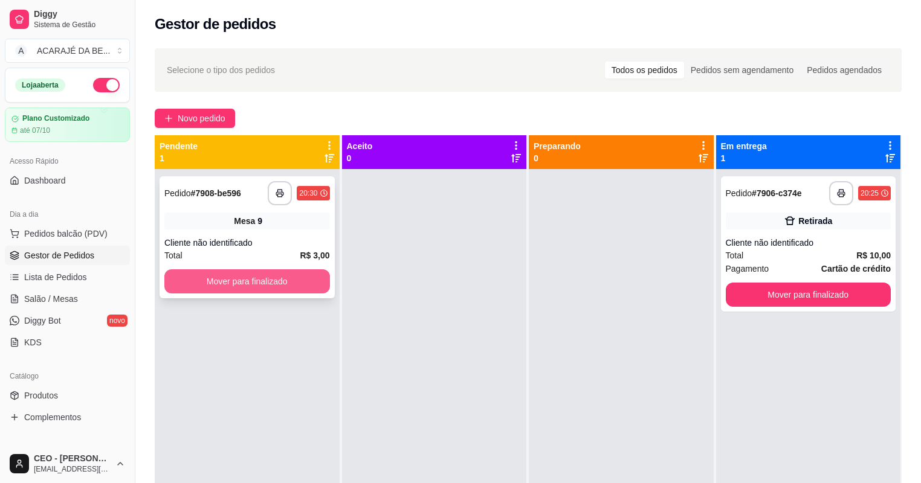
click at [310, 280] on button "Mover para finalizado" at bounding box center [247, 282] width 166 height 24
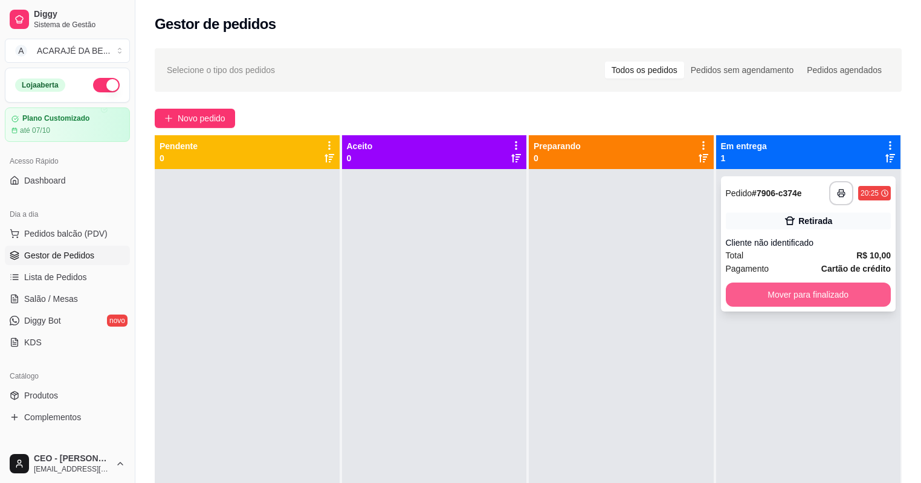
click at [842, 301] on button "Mover para finalizado" at bounding box center [809, 295] width 166 height 24
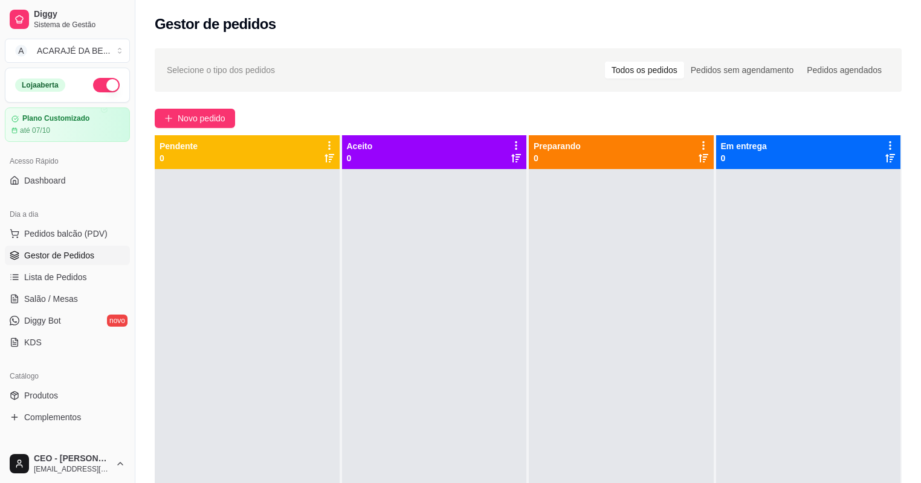
drag, startPoint x: 47, startPoint y: 321, endPoint x: 190, endPoint y: 290, distance: 146.0
click at [203, 289] on div at bounding box center [247, 410] width 185 height 483
click at [97, 298] on link "Salão / Mesas" at bounding box center [67, 298] width 125 height 19
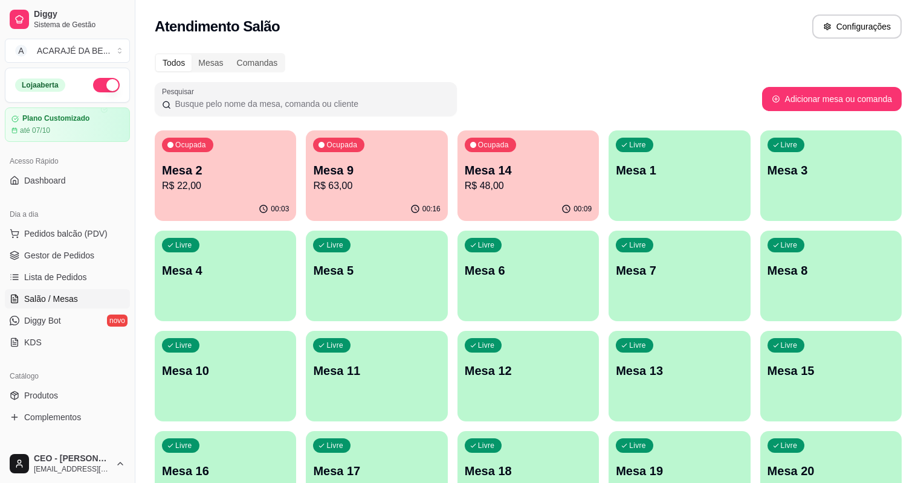
click at [222, 189] on p "R$ 22,00" at bounding box center [225, 186] width 127 height 15
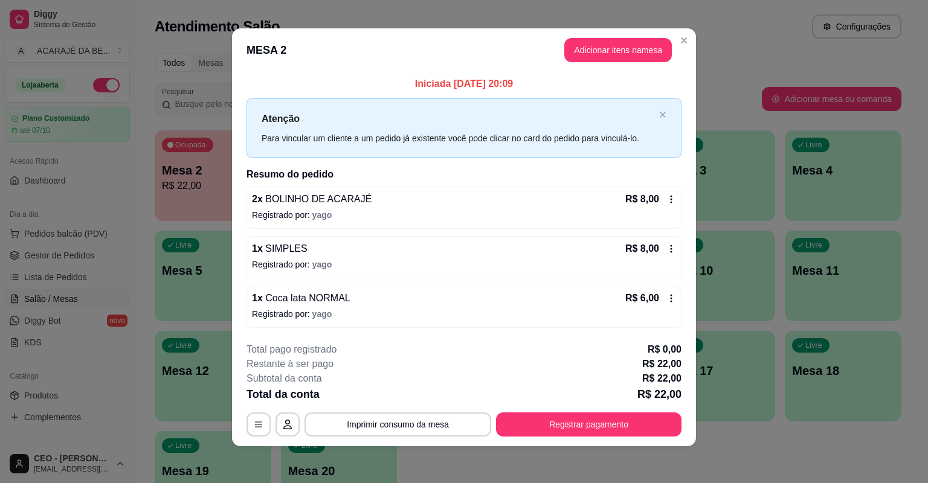
scroll to position [5, 0]
click at [667, 196] on icon at bounding box center [672, 199] width 10 height 10
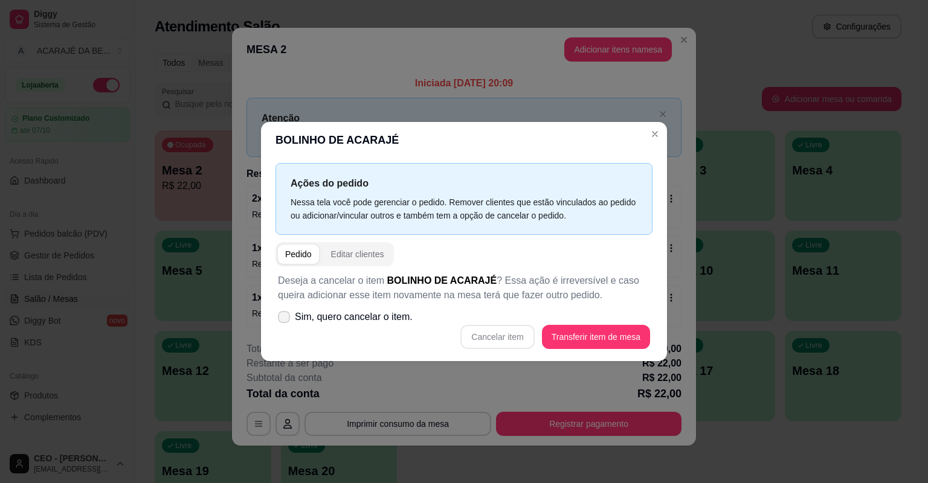
click at [283, 315] on icon at bounding box center [284, 317] width 10 height 7
click at [283, 320] on input "Sim, quero cancelar o item." at bounding box center [281, 324] width 8 height 8
checkbox input "true"
click at [498, 338] on button "Cancelar item" at bounding box center [498, 338] width 72 height 24
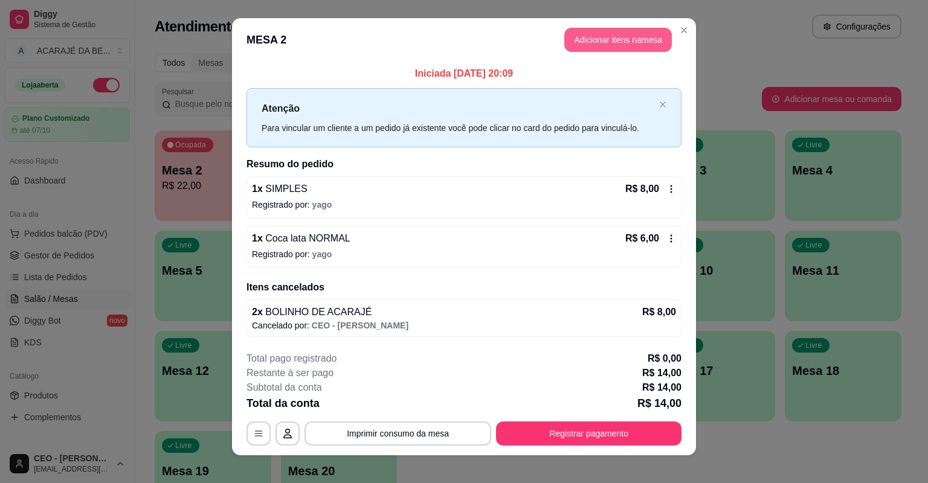
click at [573, 43] on button "Adicionar itens na mesa" at bounding box center [618, 40] width 108 height 24
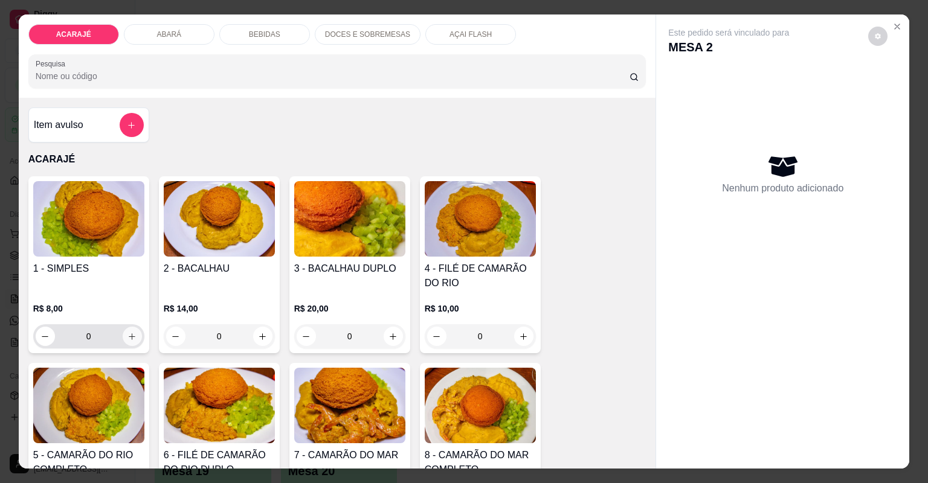
click at [129, 334] on icon "increase-product-quantity" at bounding box center [132, 336] width 9 height 9
type input "1"
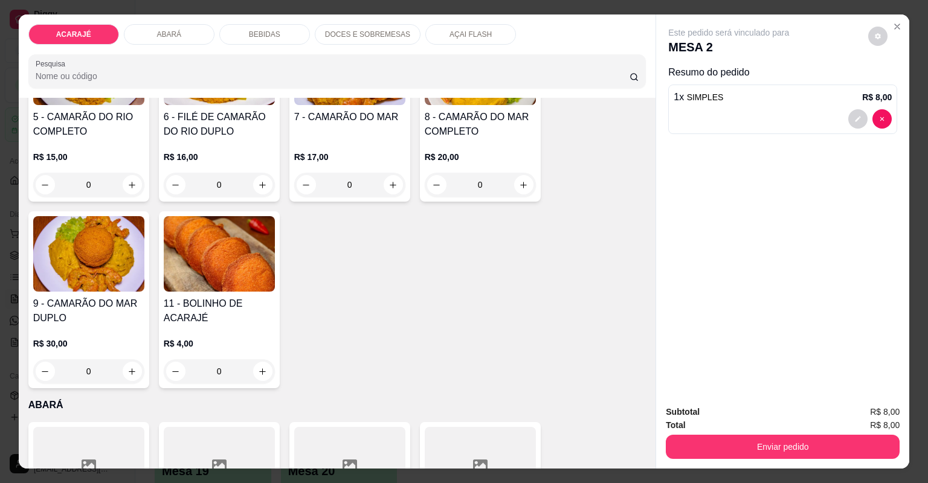
scroll to position [387, 0]
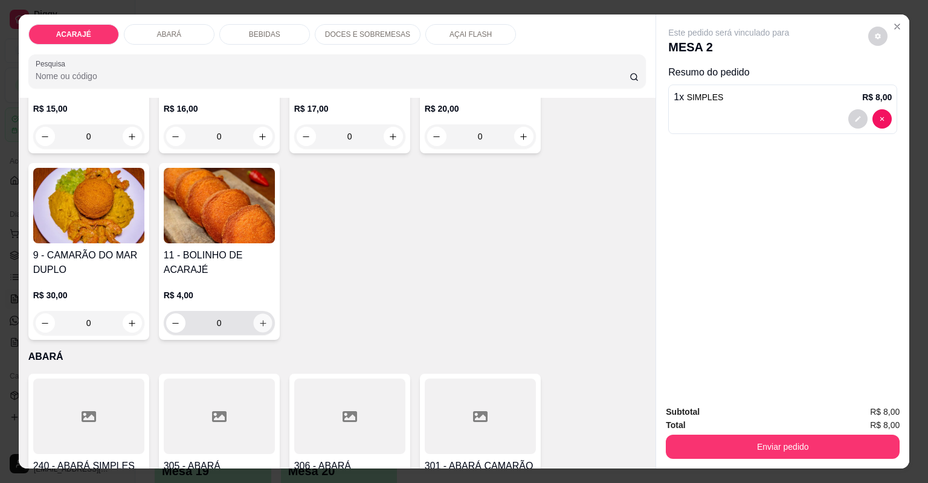
click at [262, 326] on icon "increase-product-quantity" at bounding box center [262, 323] width 9 height 9
type input "1"
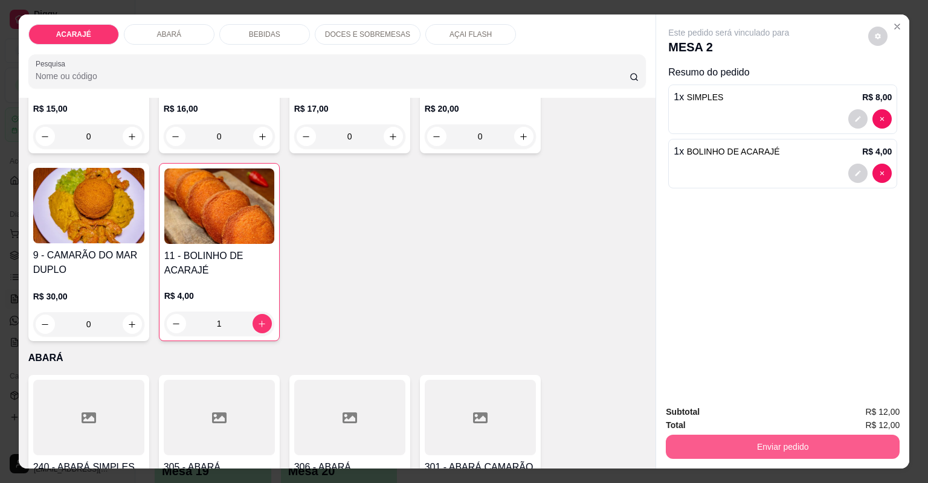
click at [737, 443] on button "Enviar pedido" at bounding box center [783, 447] width 234 height 24
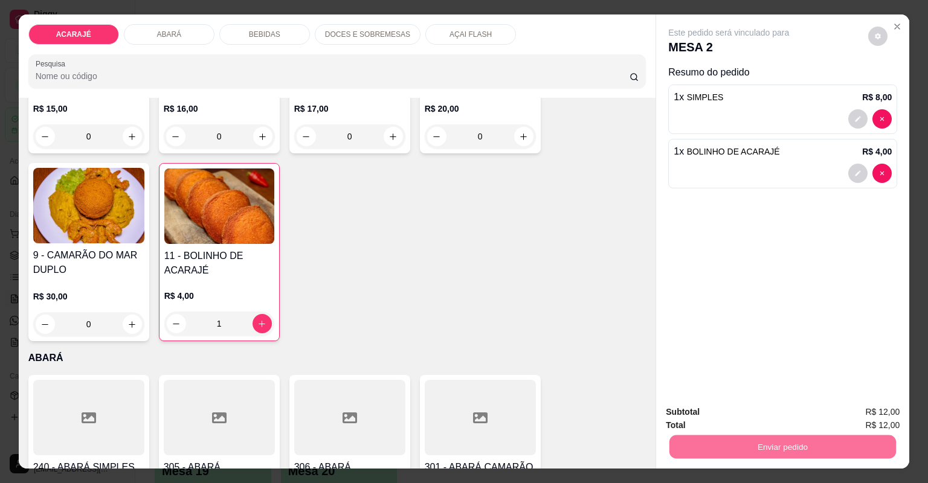
click at [694, 419] on button "Não registrar e enviar pedido" at bounding box center [744, 417] width 126 height 23
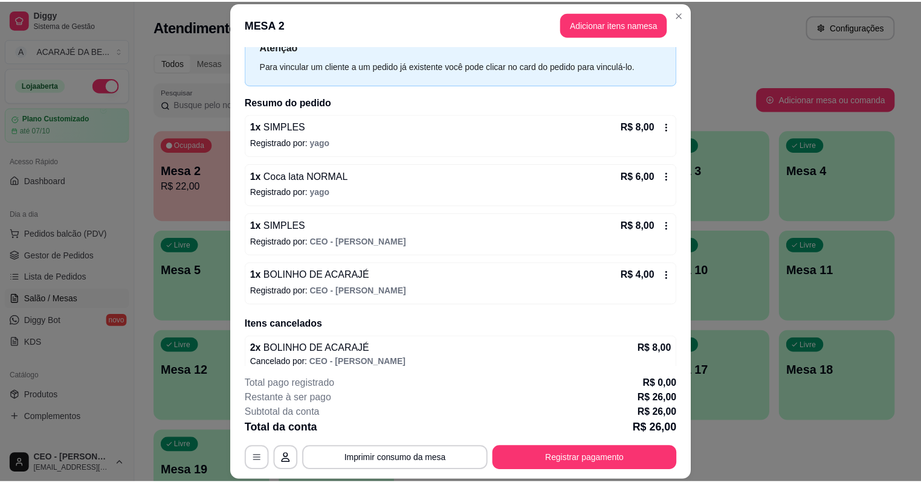
scroll to position [56, 0]
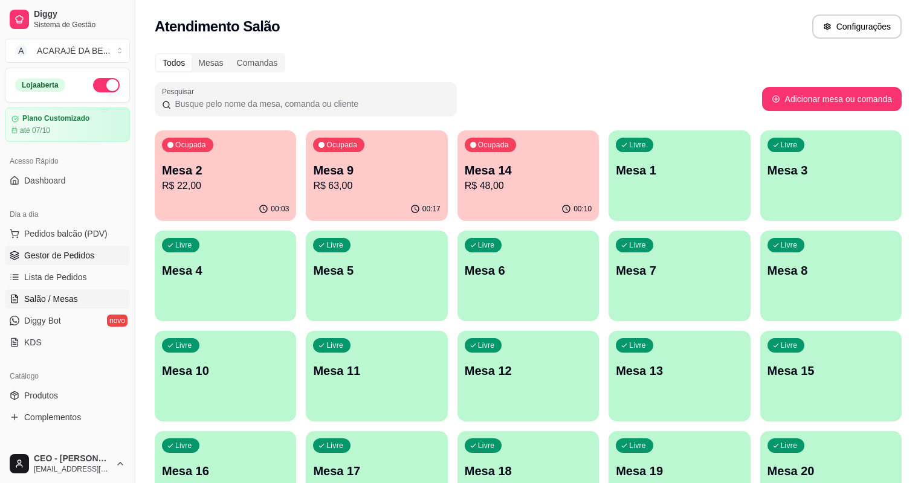
click at [82, 255] on span "Gestor de Pedidos" at bounding box center [59, 256] width 70 height 12
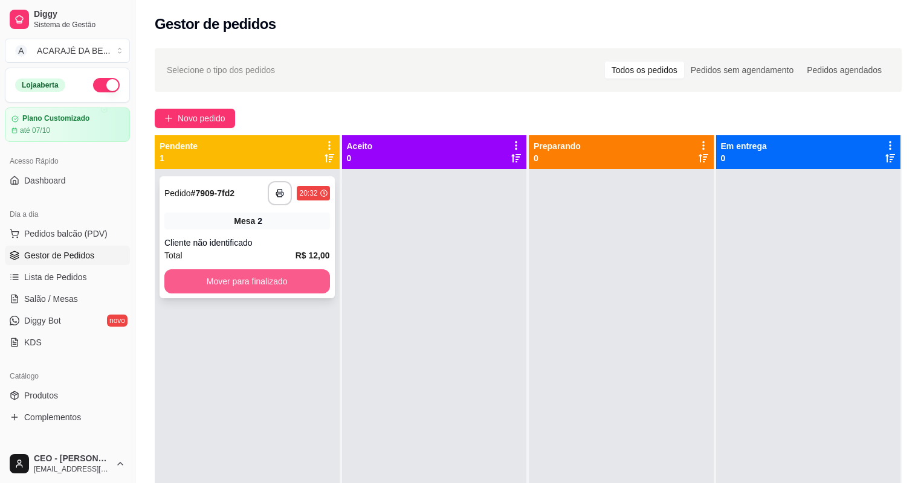
click at [256, 277] on button "Mover para finalizado" at bounding box center [247, 282] width 166 height 24
click at [264, 280] on button "Mover para finalizado" at bounding box center [247, 282] width 166 height 24
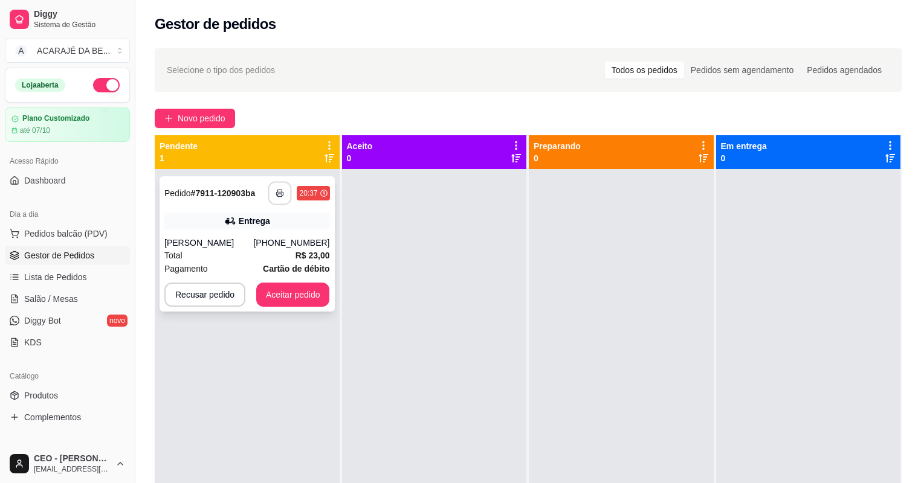
click at [279, 185] on button "button" at bounding box center [280, 194] width 24 height 24
click at [302, 300] on button "Aceitar pedido" at bounding box center [293, 295] width 74 height 24
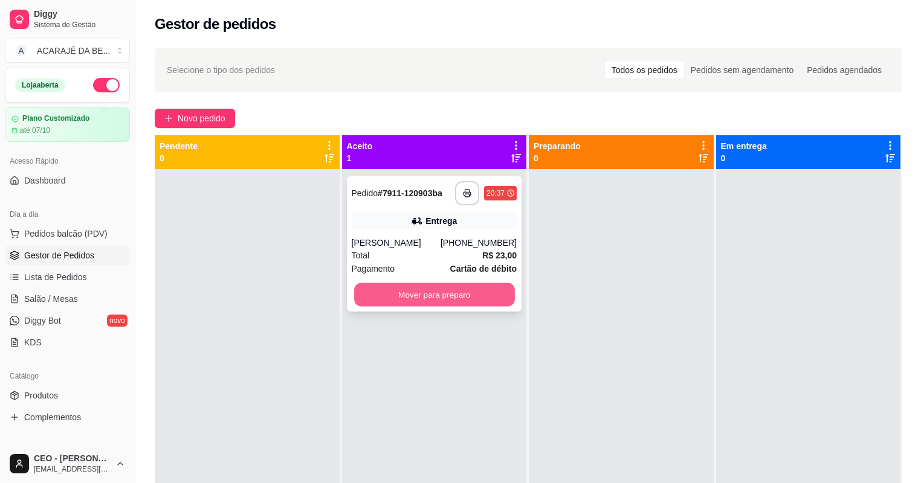
click at [364, 296] on button "Mover para preparo" at bounding box center [434, 295] width 160 height 24
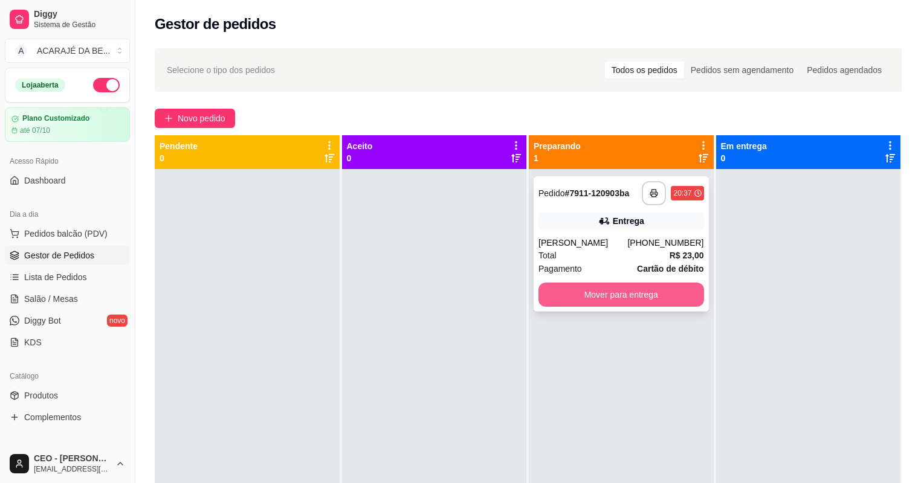
click at [638, 294] on button "Mover para entrega" at bounding box center [621, 295] width 166 height 24
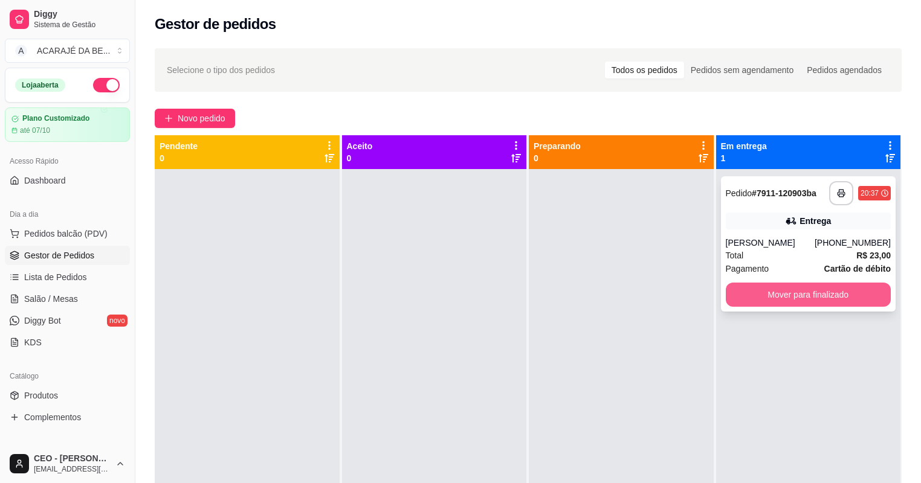
click at [848, 297] on button "Mover para finalizado" at bounding box center [809, 295] width 166 height 24
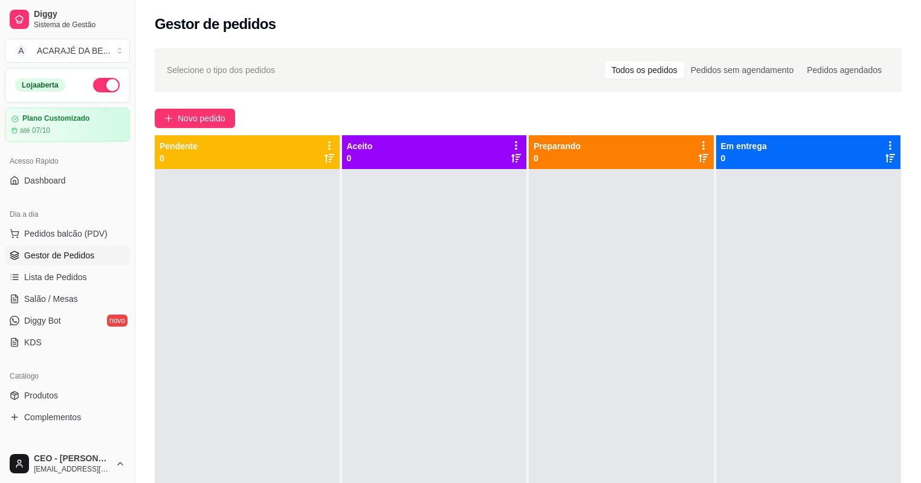
click at [505, 350] on div at bounding box center [434, 410] width 185 height 483
click at [178, 112] on span "Novo pedido" at bounding box center [202, 118] width 48 height 13
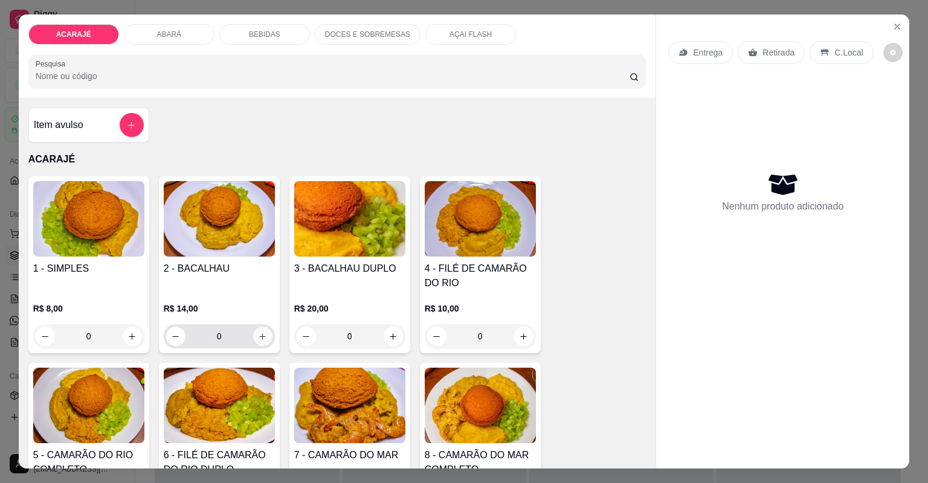
click at [261, 331] on button "increase-product-quantity" at bounding box center [262, 336] width 19 height 19
type input "1"
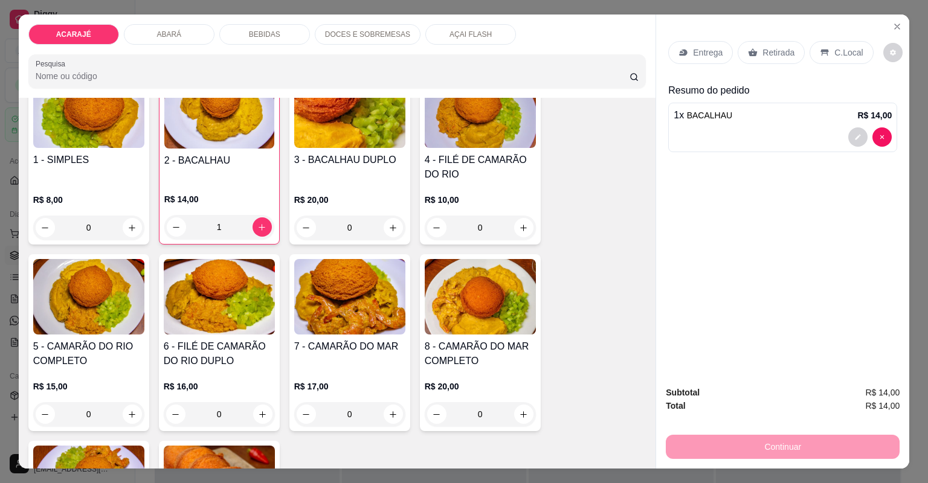
scroll to position [145, 0]
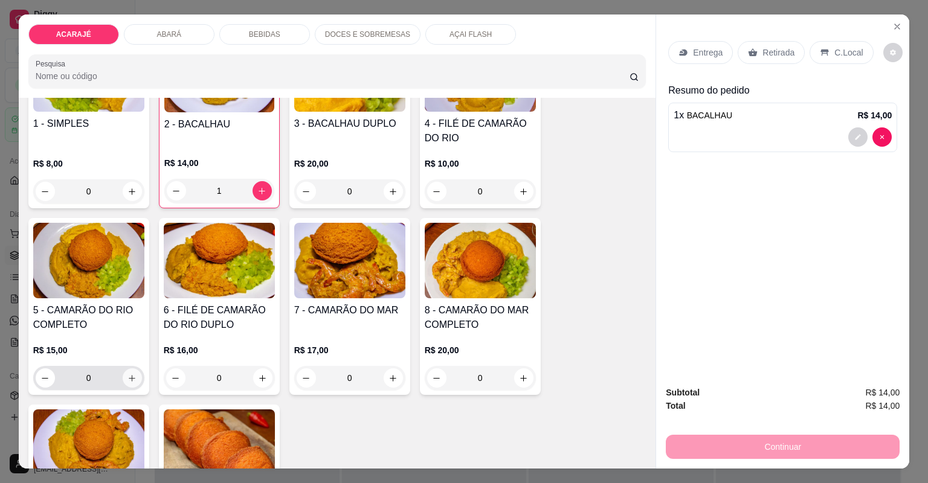
click at [128, 379] on icon "increase-product-quantity" at bounding box center [132, 378] width 9 height 9
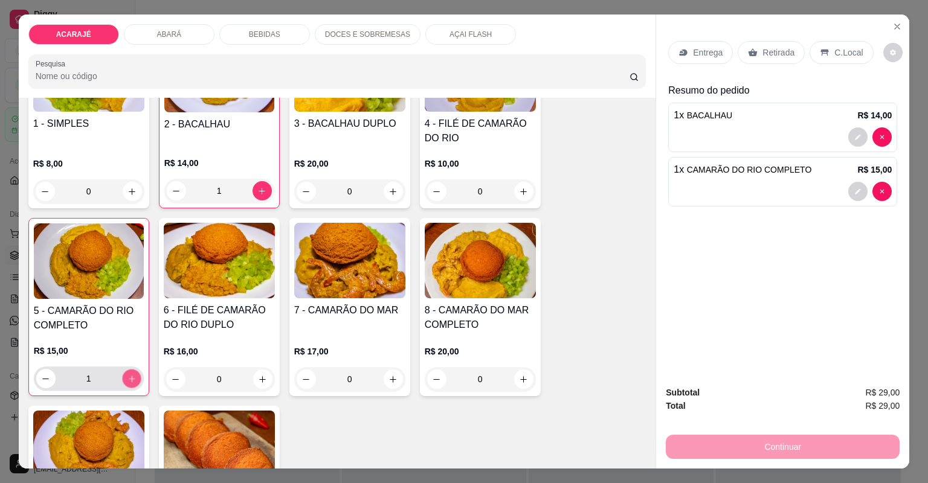
click at [127, 379] on icon "increase-product-quantity" at bounding box center [131, 379] width 9 height 9
type input "2"
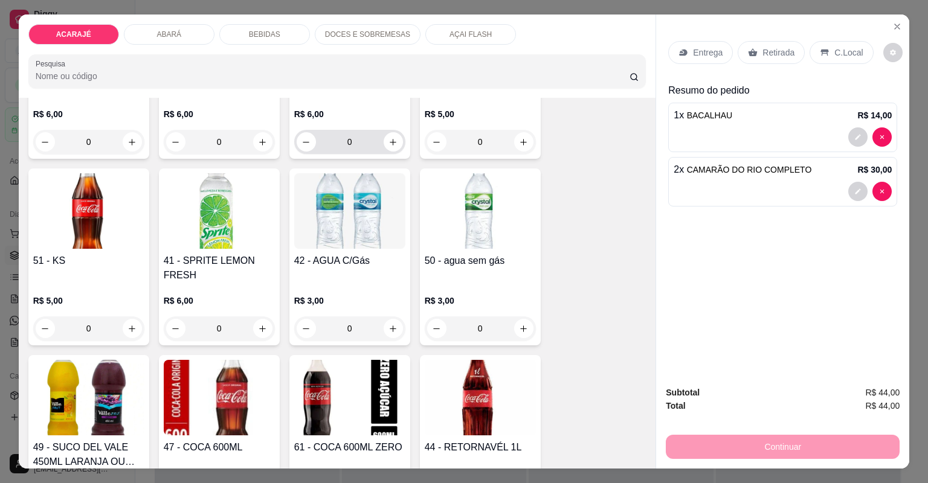
scroll to position [1595, 0]
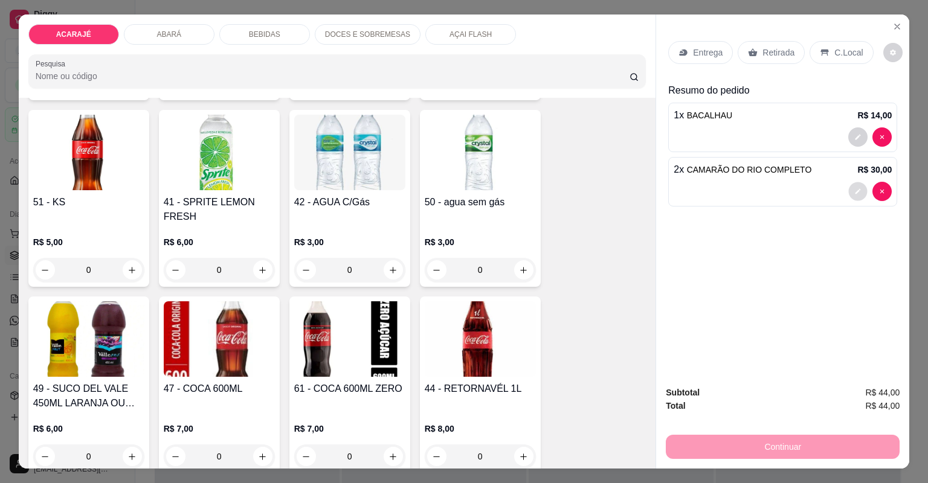
click at [856, 192] on icon "decrease-product-quantity" at bounding box center [858, 191] width 5 height 5
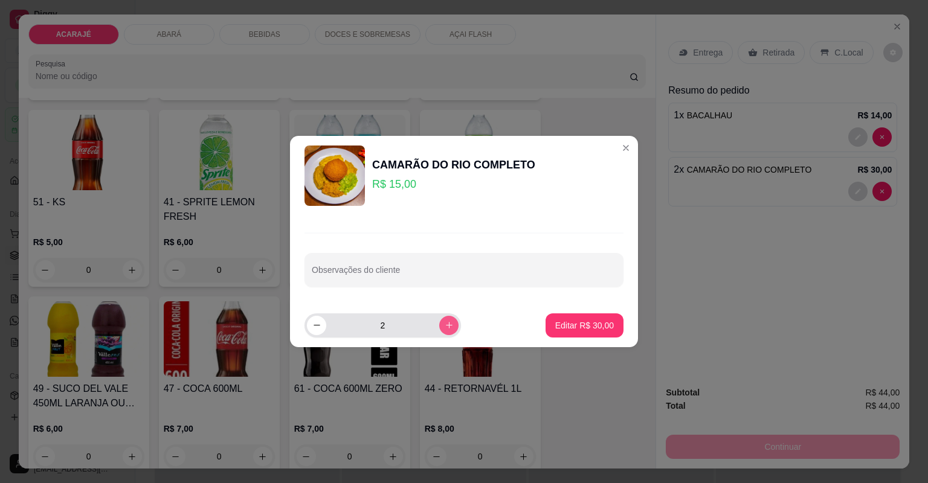
click at [445, 326] on icon "increase-product-quantity" at bounding box center [449, 325] width 9 height 9
type input "4"
click at [597, 322] on p "Editar R$ 60,00" at bounding box center [584, 325] width 57 height 11
type input "4"
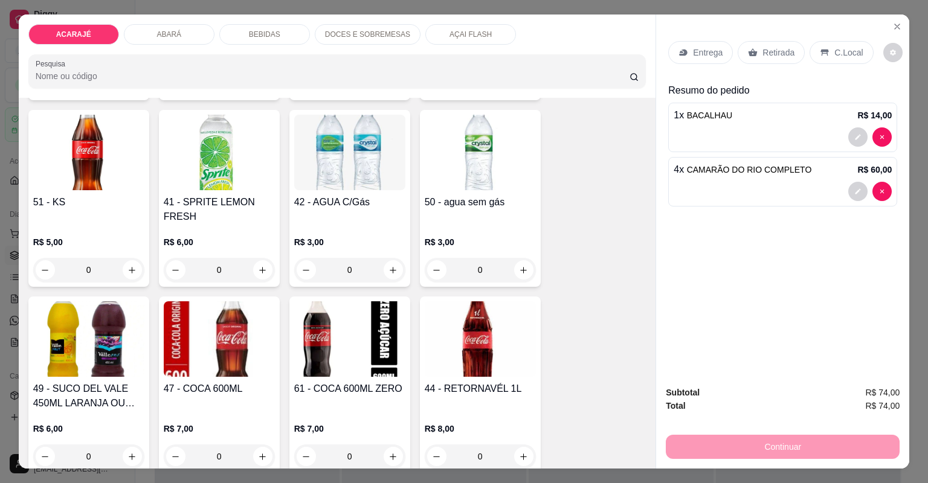
click at [748, 54] on icon at bounding box center [753, 53] width 10 height 10
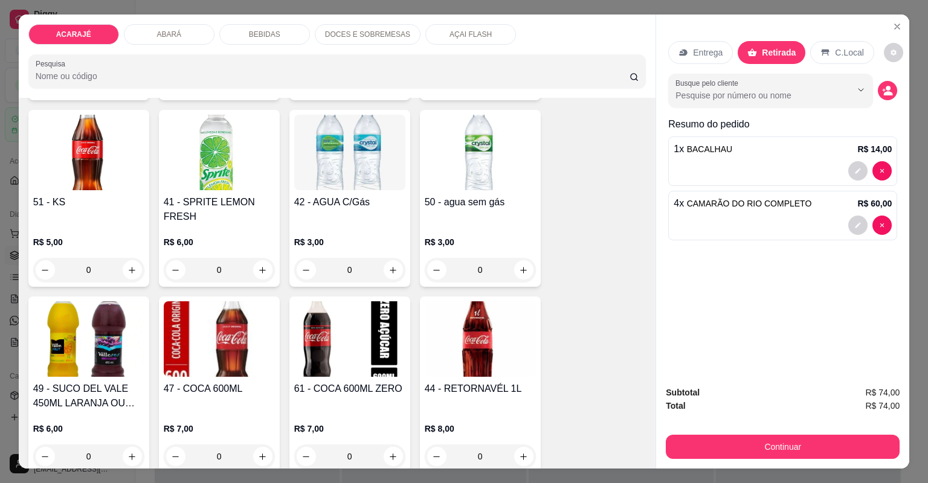
click at [725, 433] on div "Continuar" at bounding box center [783, 445] width 234 height 27
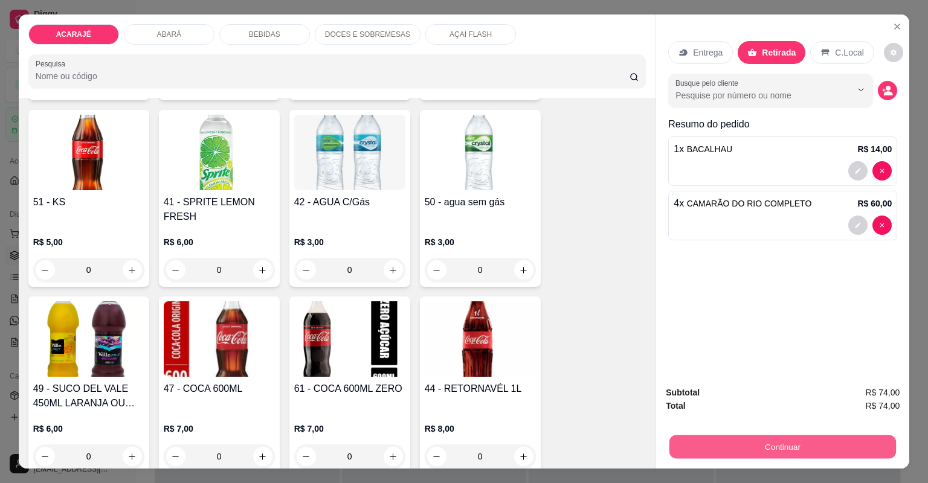
click at [720, 445] on button "Continuar" at bounding box center [783, 448] width 227 height 24
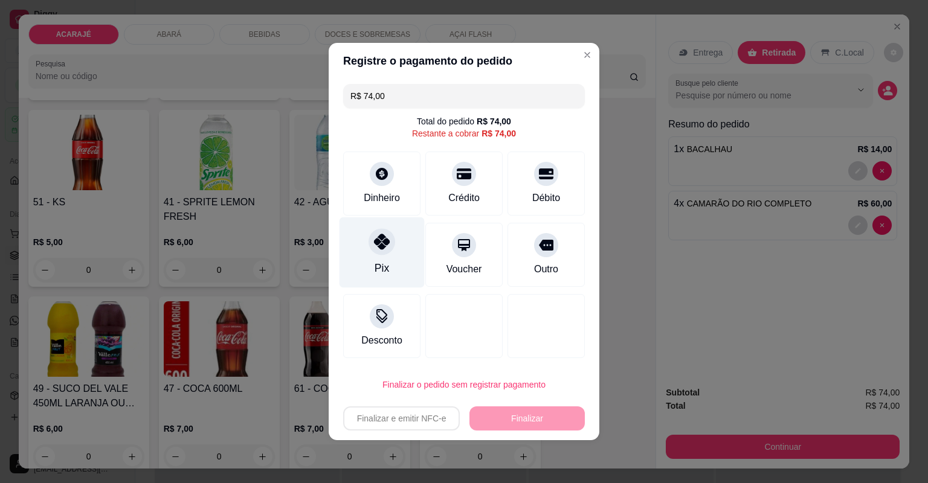
click at [379, 251] on div at bounding box center [382, 241] width 27 height 27
type input "R$ 0,00"
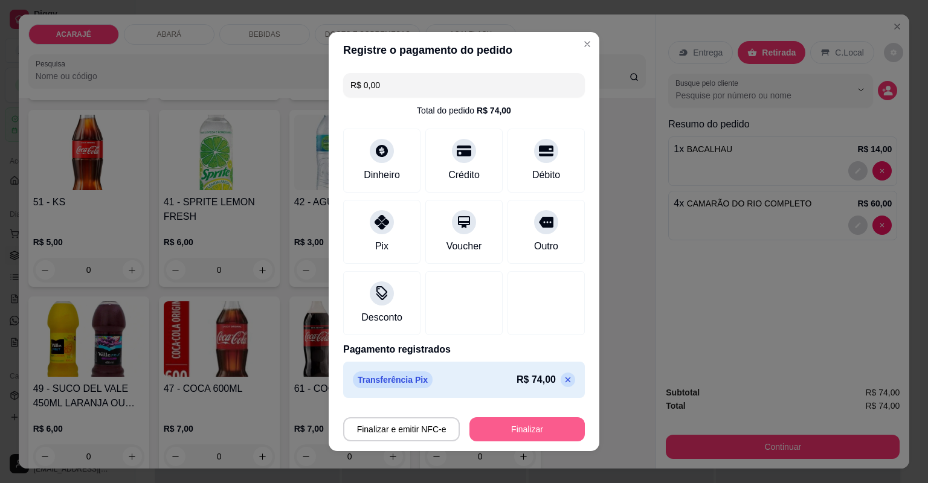
click at [532, 429] on button "Finalizar" at bounding box center [527, 430] width 115 height 24
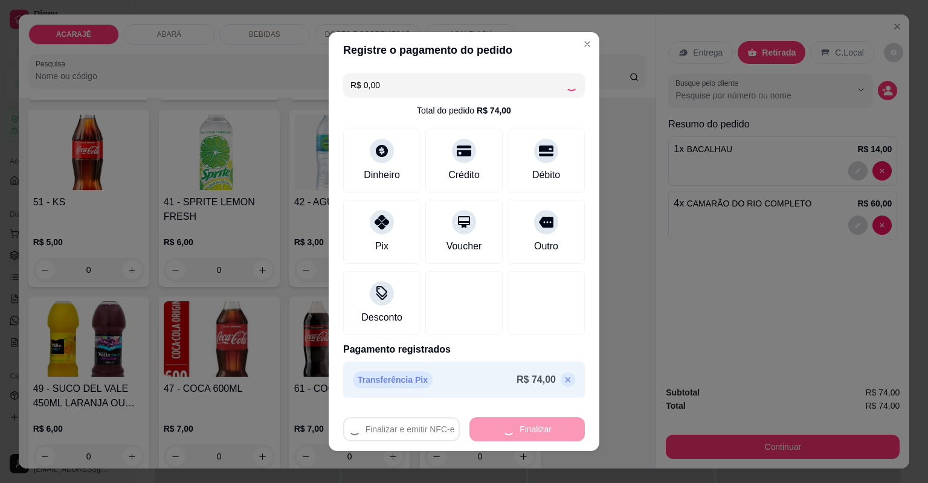
type input "0"
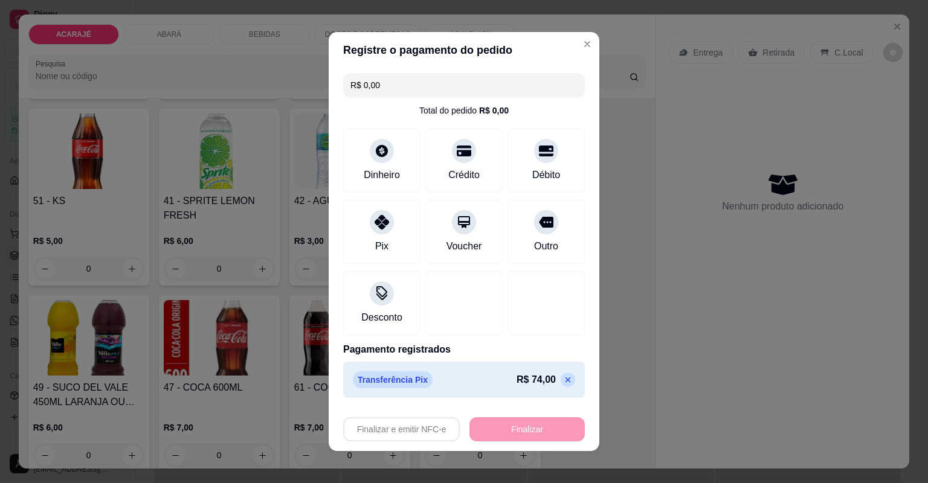
type input "-R$ 74,00"
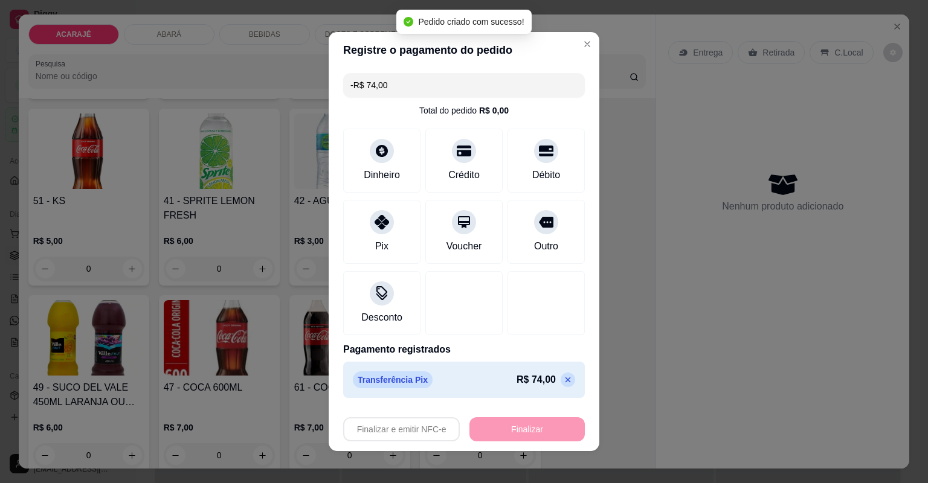
scroll to position [1594, 0]
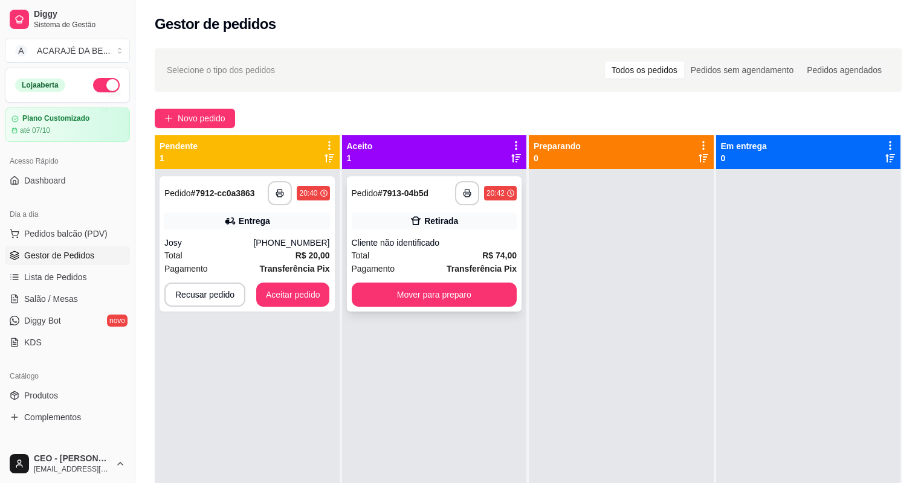
click at [488, 247] on div "Cliente não identificado" at bounding box center [435, 243] width 166 height 12
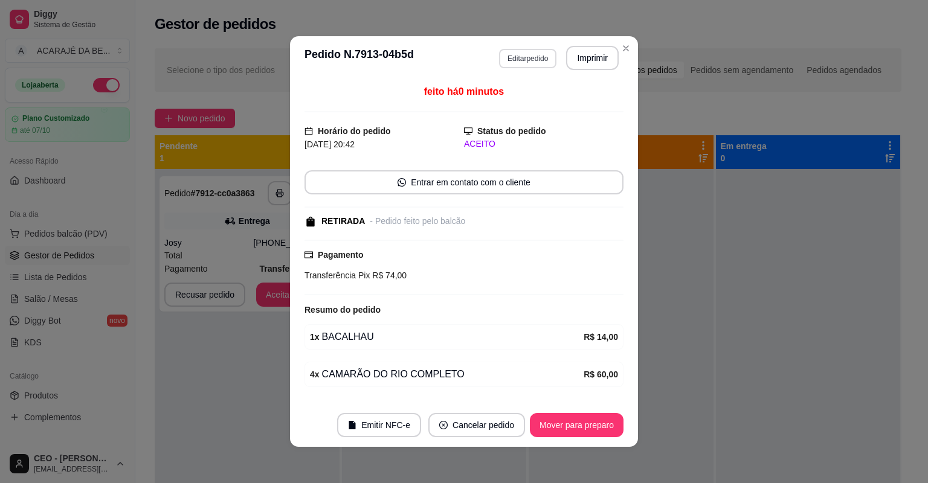
click at [527, 58] on button "Editar pedido" at bounding box center [527, 58] width 57 height 19
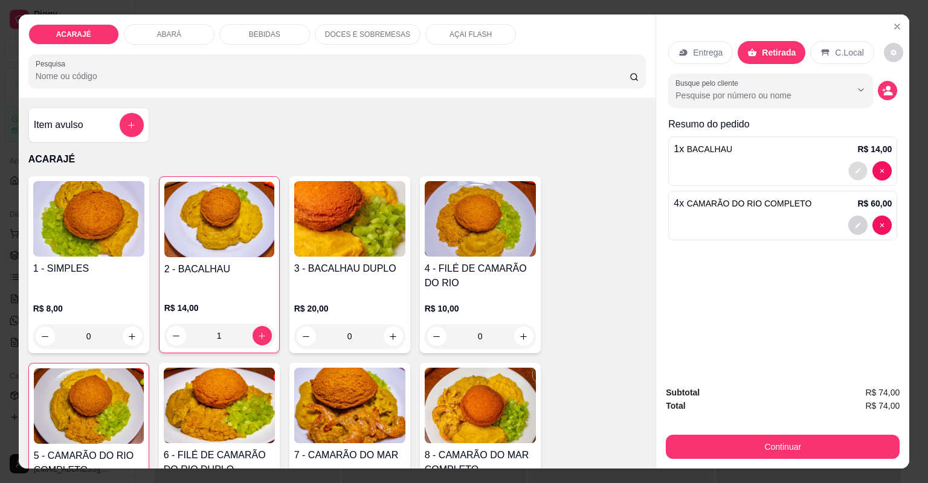
click at [850, 168] on button "decrease-product-quantity" at bounding box center [858, 170] width 19 height 19
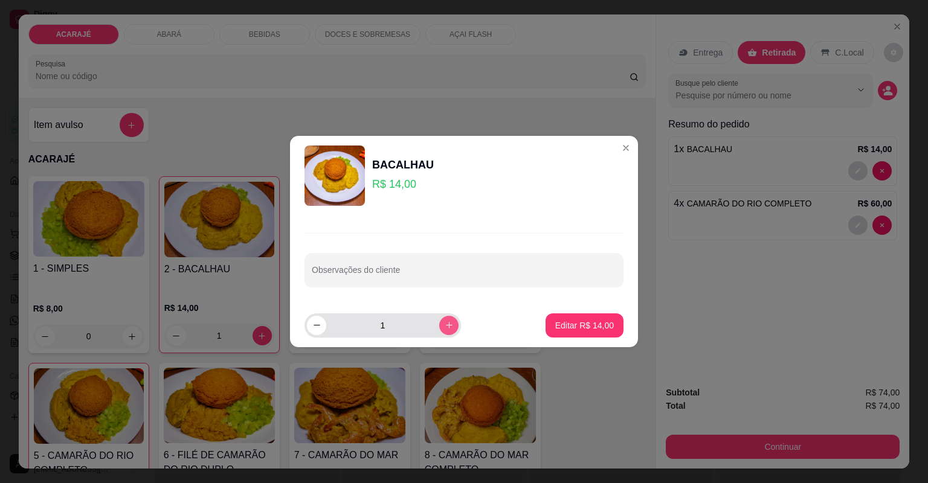
click at [439, 325] on button "increase-product-quantity" at bounding box center [448, 325] width 19 height 19
type input "2"
click at [581, 325] on p "Editar R$ 28,00" at bounding box center [584, 326] width 59 height 12
type input "2"
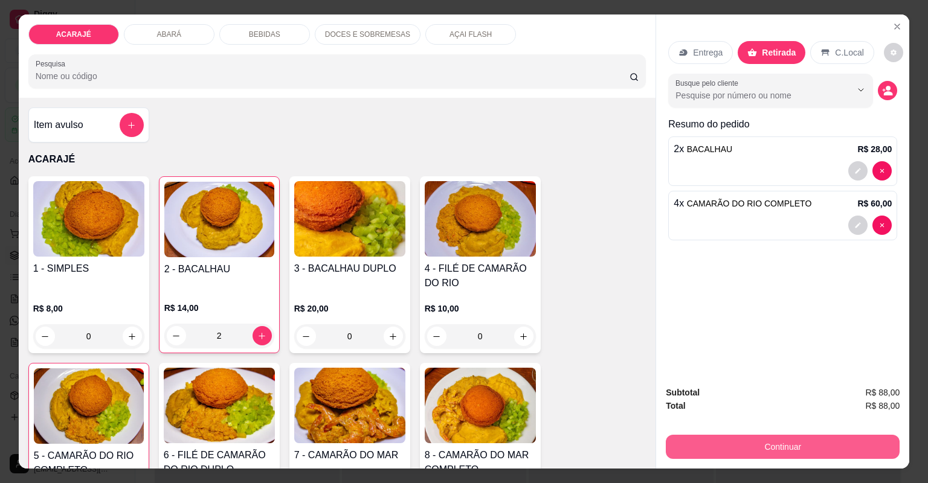
click at [700, 442] on button "Continuar" at bounding box center [783, 447] width 234 height 24
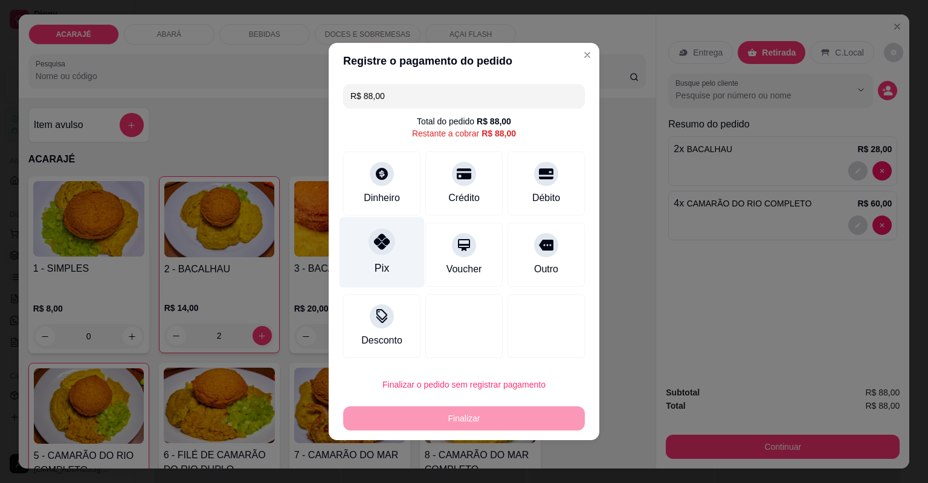
click at [387, 263] on div "Pix" at bounding box center [382, 268] width 15 height 16
type input "R$ 0,00"
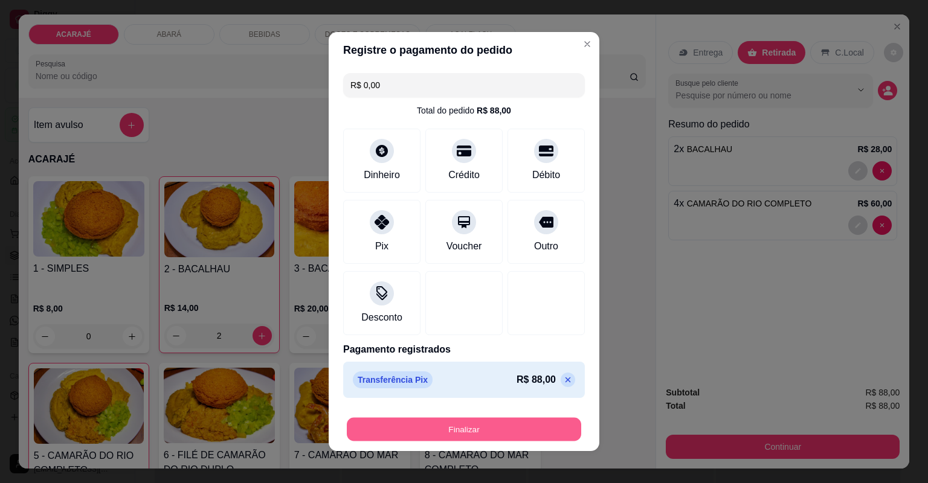
click at [418, 436] on button "Finalizar" at bounding box center [464, 430] width 234 height 24
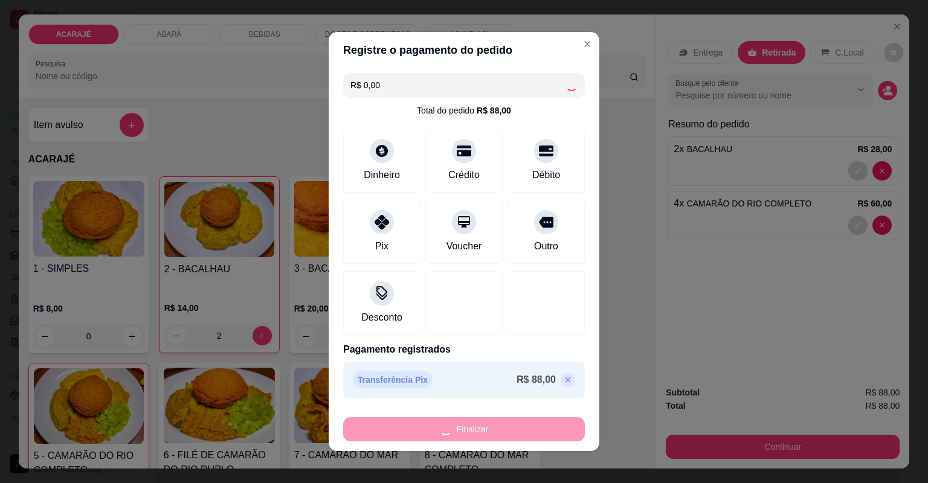
type input "0"
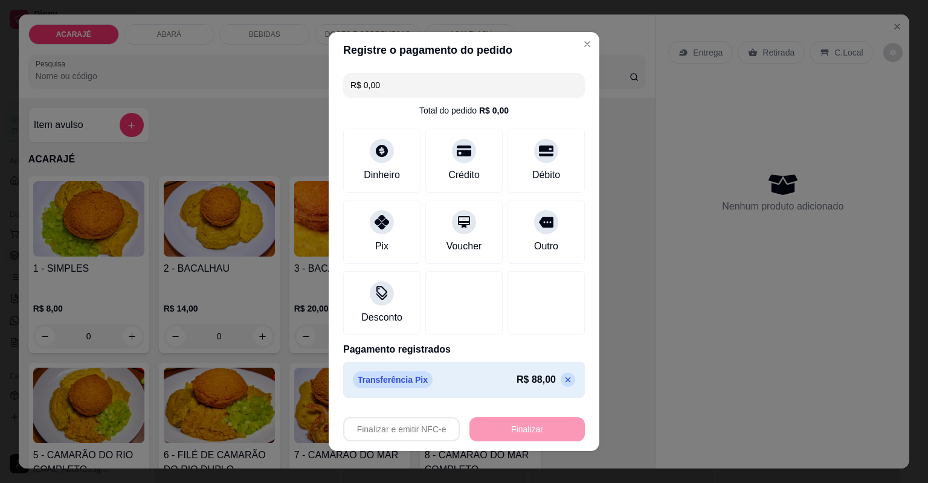
type input "-R$ 88,00"
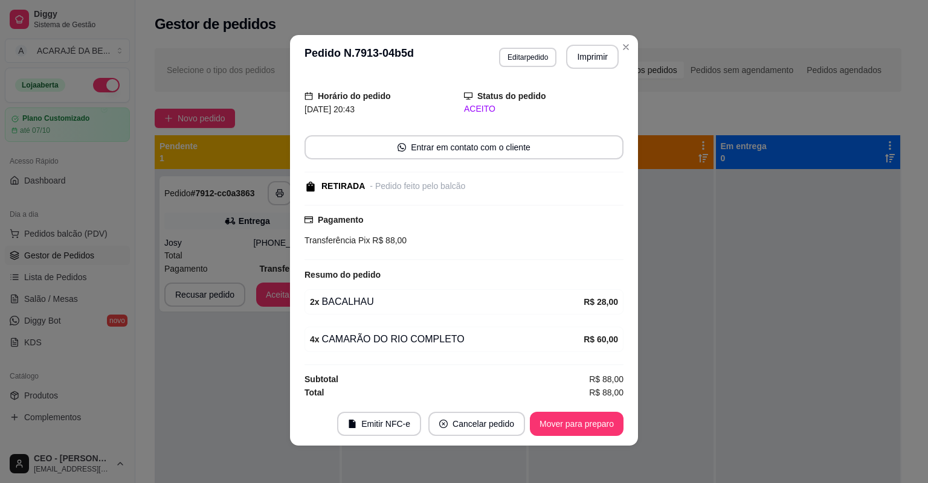
scroll to position [2, 0]
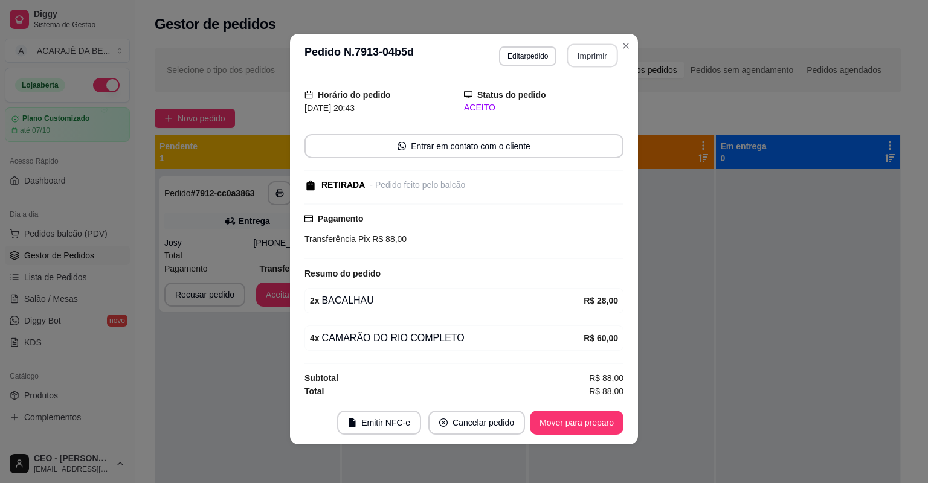
click at [593, 47] on button "Imprimir" at bounding box center [592, 56] width 51 height 24
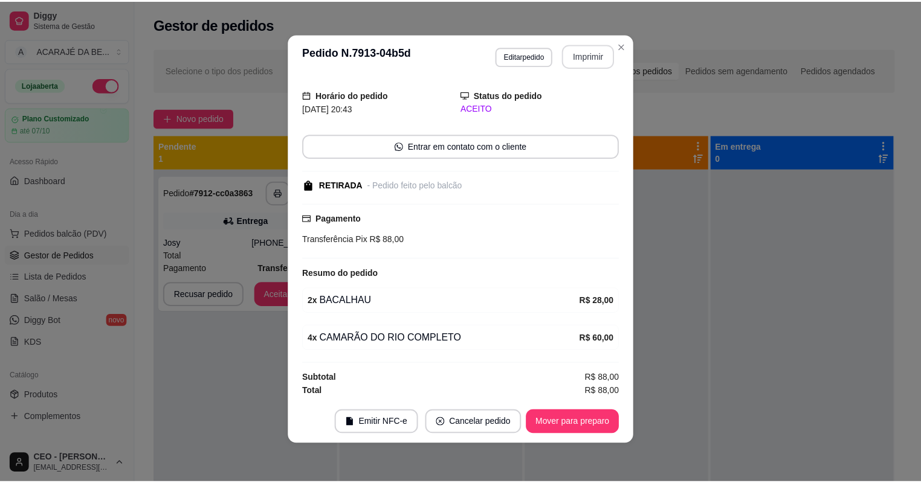
scroll to position [0, 0]
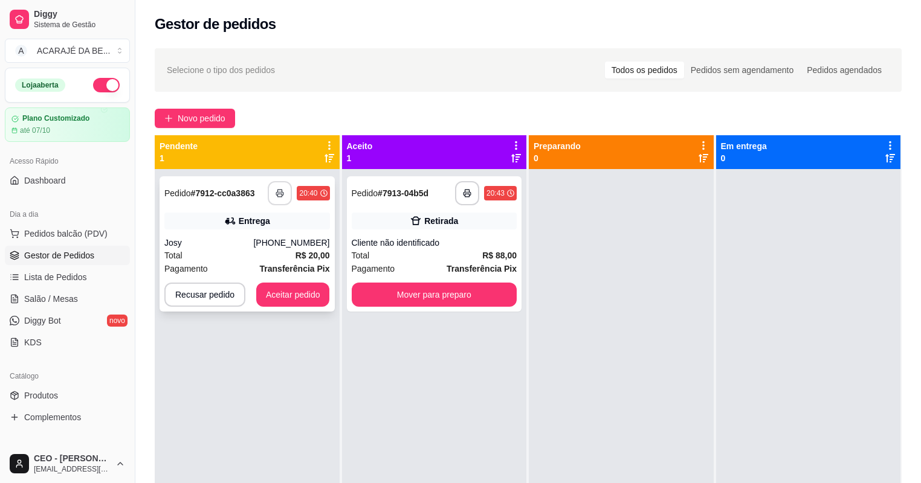
click at [280, 186] on button "button" at bounding box center [280, 193] width 24 height 24
click at [320, 298] on button "Aceitar pedido" at bounding box center [292, 295] width 71 height 24
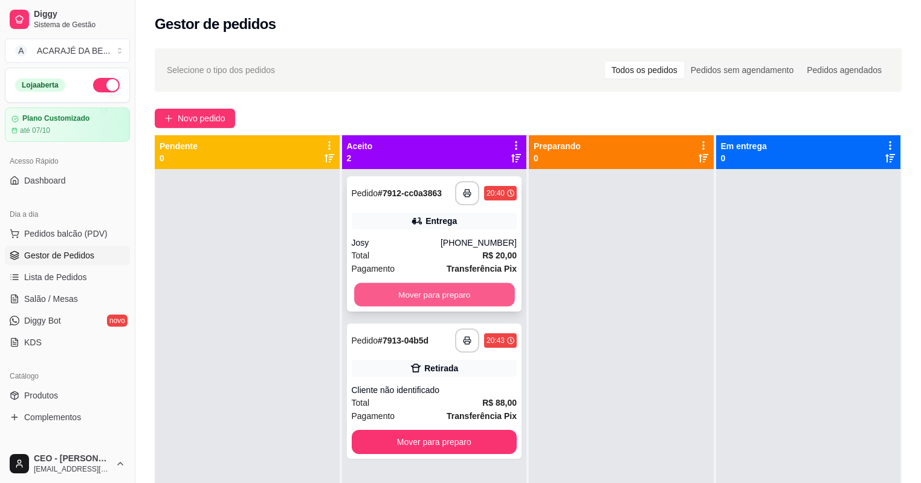
click at [406, 296] on button "Mover para preparo" at bounding box center [434, 295] width 160 height 24
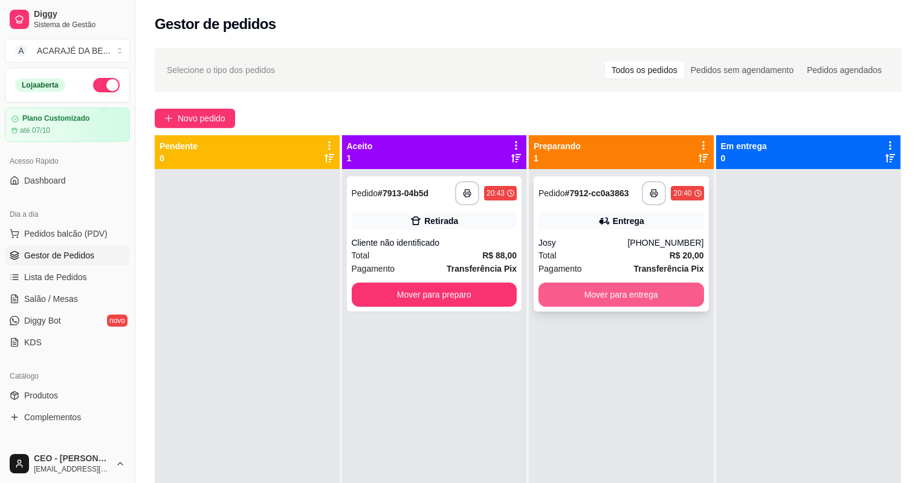
click at [598, 295] on button "Mover para entrega" at bounding box center [621, 295] width 166 height 24
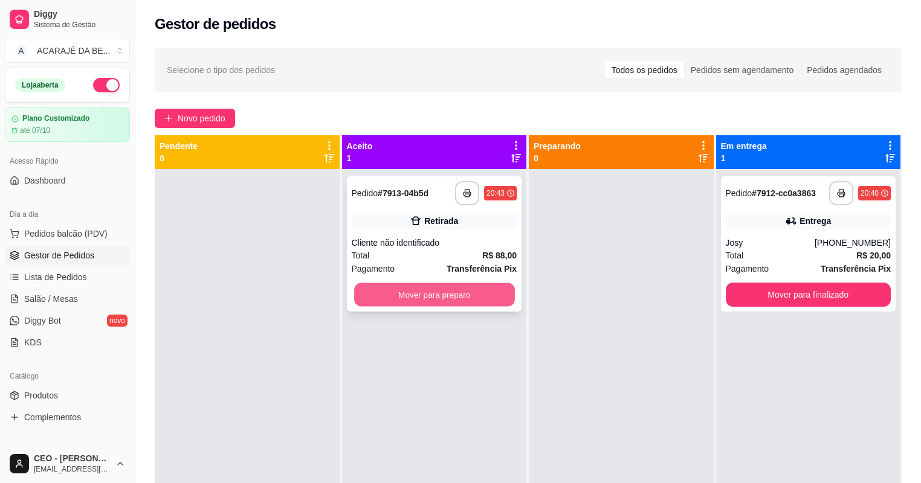
click at [485, 295] on button "Mover para preparo" at bounding box center [434, 295] width 160 height 24
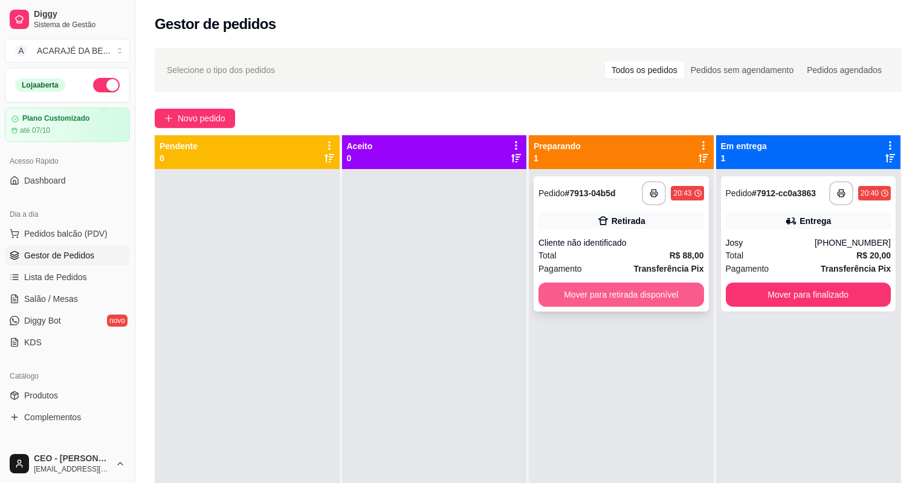
click at [570, 294] on button "Mover para retirada disponível" at bounding box center [621, 295] width 166 height 24
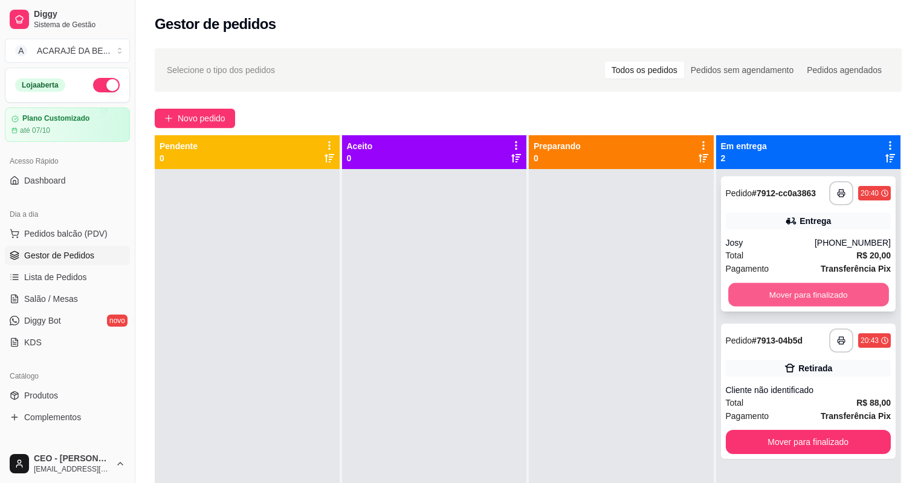
click at [785, 292] on button "Mover para finalizado" at bounding box center [808, 295] width 160 height 24
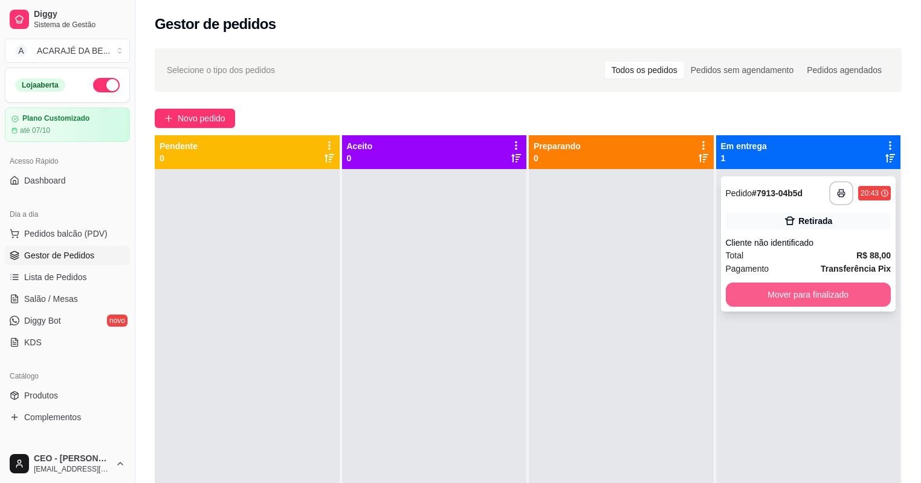
click at [793, 295] on button "Mover para finalizado" at bounding box center [809, 295] width 166 height 24
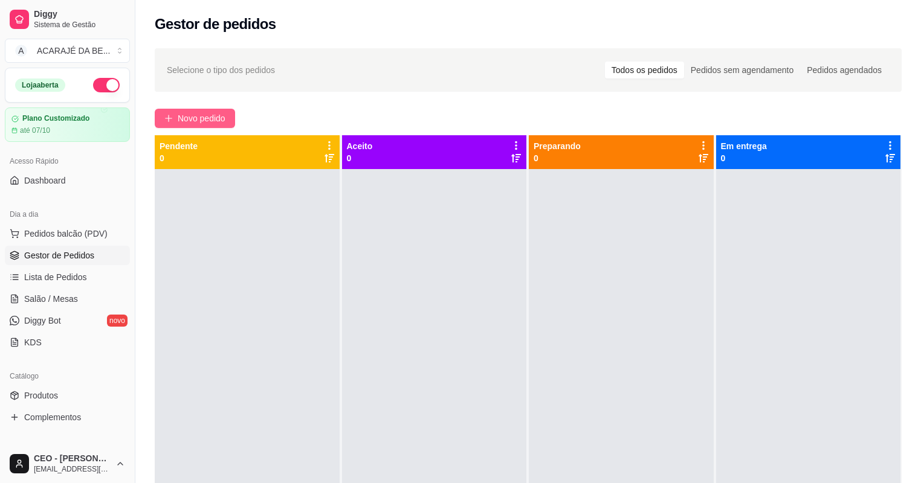
click at [201, 114] on span "Novo pedido" at bounding box center [202, 118] width 48 height 13
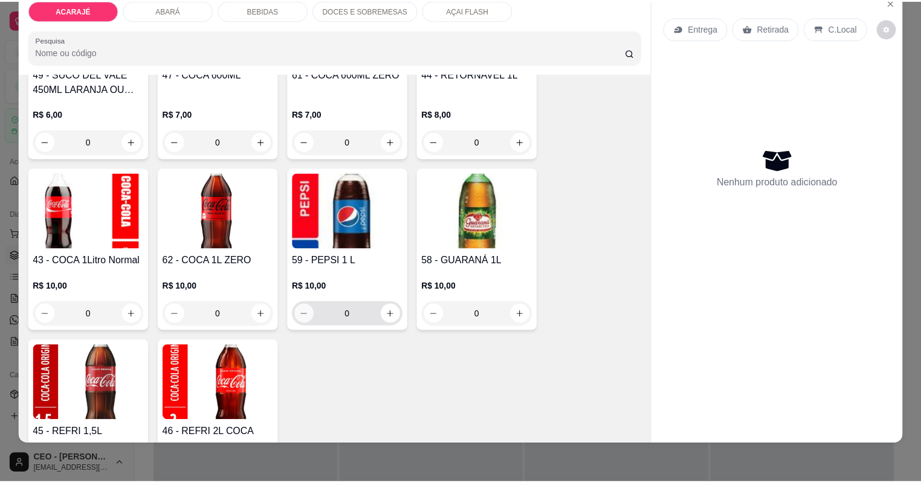
scroll to position [1934, 0]
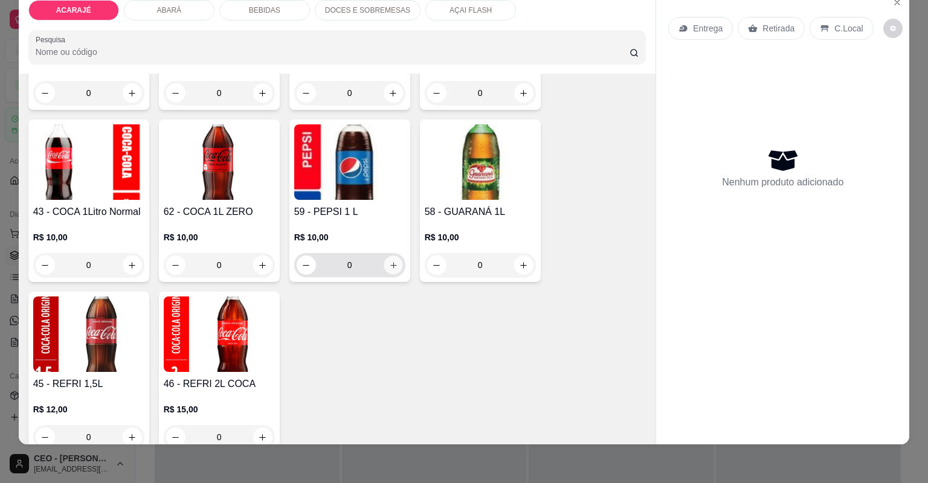
click at [391, 268] on icon "increase-product-quantity" at bounding box center [393, 265] width 9 height 9
click at [391, 266] on icon "increase-product-quantity" at bounding box center [393, 265] width 9 height 9
type input "2"
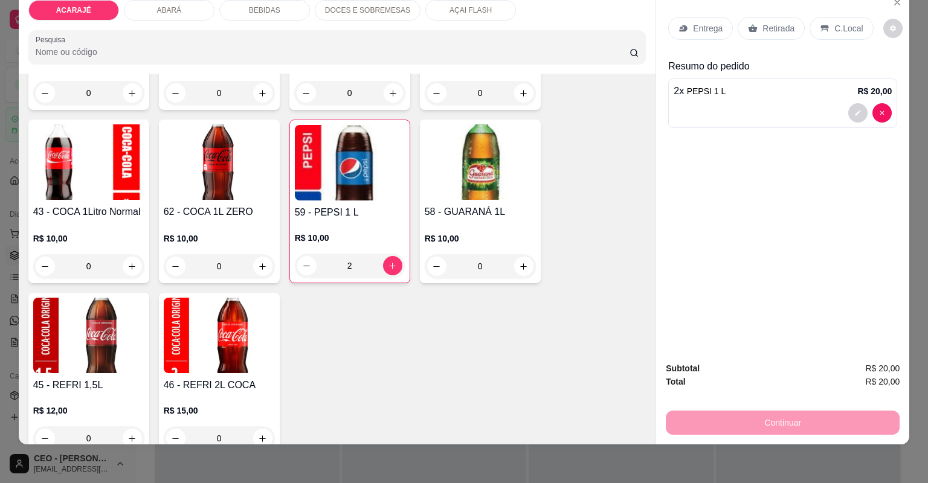
click at [773, 30] on p "Retirada" at bounding box center [779, 28] width 32 height 12
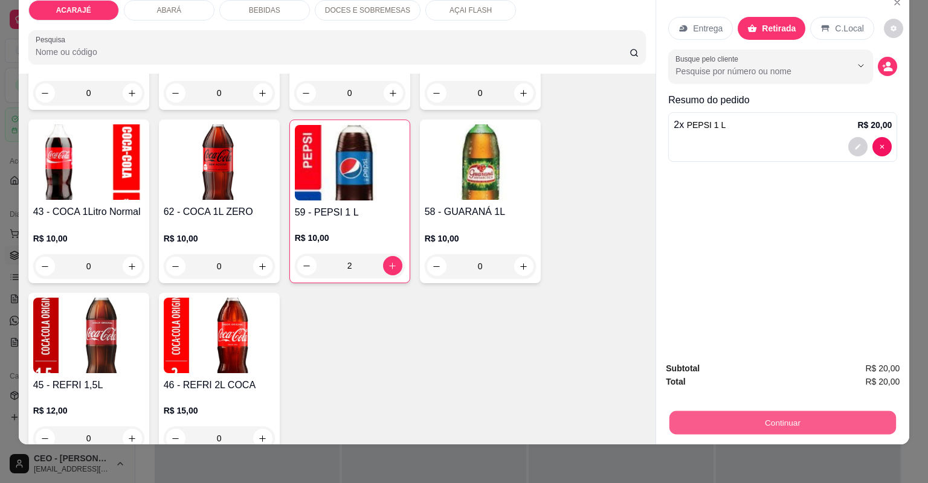
click at [792, 422] on button "Continuar" at bounding box center [783, 424] width 227 height 24
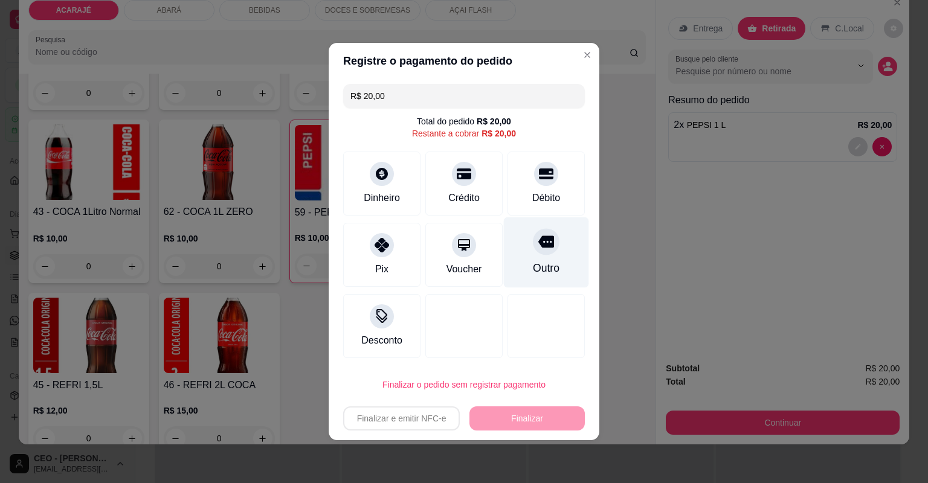
click at [552, 268] on div "Outro" at bounding box center [546, 268] width 27 height 16
type input "R$ 0,00"
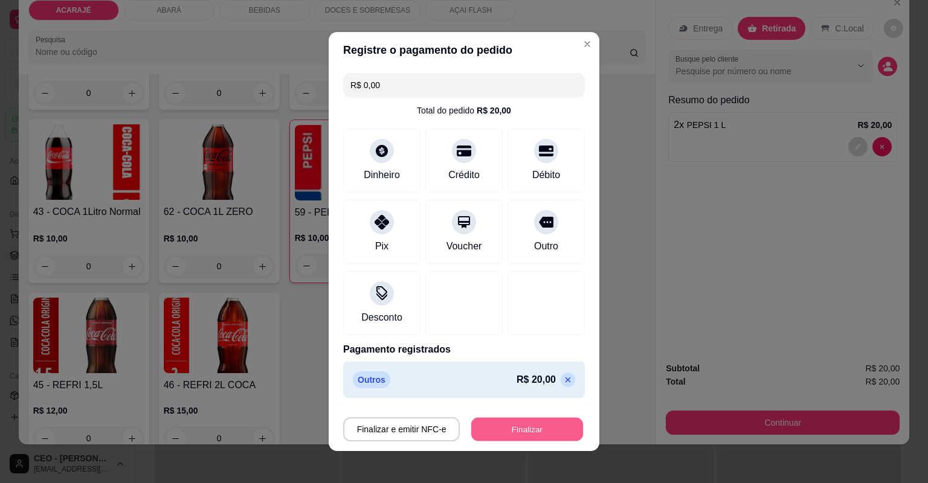
click at [541, 431] on button "Finalizar" at bounding box center [527, 430] width 112 height 24
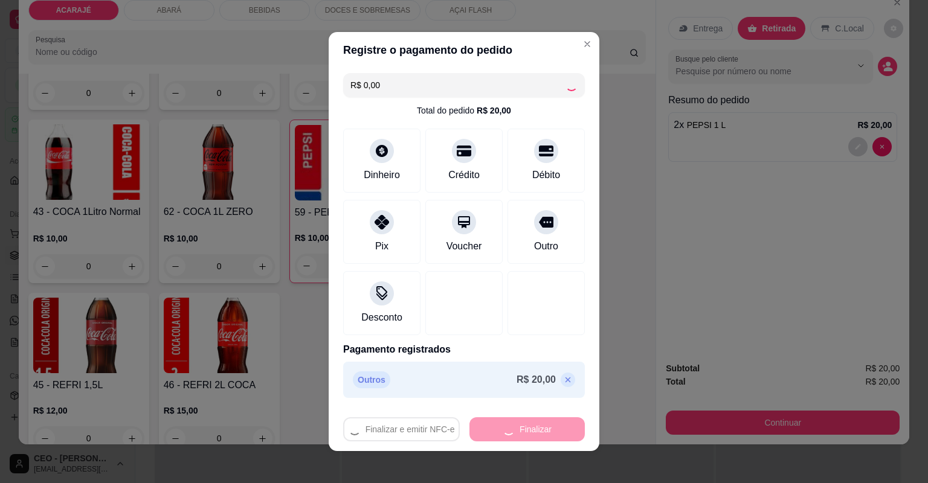
type input "0"
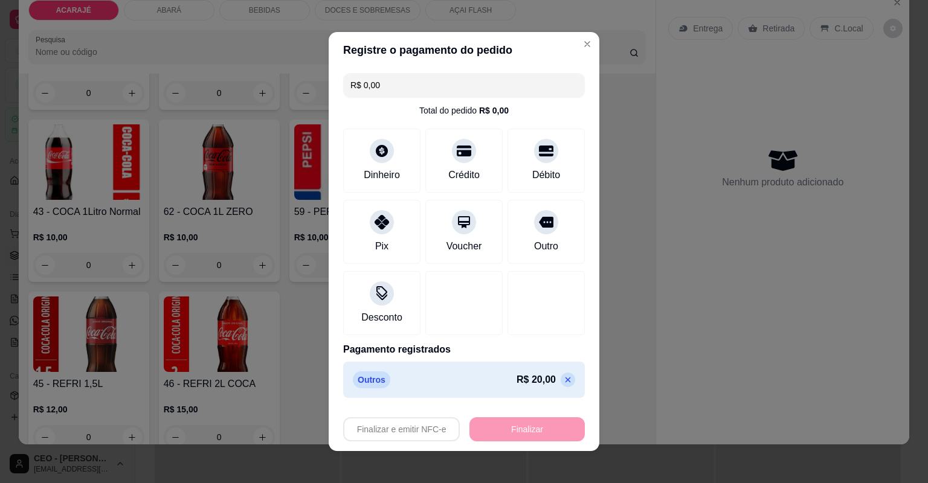
type input "-R$ 20,00"
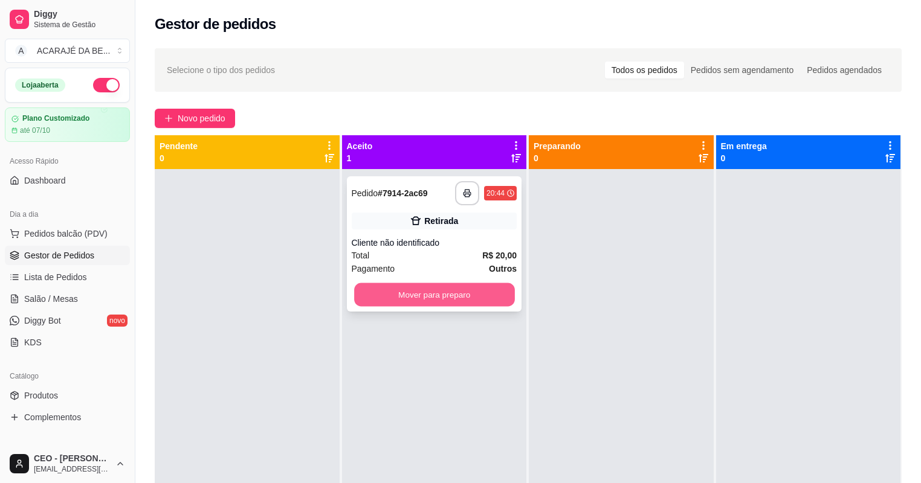
click at [449, 293] on button "Mover para preparo" at bounding box center [434, 295] width 160 height 24
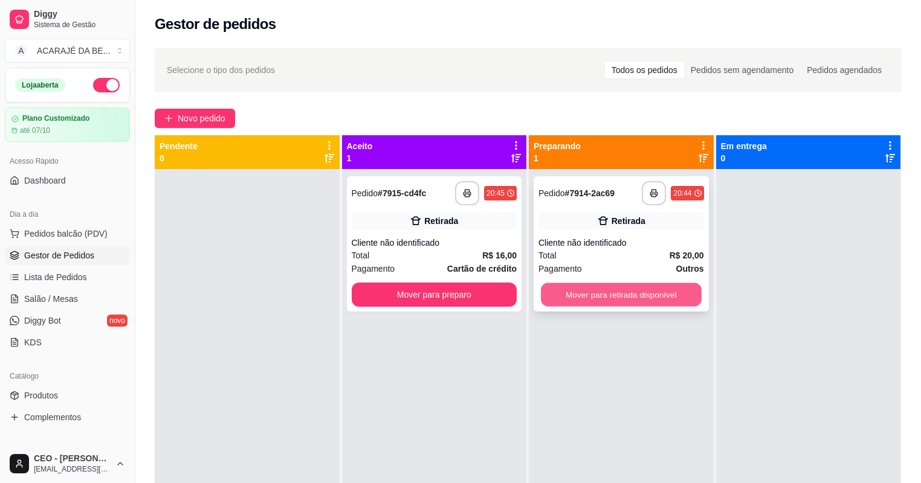
click at [618, 302] on button "Mover para retirada disponível" at bounding box center [621, 295] width 160 height 24
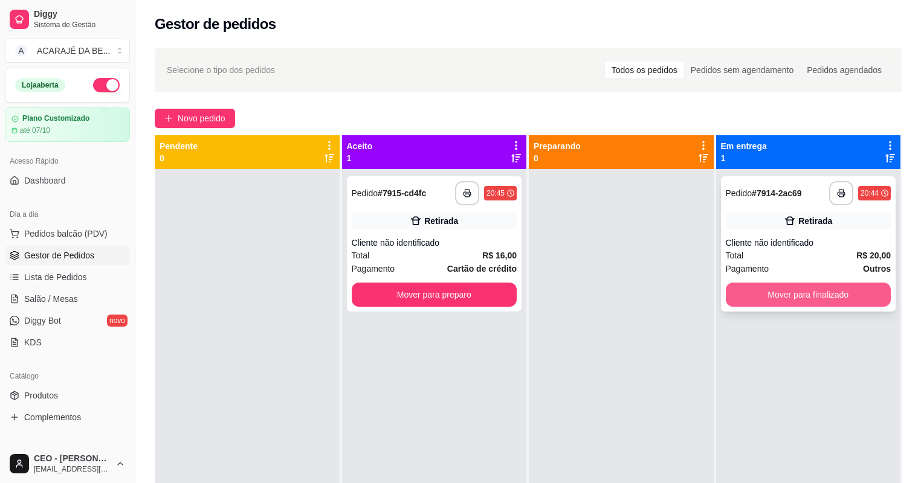
click at [761, 283] on button "Mover para finalizado" at bounding box center [809, 295] width 166 height 24
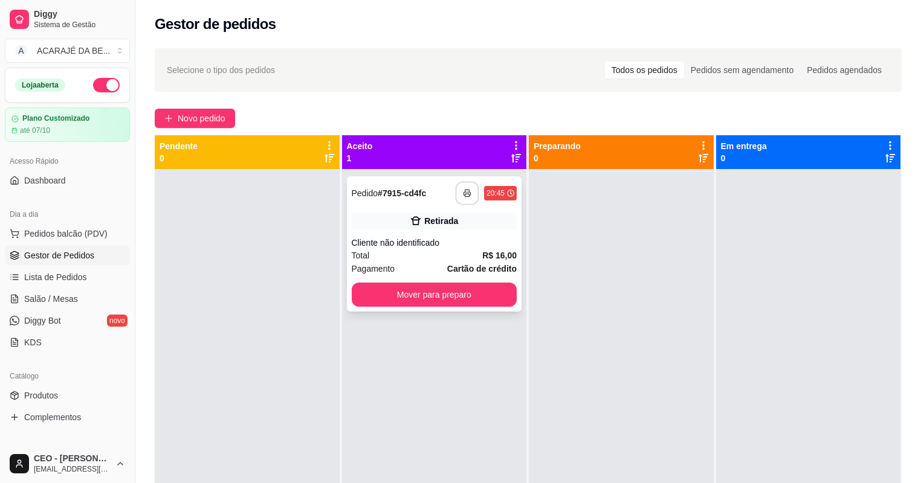
click at [468, 190] on icon "button" at bounding box center [467, 193] width 8 height 8
click at [480, 305] on button "Mover para preparo" at bounding box center [435, 295] width 166 height 24
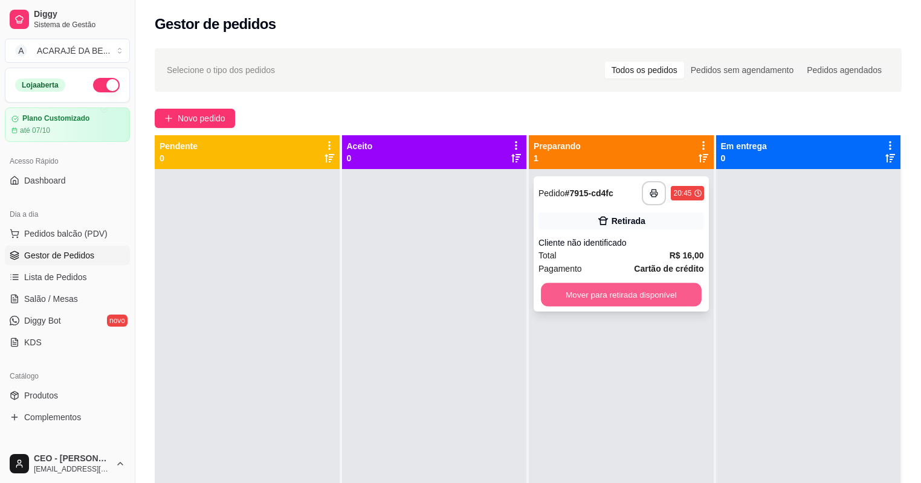
click at [607, 292] on button "Mover para retirada disponível" at bounding box center [621, 295] width 160 height 24
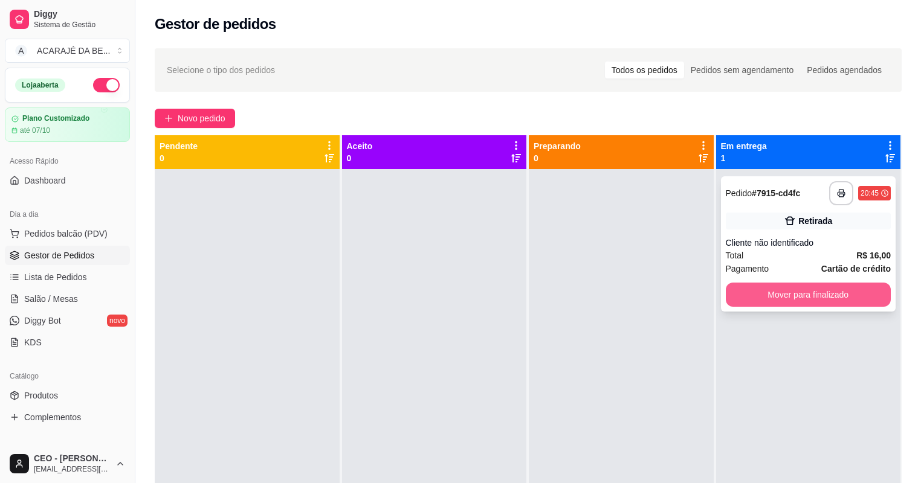
click at [757, 289] on button "Mover para finalizado" at bounding box center [809, 295] width 166 height 24
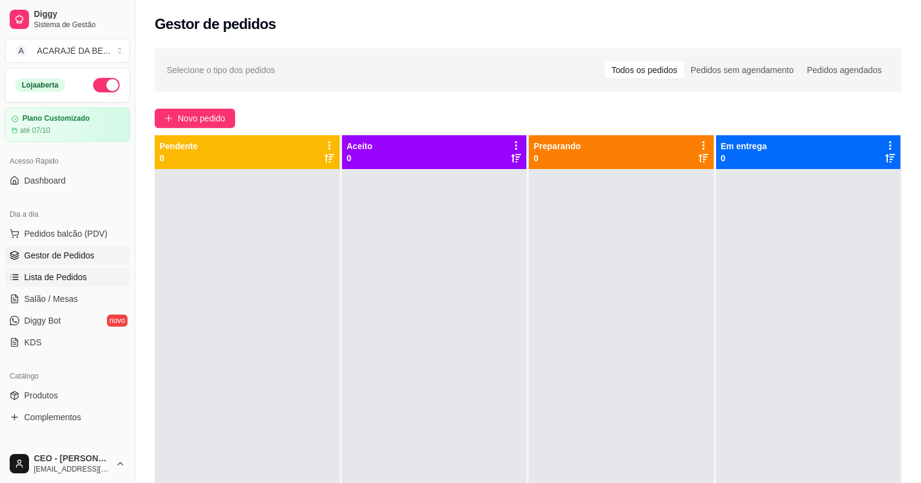
click at [92, 276] on link "Lista de Pedidos" at bounding box center [67, 277] width 125 height 19
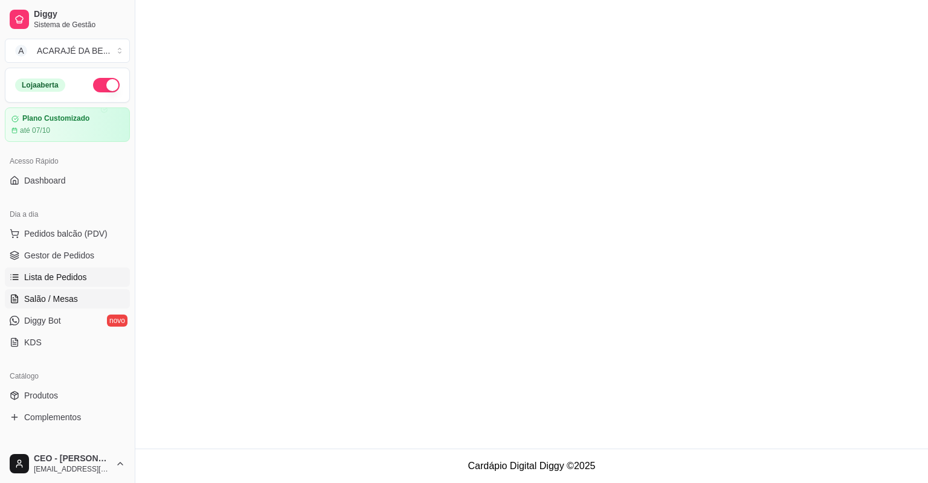
click at [85, 294] on link "Salão / Mesas" at bounding box center [67, 298] width 125 height 19
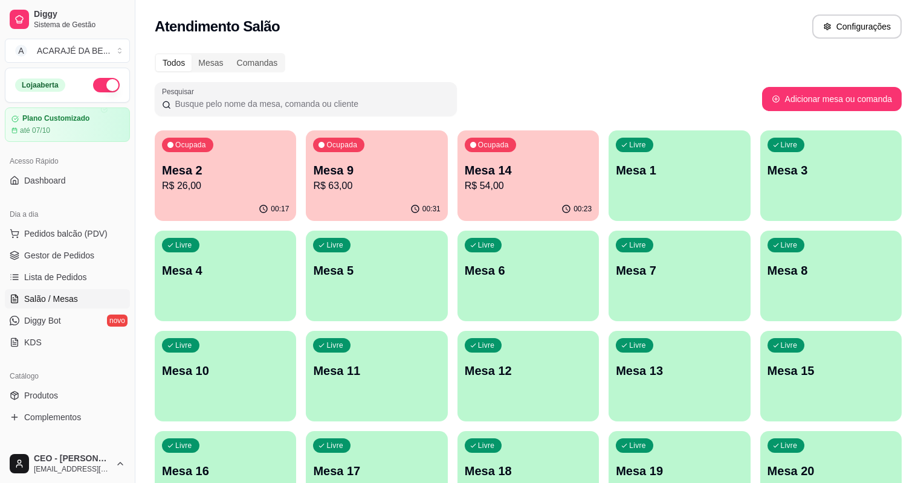
click at [192, 176] on p "Mesa 2" at bounding box center [225, 170] width 127 height 17
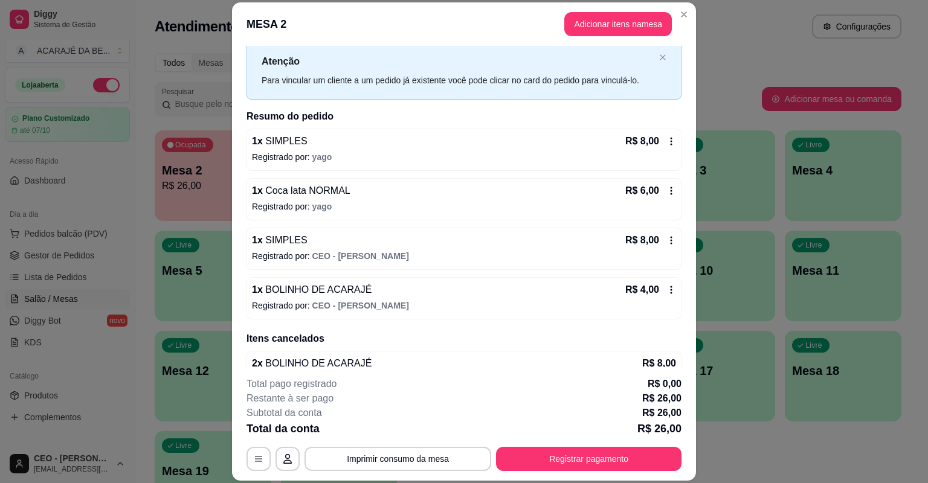
scroll to position [56, 0]
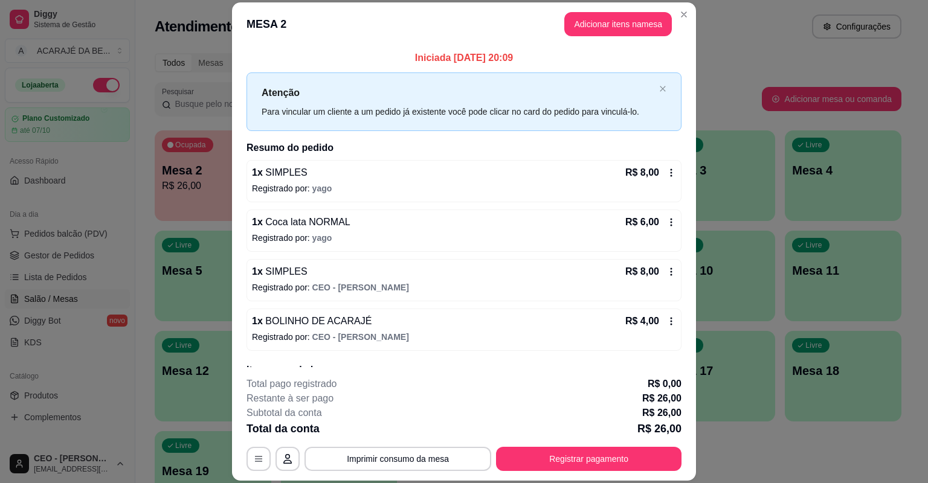
scroll to position [56, 0]
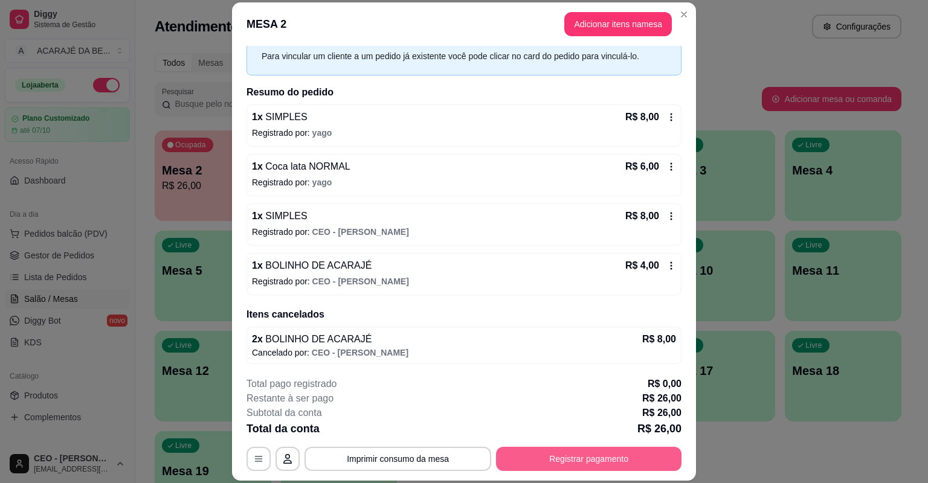
click at [615, 470] on button "Registrar pagamento" at bounding box center [589, 459] width 186 height 24
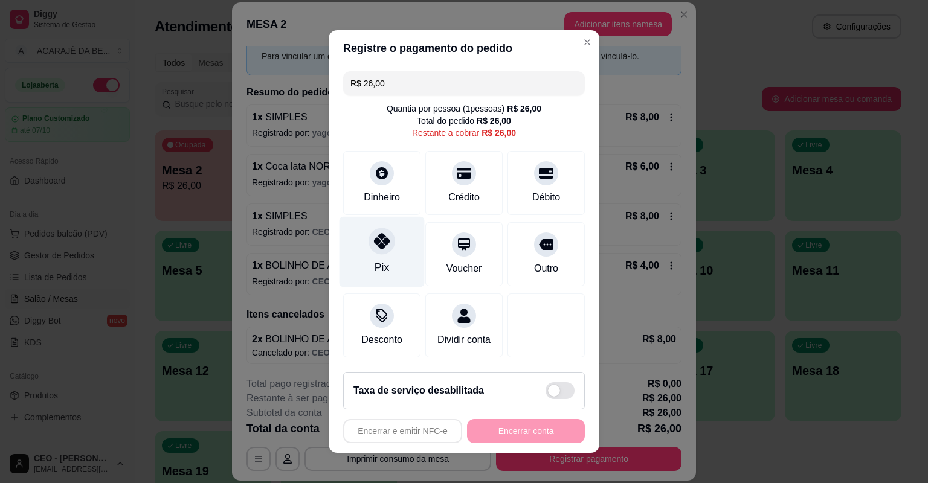
click at [374, 239] on icon at bounding box center [382, 241] width 16 height 16
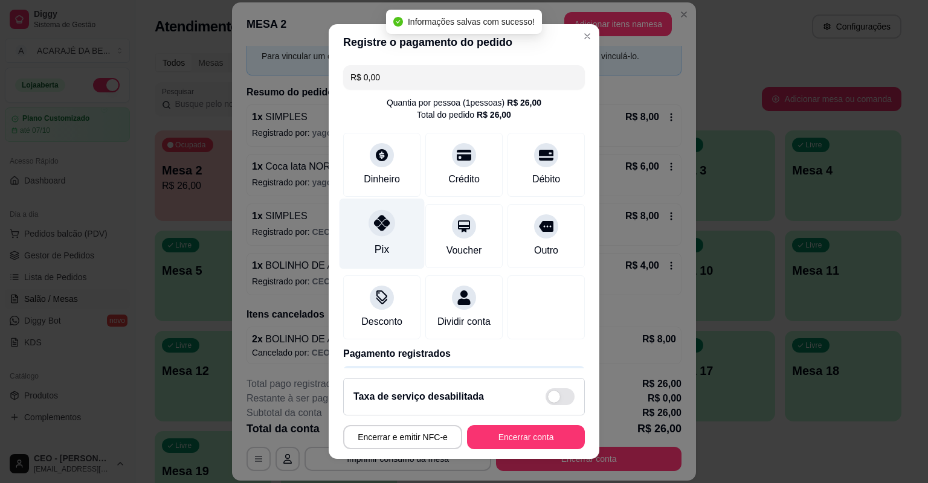
type input "R$ 0,00"
click at [369, 227] on div at bounding box center [382, 223] width 27 height 27
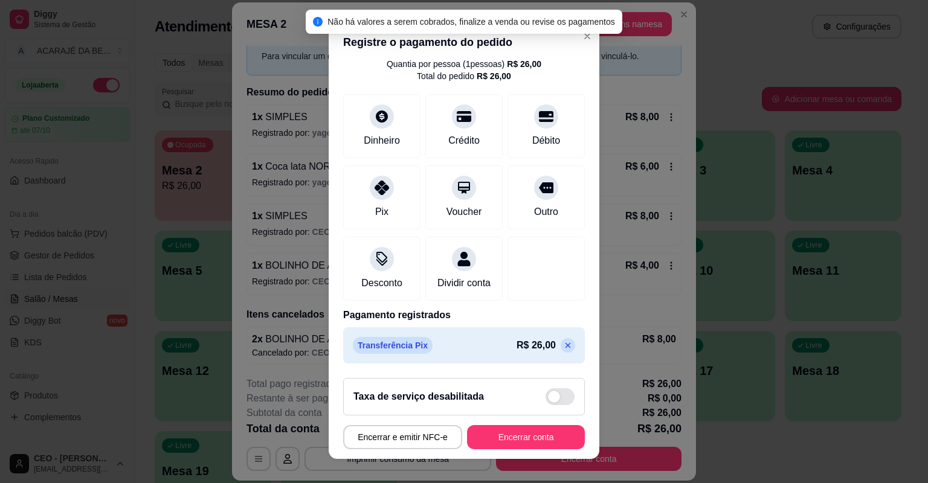
scroll to position [52, 0]
click at [558, 437] on button "Encerrar conta" at bounding box center [526, 437] width 118 height 24
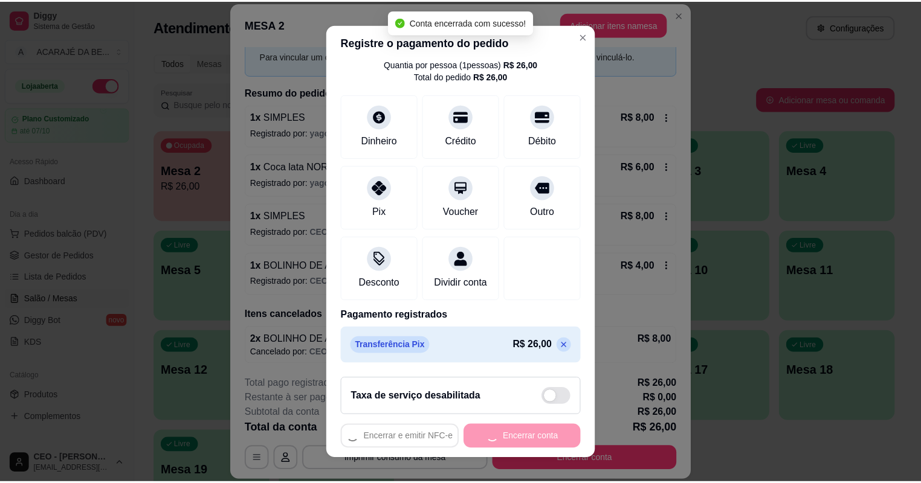
scroll to position [0, 0]
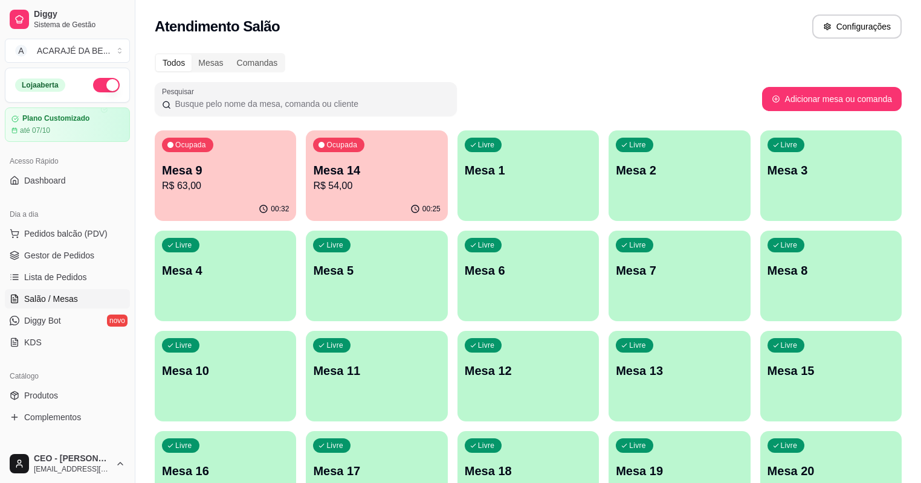
click at [223, 184] on p "R$ 63,00" at bounding box center [225, 186] width 127 height 15
click at [46, 250] on span "Gestor de Pedidos" at bounding box center [59, 256] width 70 height 12
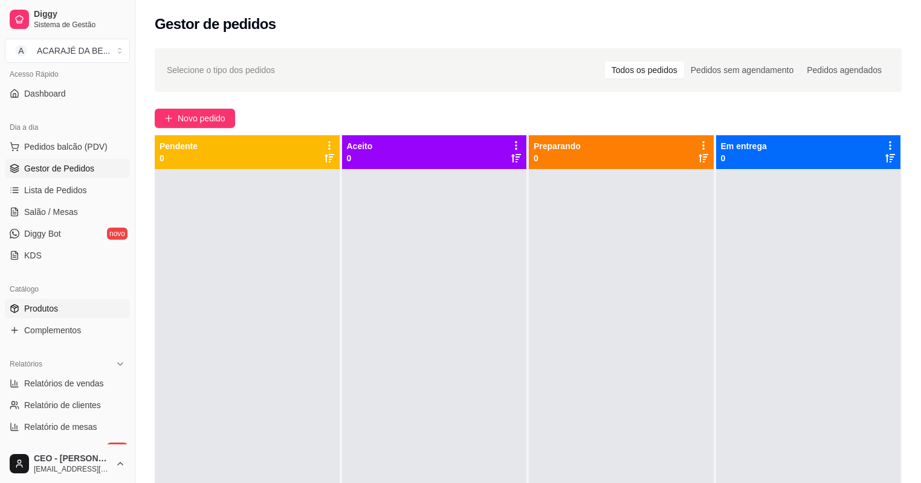
scroll to position [242, 0]
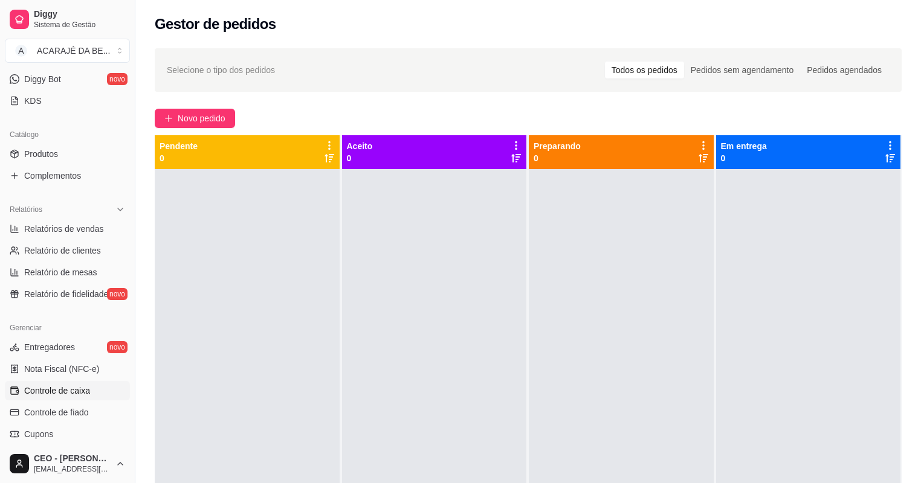
click at [83, 386] on span "Controle de caixa" at bounding box center [57, 391] width 66 height 12
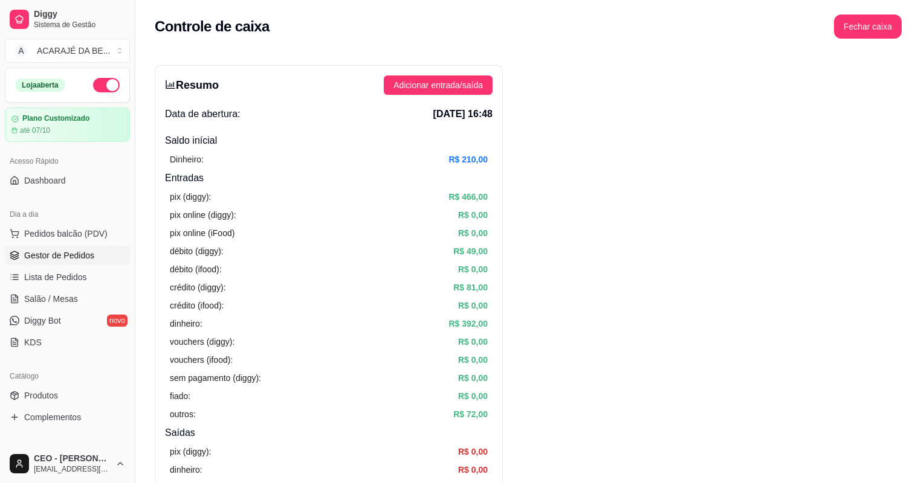
click at [56, 250] on span "Gestor de Pedidos" at bounding box center [59, 256] width 70 height 12
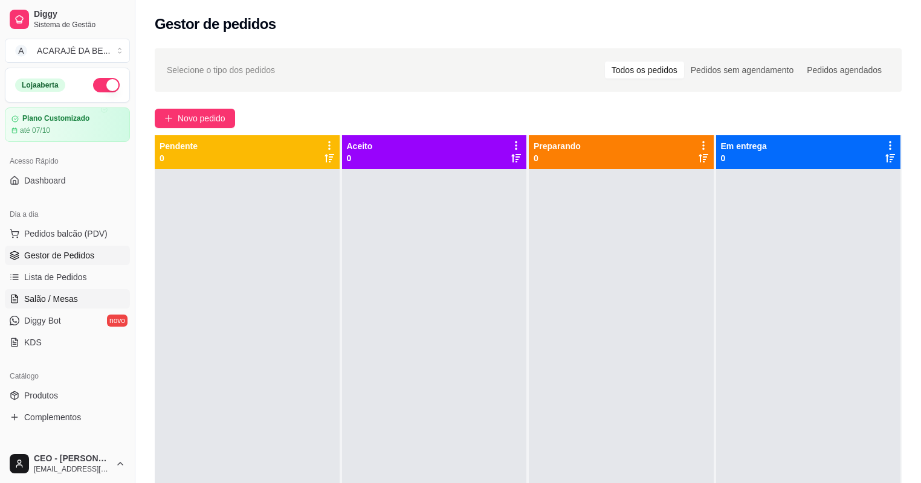
click at [80, 300] on link "Salão / Mesas" at bounding box center [67, 298] width 125 height 19
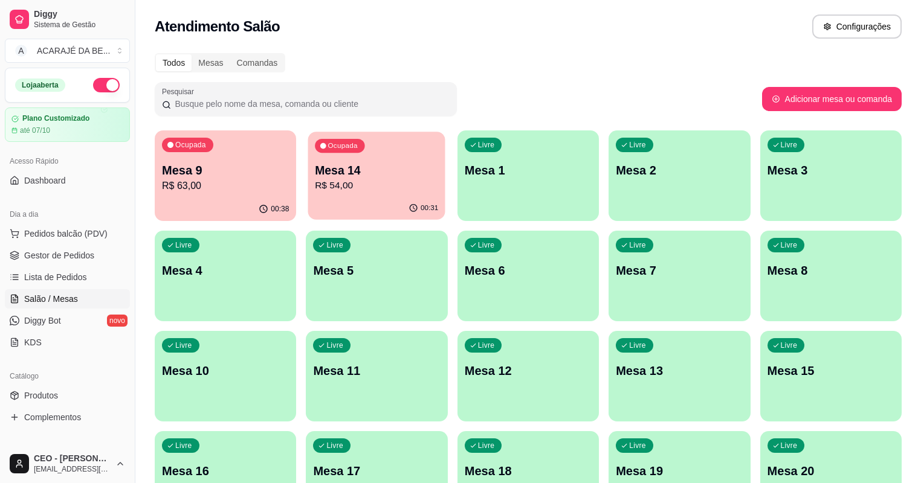
click at [334, 182] on p "R$ 54,00" at bounding box center [376, 186] width 123 height 14
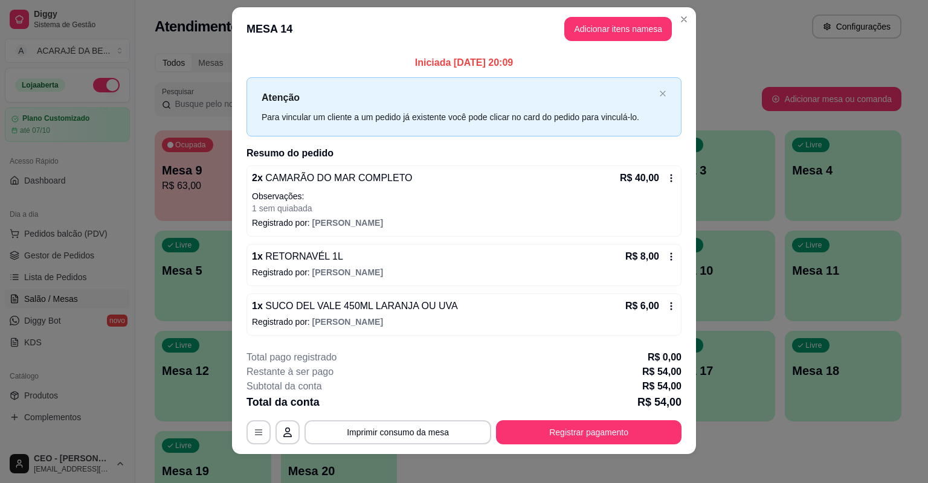
scroll to position [19, 0]
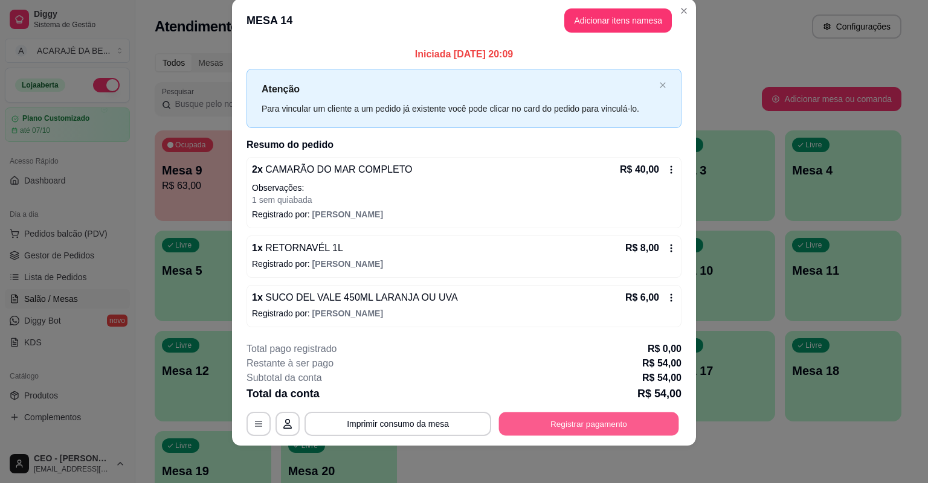
click at [606, 424] on button "Registrar pagamento" at bounding box center [589, 424] width 180 height 24
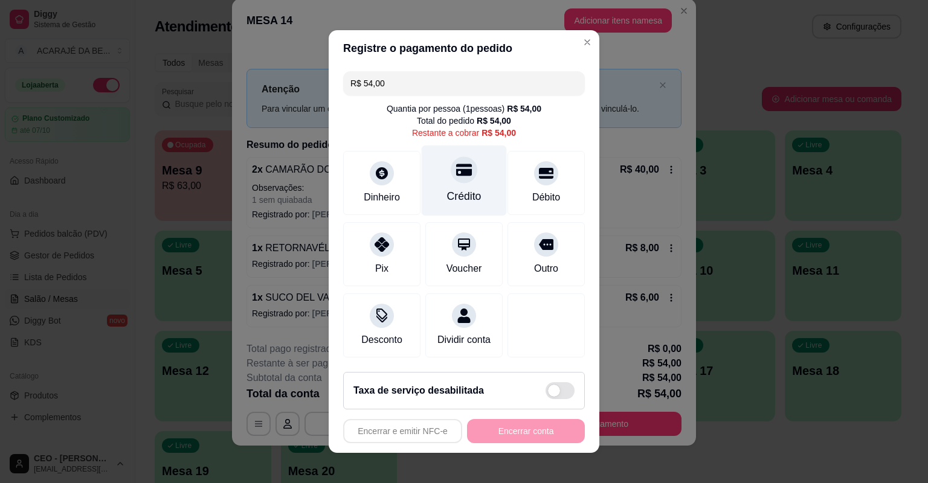
click at [467, 199] on div "Crédito" at bounding box center [464, 197] width 34 height 16
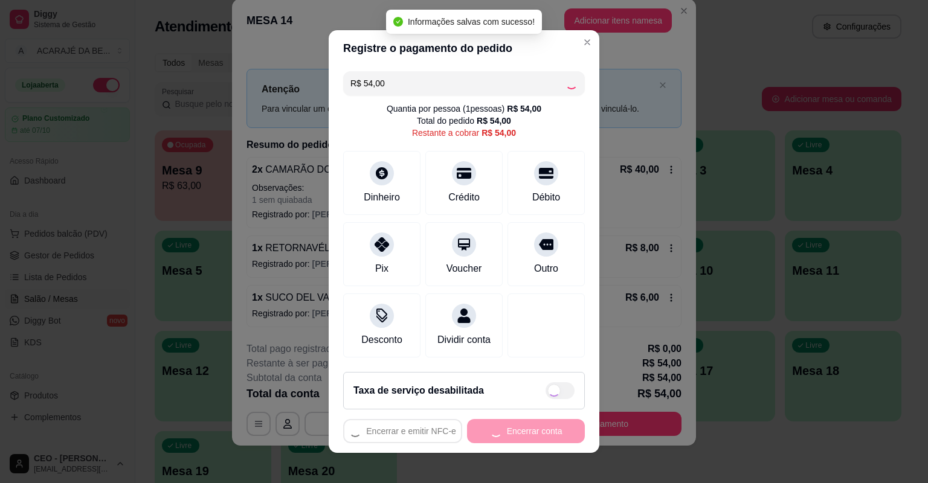
type input "R$ 0,00"
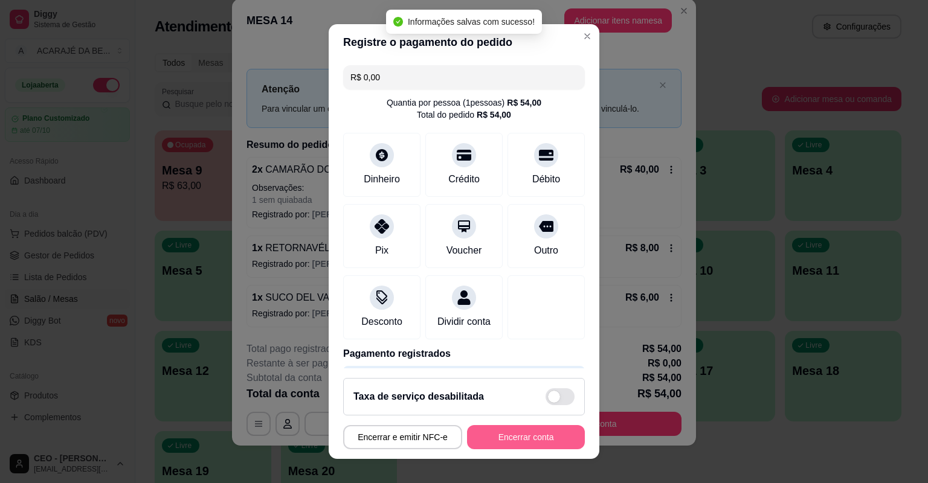
click at [512, 439] on button "Encerrar conta" at bounding box center [526, 437] width 118 height 24
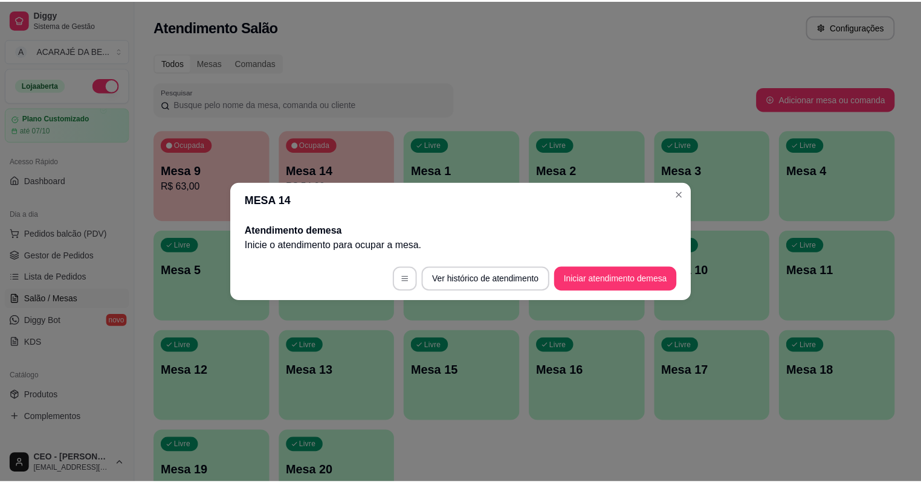
scroll to position [0, 0]
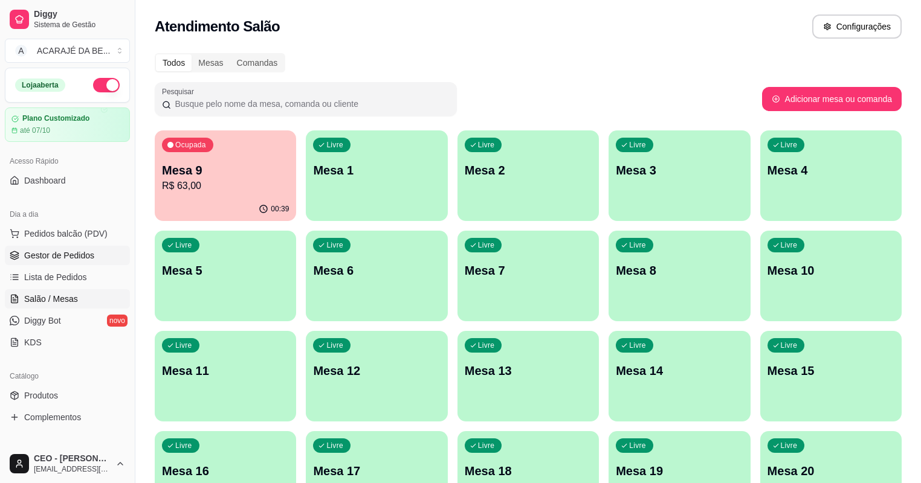
click at [69, 253] on span "Gestor de Pedidos" at bounding box center [59, 256] width 70 height 12
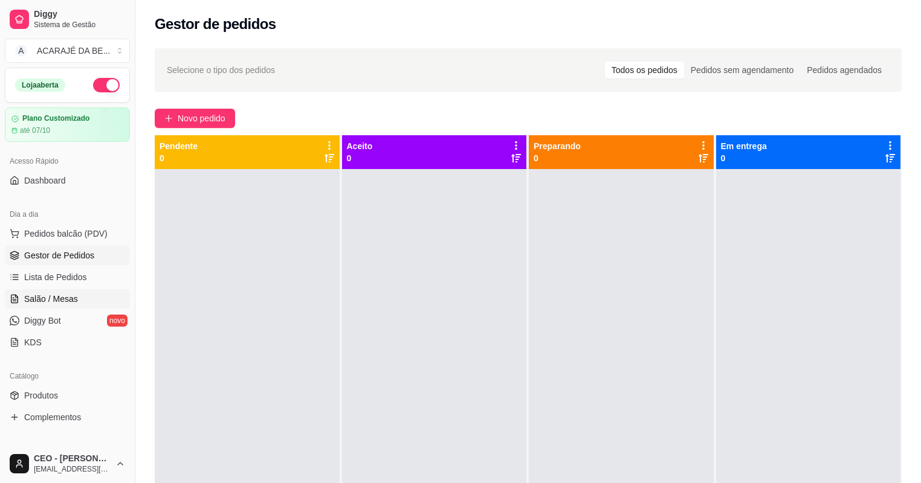
click at [45, 299] on span "Salão / Mesas" at bounding box center [51, 299] width 54 height 12
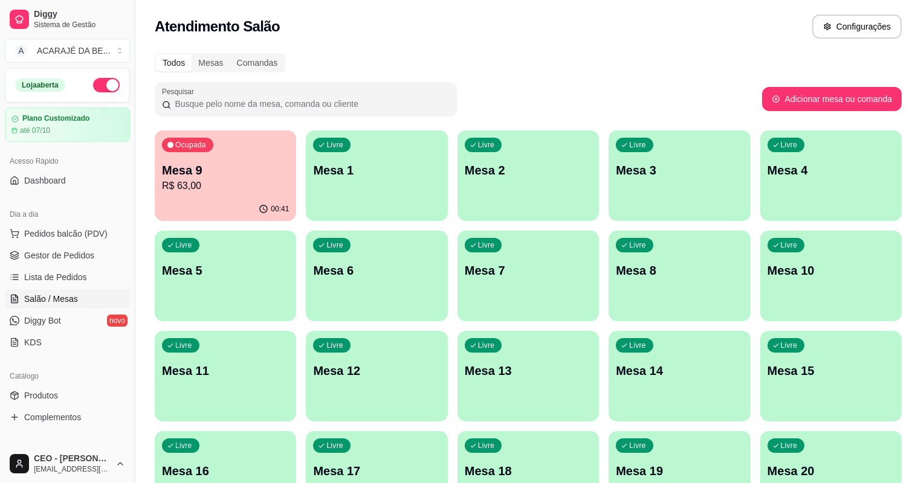
click at [229, 160] on div "Ocupada Mesa 9 R$ 63,00" at bounding box center [225, 164] width 141 height 67
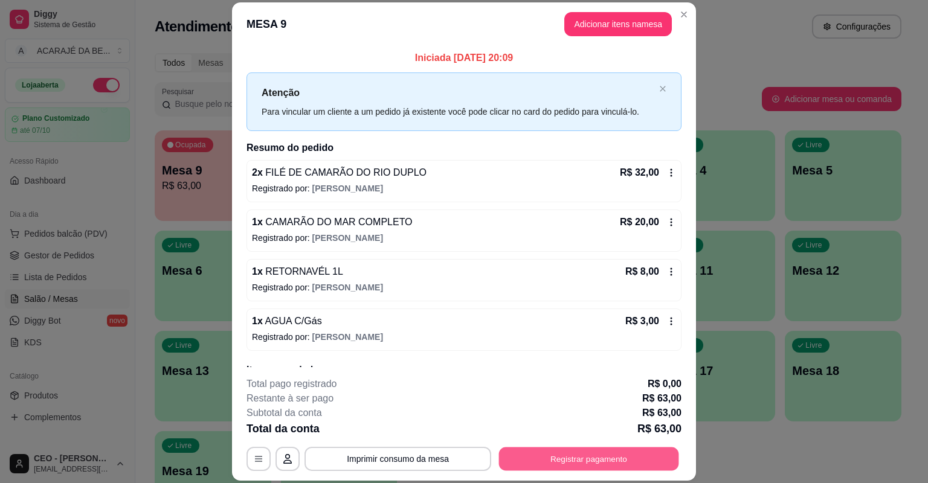
click at [551, 460] on button "Registrar pagamento" at bounding box center [589, 460] width 180 height 24
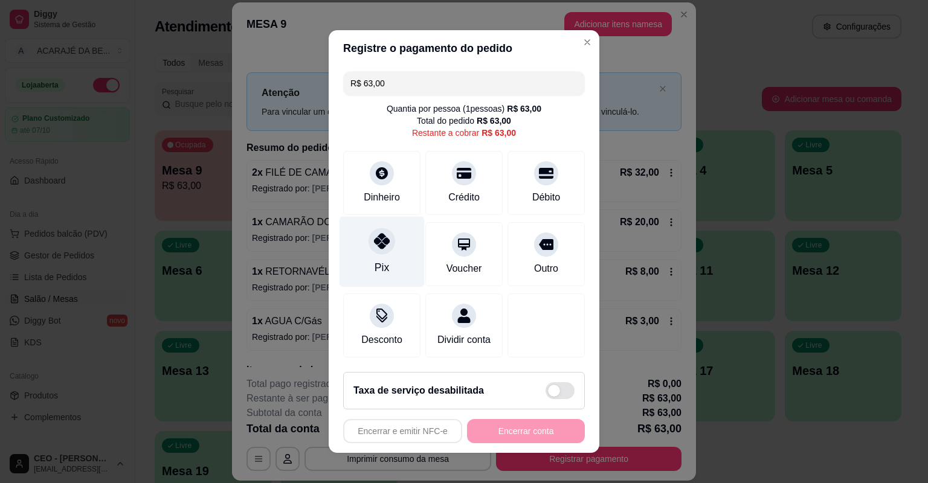
click at [357, 251] on div "Pix" at bounding box center [382, 252] width 85 height 71
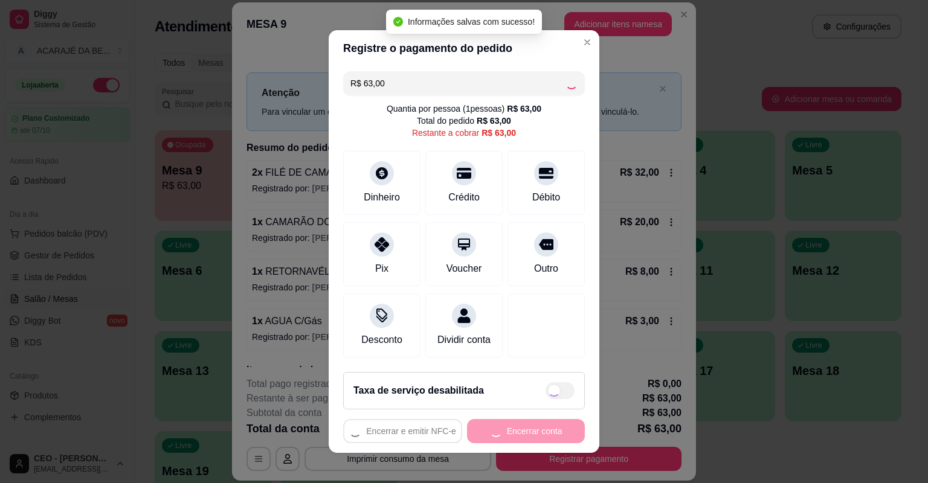
type input "R$ 0,00"
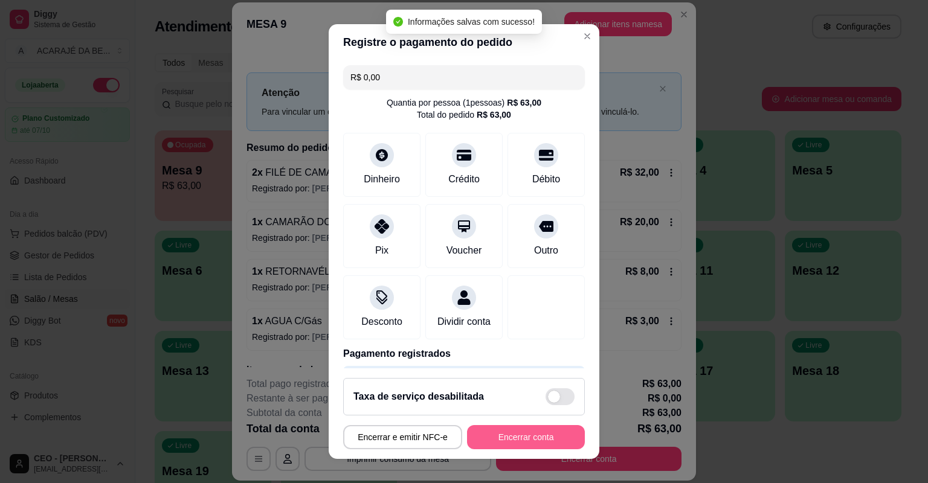
click at [535, 437] on button "Encerrar conta" at bounding box center [526, 437] width 118 height 24
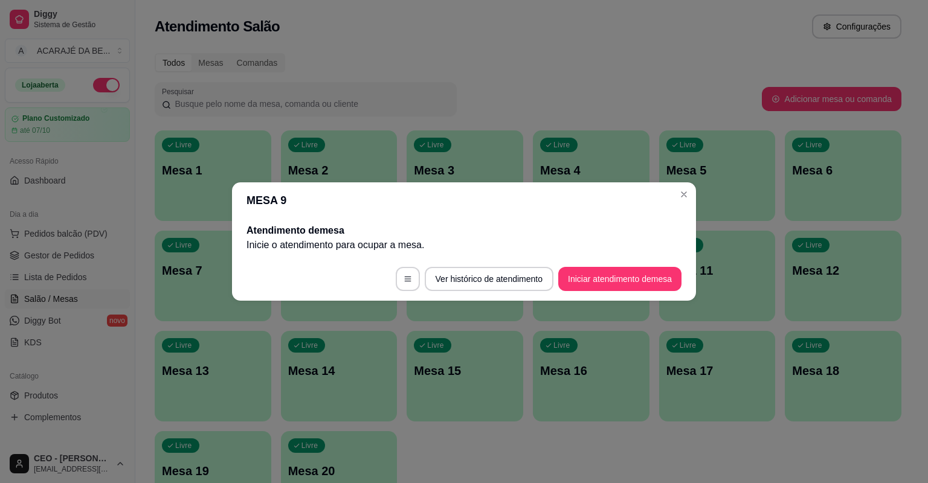
click at [694, 196] on header "MESA 9" at bounding box center [464, 200] width 464 height 36
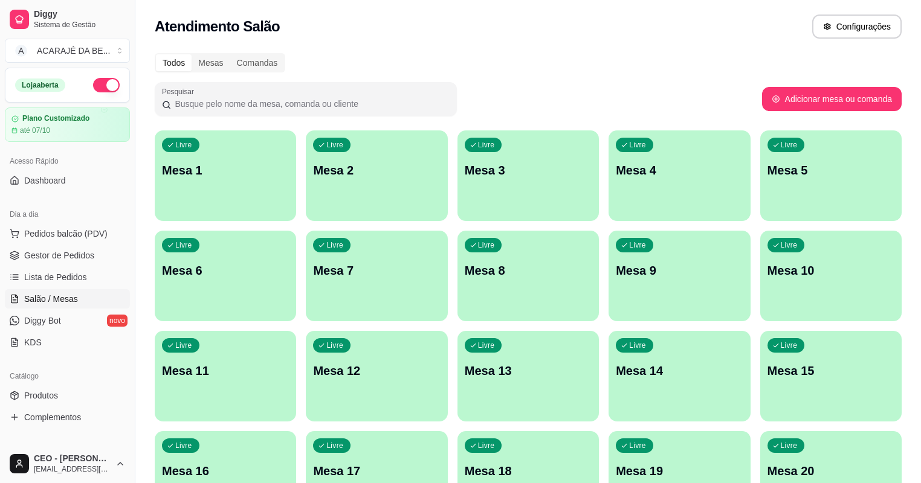
click at [25, 244] on ul "Pedidos balcão (PDV) Gestor de Pedidos Lista de Pedidos Salão / Mesas Diggy Bot…" at bounding box center [67, 288] width 125 height 128
click at [26, 252] on span "Gestor de Pedidos" at bounding box center [59, 256] width 70 height 12
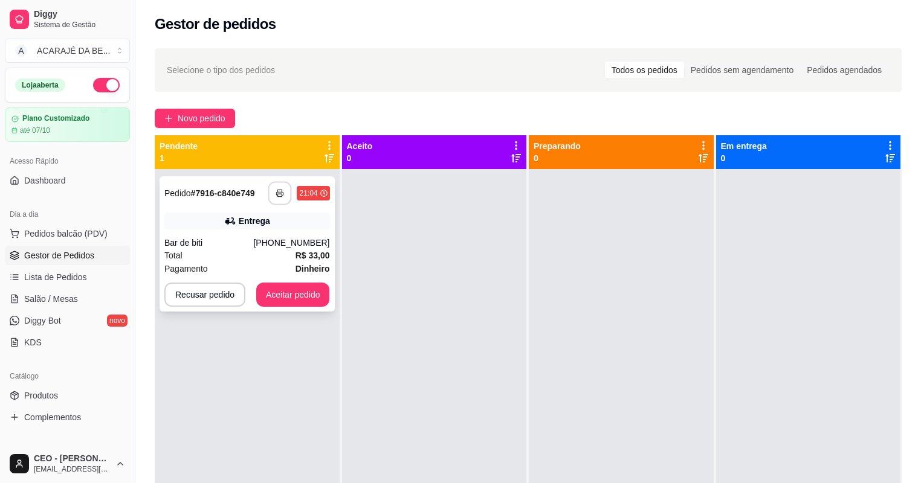
click at [272, 190] on button "button" at bounding box center [280, 194] width 24 height 24
click at [309, 288] on button "Aceitar pedido" at bounding box center [293, 295] width 74 height 24
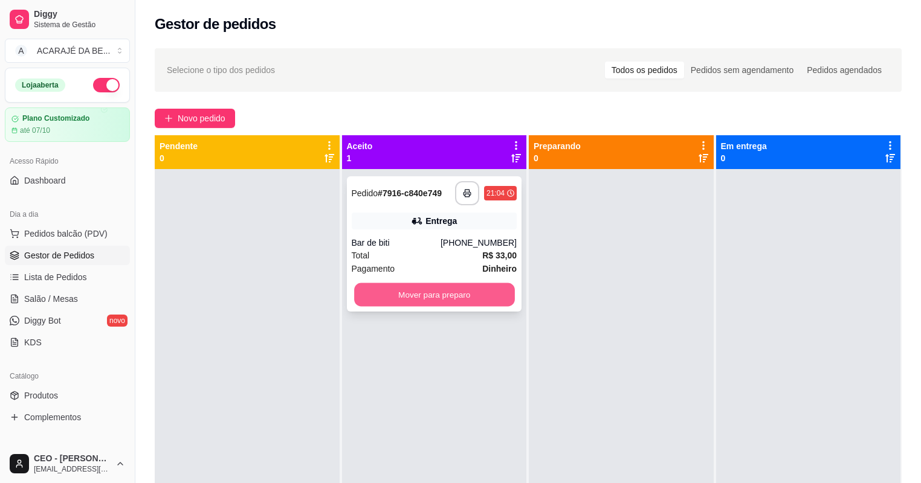
click at [361, 289] on button "Mover para preparo" at bounding box center [434, 295] width 160 height 24
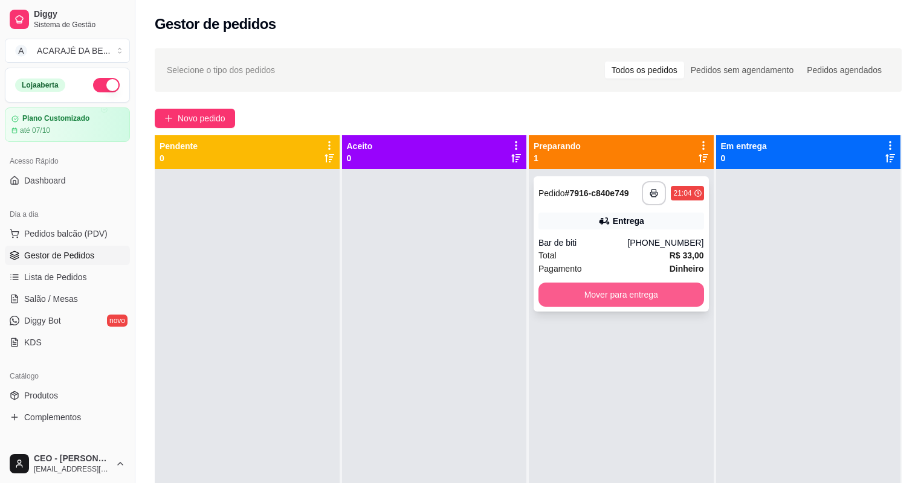
click at [561, 288] on button "Mover para entrega" at bounding box center [621, 295] width 166 height 24
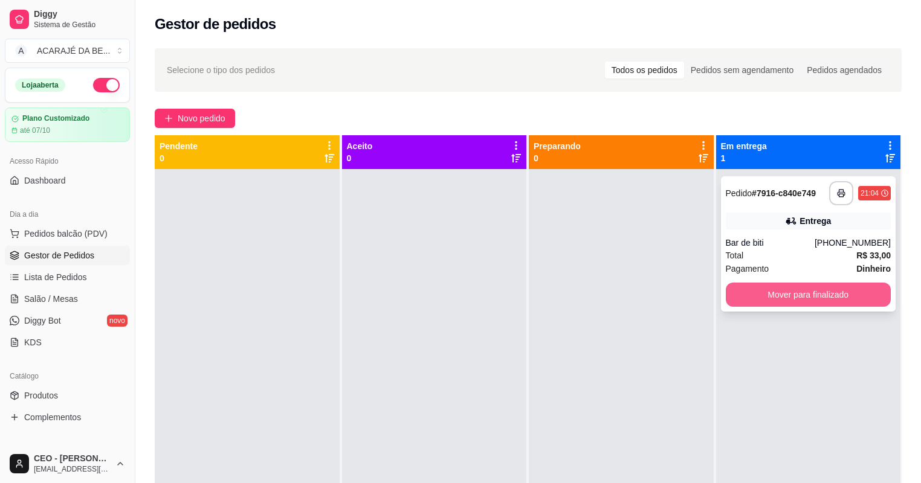
click at [731, 298] on button "Mover para finalizado" at bounding box center [809, 295] width 166 height 24
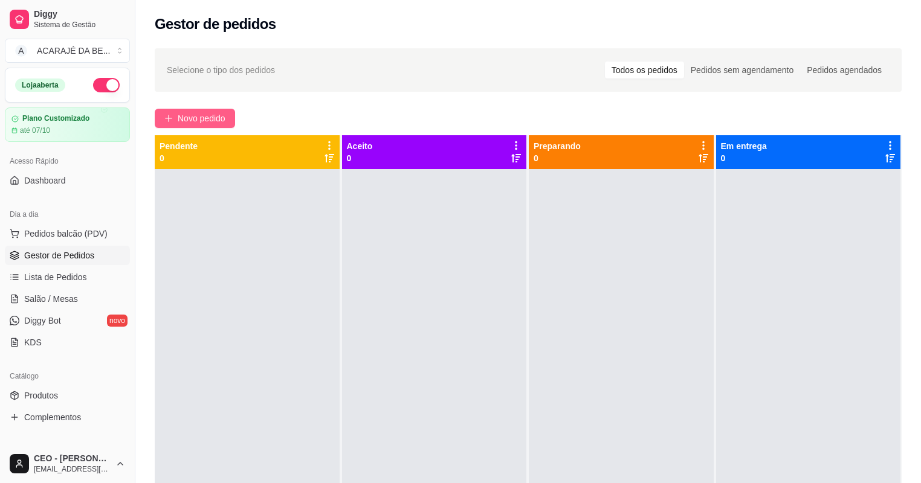
click at [176, 109] on button "Novo pedido" at bounding box center [195, 118] width 80 height 19
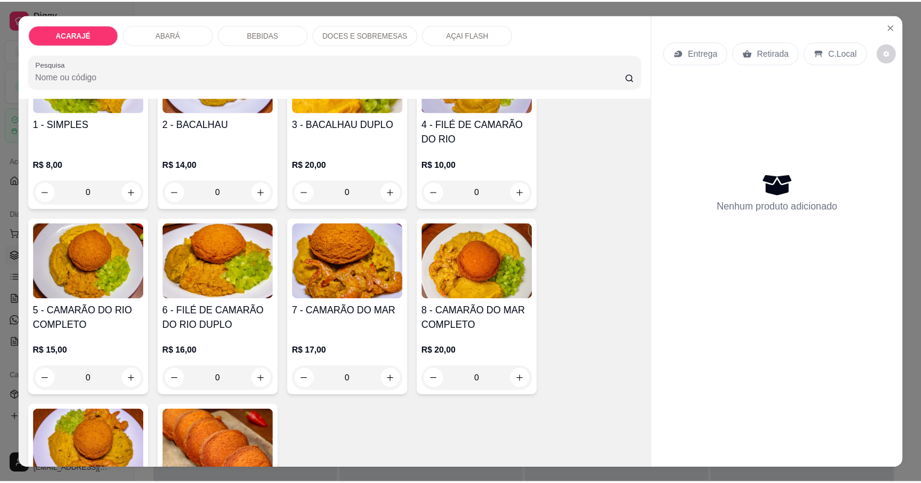
scroll to position [145, 0]
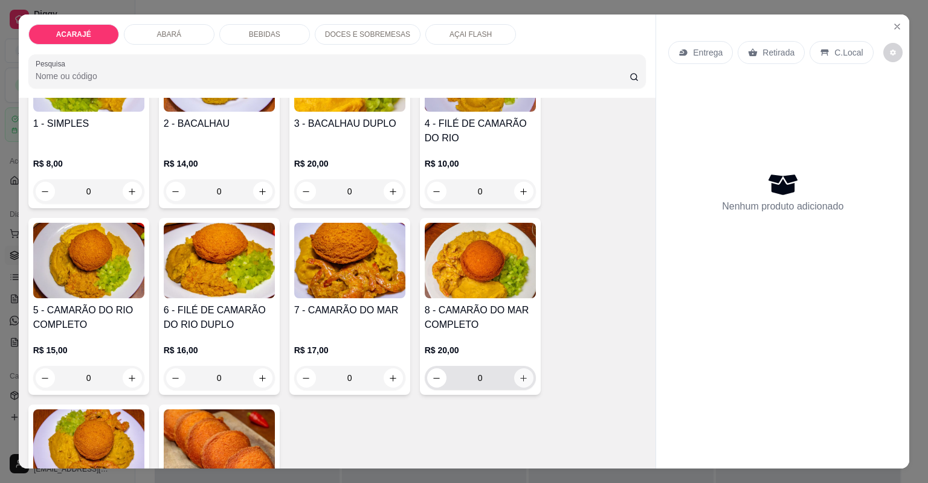
click at [520, 376] on icon "increase-product-quantity" at bounding box center [523, 378] width 9 height 9
type input "1"
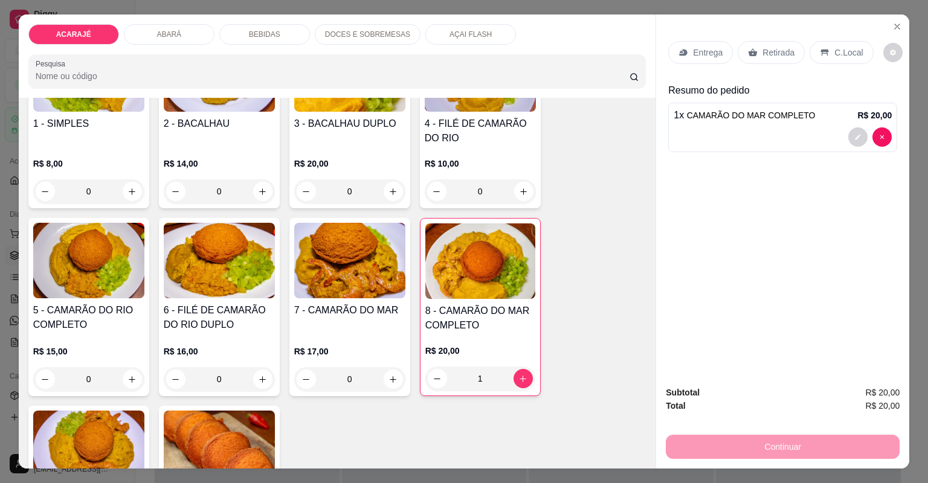
click at [749, 51] on icon at bounding box center [753, 52] width 9 height 8
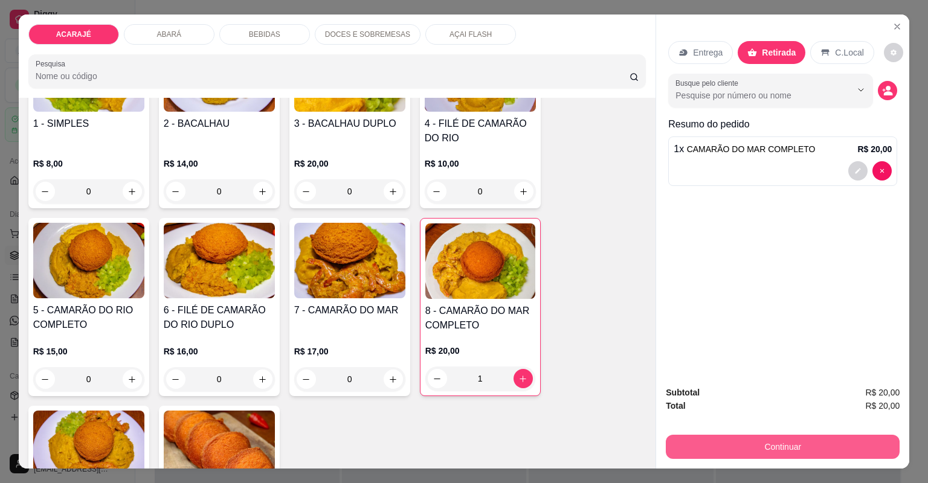
click at [773, 447] on button "Continuar" at bounding box center [783, 447] width 234 height 24
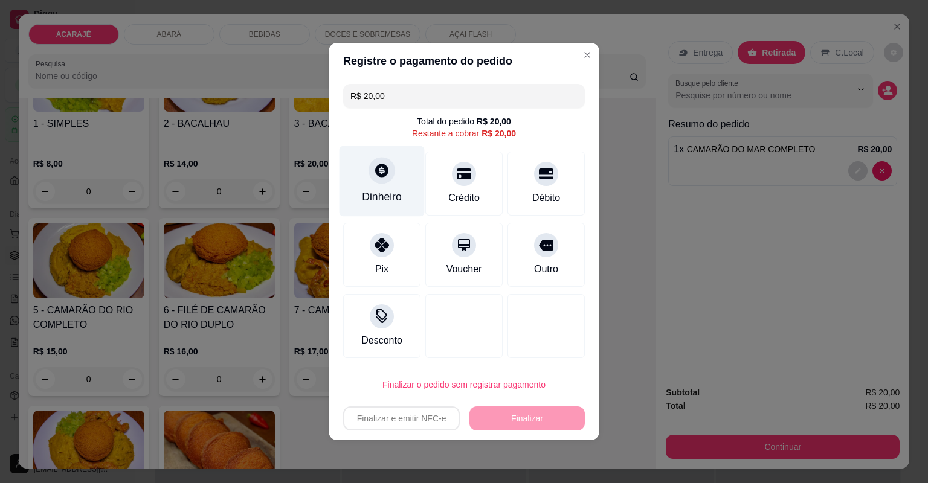
click at [370, 195] on div "Dinheiro" at bounding box center [382, 197] width 40 height 16
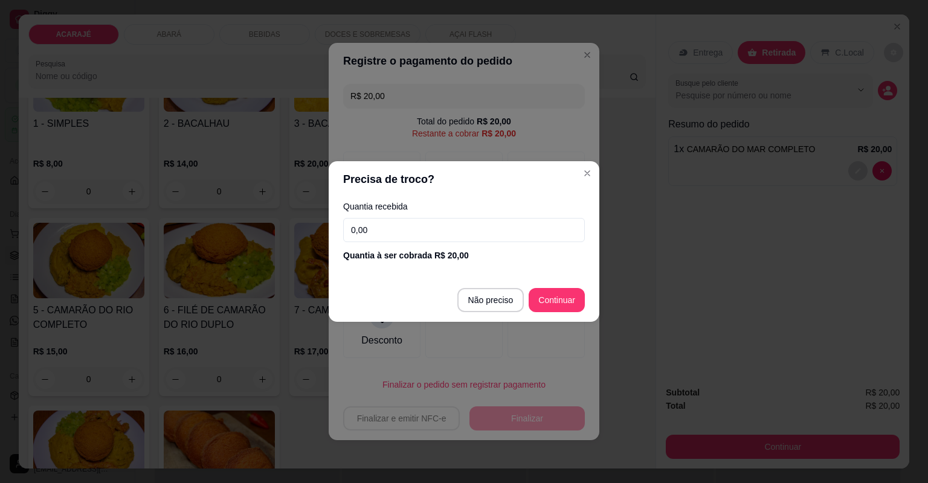
click at [407, 224] on input "0,00" at bounding box center [464, 230] width 242 height 24
type input "R$ 0,00"
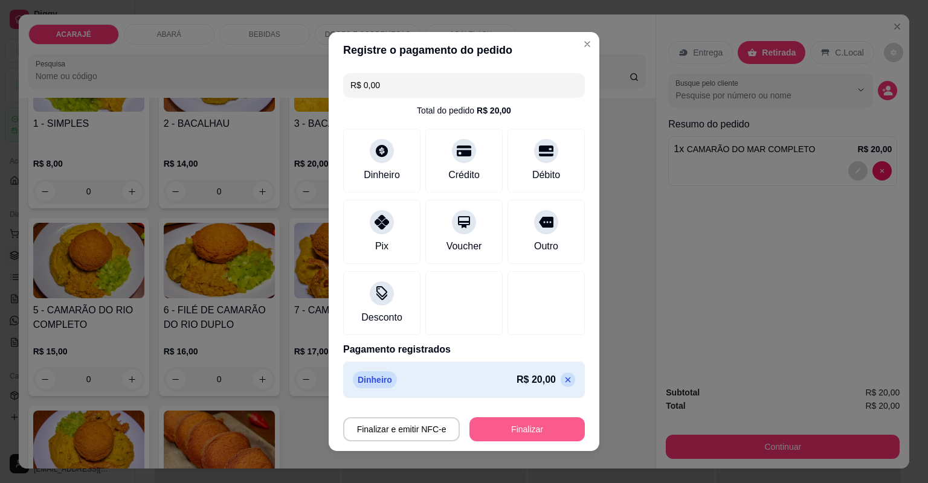
click at [525, 433] on button "Finalizar" at bounding box center [527, 430] width 115 height 24
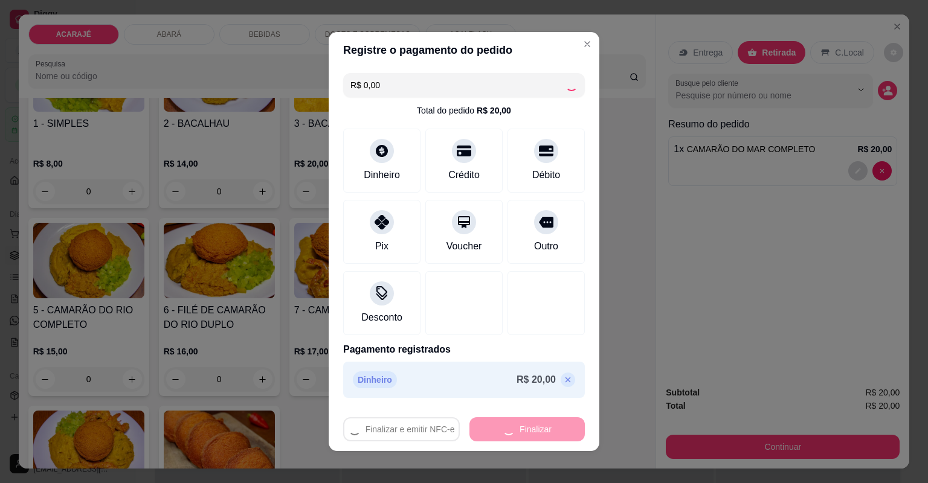
type input "0"
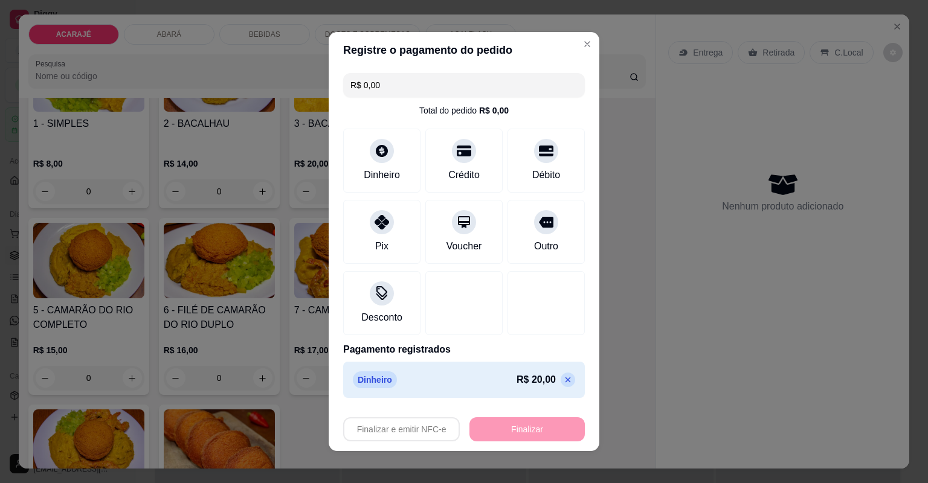
type input "-R$ 20,00"
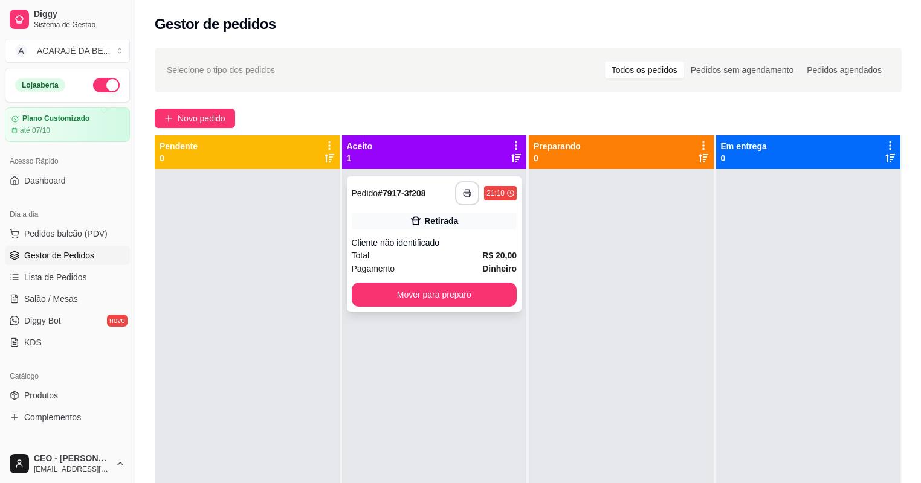
click at [465, 188] on button "button" at bounding box center [467, 193] width 24 height 24
click at [460, 287] on button "Mover para preparo" at bounding box center [434, 295] width 160 height 24
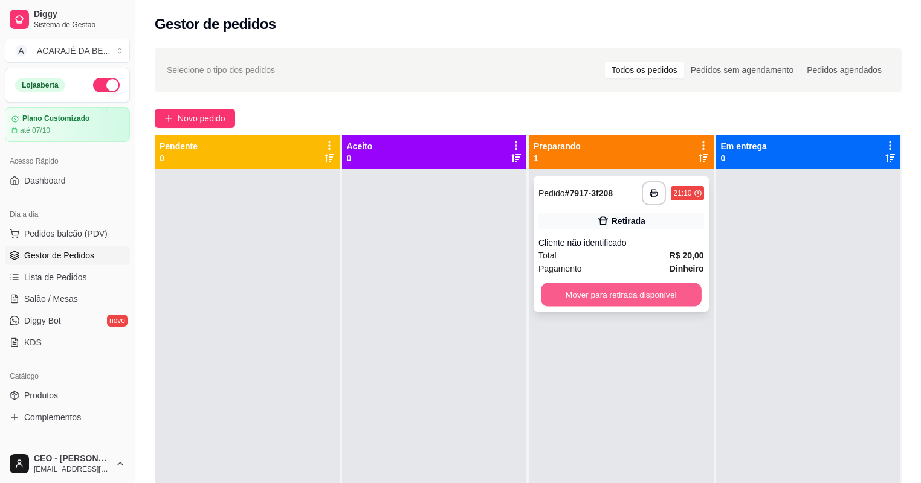
click at [583, 303] on button "Mover para retirada disponível" at bounding box center [621, 295] width 160 height 24
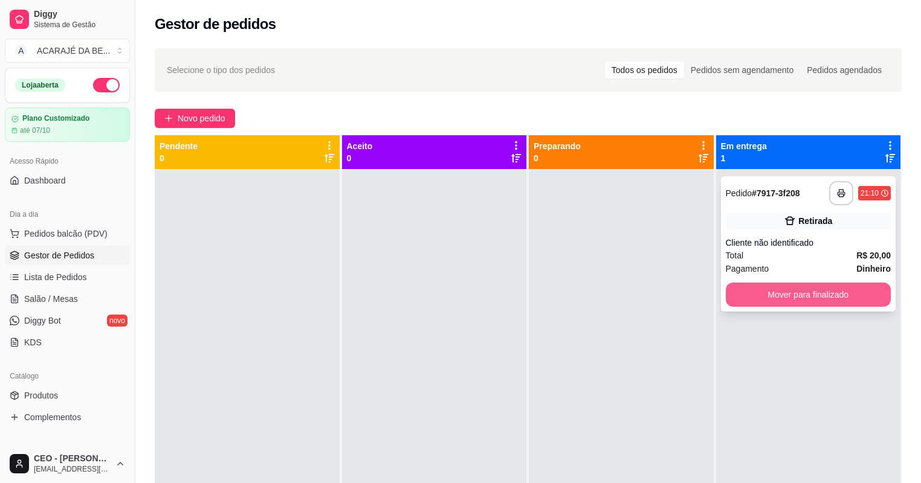
click at [827, 297] on button "Mover para finalizado" at bounding box center [809, 295] width 166 height 24
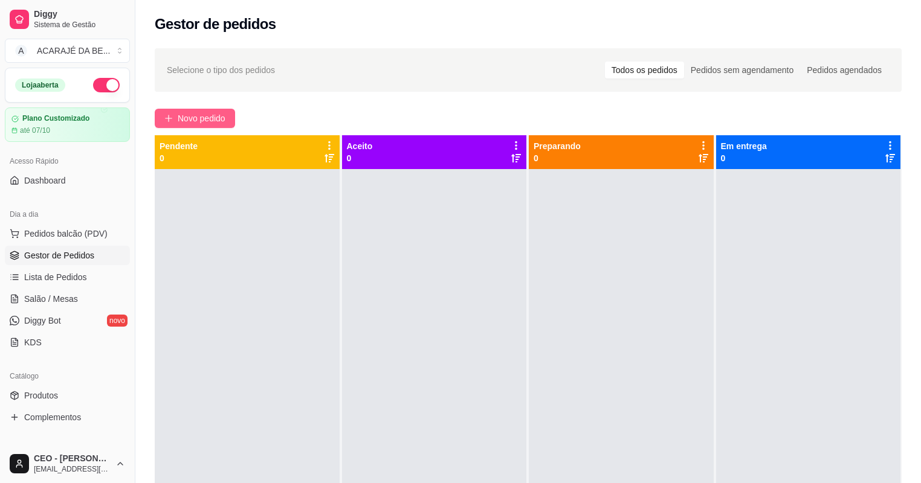
click at [215, 120] on span "Novo pedido" at bounding box center [202, 118] width 48 height 13
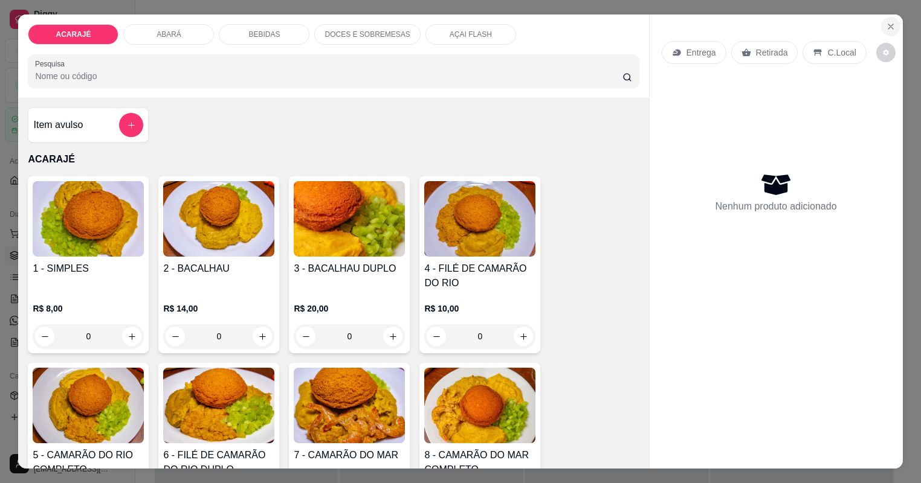
click at [894, 22] on icon "Close" at bounding box center [891, 27] width 10 height 10
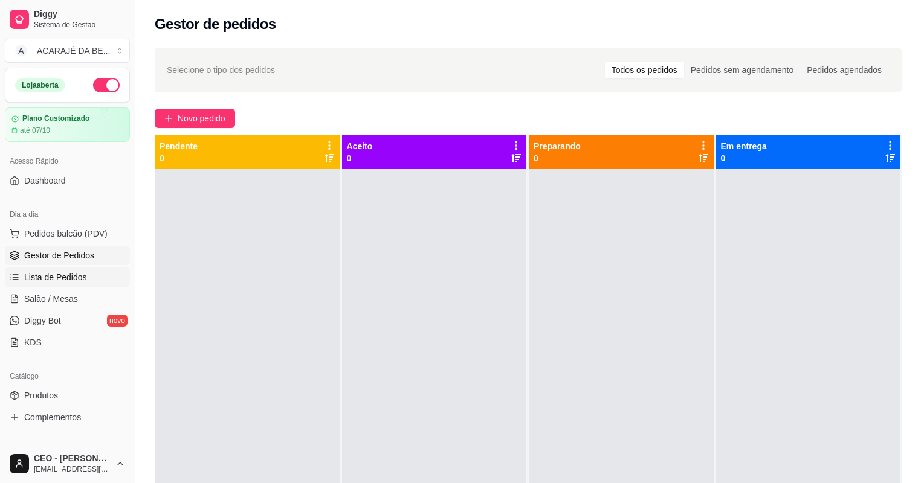
click at [81, 273] on span "Lista de Pedidos" at bounding box center [55, 277] width 63 height 12
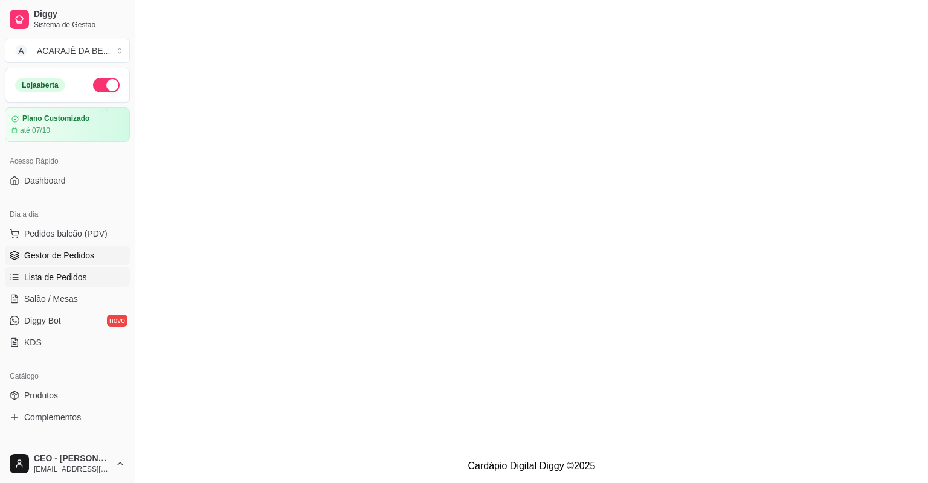
click at [91, 251] on span "Gestor de Pedidos" at bounding box center [59, 256] width 70 height 12
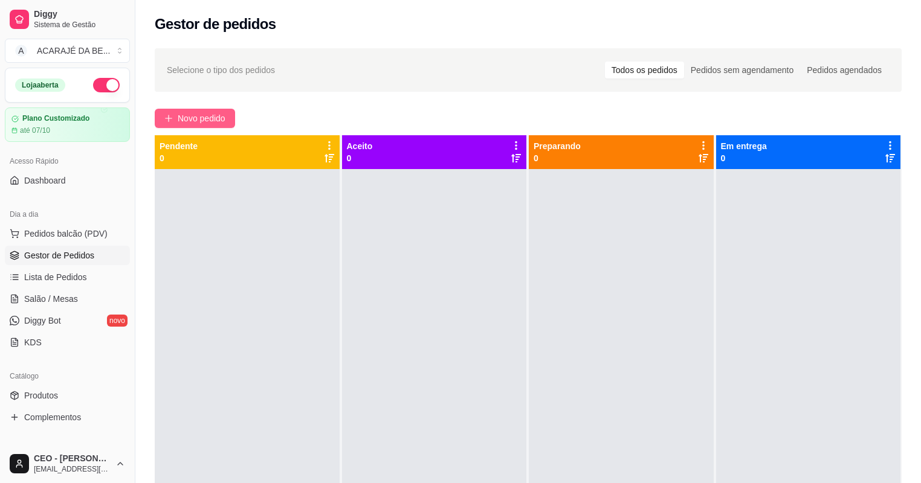
click at [219, 115] on span "Novo pedido" at bounding box center [202, 118] width 48 height 13
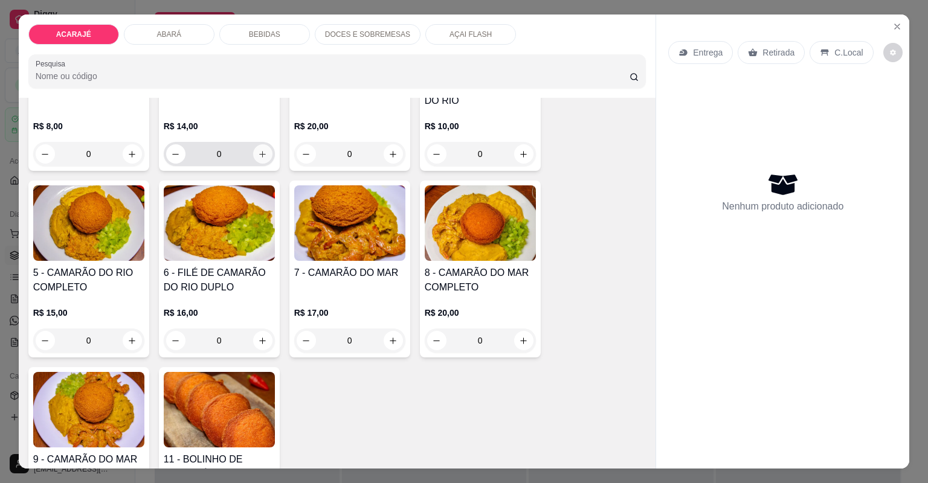
scroll to position [145, 0]
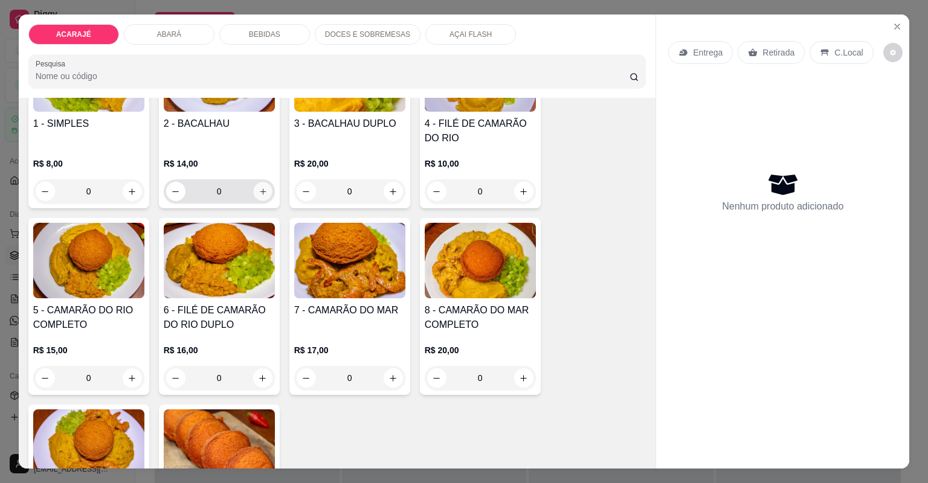
click at [263, 193] on icon "increase-product-quantity" at bounding box center [262, 191] width 9 height 9
type input "1"
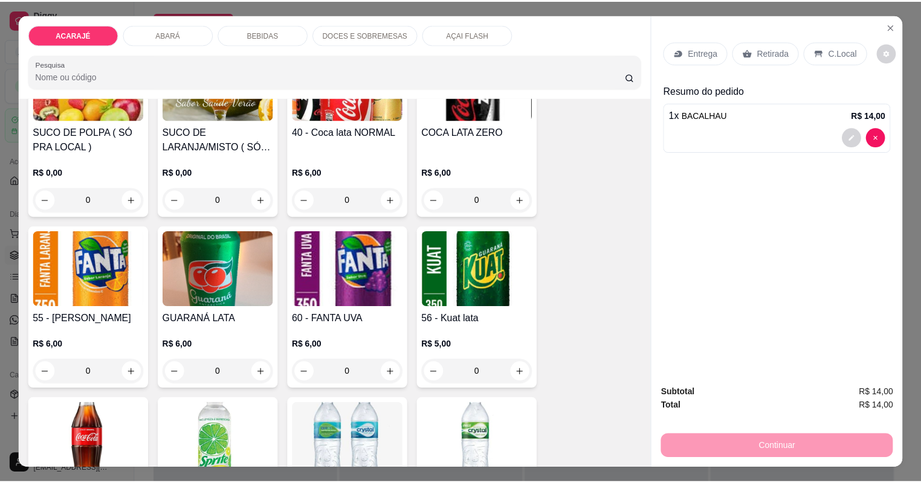
scroll to position [1402, 0]
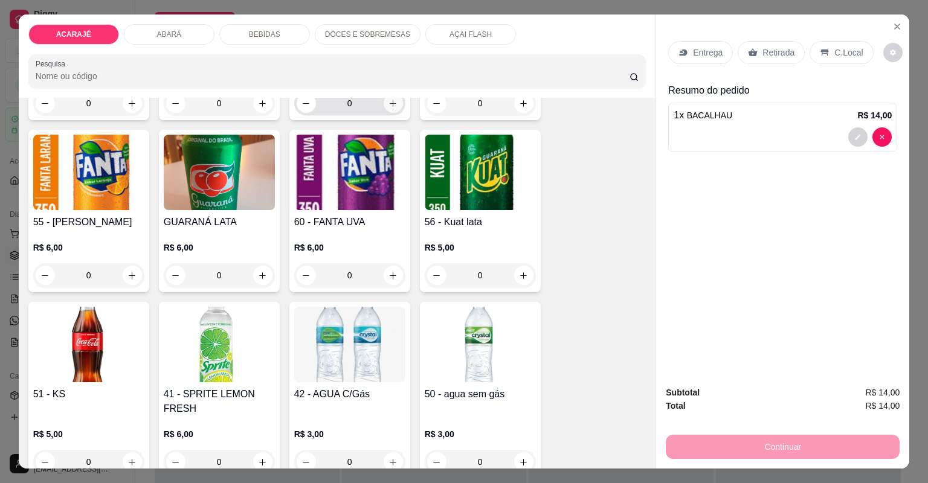
click at [390, 108] on button "increase-product-quantity" at bounding box center [393, 103] width 19 height 19
type input "1"
click at [742, 49] on div "Retirada" at bounding box center [771, 52] width 67 height 23
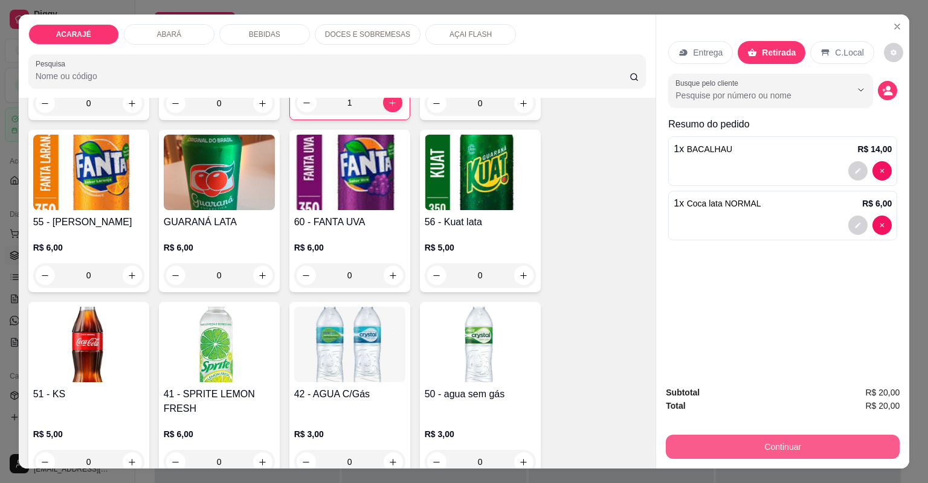
click at [767, 441] on button "Continuar" at bounding box center [783, 447] width 234 height 24
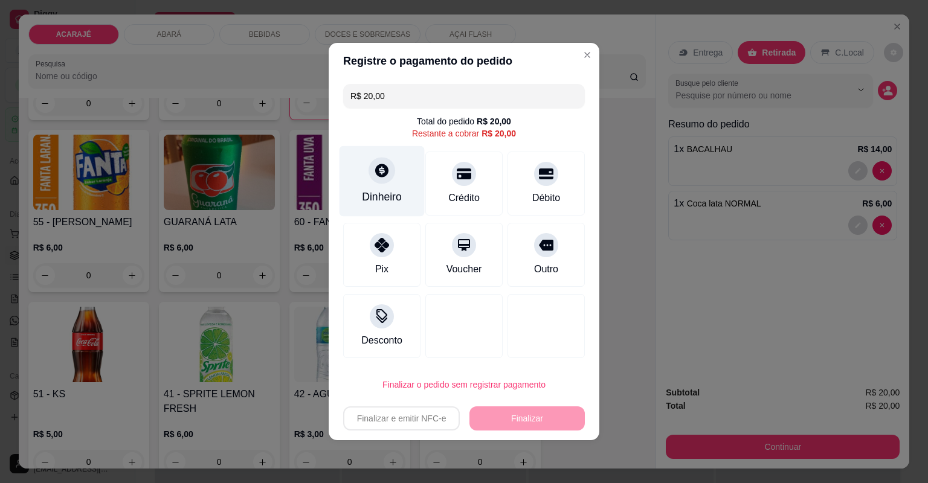
click at [382, 195] on div "Dinheiro" at bounding box center [382, 197] width 40 height 16
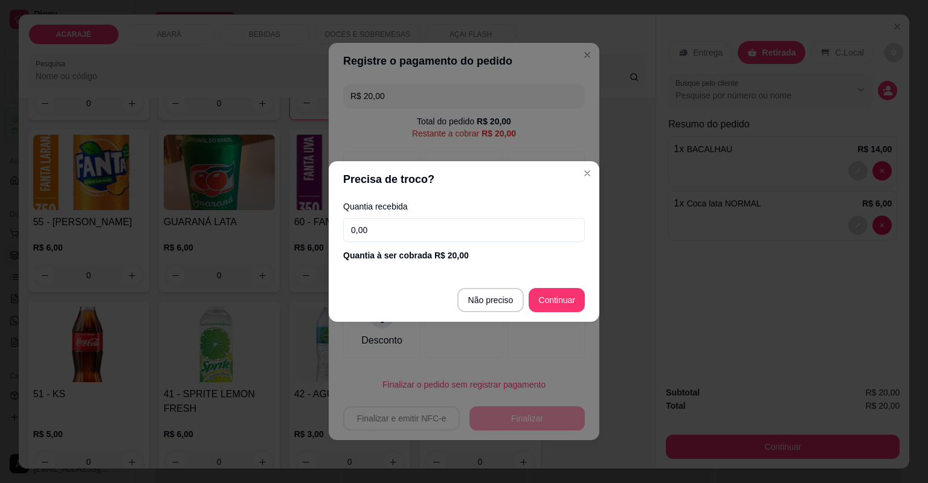
click at [407, 228] on input "0,00" at bounding box center [464, 230] width 242 height 24
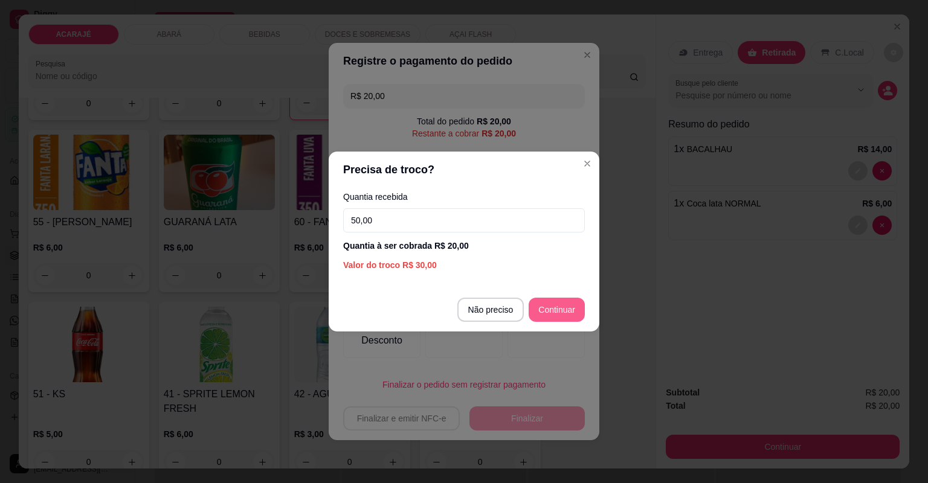
type input "50,00"
type input "R$ 0,00"
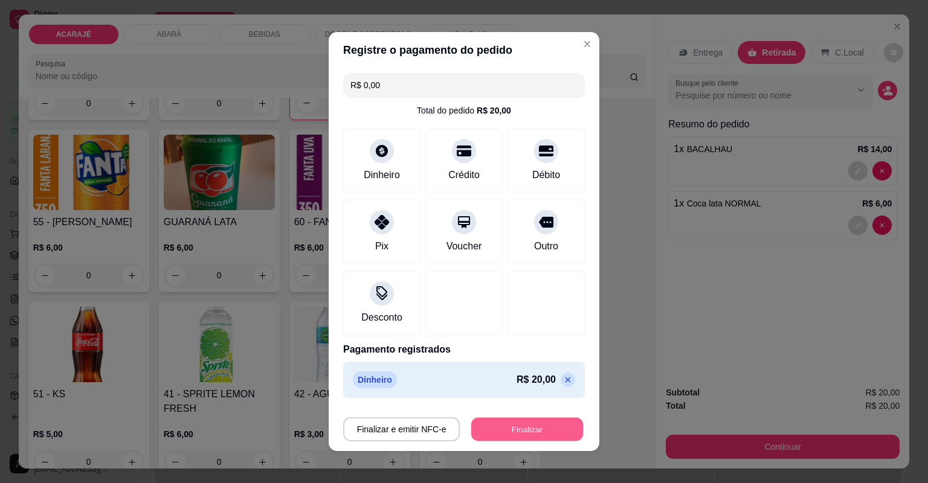
click at [513, 436] on button "Finalizar" at bounding box center [527, 430] width 112 height 24
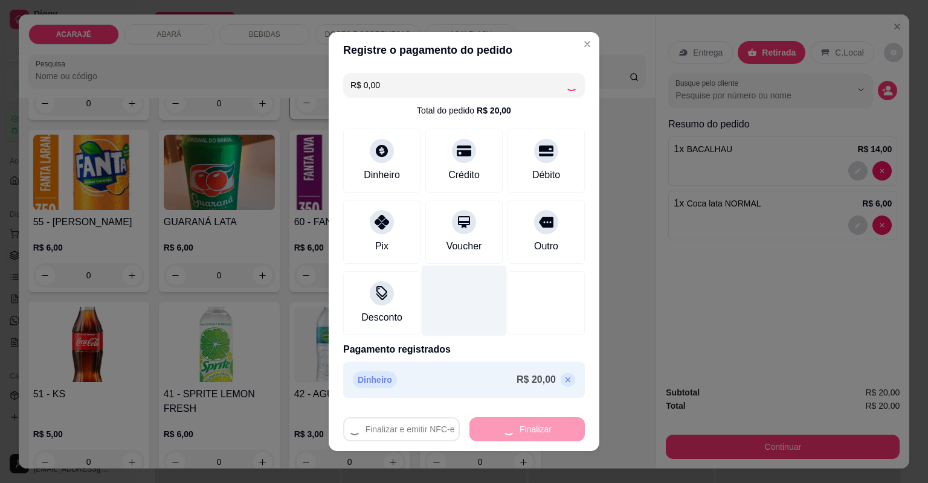
type input "0"
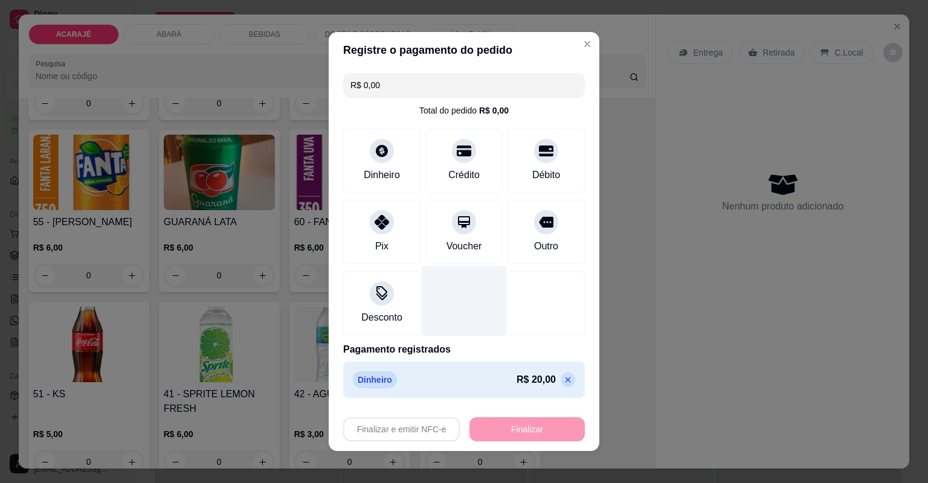
type input "-R$ 20,00"
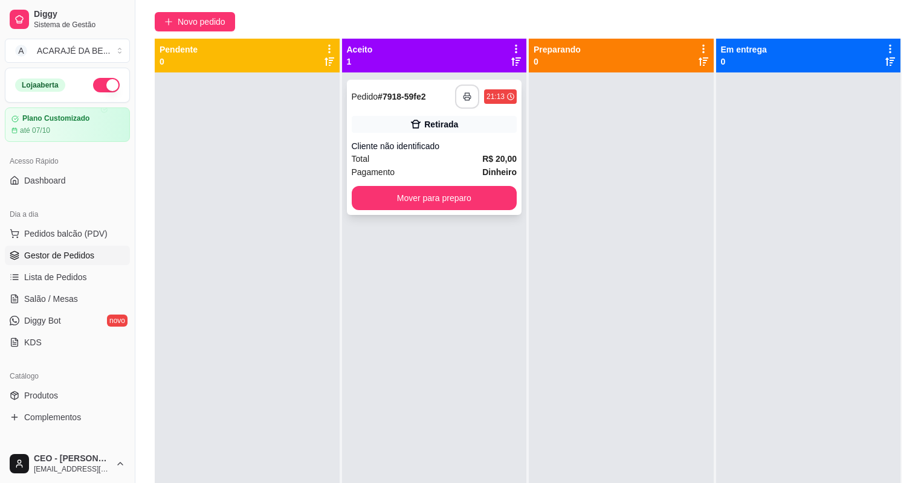
click at [466, 94] on icon "button" at bounding box center [467, 96] width 8 height 8
click at [377, 196] on button "Mover para preparo" at bounding box center [435, 198] width 166 height 24
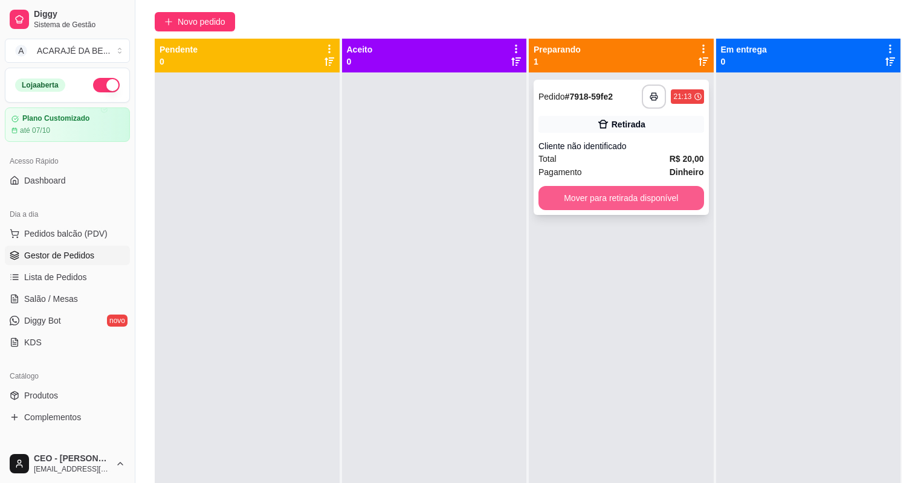
click at [673, 197] on button "Mover para retirada disponível" at bounding box center [621, 198] width 166 height 24
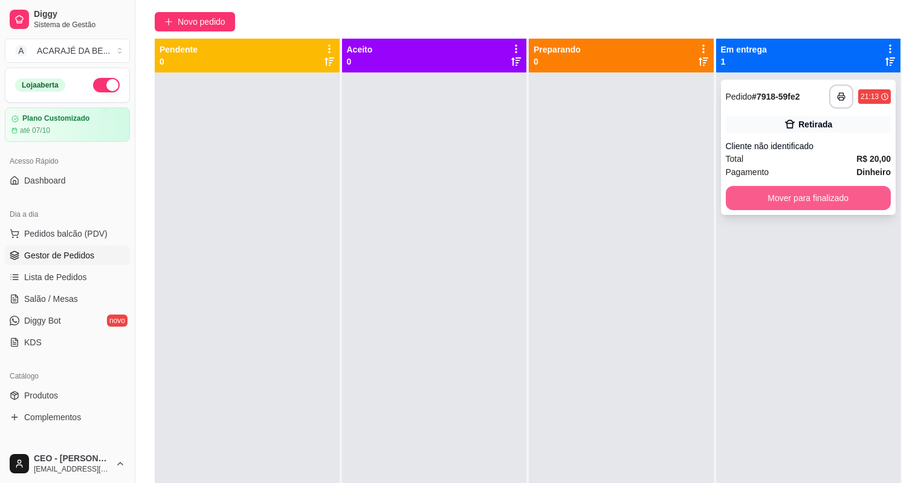
click at [766, 198] on button "Mover para finalizado" at bounding box center [809, 198] width 166 height 24
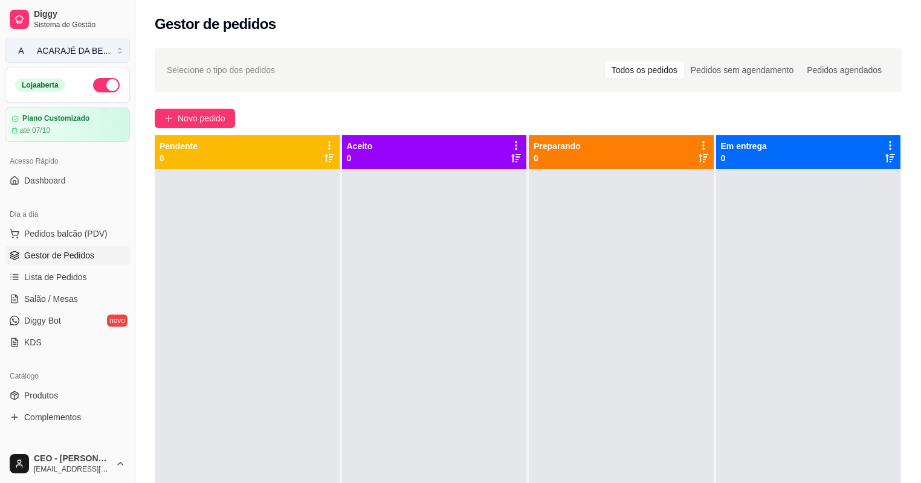
click at [118, 51] on button "A ACARAJÉ DA BE ..." at bounding box center [67, 51] width 125 height 24
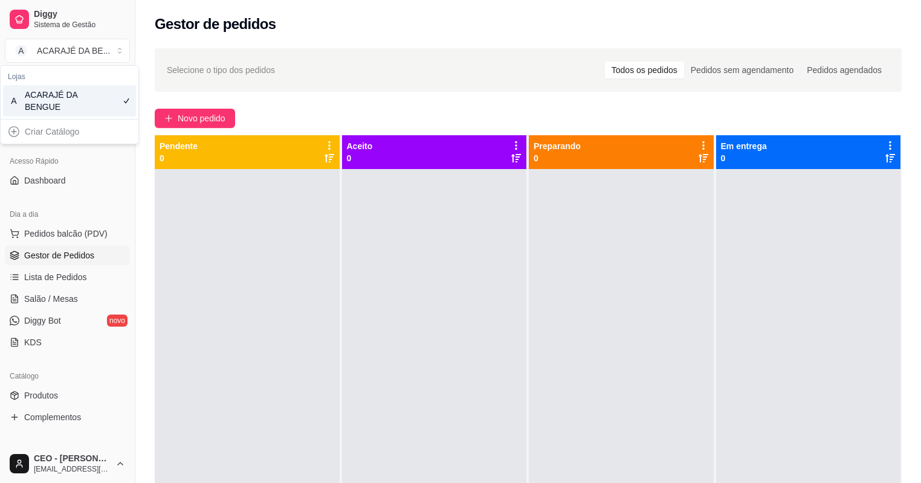
click at [202, 36] on div "Gestor de pedidos" at bounding box center [528, 20] width 786 height 41
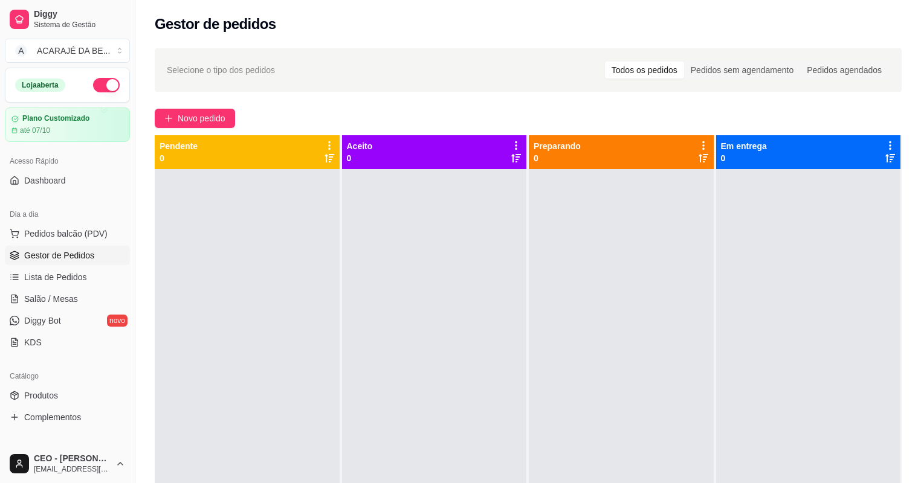
click at [325, 109] on div "Novo pedido" at bounding box center [528, 118] width 747 height 19
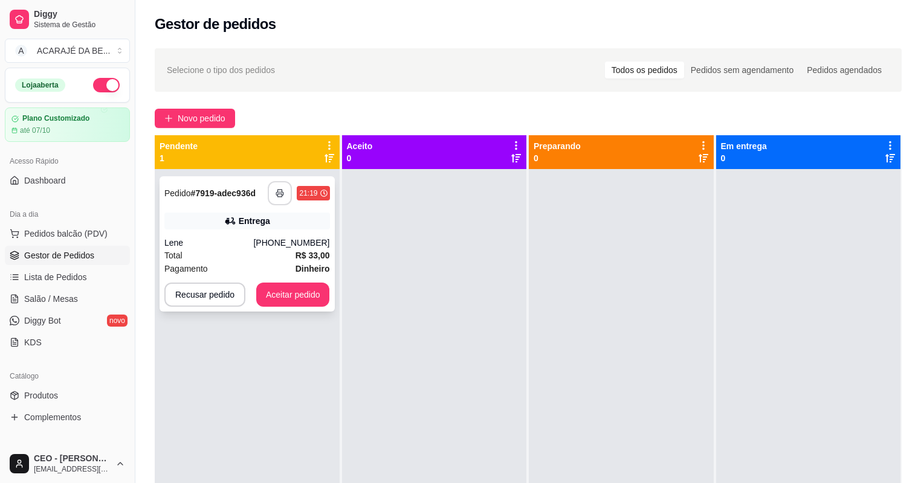
click at [286, 189] on button "button" at bounding box center [280, 193] width 24 height 24
click at [315, 289] on button "Aceitar pedido" at bounding box center [293, 295] width 74 height 24
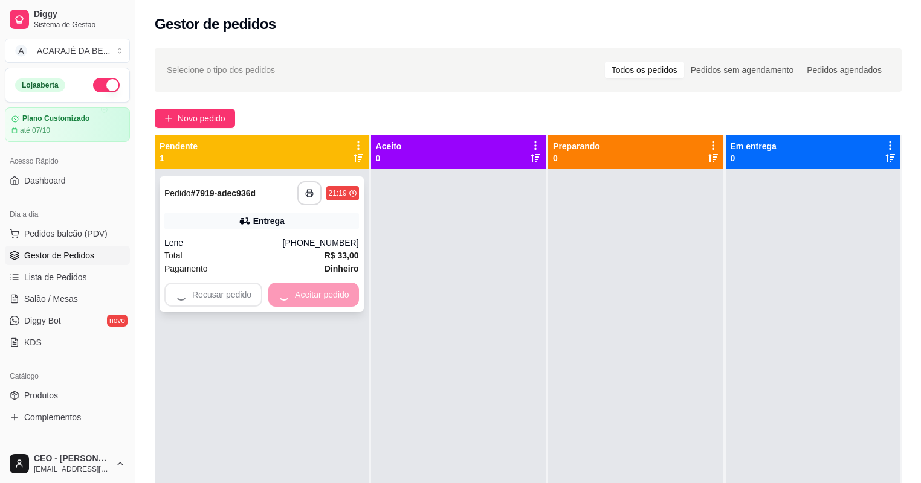
click at [315, 289] on div "Recusar pedido Aceitar pedido" at bounding box center [261, 295] width 195 height 24
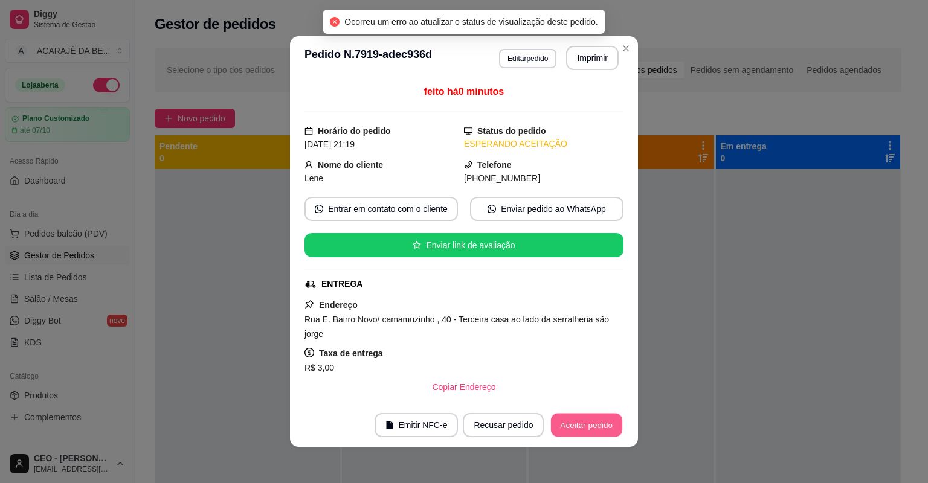
click at [586, 424] on button "Aceitar pedido" at bounding box center [586, 426] width 71 height 24
click at [585, 424] on button "Mover para preparo" at bounding box center [576, 426] width 91 height 24
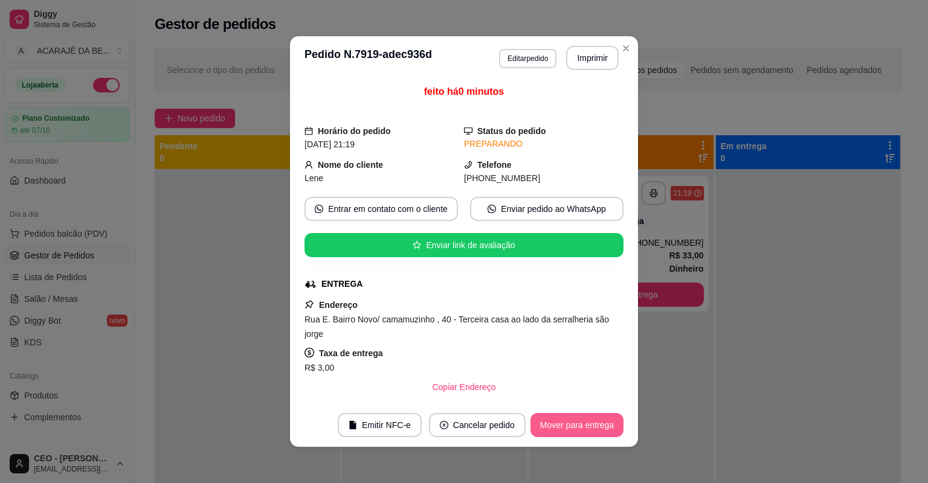
click at [583, 425] on button "Mover para entrega" at bounding box center [577, 425] width 93 height 24
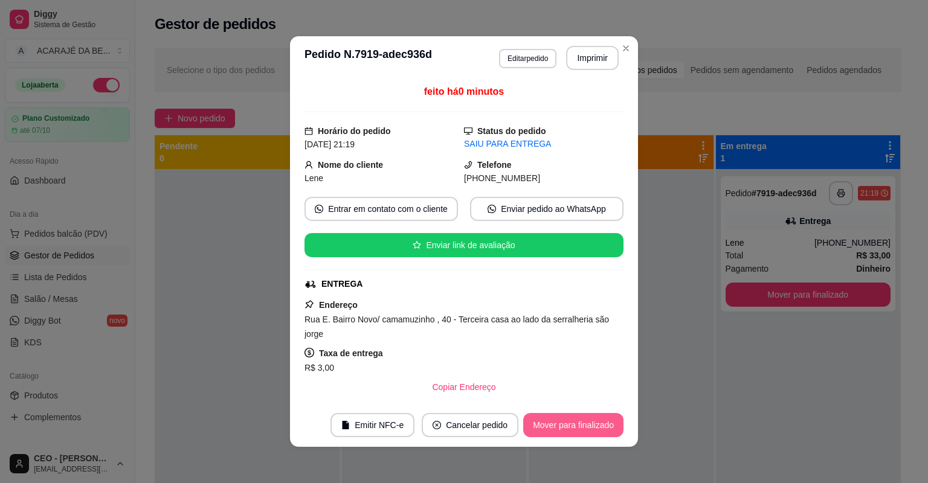
click at [583, 426] on button "Mover para finalizado" at bounding box center [573, 425] width 100 height 24
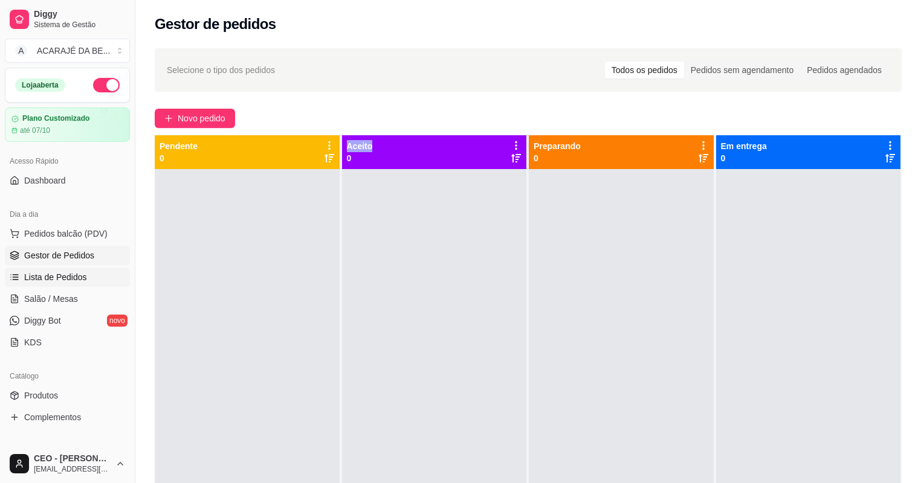
click at [72, 278] on span "Lista de Pedidos" at bounding box center [55, 277] width 63 height 12
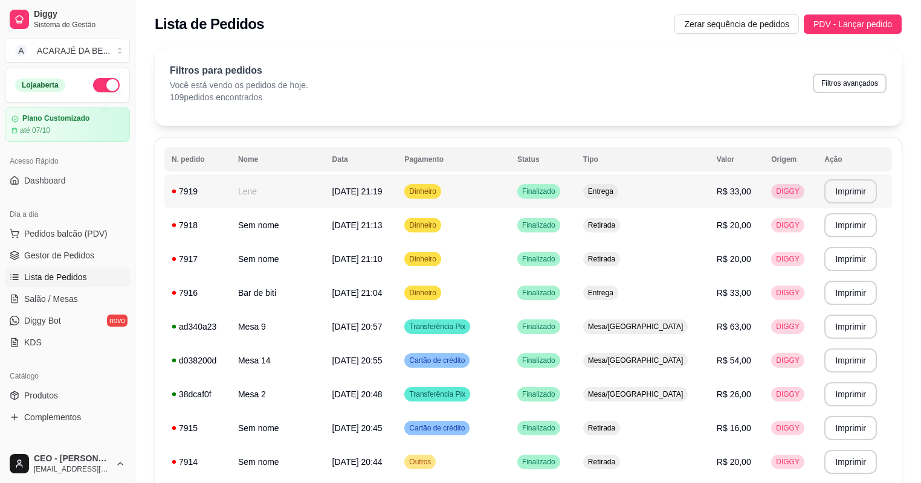
click at [728, 193] on span "R$ 33,00" at bounding box center [734, 192] width 34 height 10
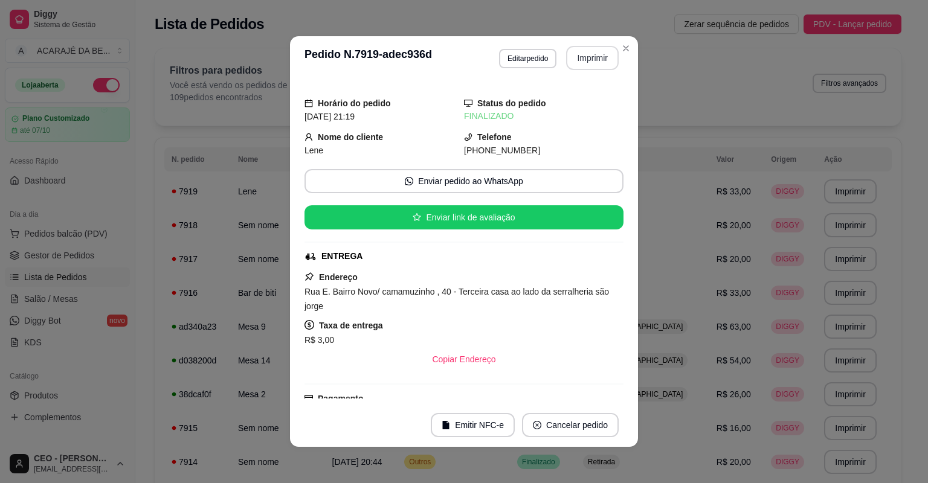
click at [571, 60] on button "Imprimir" at bounding box center [592, 58] width 53 height 24
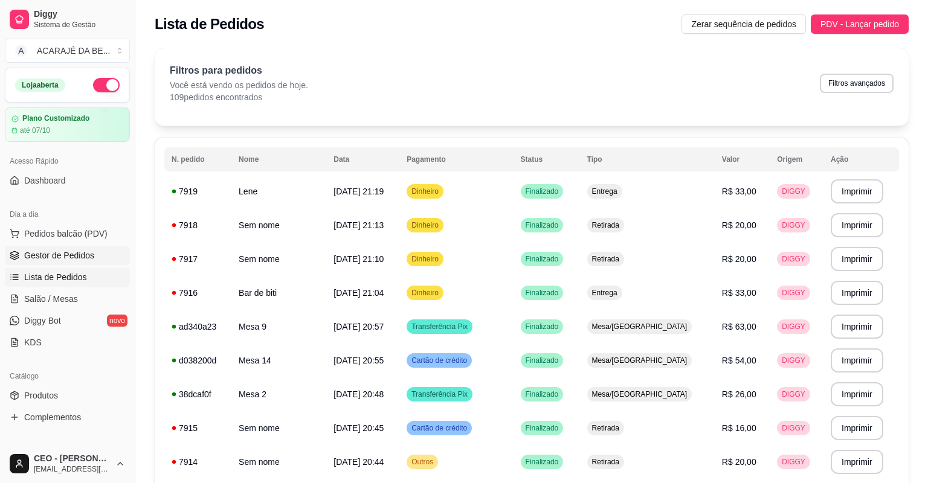
drag, startPoint x: 48, startPoint y: 254, endPoint x: 40, endPoint y: 256, distance: 7.6
click at [47, 254] on span "Gestor de Pedidos" at bounding box center [59, 256] width 70 height 12
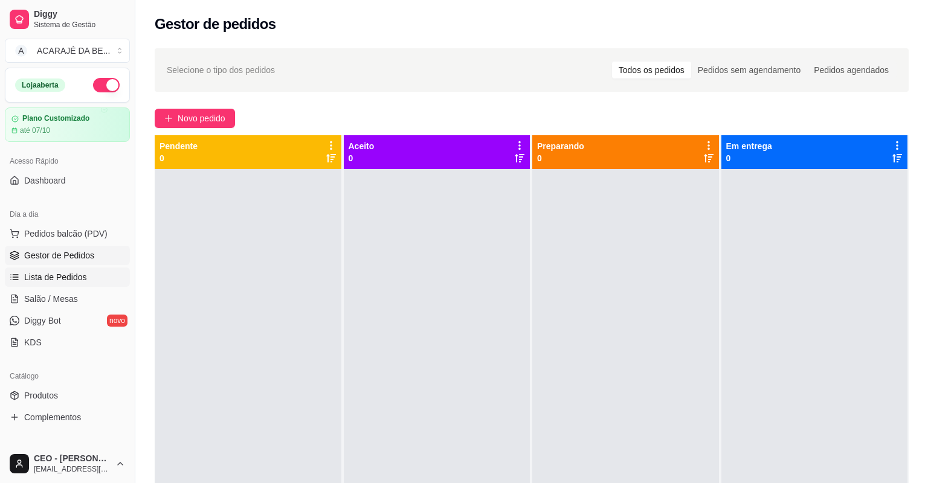
click at [58, 269] on link "Lista de Pedidos" at bounding box center [67, 277] width 125 height 19
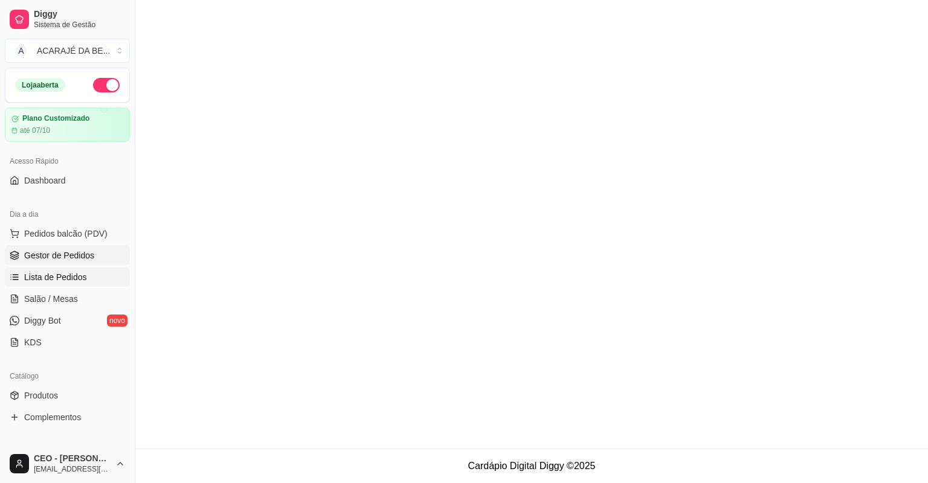
click at [69, 254] on span "Gestor de Pedidos" at bounding box center [59, 256] width 70 height 12
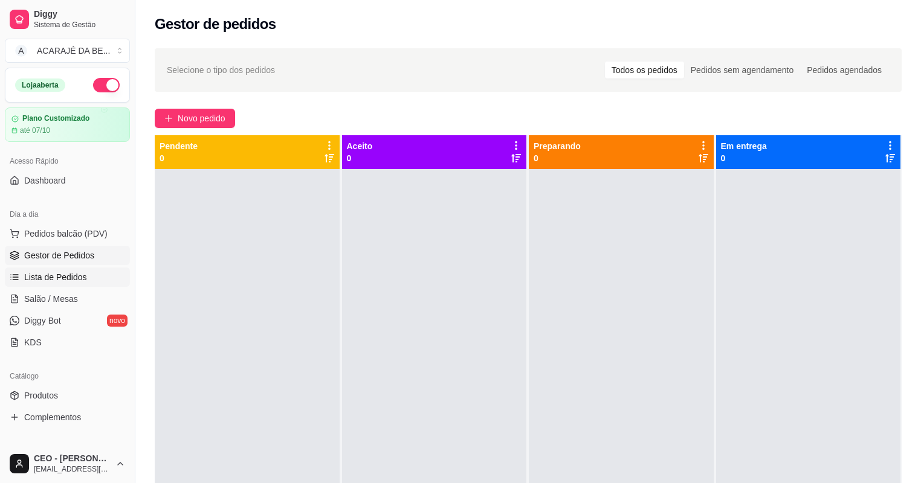
click at [86, 271] on link "Lista de Pedidos" at bounding box center [67, 277] width 125 height 19
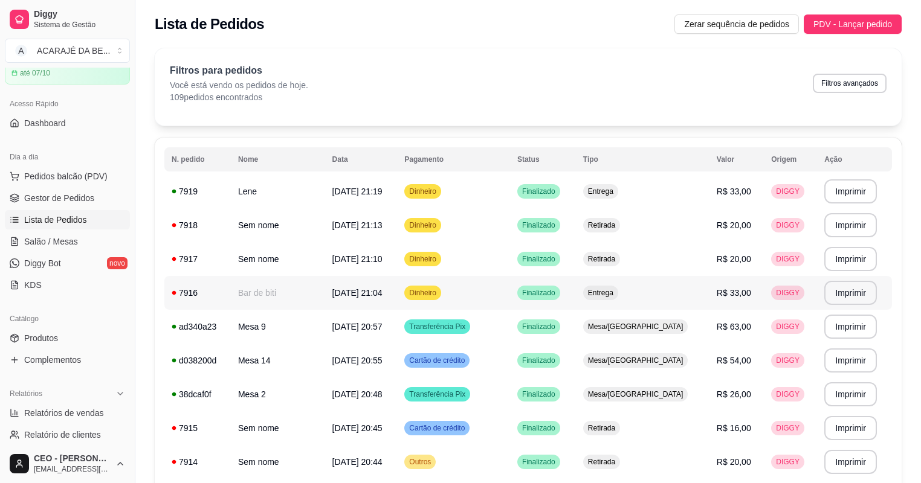
scroll to position [386, 0]
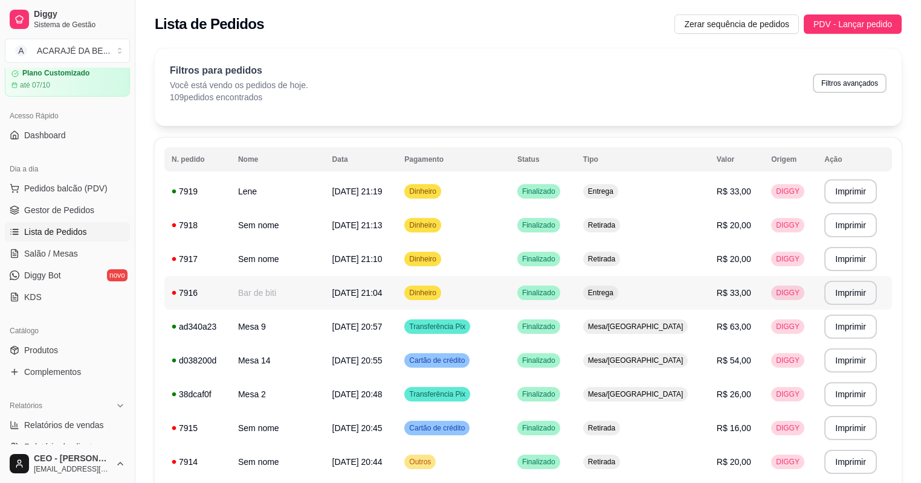
type button "on"
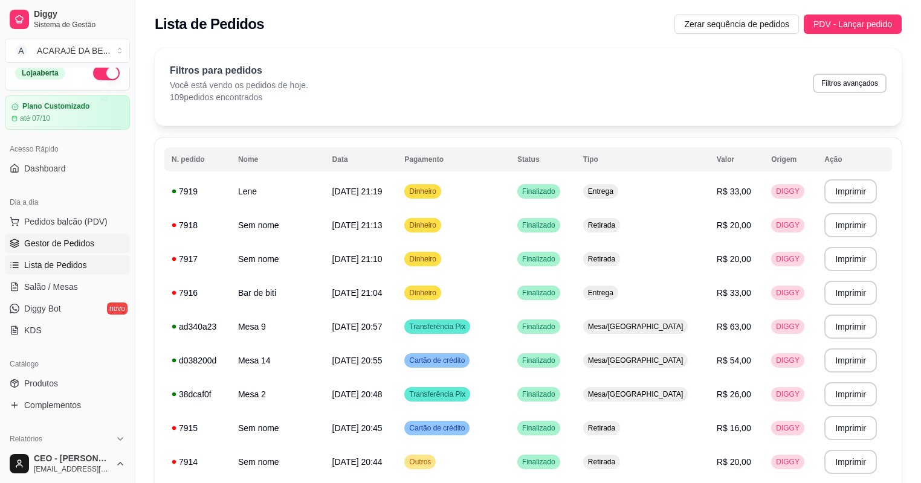
click at [87, 239] on span "Gestor de Pedidos" at bounding box center [59, 243] width 70 height 12
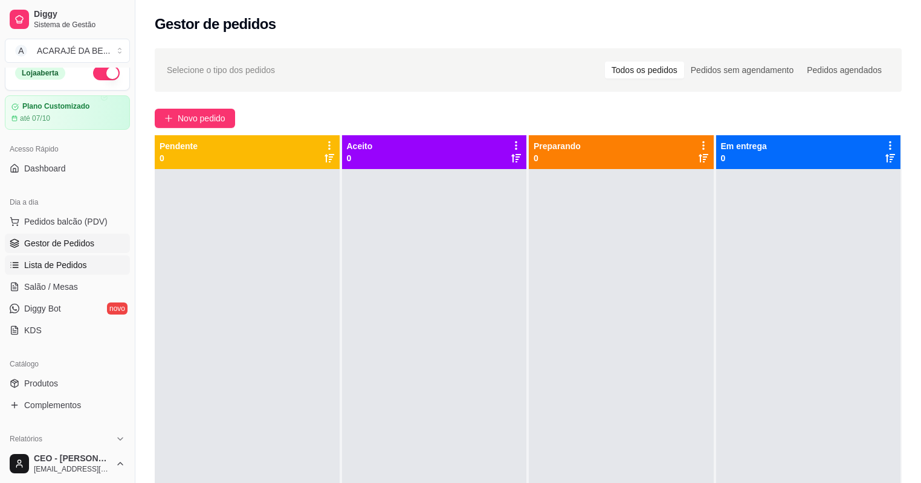
click at [73, 259] on span "Lista de Pedidos" at bounding box center [55, 265] width 63 height 12
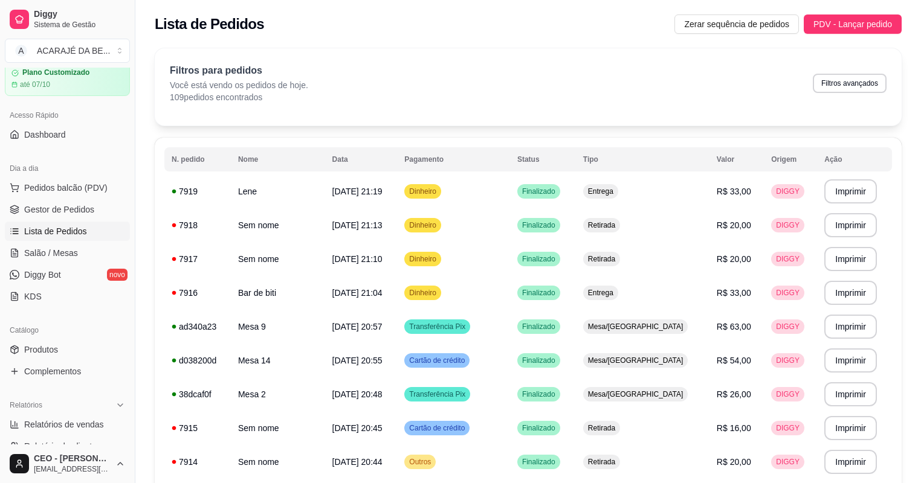
scroll to position [3, 0]
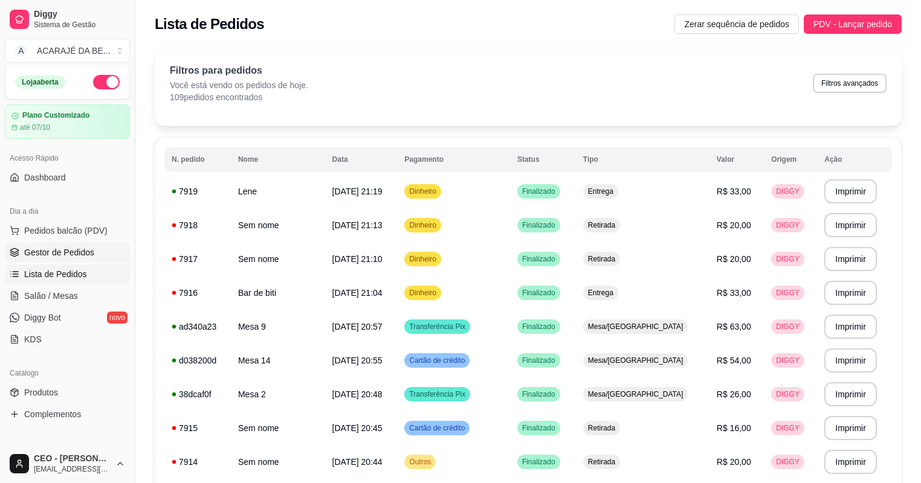
click at [30, 253] on span "Gestor de Pedidos" at bounding box center [59, 253] width 70 height 12
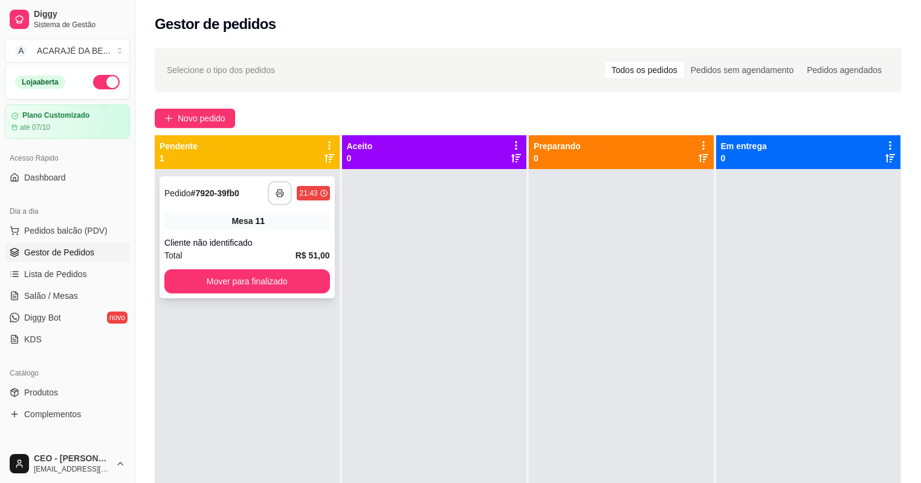
click at [290, 191] on button "button" at bounding box center [280, 193] width 24 height 24
click at [317, 283] on button "Mover para finalizado" at bounding box center [247, 282] width 166 height 24
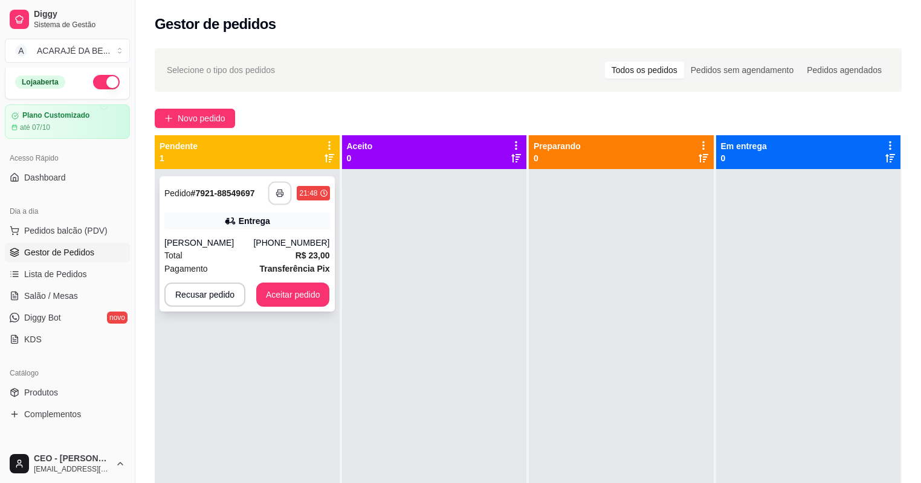
click at [276, 196] on icon "button" at bounding box center [280, 193] width 8 height 8
click at [297, 292] on button "Aceitar pedido" at bounding box center [292, 295] width 71 height 24
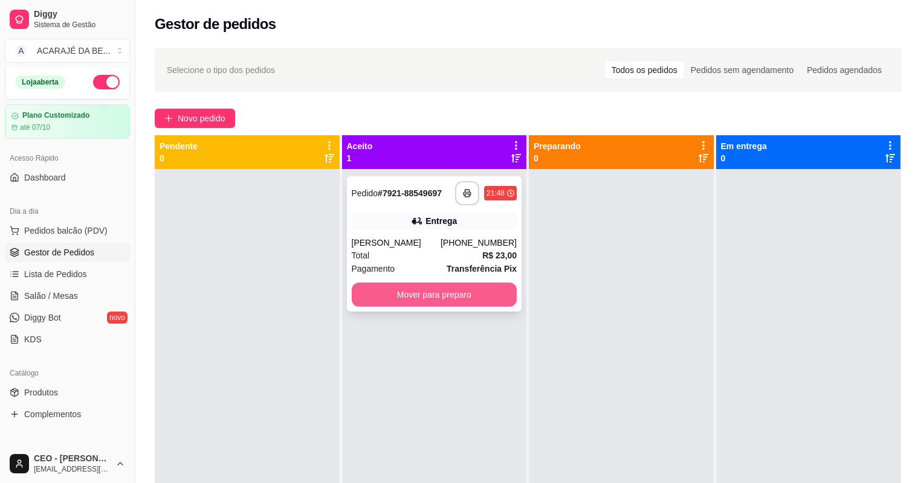
click at [405, 297] on button "Mover para preparo" at bounding box center [435, 295] width 166 height 24
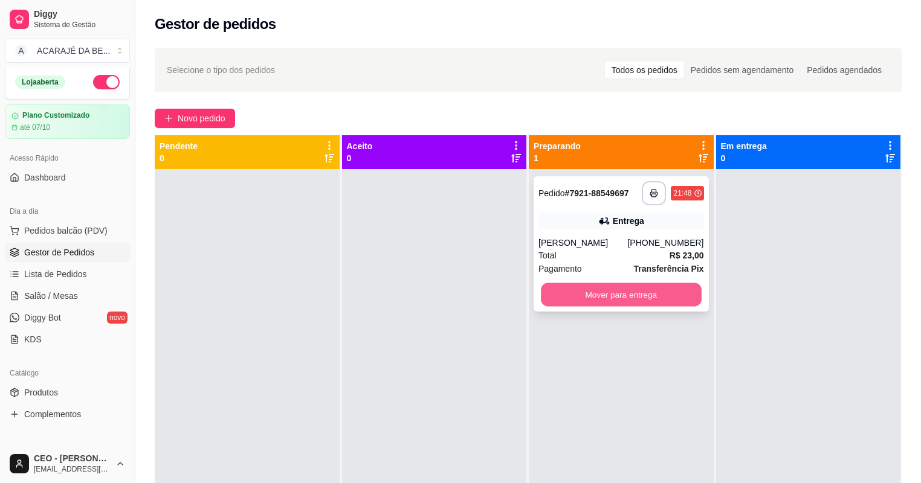
click at [656, 297] on button "Mover para entrega" at bounding box center [621, 295] width 160 height 24
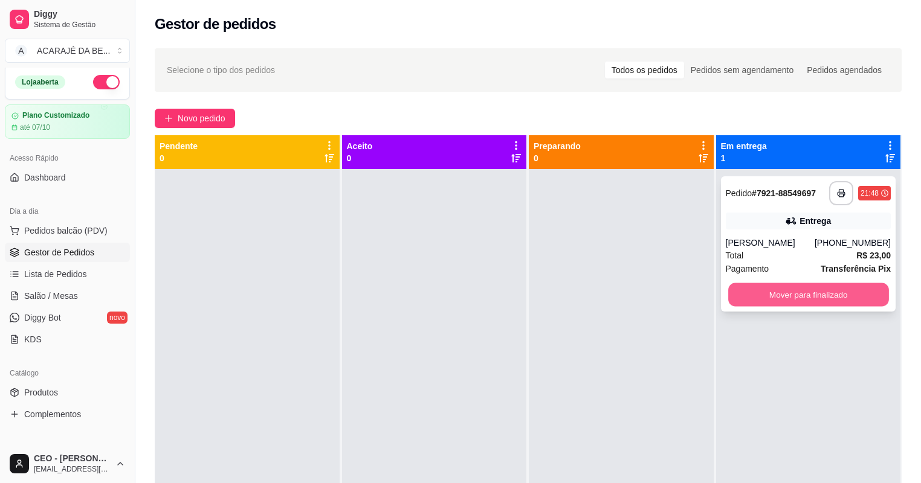
click at [848, 302] on button "Mover para finalizado" at bounding box center [808, 295] width 160 height 24
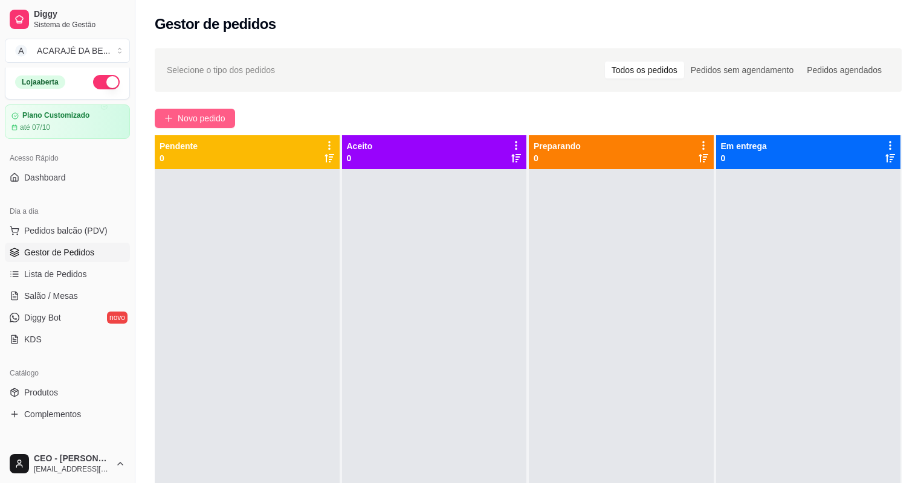
click at [228, 124] on button "Novo pedido" at bounding box center [195, 118] width 80 height 19
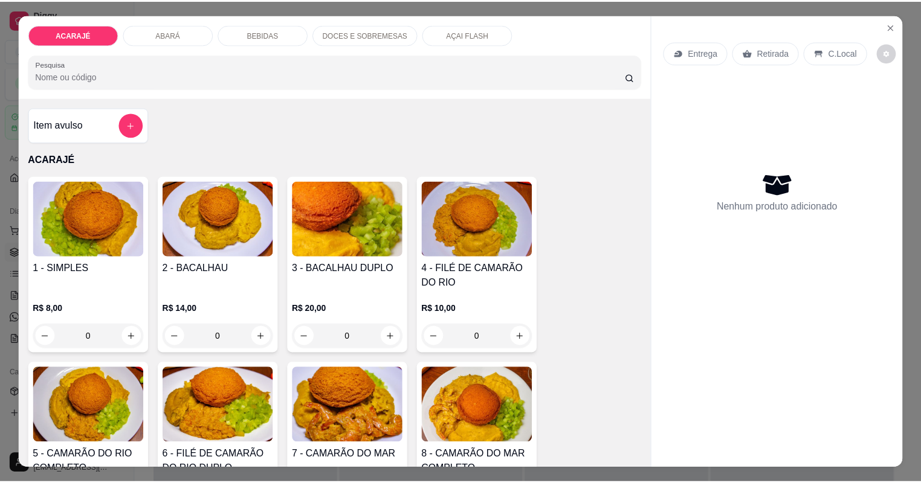
scroll to position [242, 0]
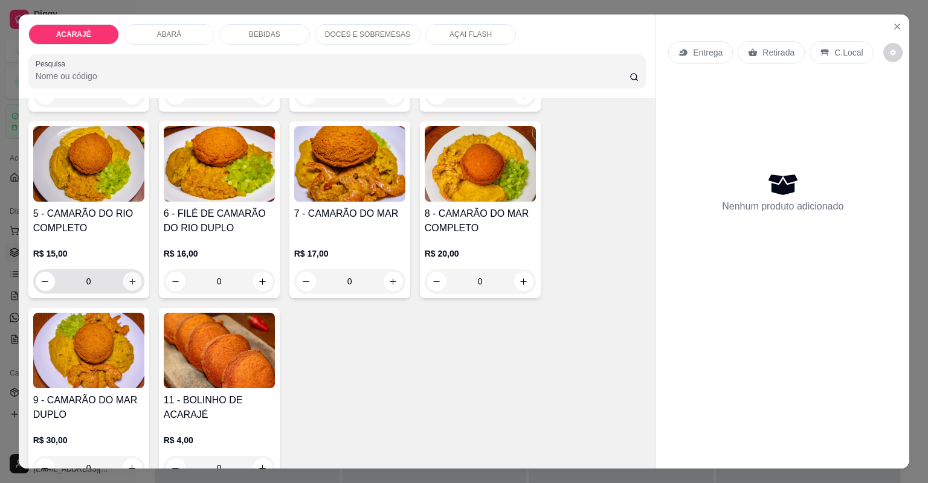
click at [129, 281] on icon "increase-product-quantity" at bounding box center [132, 282] width 6 height 6
type input "1"
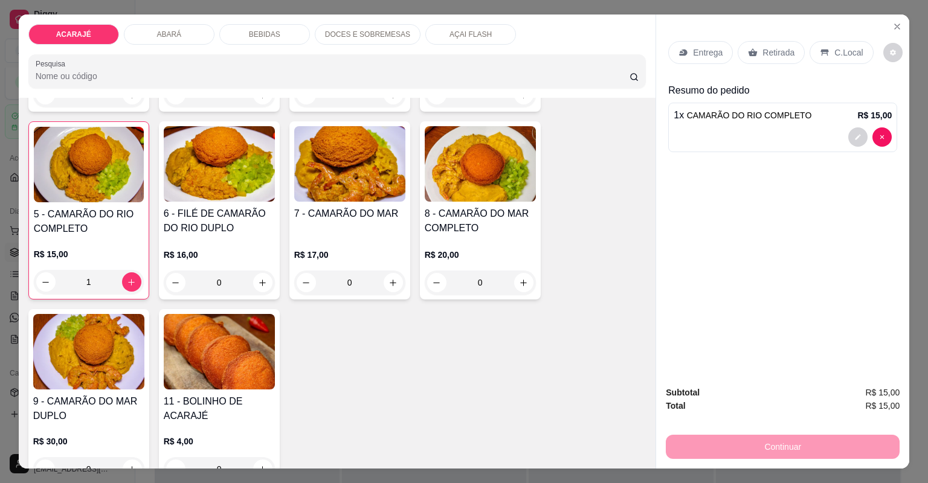
click at [763, 52] on p "Retirada" at bounding box center [779, 53] width 32 height 12
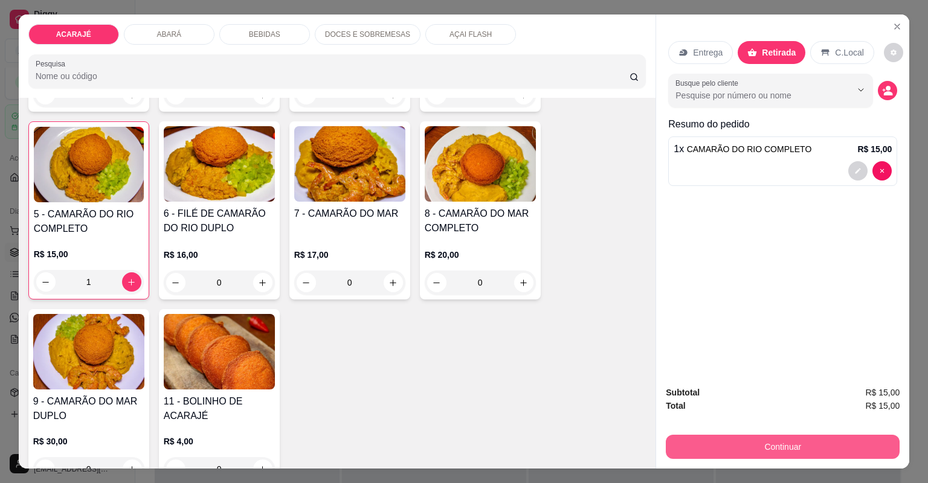
click at [757, 441] on button "Continuar" at bounding box center [783, 447] width 234 height 24
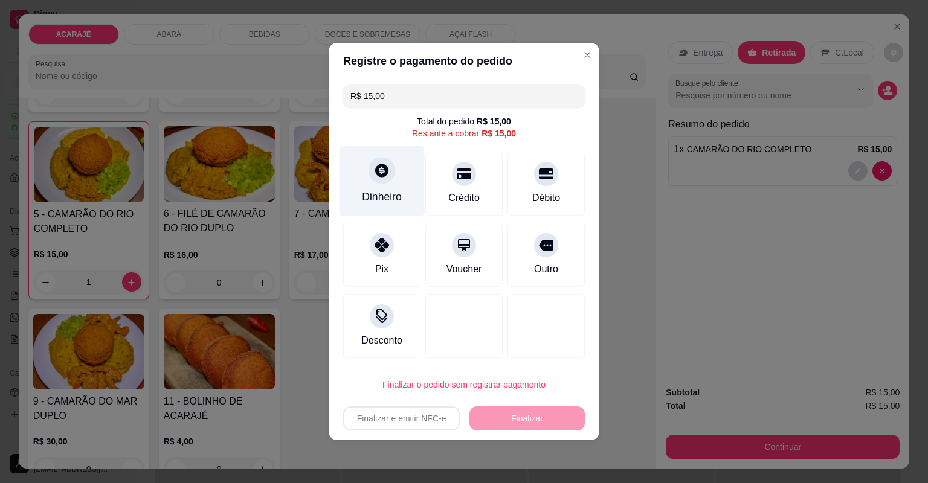
click at [403, 179] on div "Dinheiro" at bounding box center [382, 181] width 85 height 71
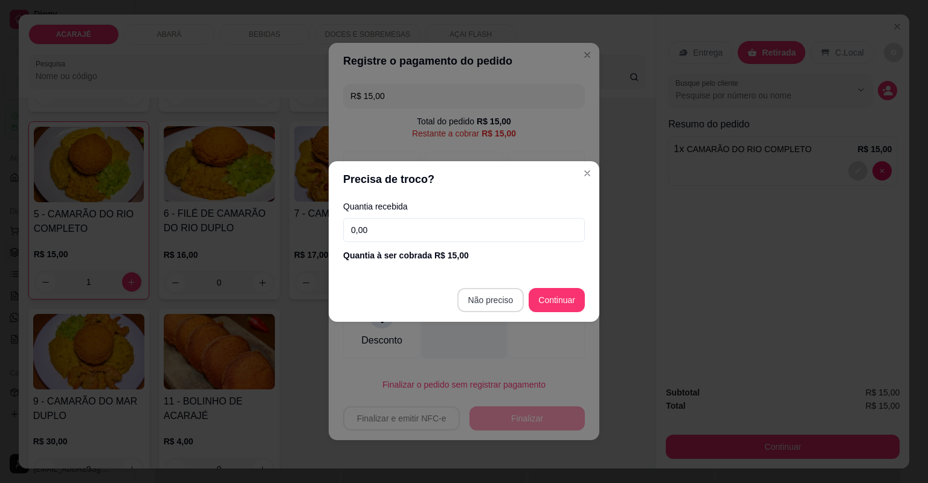
type input "R$ 0,00"
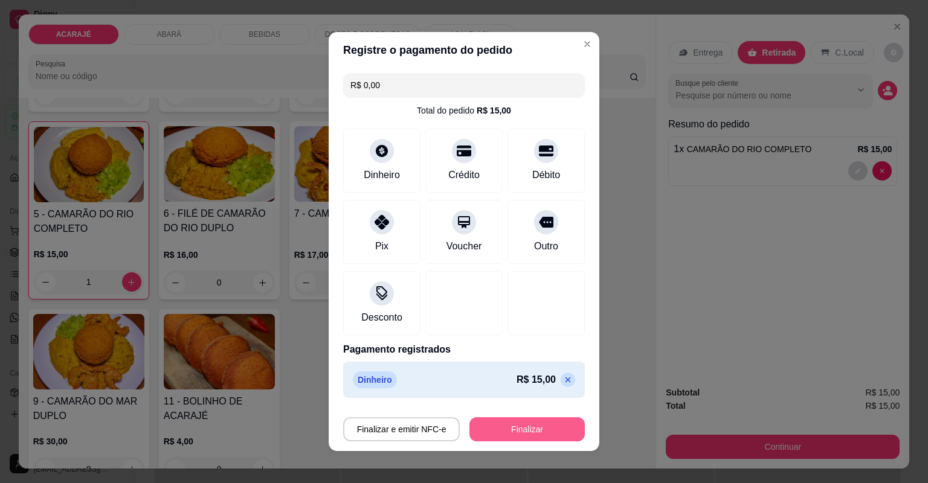
click at [534, 433] on button "Finalizar" at bounding box center [527, 430] width 115 height 24
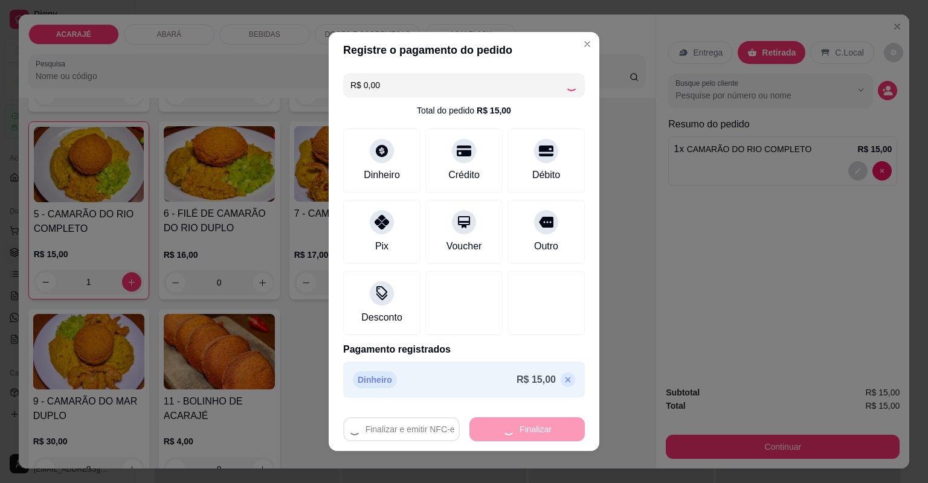
type input "0"
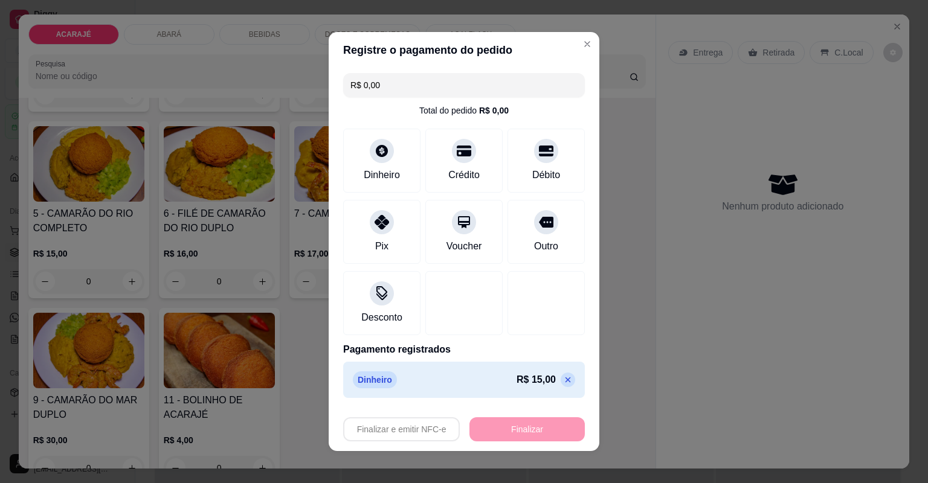
type input "-R$ 15,00"
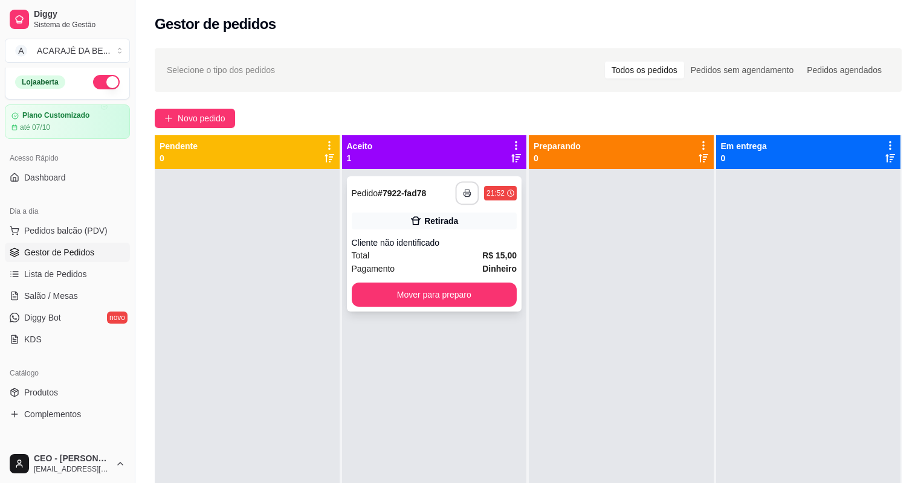
click at [459, 184] on button "button" at bounding box center [468, 194] width 24 height 24
click at [461, 302] on button "Mover para preparo" at bounding box center [434, 295] width 160 height 24
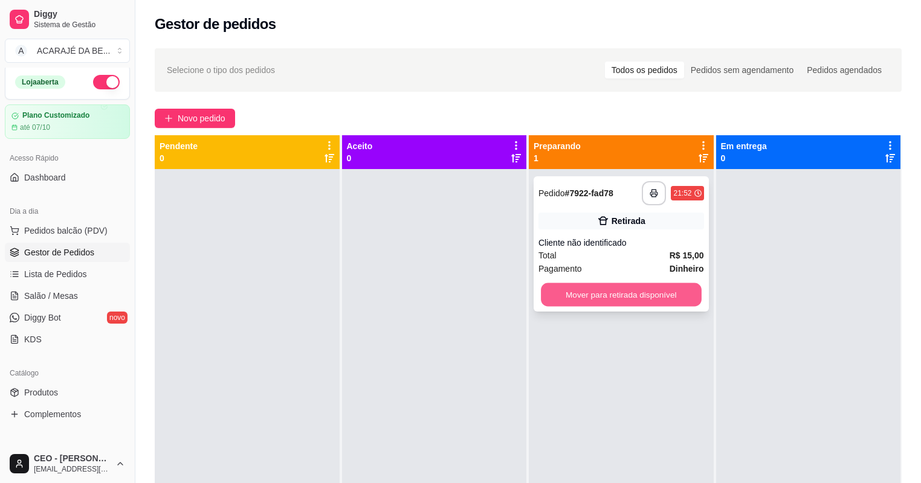
click at [618, 300] on button "Mover para retirada disponível" at bounding box center [621, 295] width 160 height 24
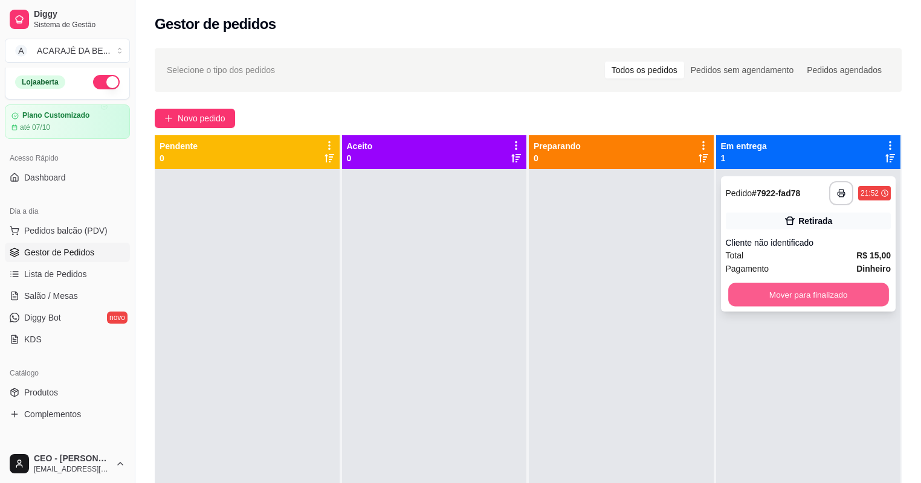
click at [764, 295] on button "Mover para finalizado" at bounding box center [808, 295] width 160 height 24
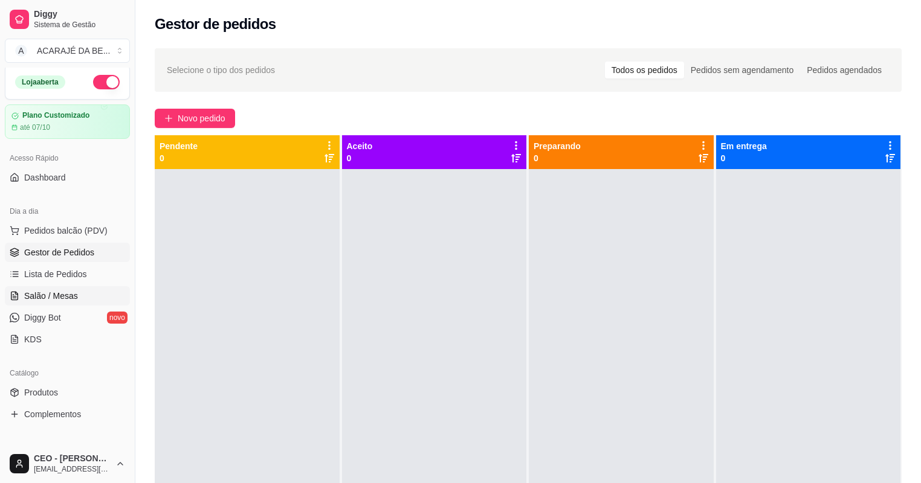
click at [31, 297] on span "Salão / Mesas" at bounding box center [51, 296] width 54 height 12
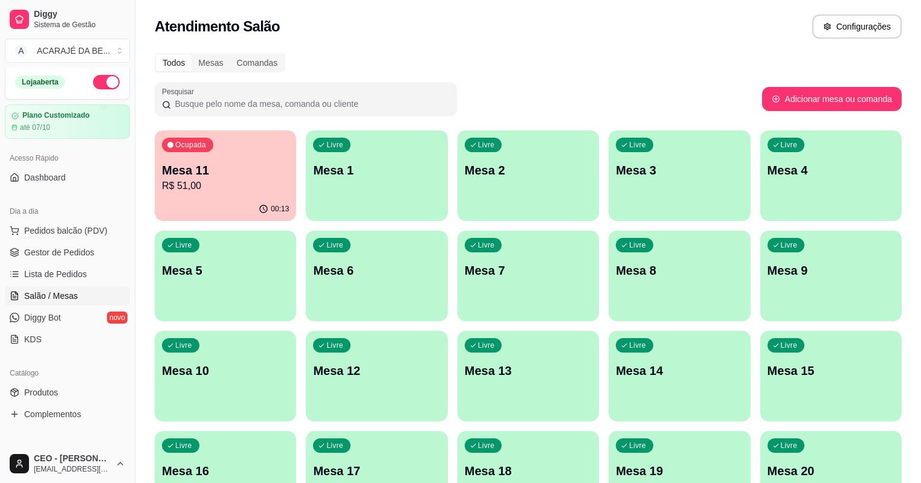
click at [230, 163] on p "Mesa 11" at bounding box center [225, 170] width 127 height 17
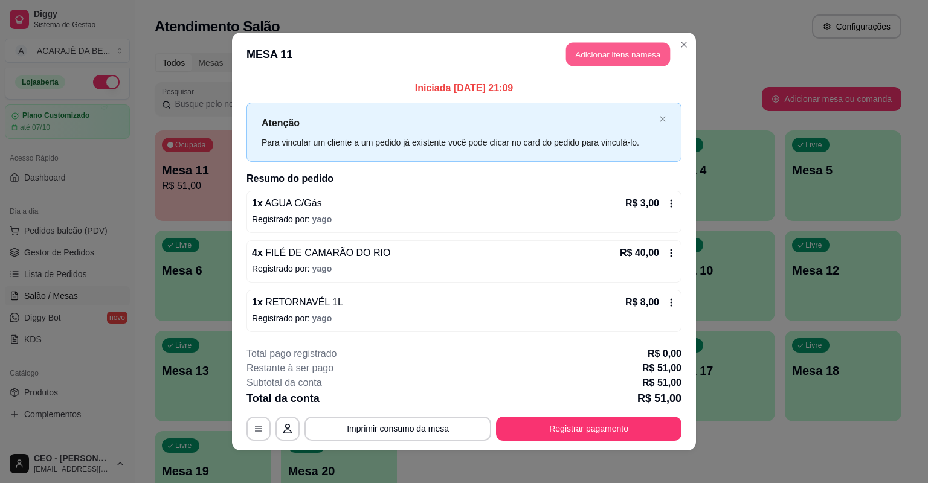
click at [653, 50] on button "Adicionar itens na mesa" at bounding box center [618, 55] width 104 height 24
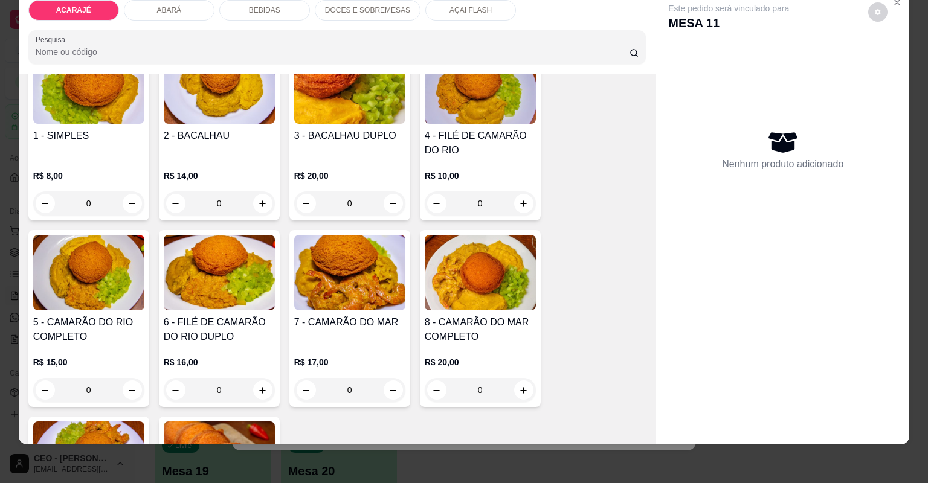
scroll to position [193, 0]
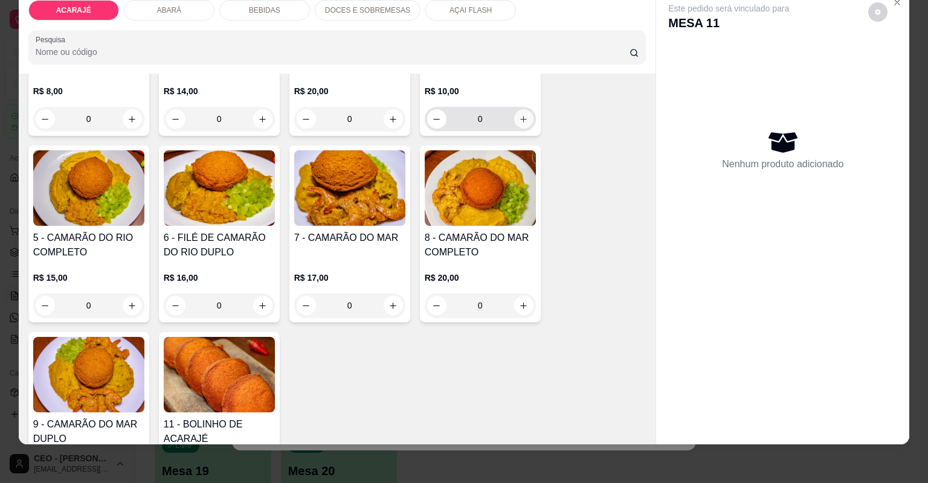
click at [519, 116] on icon "increase-product-quantity" at bounding box center [523, 119] width 9 height 9
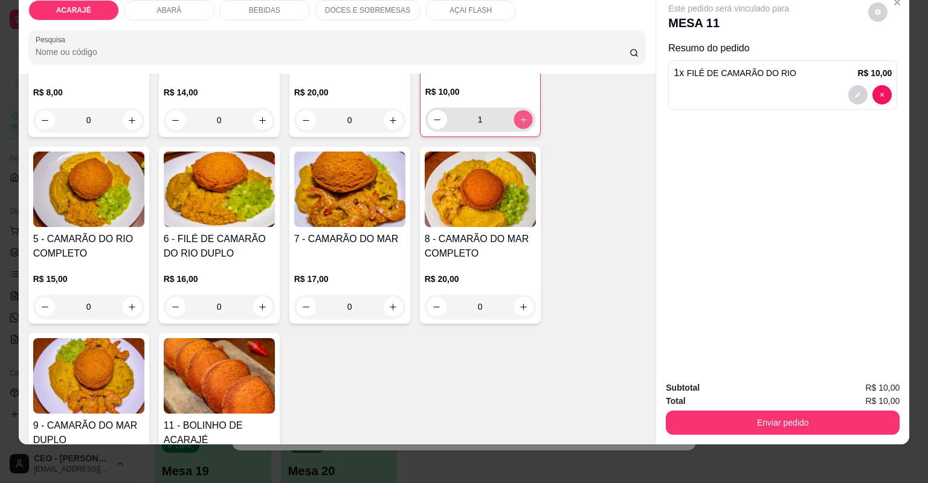
click at [518, 116] on icon "increase-product-quantity" at bounding box center [522, 119] width 9 height 9
type input "2"
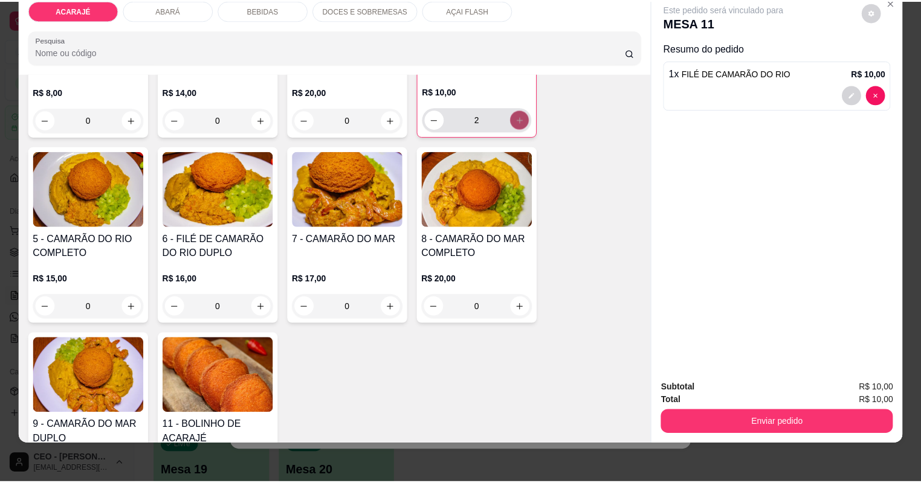
scroll to position [194, 0]
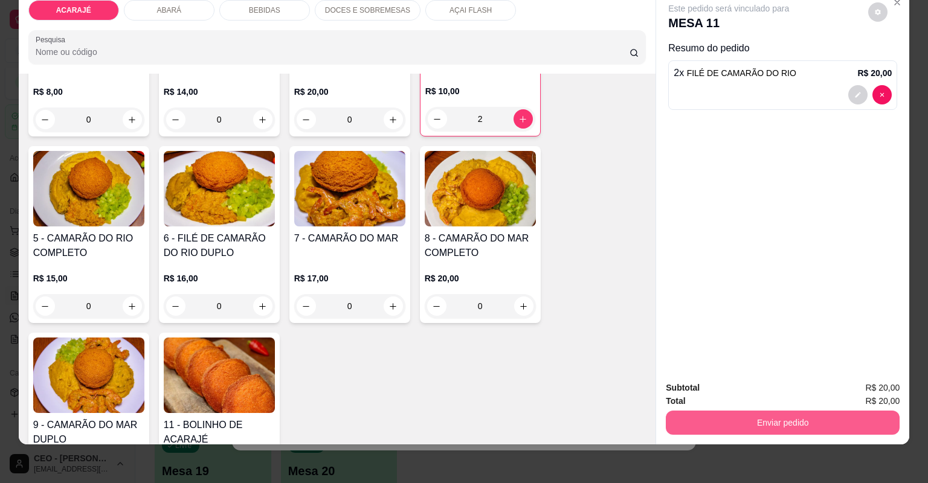
click at [770, 421] on button "Enviar pedido" at bounding box center [783, 423] width 234 height 24
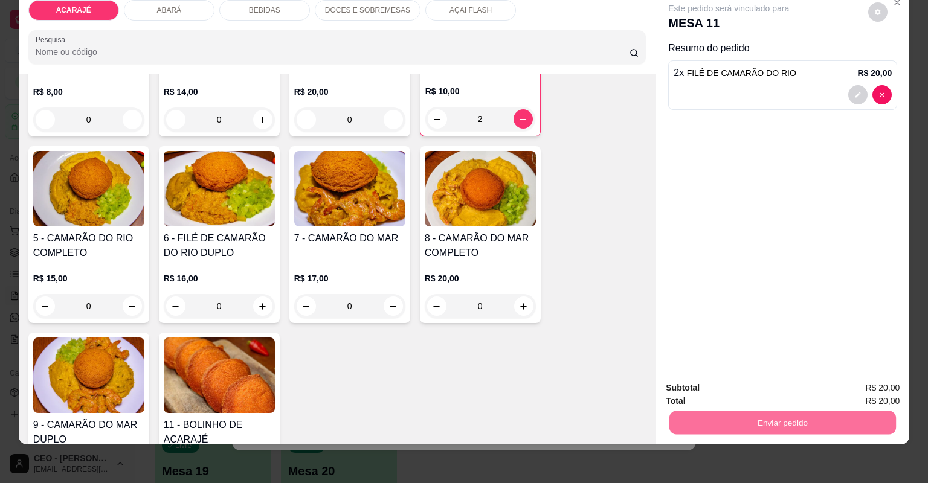
click at [746, 394] on button "Não registrar e enviar pedido" at bounding box center [744, 393] width 122 height 22
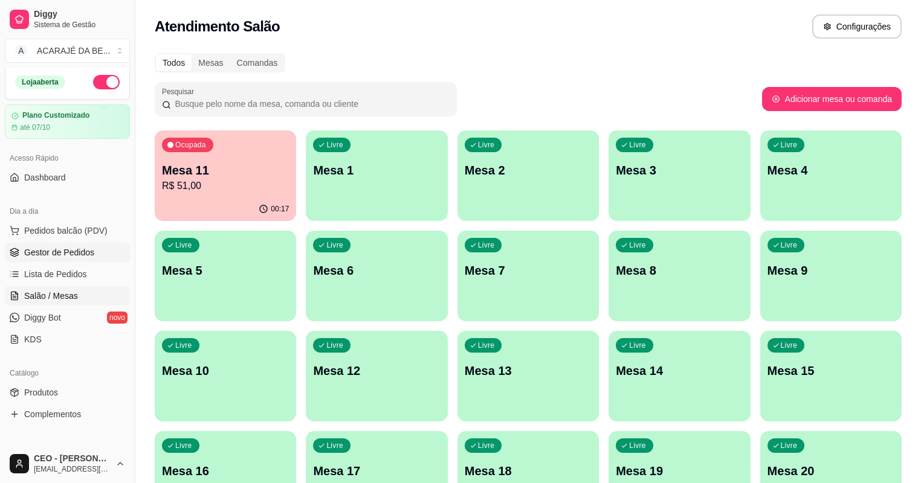
click at [52, 248] on span "Gestor de Pedidos" at bounding box center [59, 253] width 70 height 12
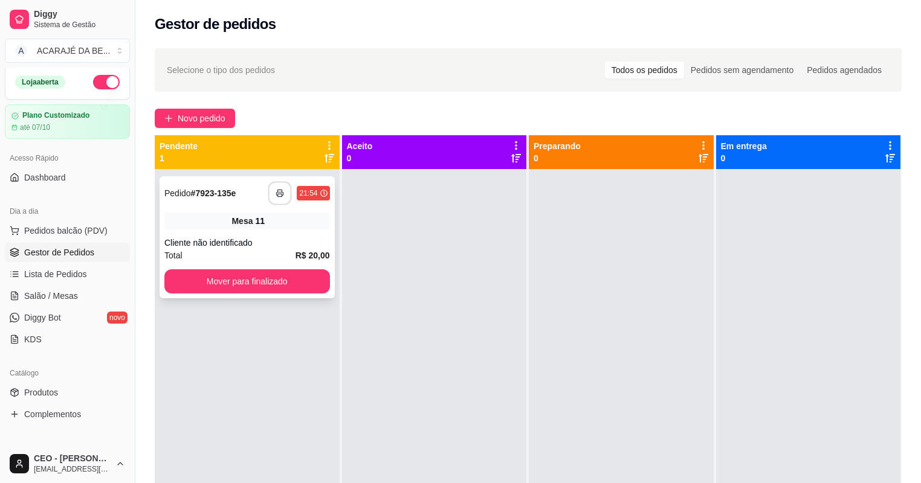
click at [283, 191] on button "button" at bounding box center [280, 194] width 24 height 24
click at [280, 279] on button "Mover para finalizado" at bounding box center [247, 282] width 166 height 24
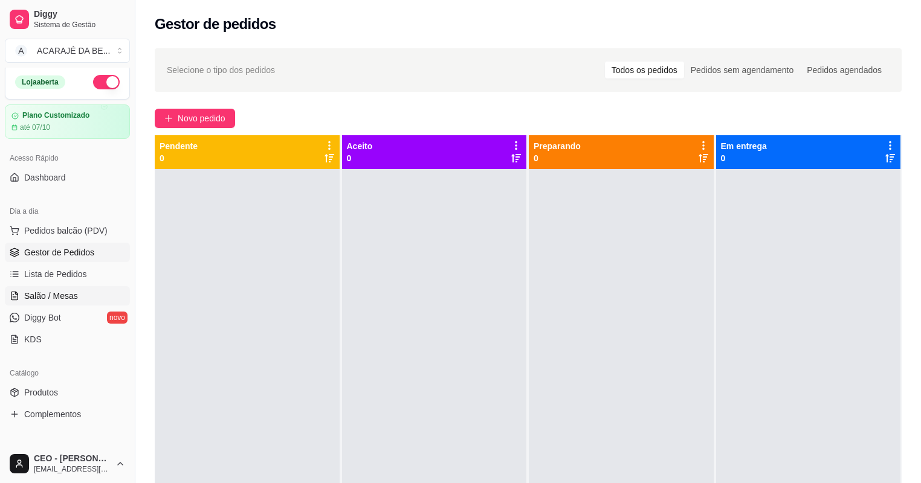
click at [73, 292] on span "Salão / Mesas" at bounding box center [51, 296] width 54 height 12
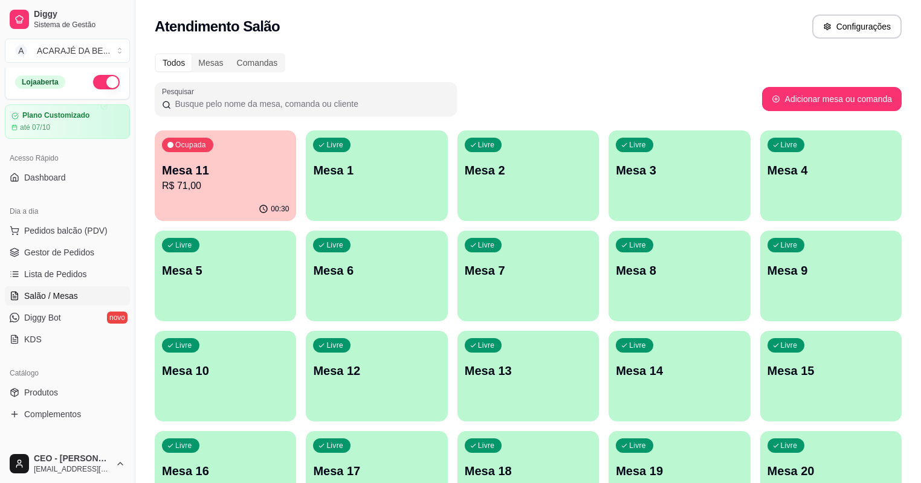
click at [202, 179] on p "R$ 71,00" at bounding box center [225, 186] width 127 height 15
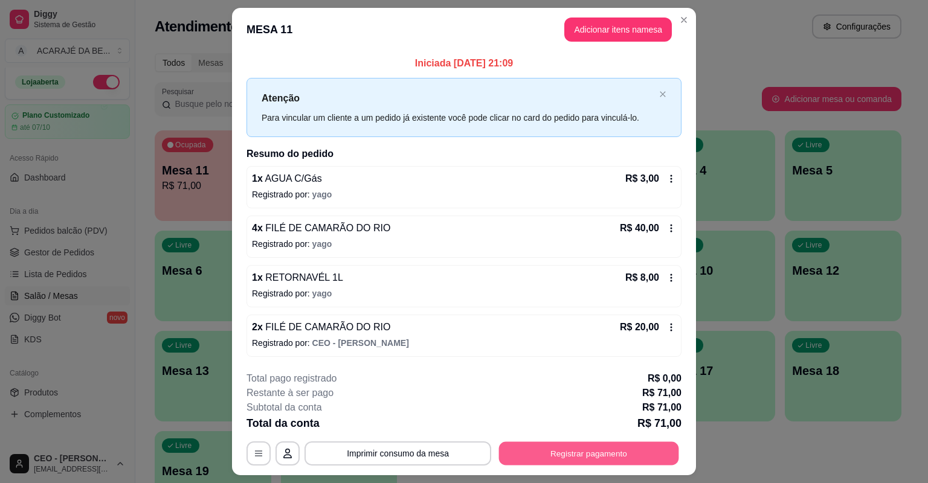
click at [558, 451] on button "Registrar pagamento" at bounding box center [589, 454] width 180 height 24
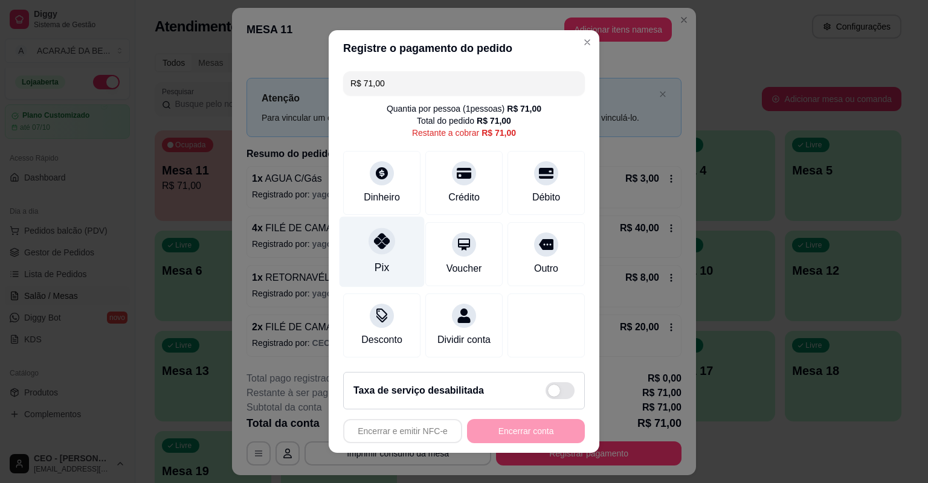
click at [365, 254] on div "Pix" at bounding box center [382, 252] width 85 height 71
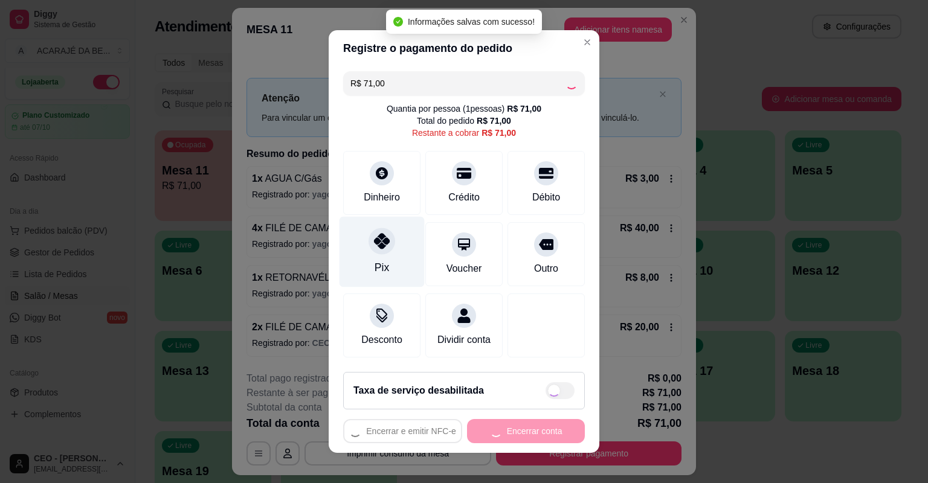
type input "R$ 0,00"
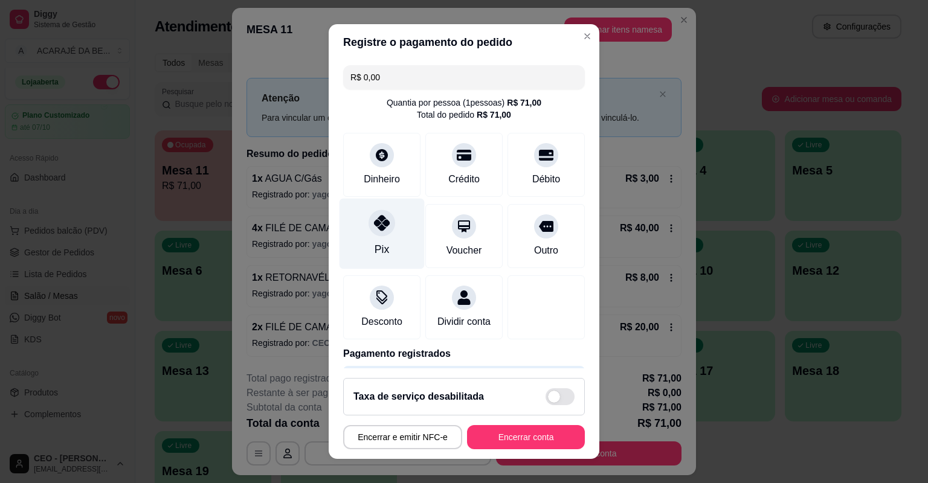
click at [358, 249] on div "Pix" at bounding box center [382, 234] width 85 height 71
click at [369, 232] on div at bounding box center [382, 223] width 27 height 27
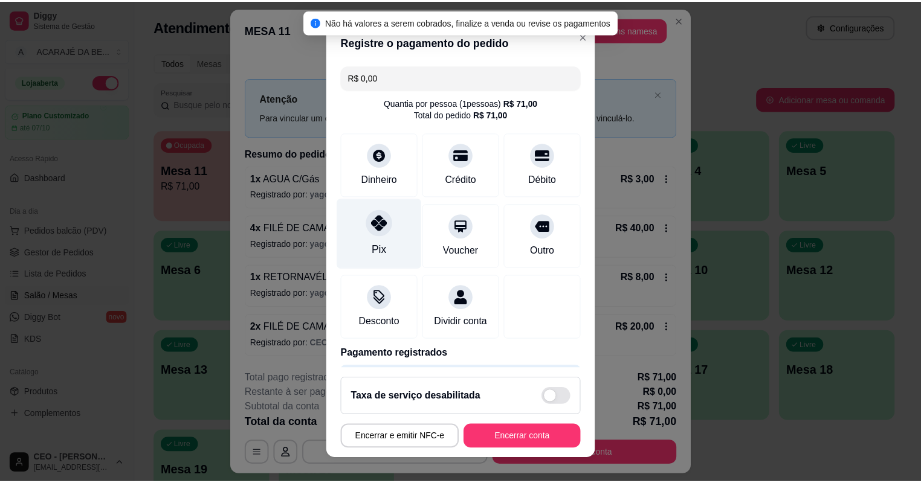
scroll to position [52, 0]
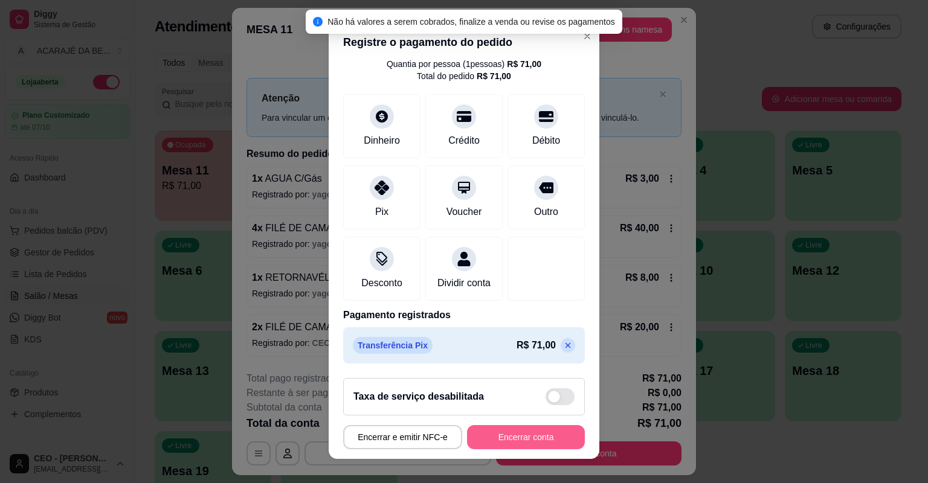
click at [496, 433] on button "Encerrar conta" at bounding box center [526, 437] width 118 height 24
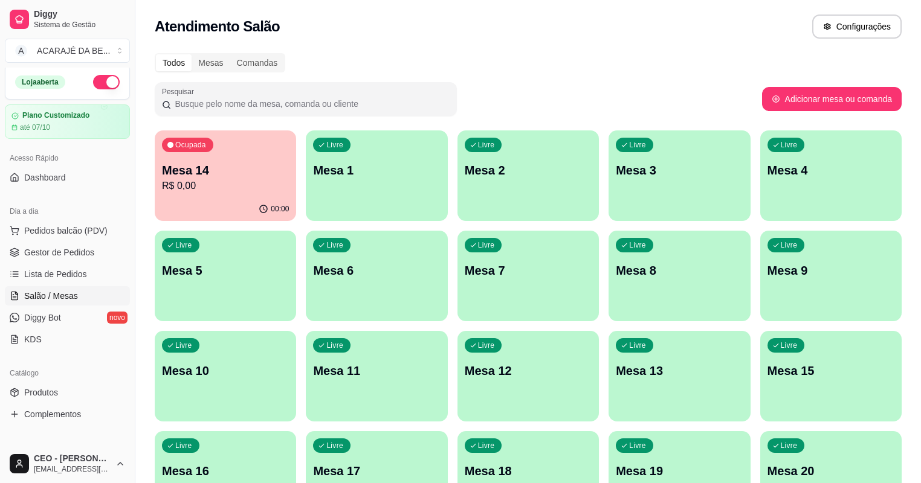
click at [242, 189] on p "R$ 0,00" at bounding box center [225, 186] width 127 height 15
click at [82, 247] on span "Gestor de Pedidos" at bounding box center [59, 253] width 70 height 12
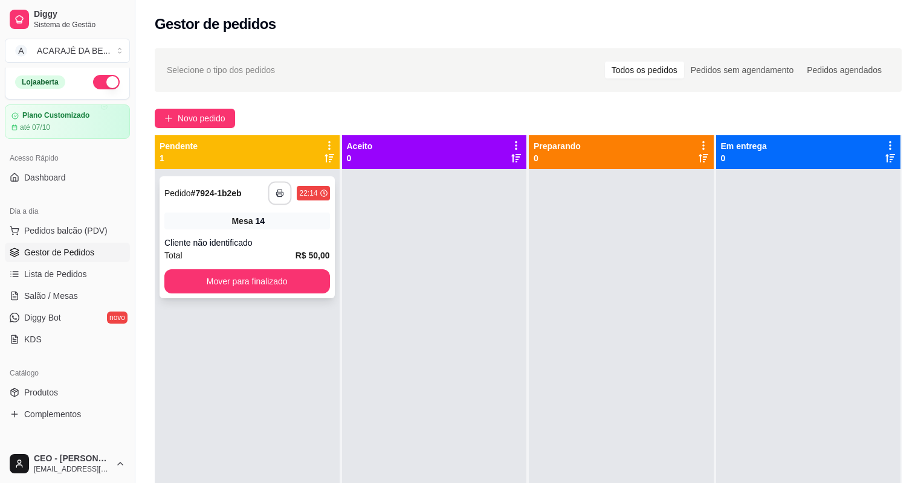
click at [283, 196] on icon "button" at bounding box center [280, 193] width 8 height 8
click at [232, 285] on button "Mover para finalizado" at bounding box center [247, 282] width 160 height 24
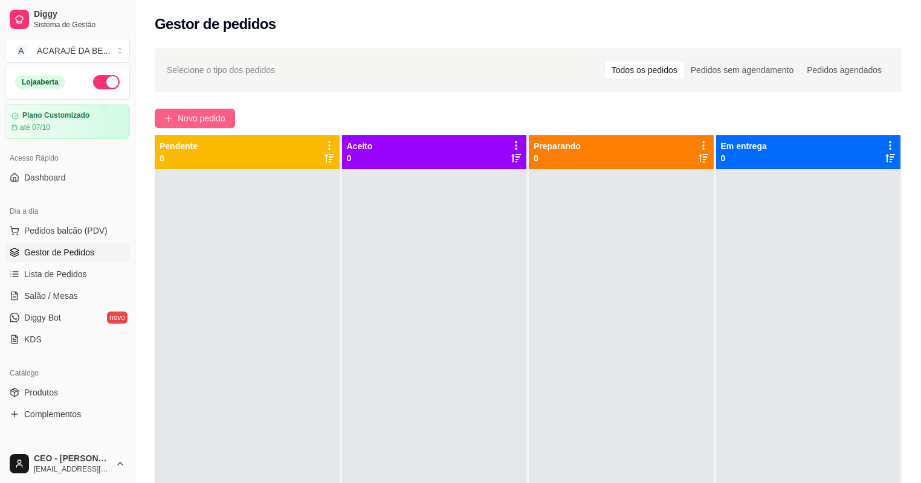
click at [185, 115] on span "Novo pedido" at bounding box center [202, 118] width 48 height 13
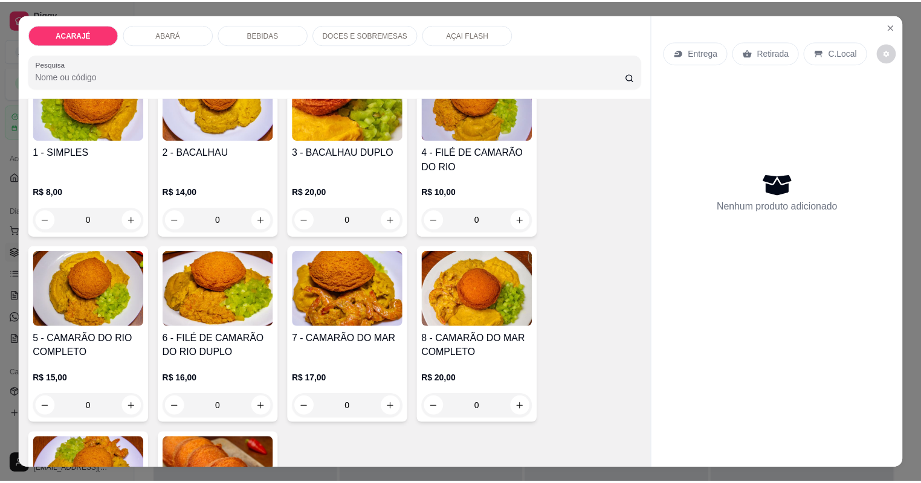
scroll to position [97, 0]
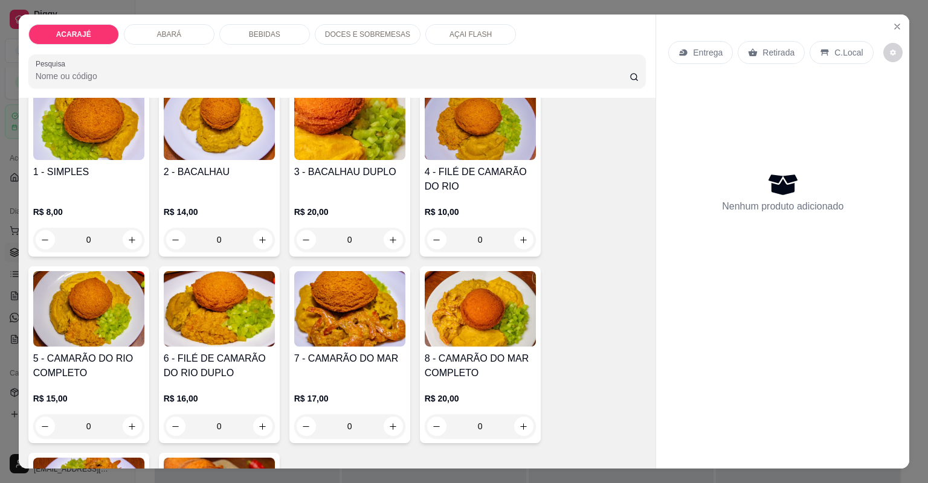
click at [491, 187] on h4 "4 - FILÉ DE CAMARÃO DO RIO" at bounding box center [480, 179] width 111 height 29
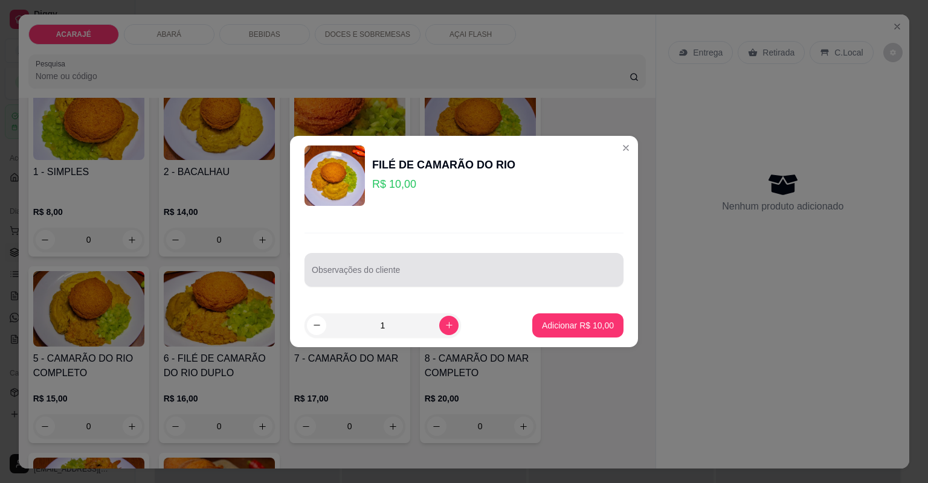
click at [404, 271] on input "Observações do cliente" at bounding box center [464, 275] width 305 height 12
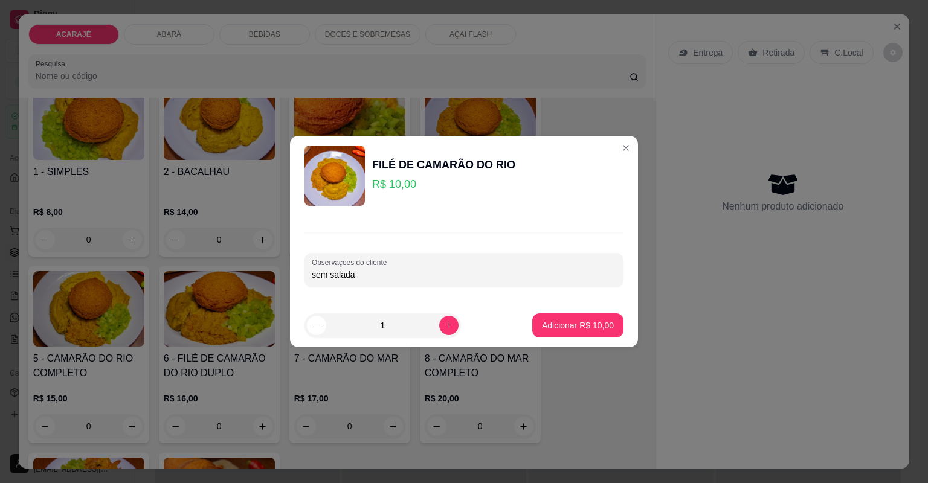
click at [311, 276] on div "Observações do cliente sem salada" at bounding box center [464, 270] width 319 height 34
click at [310, 278] on div "Observações do cliente sem salada" at bounding box center [464, 270] width 319 height 34
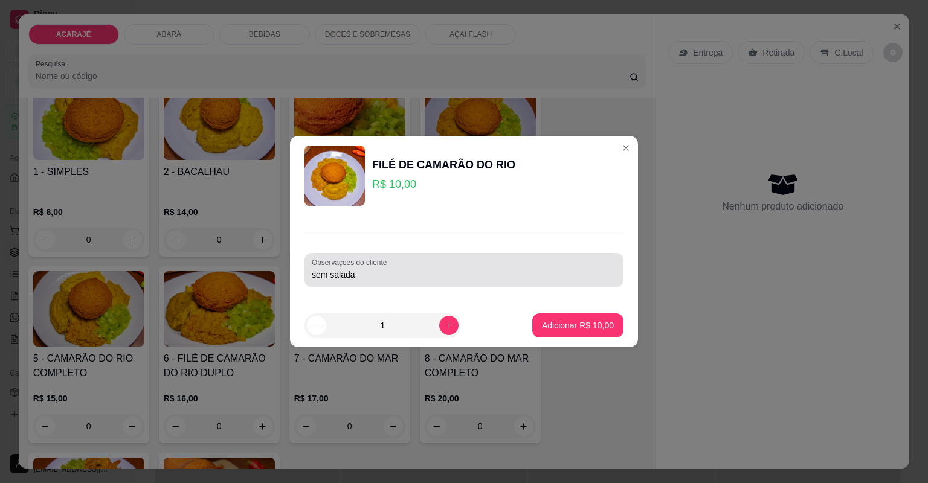
click at [311, 274] on div "Observações do cliente sem salada" at bounding box center [464, 270] width 319 height 34
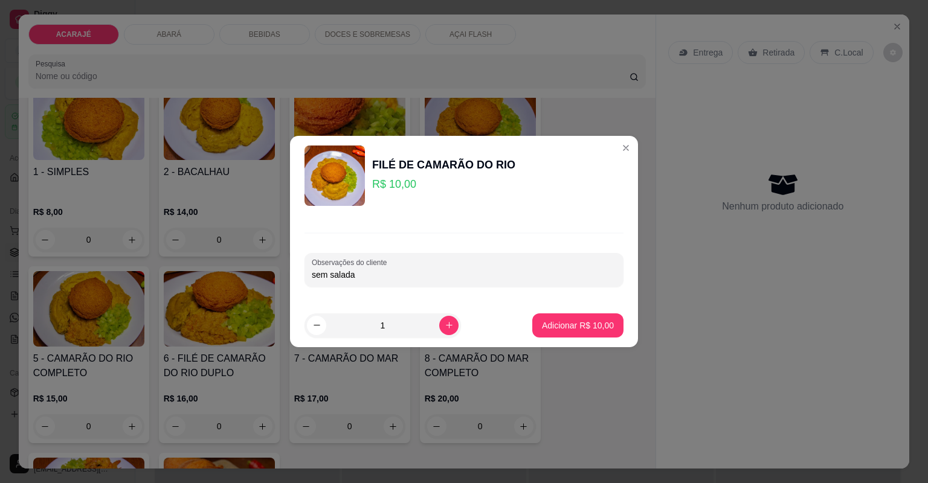
click at [312, 276] on input "sem salada" at bounding box center [464, 275] width 305 height 12
type input "1 sem salada"
click at [439, 331] on button "increase-product-quantity" at bounding box center [448, 325] width 19 height 19
type input "2"
click at [532, 328] on button "Adicionar R$ 20,00" at bounding box center [577, 326] width 91 height 24
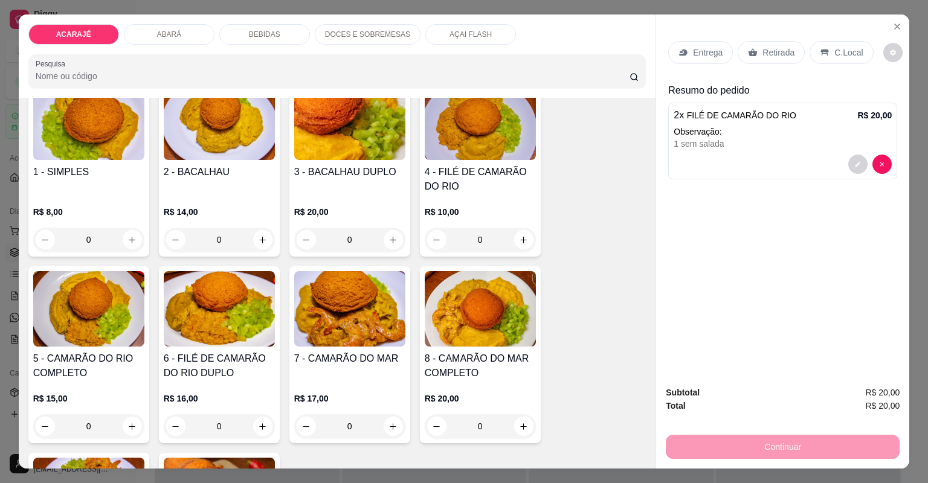
click at [766, 56] on p "Retirada" at bounding box center [779, 53] width 32 height 12
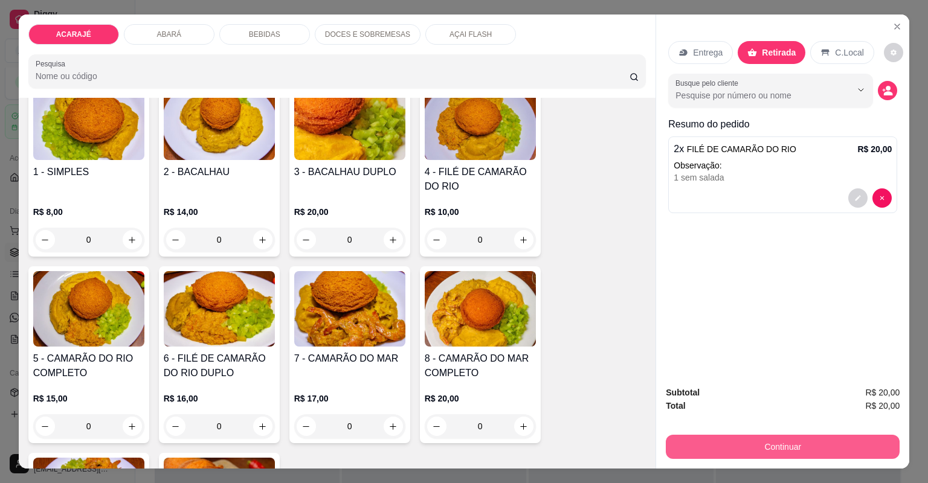
click at [761, 456] on button "Continuar" at bounding box center [783, 447] width 234 height 24
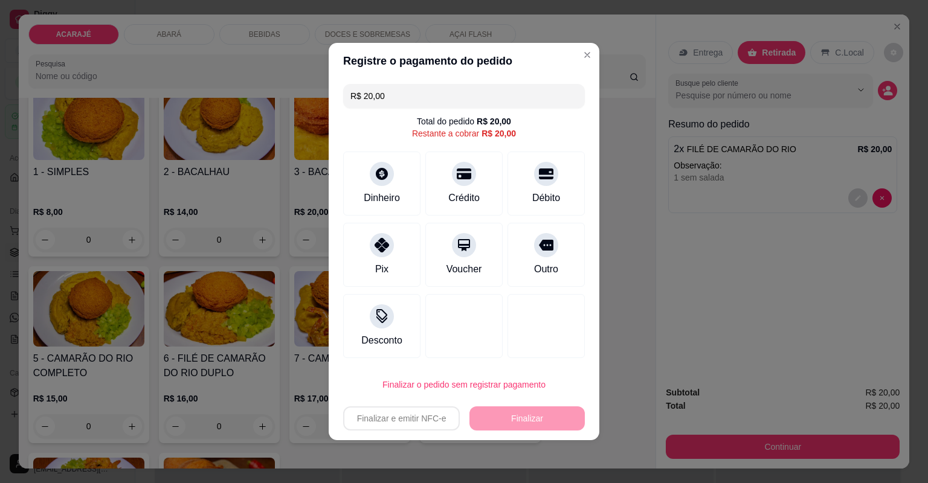
drag, startPoint x: 525, startPoint y: 185, endPoint x: 535, endPoint y: 198, distance: 16.4
click at [534, 195] on div "Débito" at bounding box center [546, 184] width 77 height 64
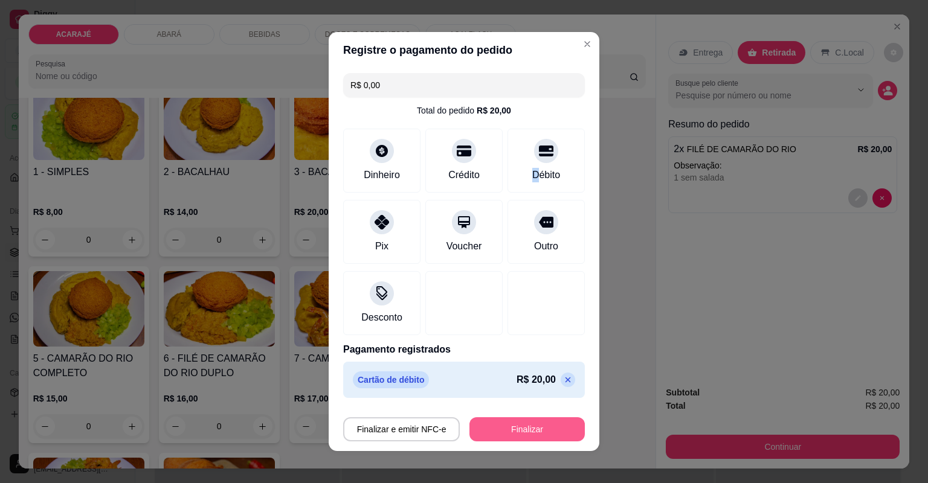
click at [528, 427] on button "Finalizar" at bounding box center [527, 430] width 115 height 24
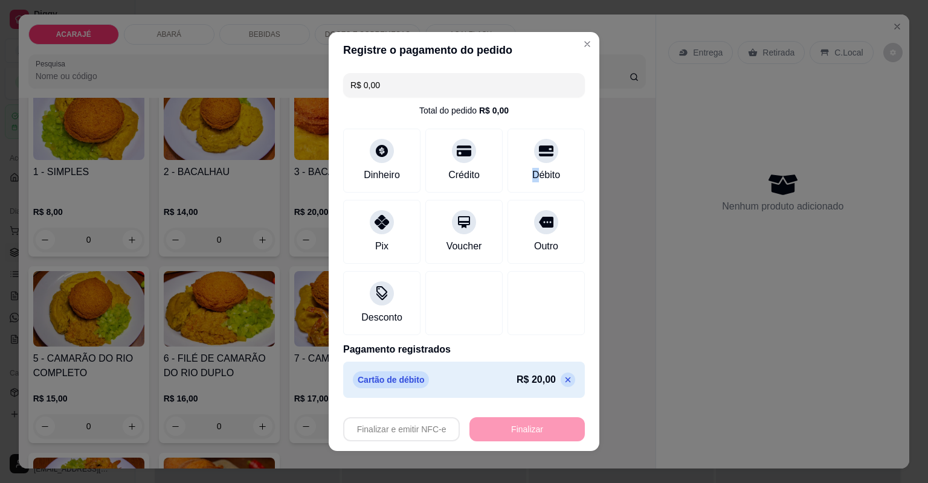
type input "-R$ 20,00"
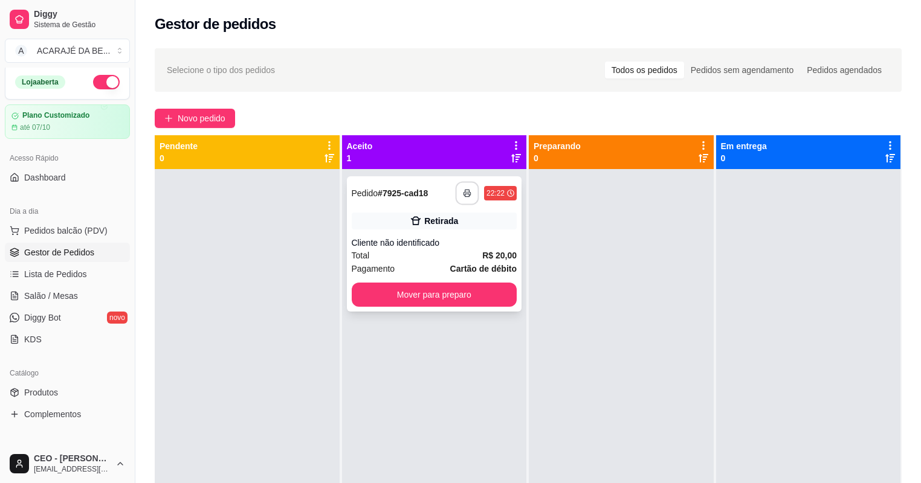
click at [469, 190] on button "button" at bounding box center [468, 194] width 24 height 24
click at [445, 295] on button "Mover para preparo" at bounding box center [435, 295] width 166 height 24
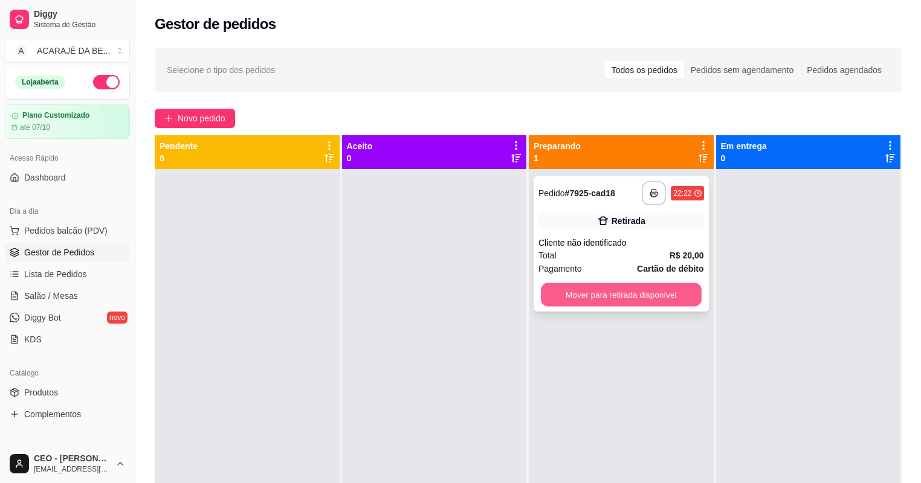
click at [544, 294] on button "Mover para retirada disponível" at bounding box center [621, 295] width 160 height 24
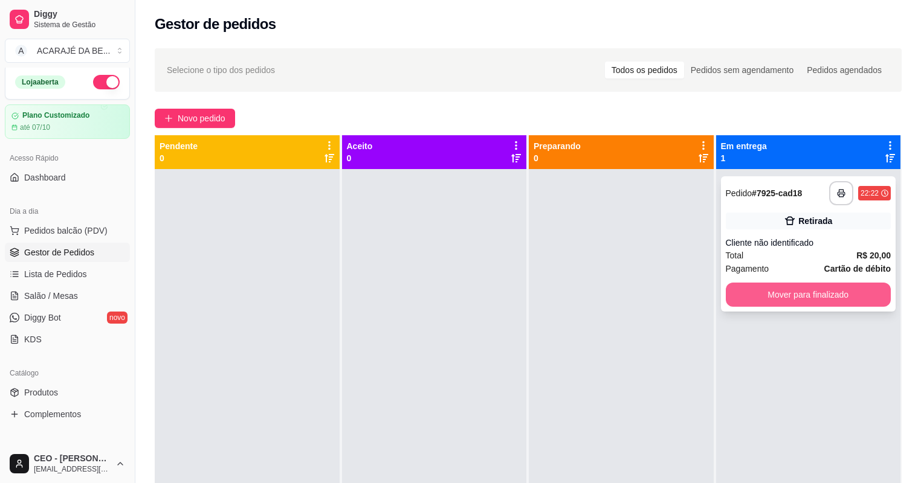
click at [776, 297] on button "Mover para finalizado" at bounding box center [809, 295] width 166 height 24
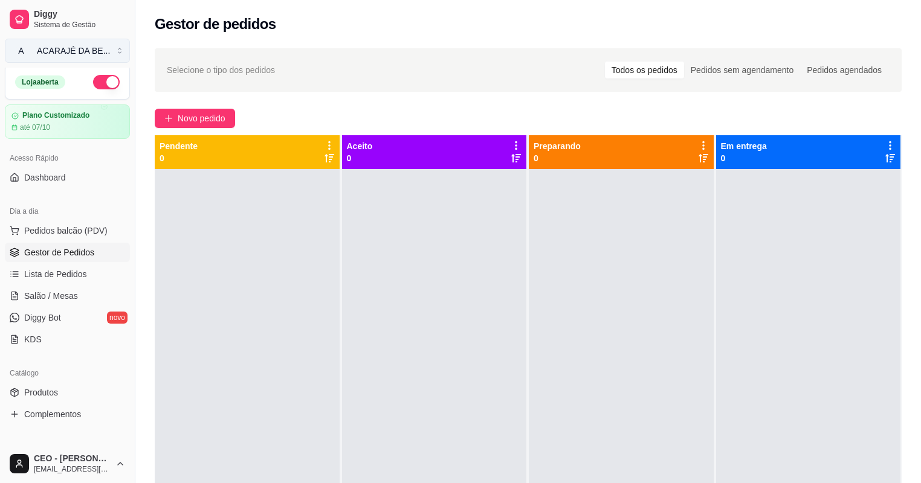
click at [114, 53] on button "A ACARAJÉ DA BE ..." at bounding box center [67, 51] width 125 height 24
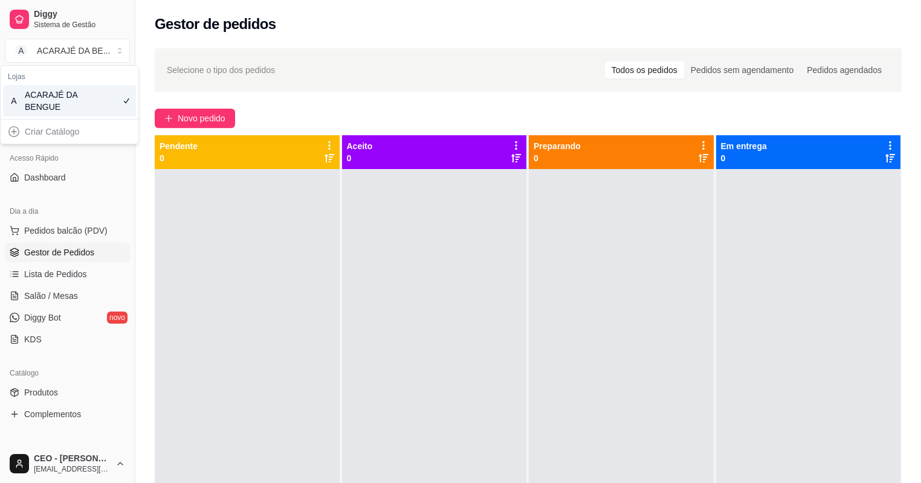
drag, startPoint x: 224, startPoint y: 239, endPoint x: 228, endPoint y: 233, distance: 7.4
click at [225, 239] on div at bounding box center [247, 410] width 185 height 483
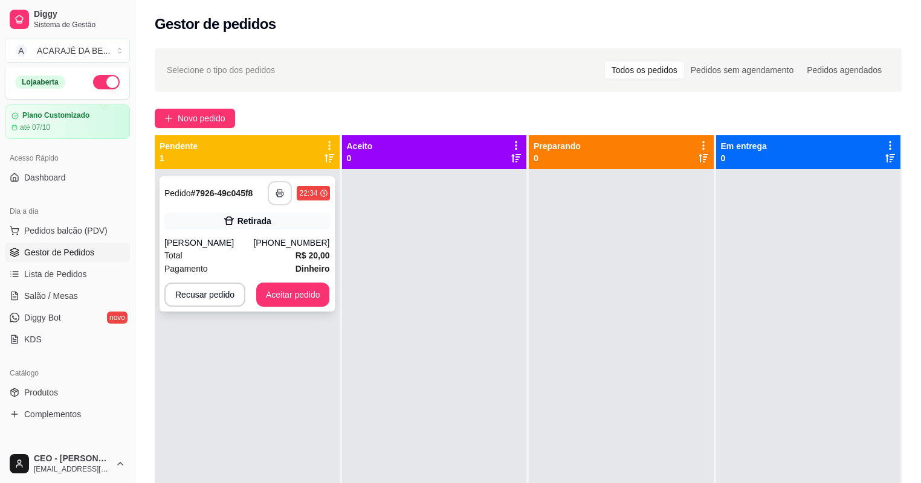
click at [281, 189] on icon "button" at bounding box center [280, 193] width 8 height 8
click at [305, 296] on button "Aceitar pedido" at bounding box center [292, 295] width 71 height 24
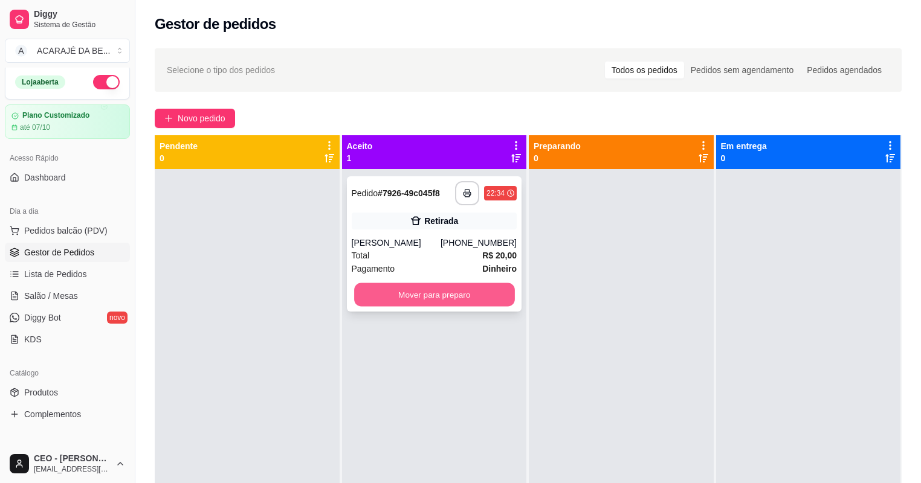
click at [377, 288] on button "Mover para preparo" at bounding box center [434, 295] width 160 height 24
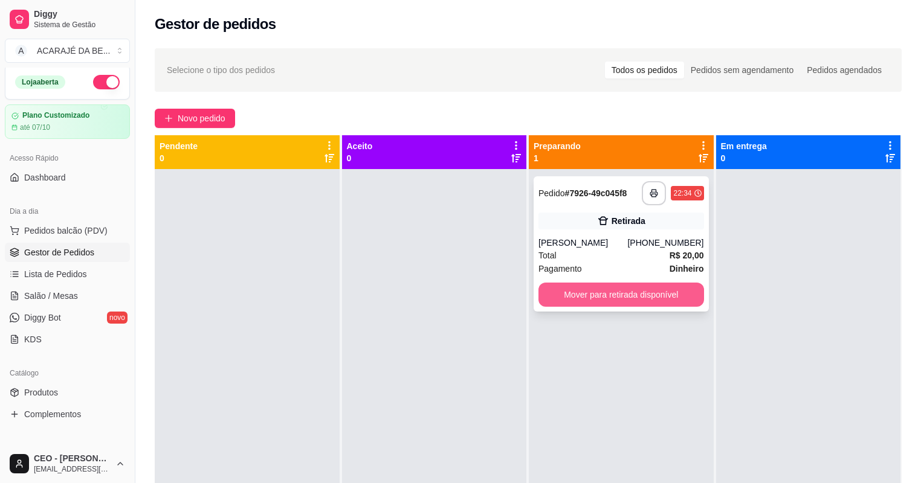
click at [557, 286] on button "Mover para retirada disponível" at bounding box center [621, 295] width 166 height 24
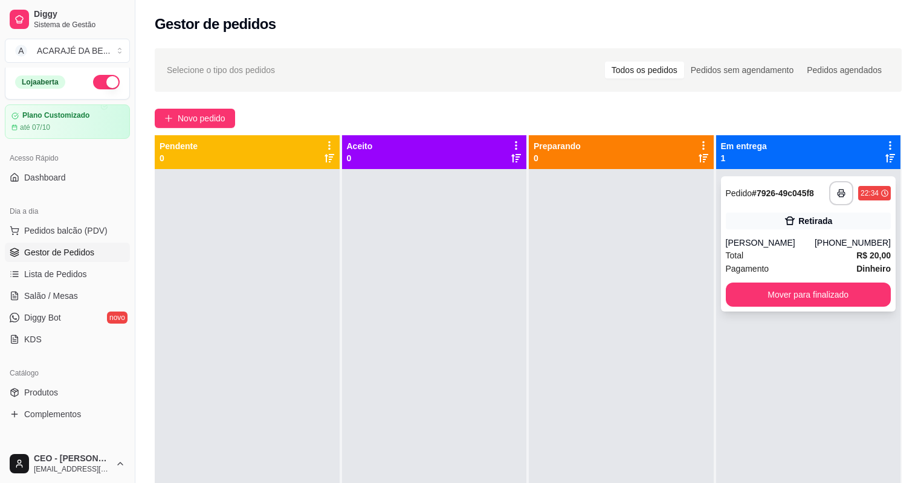
click at [757, 282] on div "**********" at bounding box center [808, 243] width 175 height 135
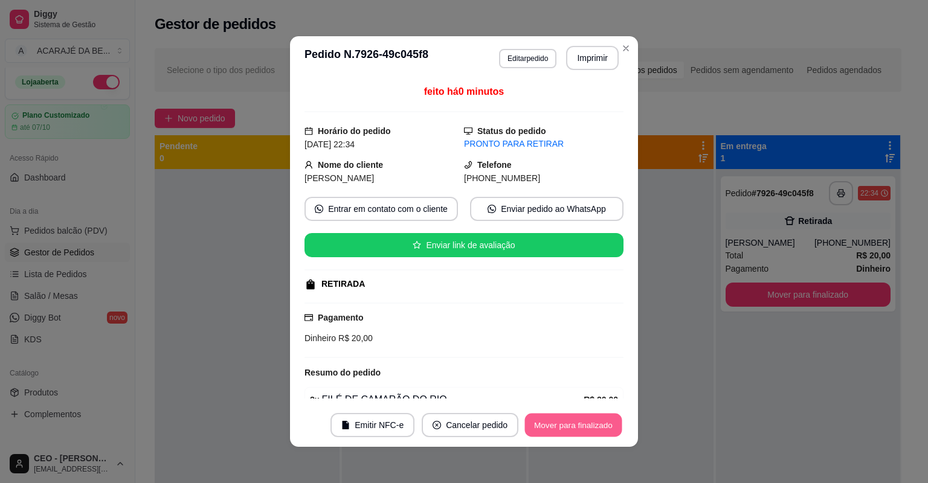
click at [615, 425] on button "Mover para finalizado" at bounding box center [573, 426] width 97 height 24
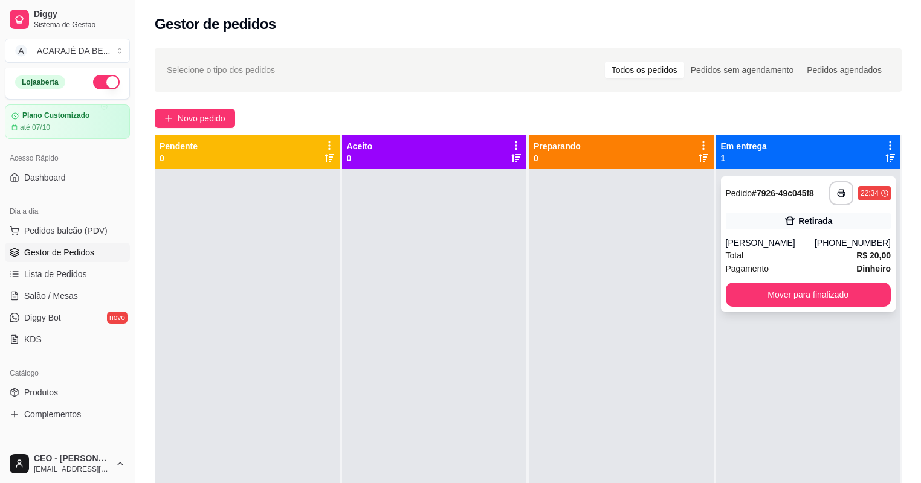
click at [790, 300] on button "Mover para finalizado" at bounding box center [809, 295] width 166 height 24
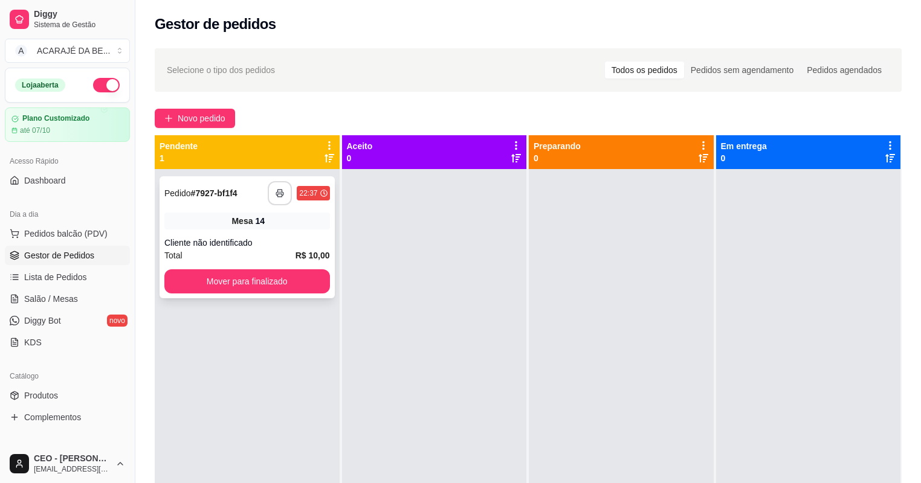
click at [280, 190] on icon "button" at bounding box center [280, 193] width 8 height 8
click at [276, 277] on button "Mover para finalizado" at bounding box center [247, 282] width 166 height 24
click at [274, 191] on button "button" at bounding box center [280, 194] width 24 height 24
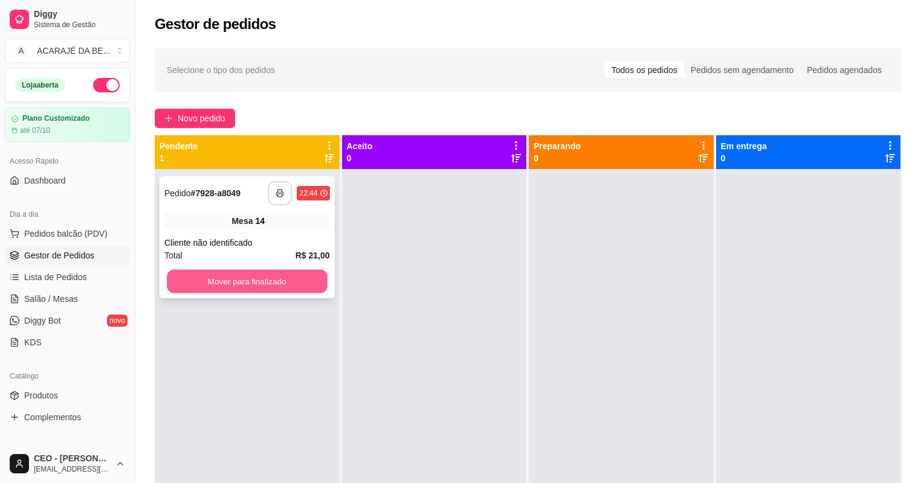
click at [300, 277] on button "Mover para finalizado" at bounding box center [247, 282] width 160 height 24
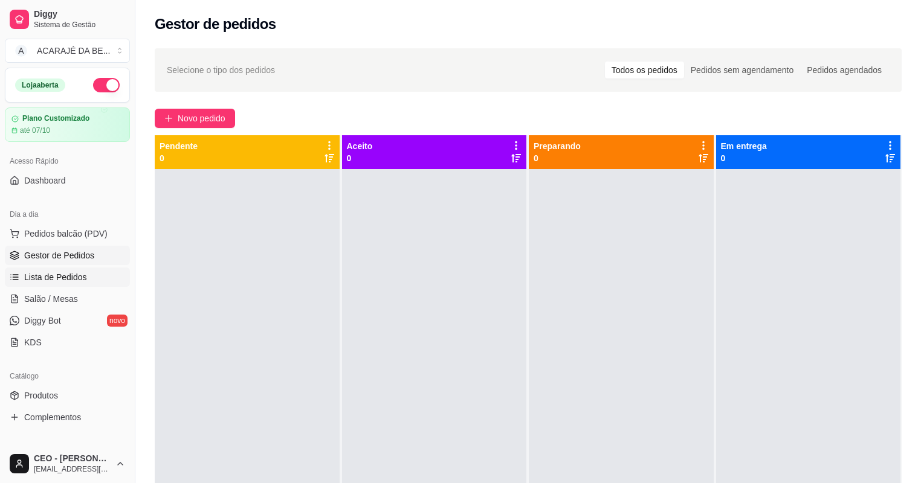
click at [86, 280] on link "Lista de Pedidos" at bounding box center [67, 277] width 125 height 19
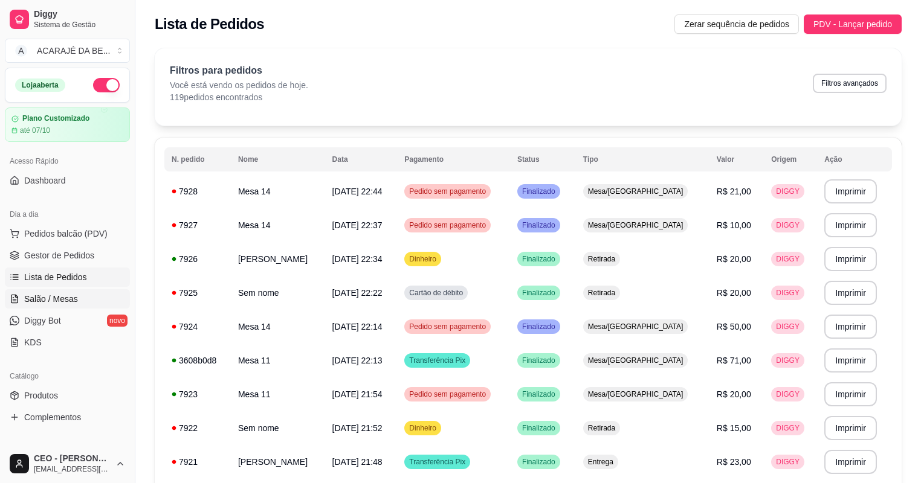
click at [73, 297] on span "Salão / Mesas" at bounding box center [51, 299] width 54 height 12
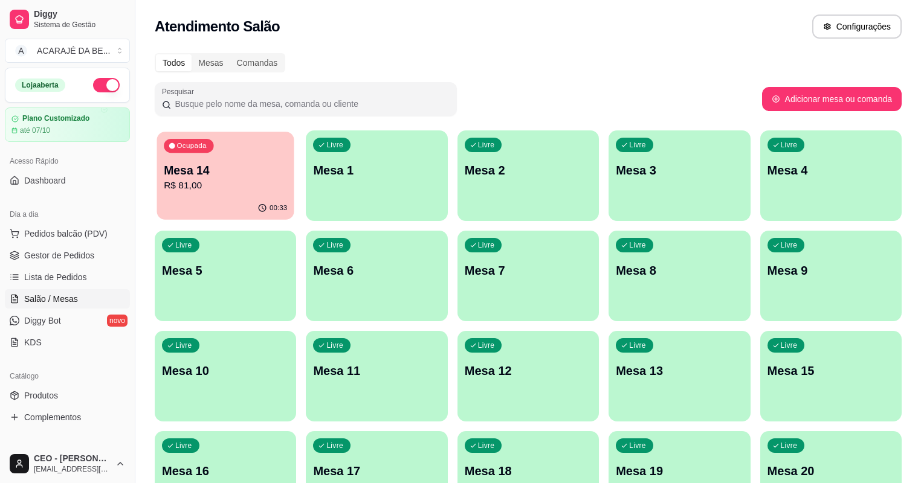
click at [231, 169] on p "Mesa 14" at bounding box center [225, 171] width 123 height 16
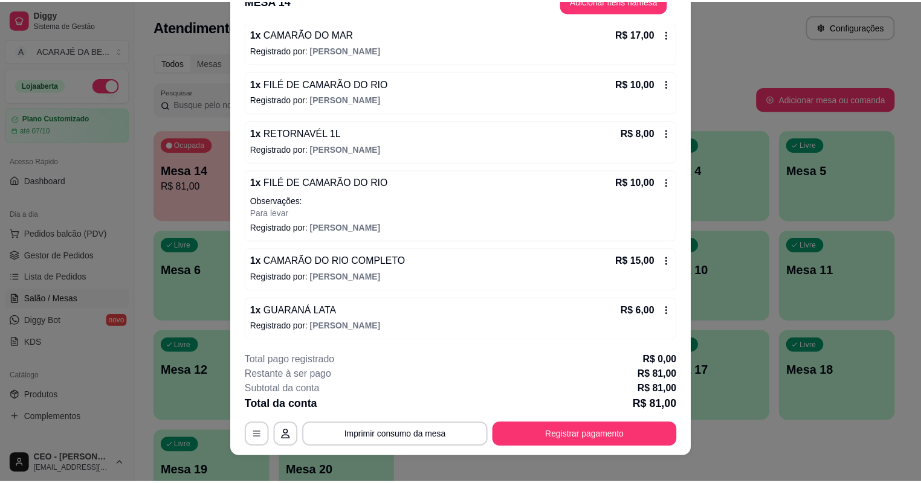
scroll to position [36, 0]
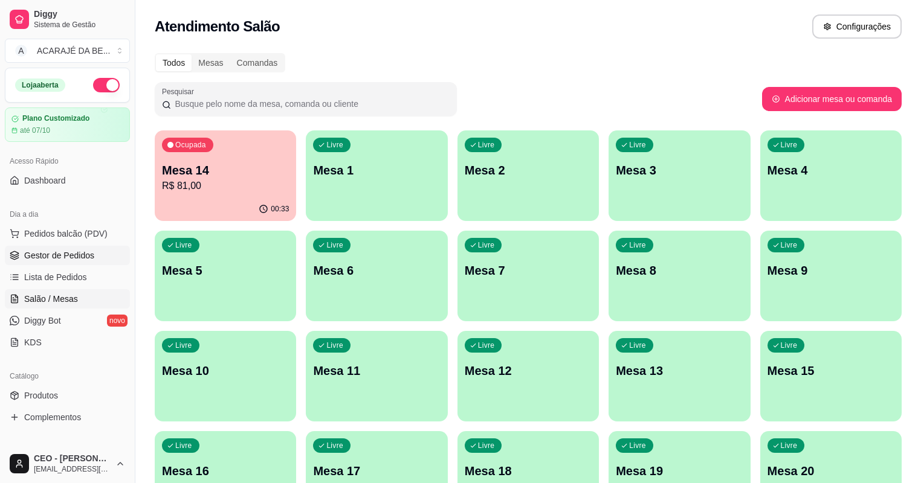
click at [63, 256] on span "Gestor de Pedidos" at bounding box center [59, 256] width 70 height 12
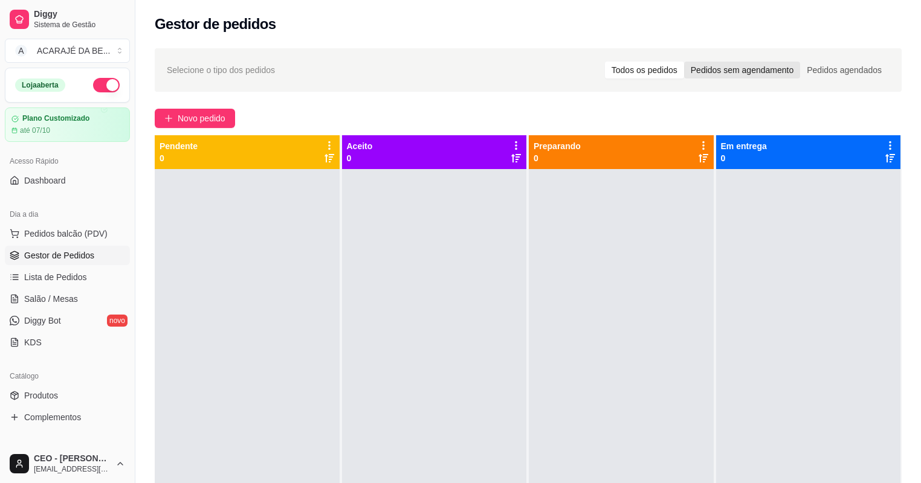
click at [725, 73] on div "Pedidos sem agendamento" at bounding box center [742, 70] width 116 height 17
click at [684, 62] on input "Pedidos sem agendamento" at bounding box center [684, 62] width 0 height 0
click at [645, 74] on div "Todos os pedidos" at bounding box center [644, 70] width 79 height 17
click at [605, 62] on input "Todos os pedidos" at bounding box center [605, 62] width 0 height 0
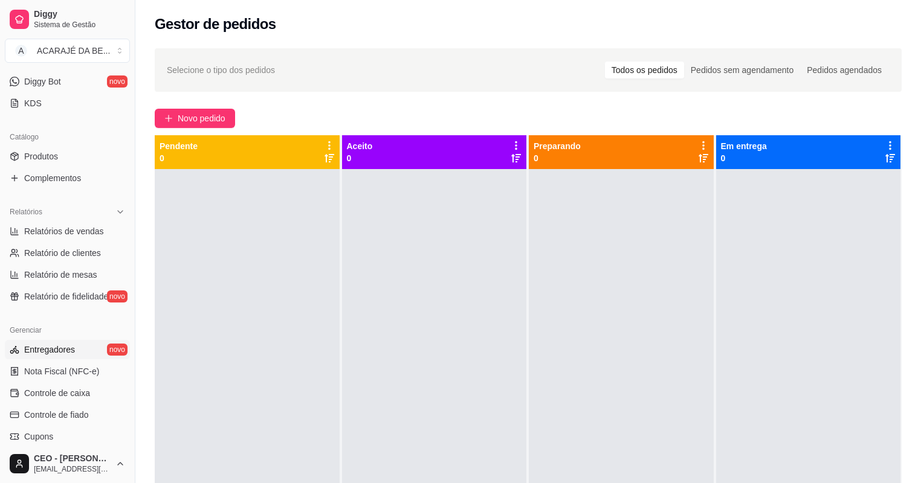
scroll to position [242, 0]
click at [60, 383] on link "Controle de caixa" at bounding box center [67, 390] width 125 height 19
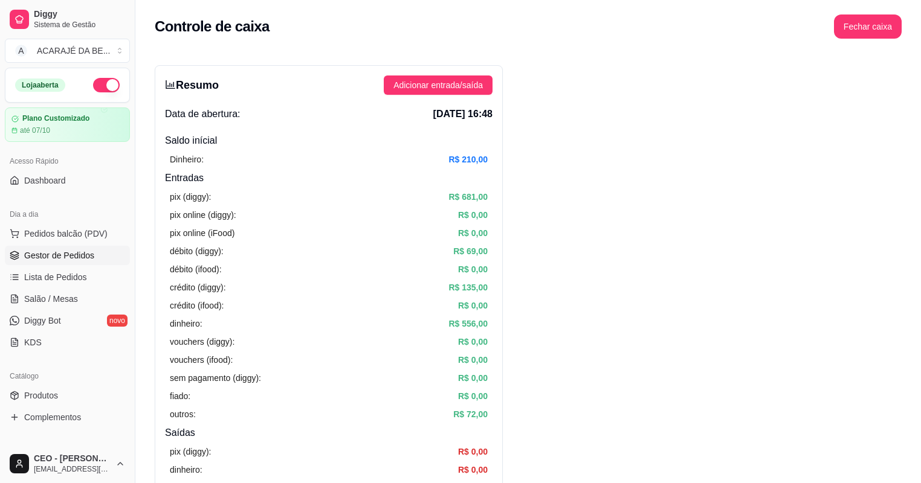
click at [65, 250] on span "Gestor de Pedidos" at bounding box center [59, 256] width 70 height 12
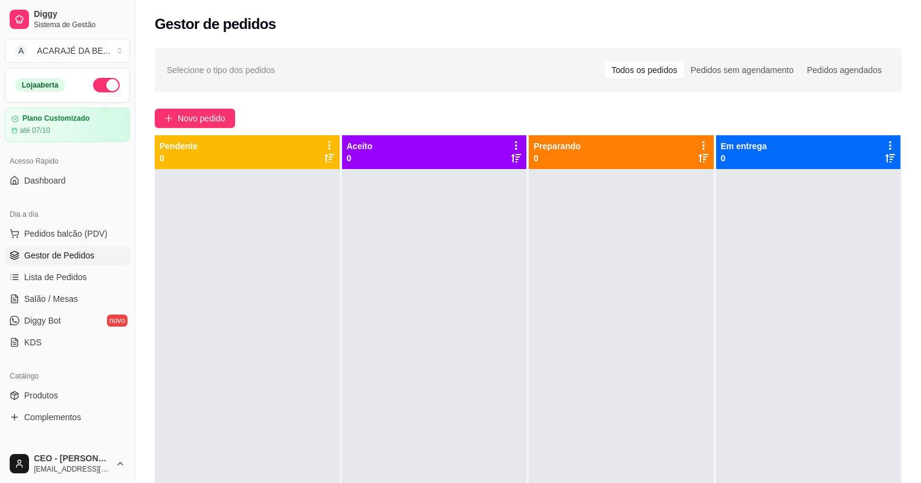
drag, startPoint x: 89, startPoint y: 86, endPoint x: 82, endPoint y: 77, distance: 11.2
click at [93, 86] on button "button" at bounding box center [106, 85] width 27 height 15
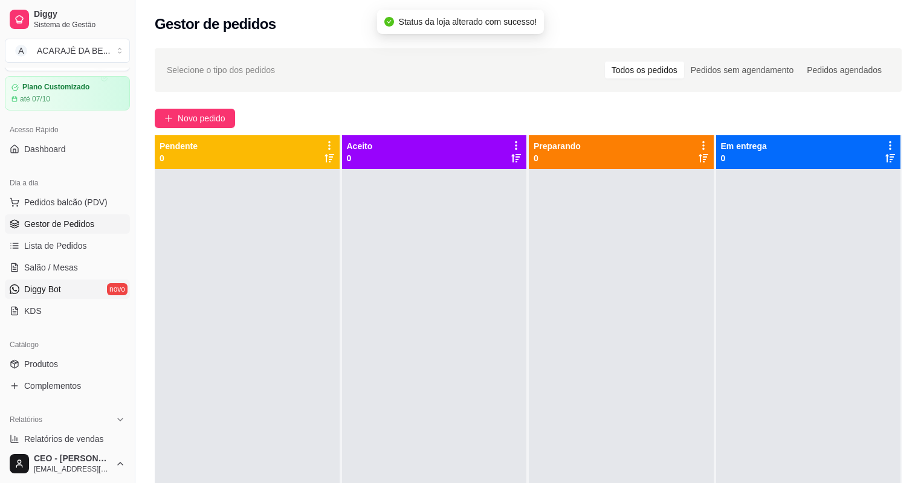
scroll to position [48, 0]
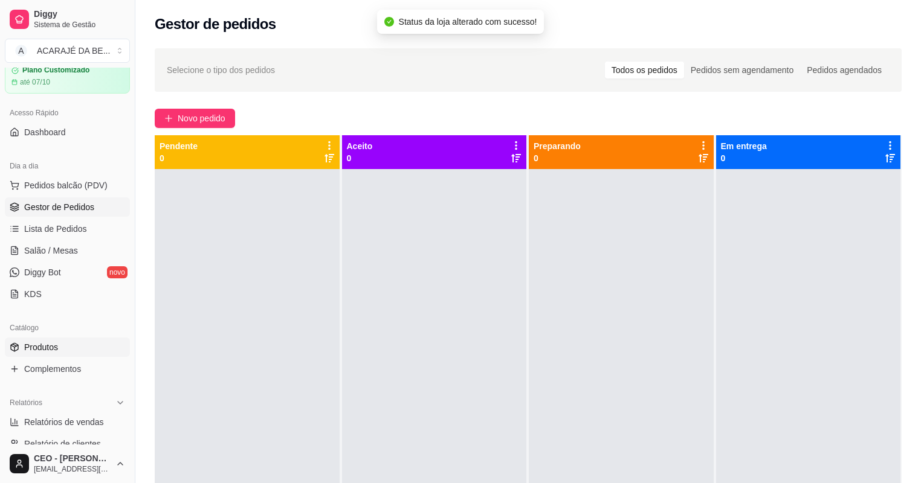
click at [68, 345] on link "Produtos" at bounding box center [67, 347] width 125 height 19
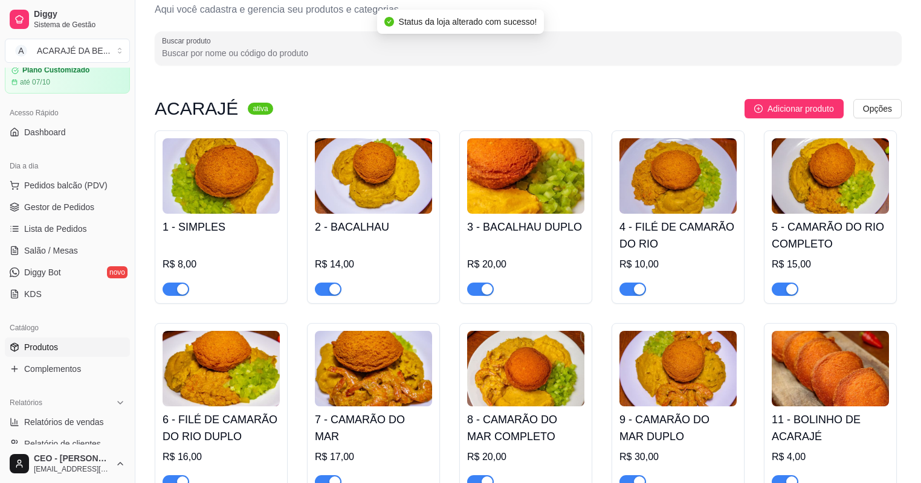
scroll to position [145, 0]
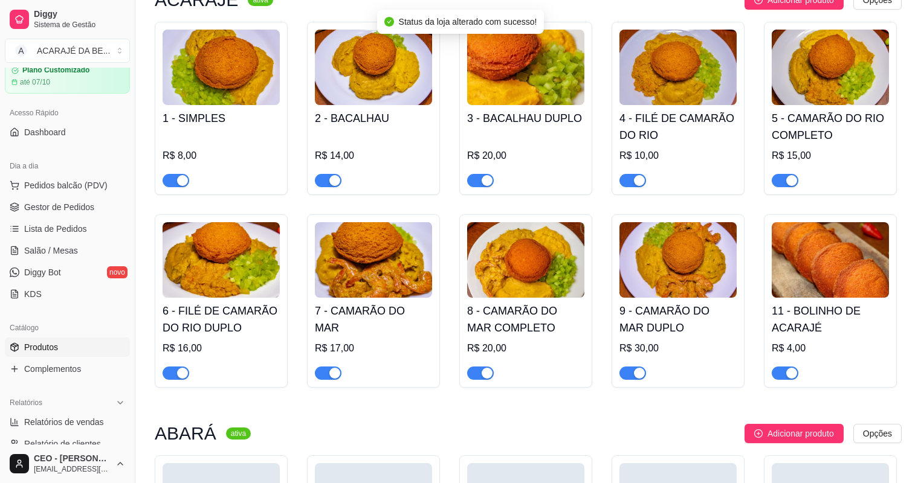
click at [171, 176] on span "button" at bounding box center [176, 180] width 27 height 13
click at [326, 184] on span "button" at bounding box center [328, 180] width 27 height 13
click at [467, 181] on span "button" at bounding box center [480, 180] width 27 height 13
click at [643, 182] on div "button" at bounding box center [639, 180] width 11 height 11
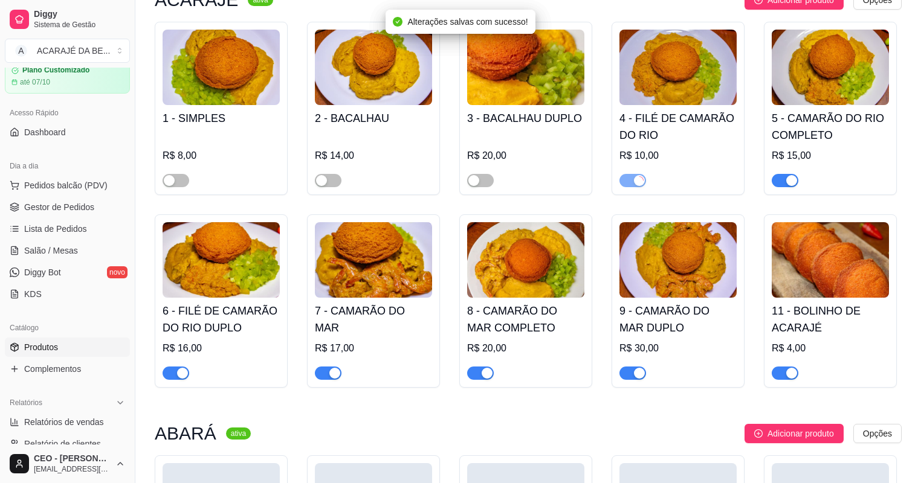
click at [785, 179] on button "button" at bounding box center [785, 180] width 27 height 13
click at [781, 379] on span "button" at bounding box center [785, 373] width 27 height 13
click at [631, 377] on span "button" at bounding box center [632, 373] width 27 height 13
click at [477, 372] on div at bounding box center [525, 368] width 117 height 24
click at [168, 372] on span "button" at bounding box center [176, 373] width 27 height 13
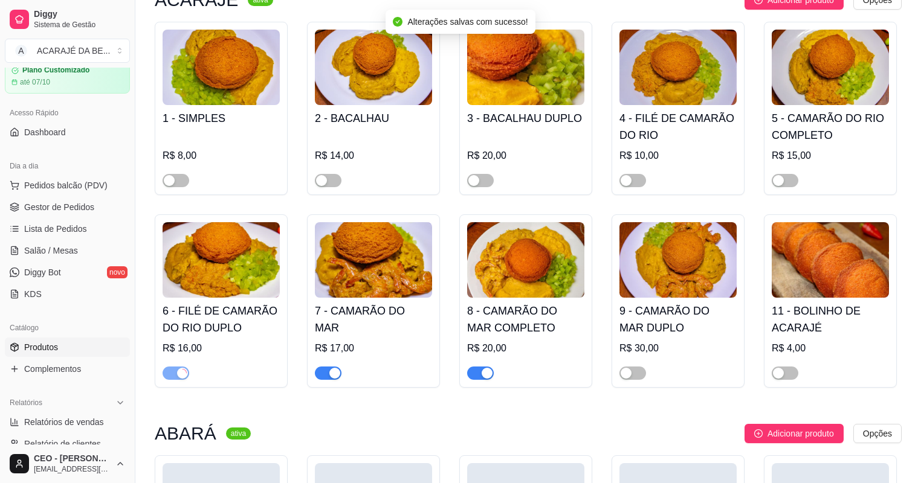
click at [320, 375] on span "button" at bounding box center [328, 373] width 27 height 13
click at [473, 378] on span "button" at bounding box center [480, 373] width 27 height 13
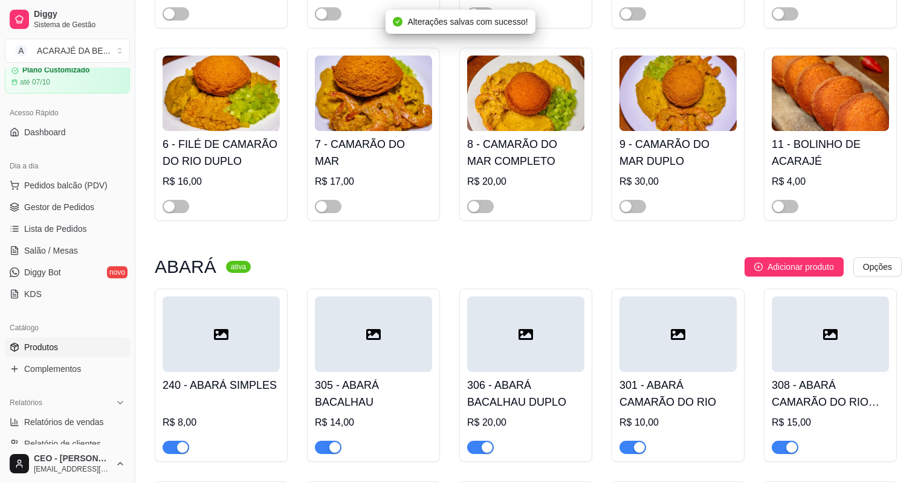
scroll to position [580, 0]
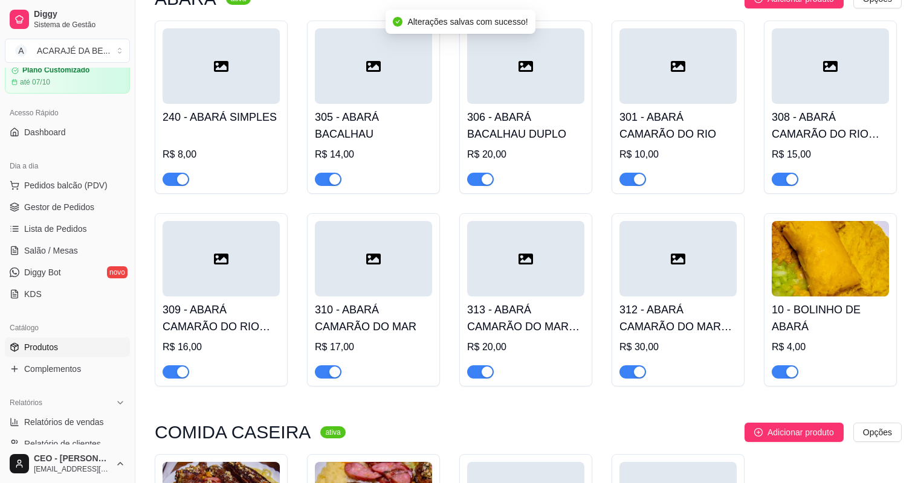
click at [160, 376] on div "309 - ABARÁ CAMARÃO DO RIO DUPLO R$ 16,00" at bounding box center [221, 299] width 133 height 173
click at [171, 180] on span "button" at bounding box center [176, 179] width 27 height 13
click at [331, 178] on div "button" at bounding box center [334, 179] width 11 height 11
drag, startPoint x: 331, startPoint y: 373, endPoint x: 271, endPoint y: 372, distance: 60.4
click at [324, 374] on button "button" at bounding box center [328, 372] width 27 height 13
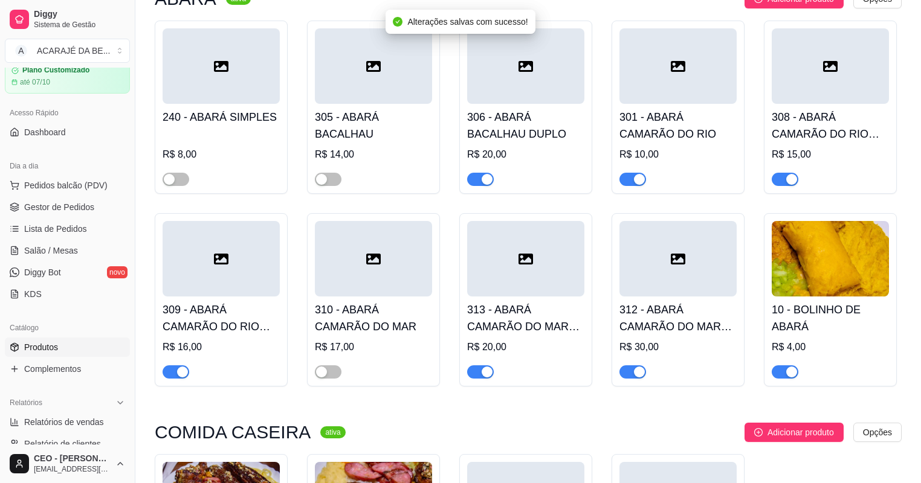
click at [173, 377] on span "button" at bounding box center [176, 372] width 27 height 13
click at [483, 184] on div "button" at bounding box center [487, 179] width 11 height 11
click at [488, 377] on div "button" at bounding box center [487, 372] width 11 height 11
click at [641, 183] on div "button" at bounding box center [639, 179] width 11 height 11
click at [640, 378] on div "button" at bounding box center [639, 372] width 11 height 11
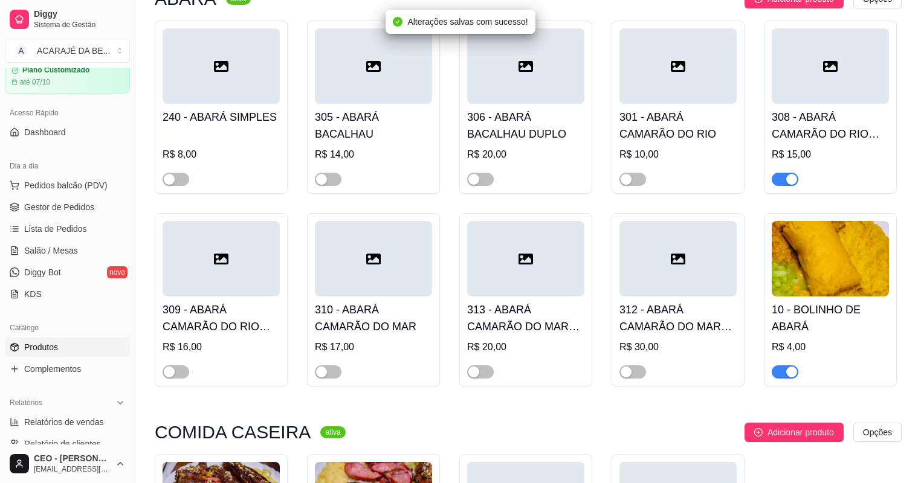
click at [793, 377] on div "button" at bounding box center [791, 372] width 11 height 11
click at [788, 189] on div "308 - ABARÁ CAMARÃO DO RIO COM BACALHAU R$ 15,00" at bounding box center [830, 107] width 133 height 173
click at [786, 181] on div "button" at bounding box center [791, 179] width 11 height 11
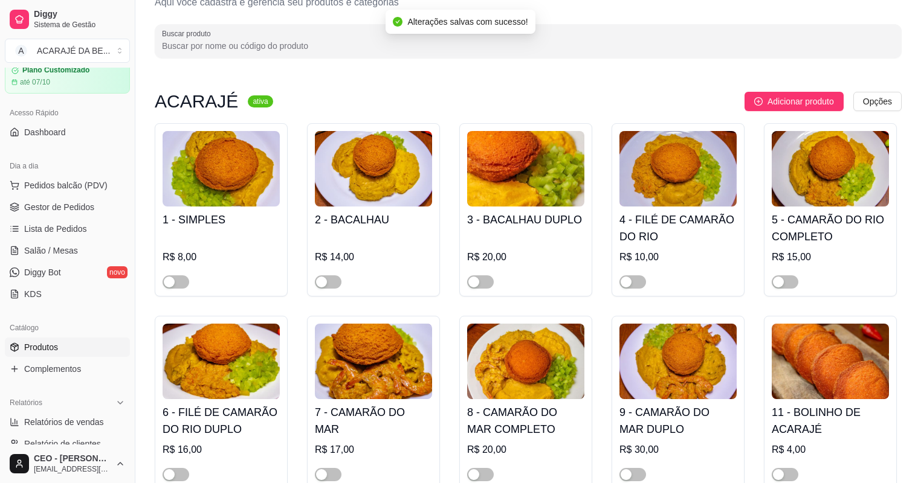
scroll to position [0, 0]
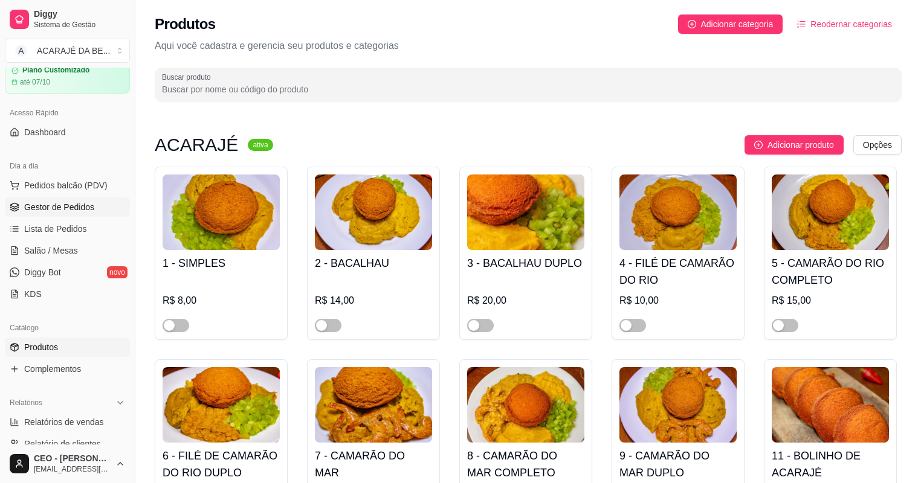
click at [78, 206] on span "Gestor de Pedidos" at bounding box center [59, 207] width 70 height 12
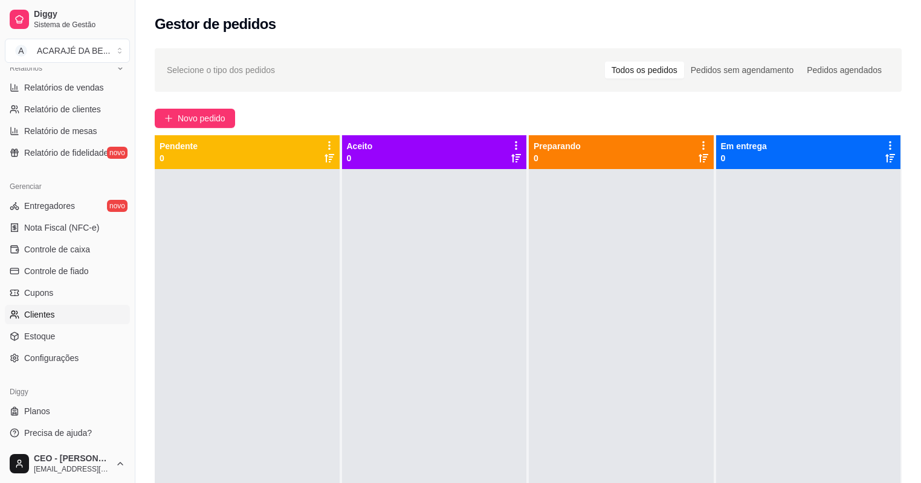
scroll to position [386, 0]
click at [73, 247] on span "Controle de caixa" at bounding box center [57, 247] width 66 height 12
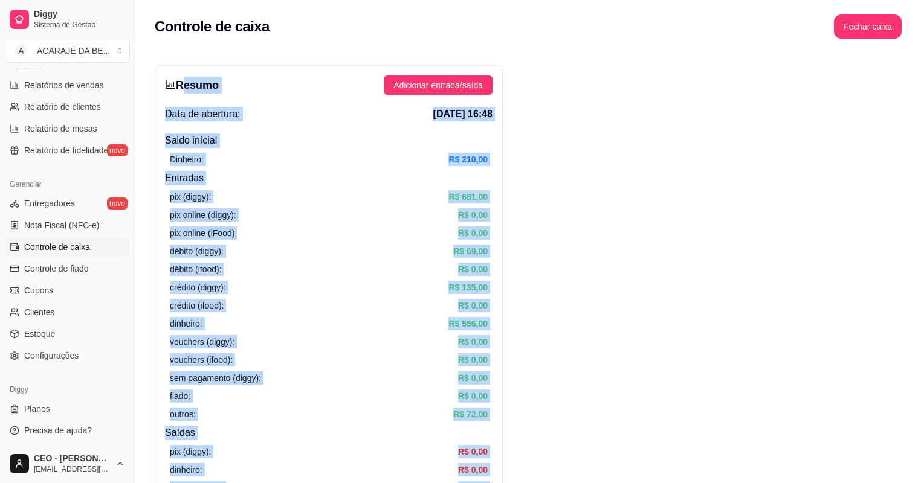
drag, startPoint x: 772, startPoint y: 317, endPoint x: 178, endPoint y: 85, distance: 638.3
drag, startPoint x: 178, startPoint y: 85, endPoint x: 189, endPoint y: 86, distance: 11.5
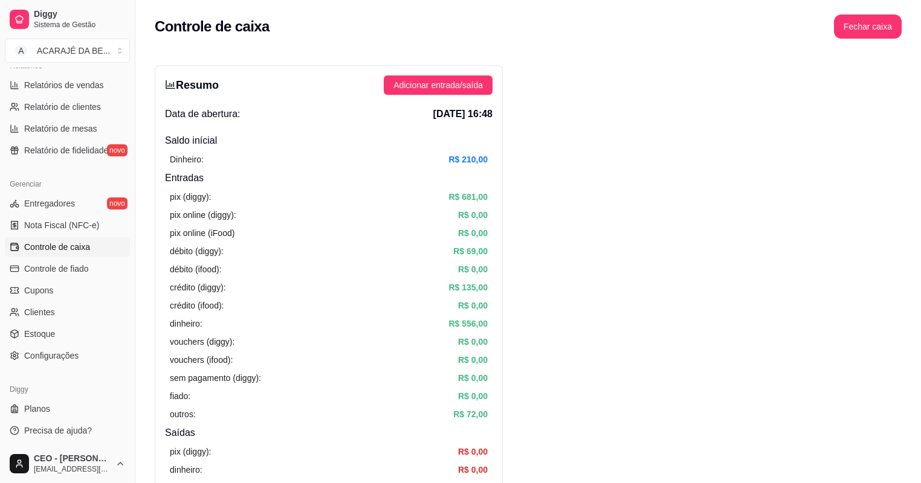
click at [767, 37] on div "Controle de caixa Fechar caixa" at bounding box center [528, 27] width 747 height 24
click at [871, 28] on button "Fechar caixa" at bounding box center [868, 27] width 68 height 24
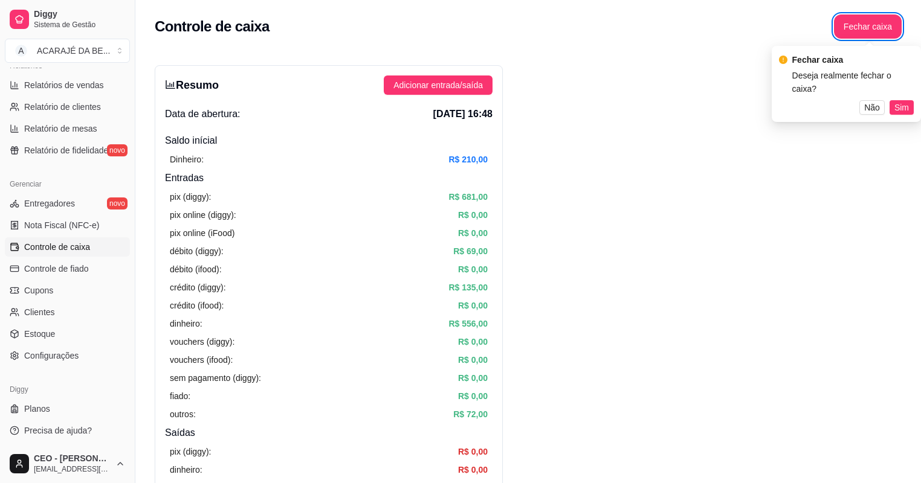
click at [897, 101] on span "Sim" at bounding box center [901, 107] width 15 height 13
